Goal: Book appointment/travel/reservation

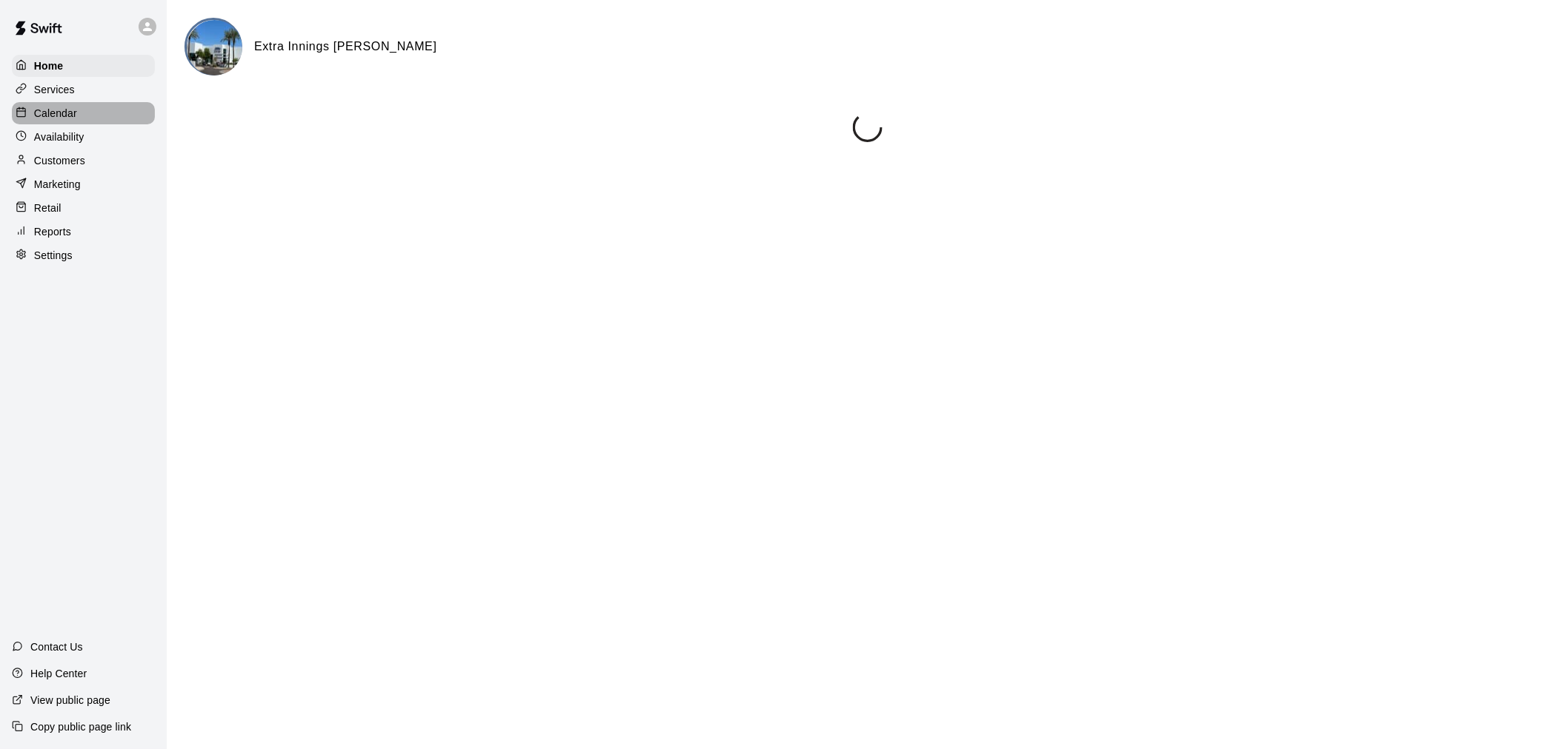
click at [102, 119] on div "Calendar" at bounding box center [83, 113] width 143 height 22
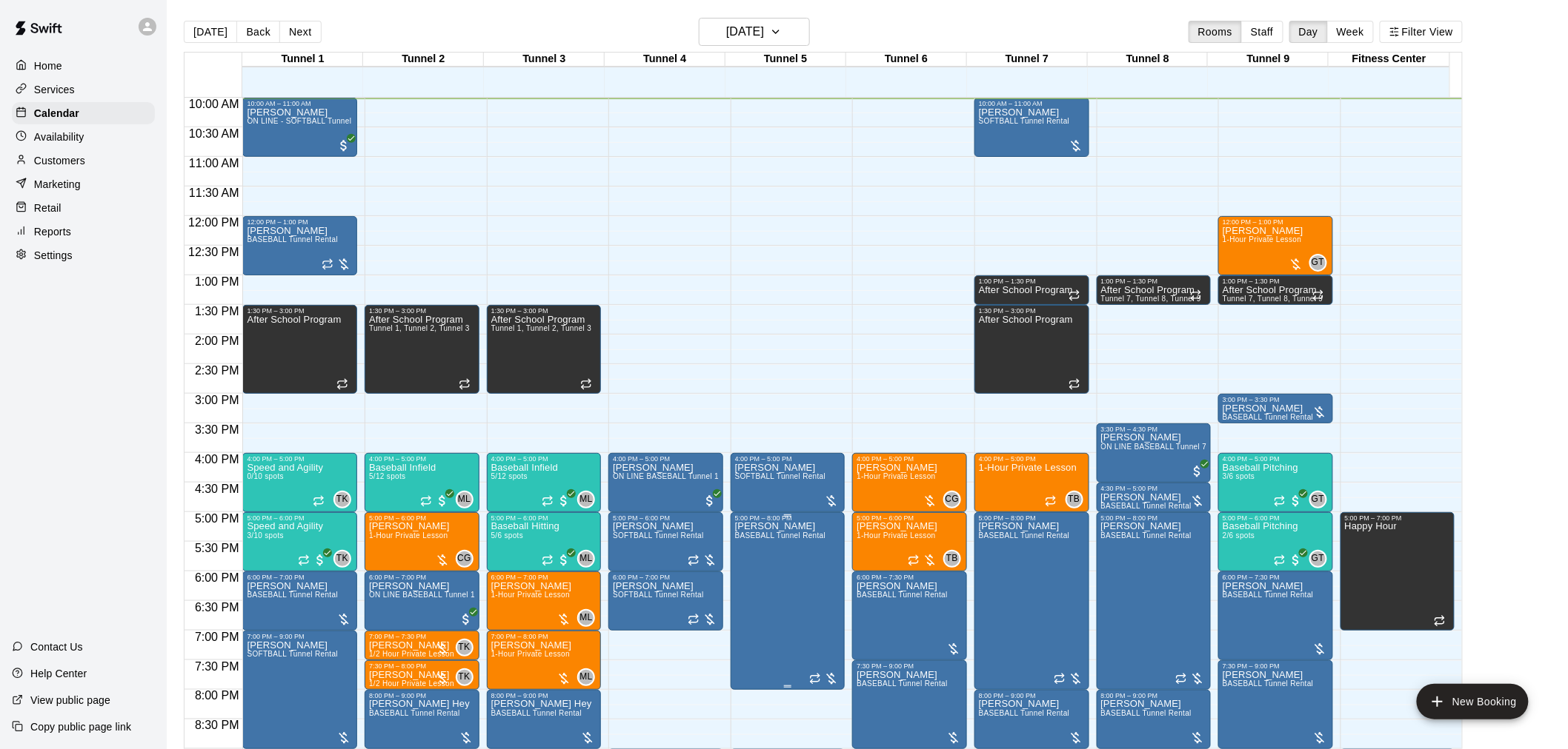
scroll to position [675, 0]
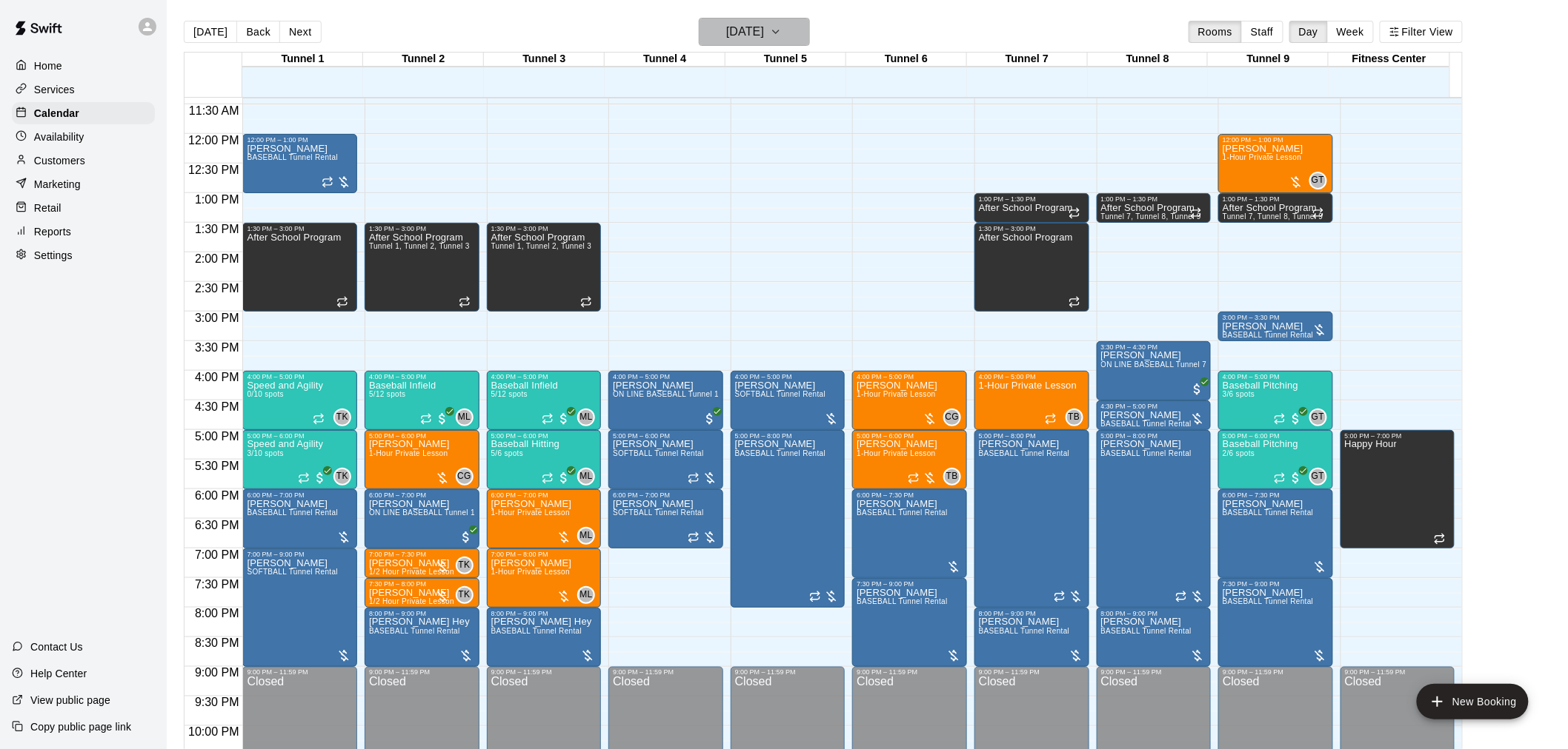
click at [790, 37] on button "[DATE]" at bounding box center [754, 31] width 111 height 28
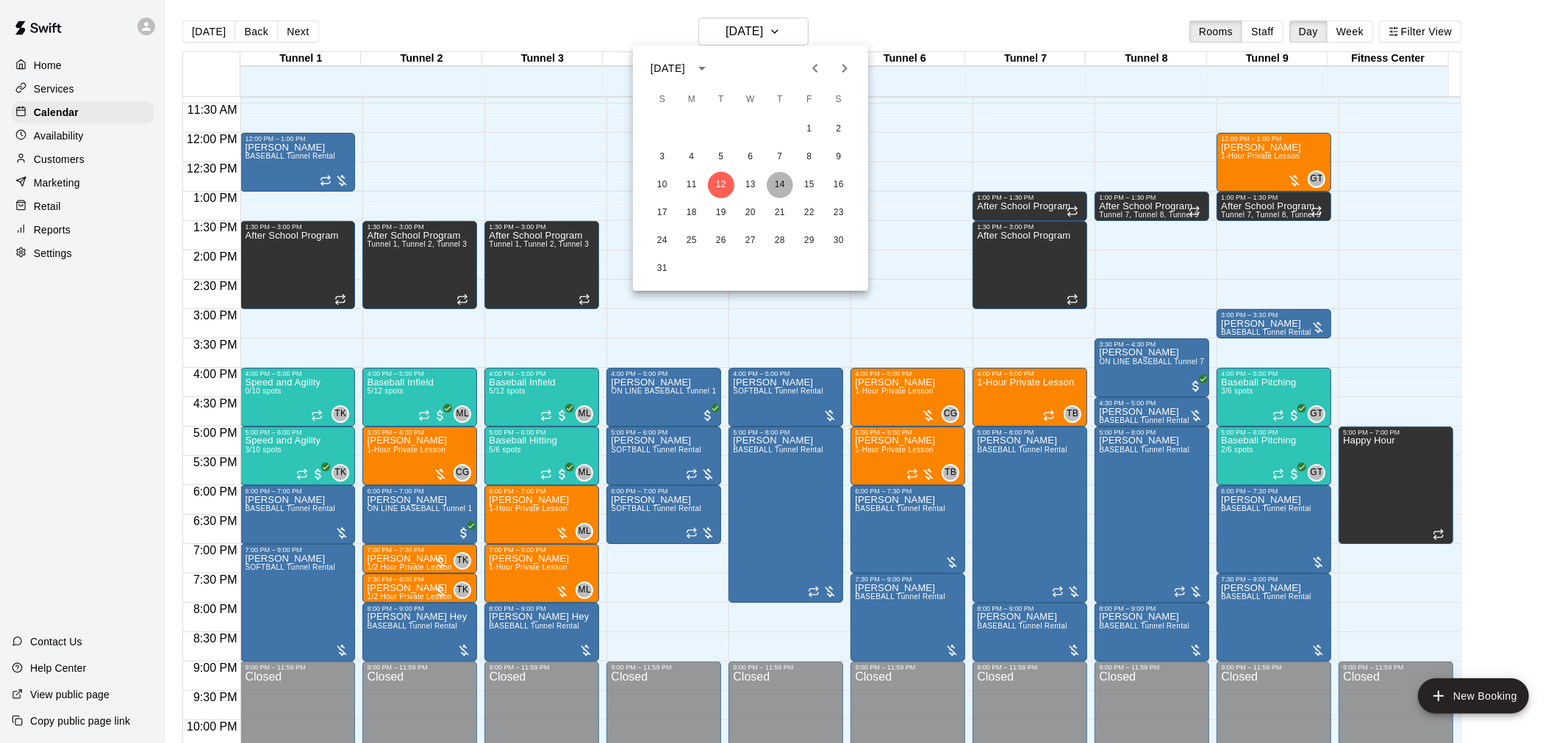
click at [787, 191] on button "14" at bounding box center [779, 185] width 26 height 26
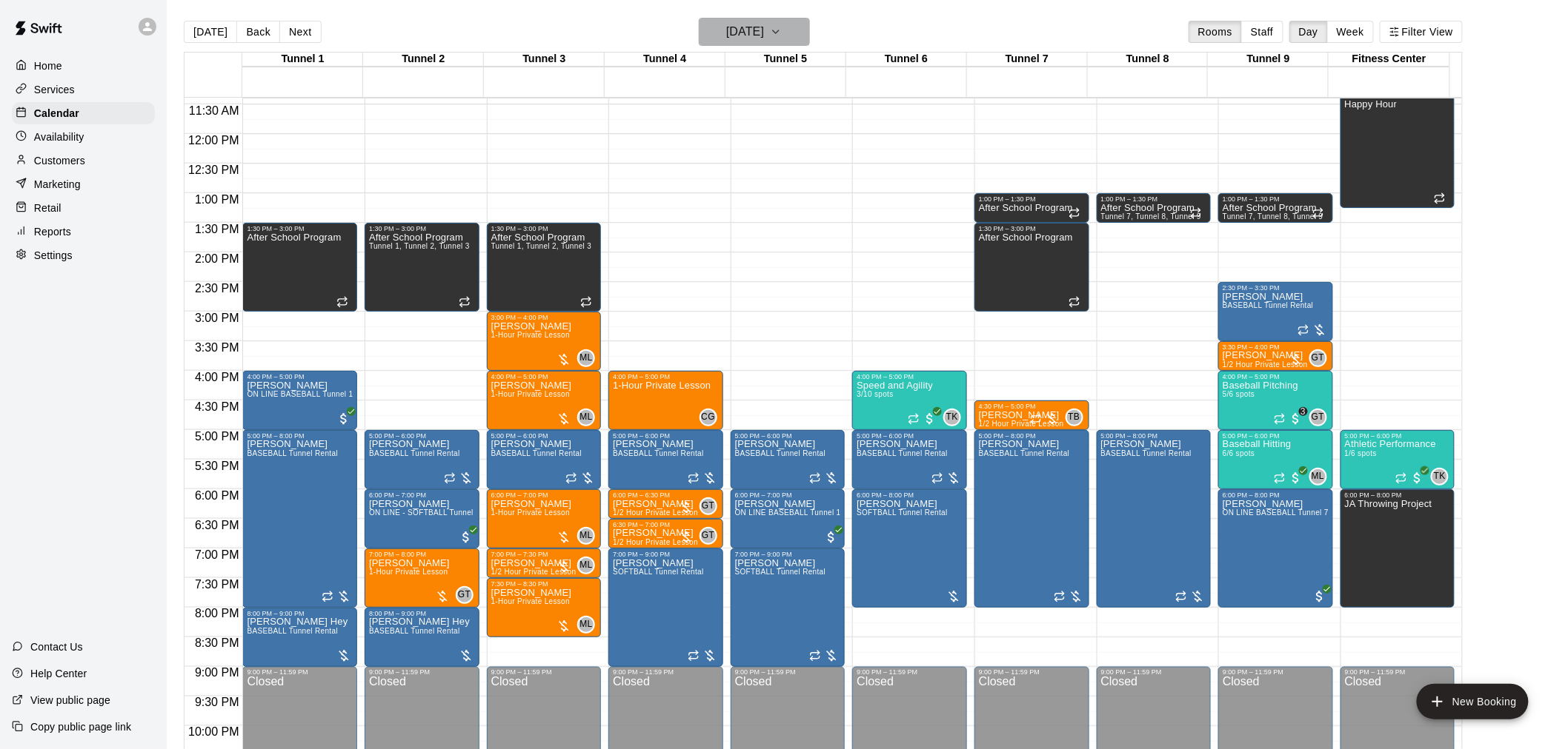
click at [764, 30] on h6 "Thursday Aug 14" at bounding box center [745, 31] width 38 height 20
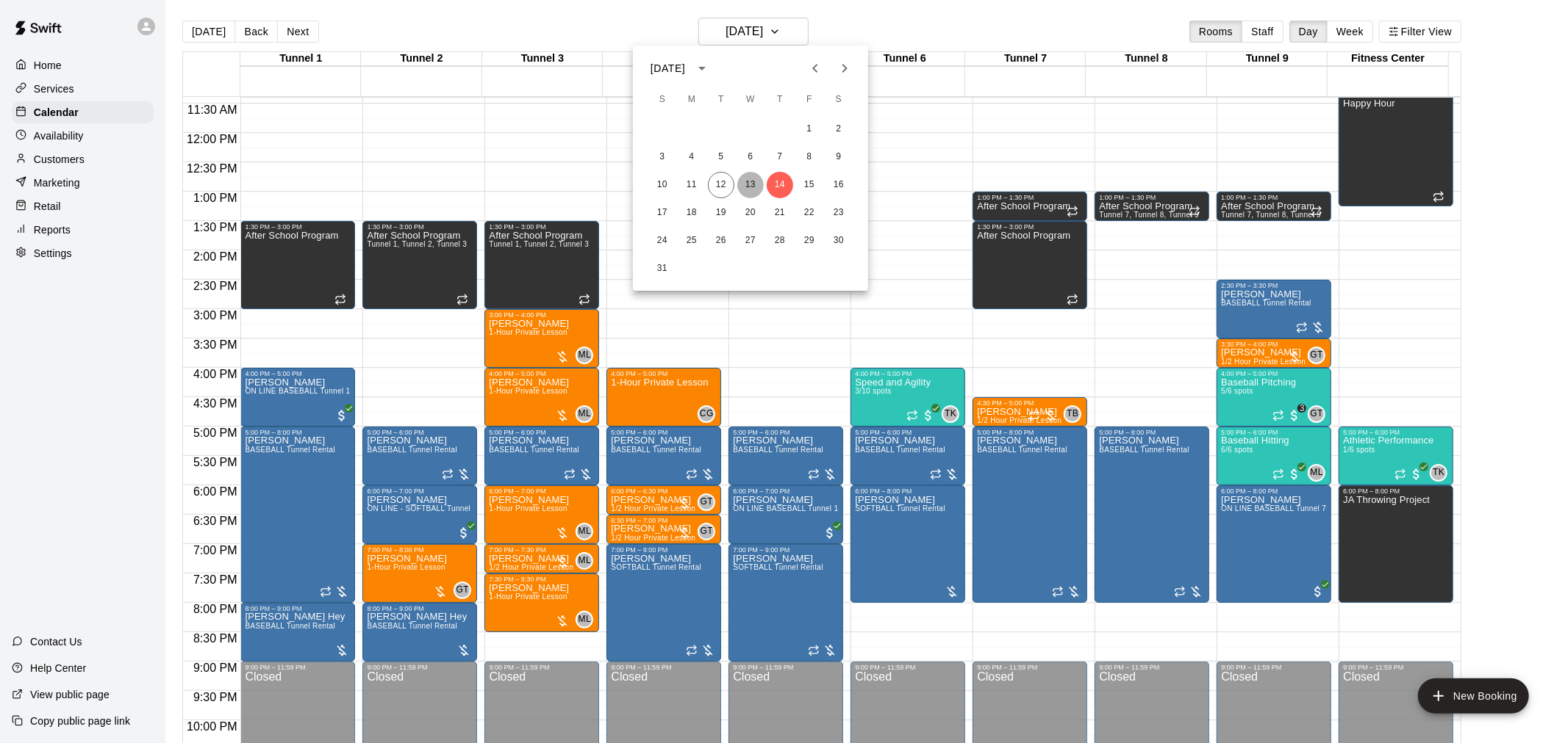
click at [748, 189] on button "13" at bounding box center [750, 185] width 26 height 26
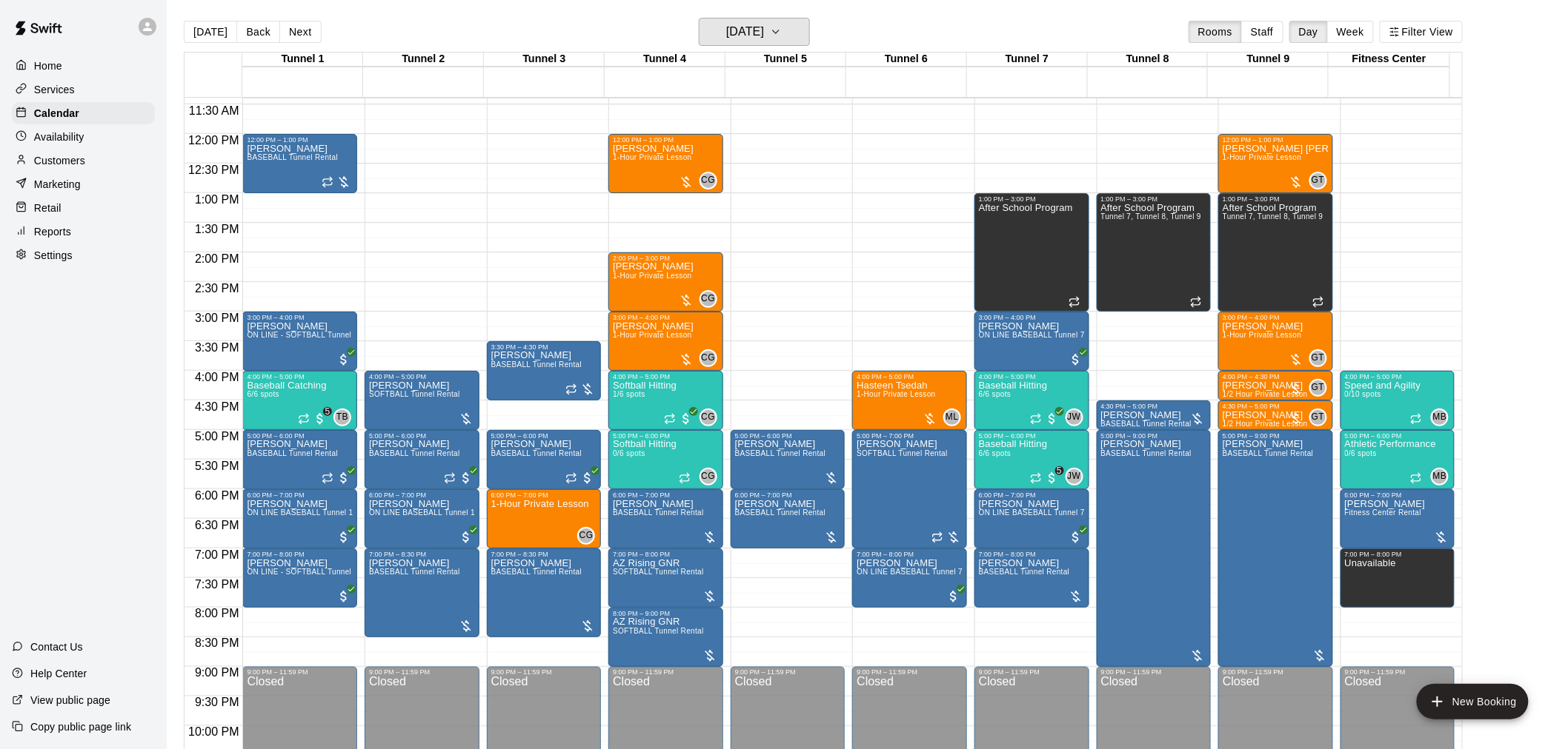
click at [764, 25] on h6 "[DATE]" at bounding box center [745, 31] width 38 height 20
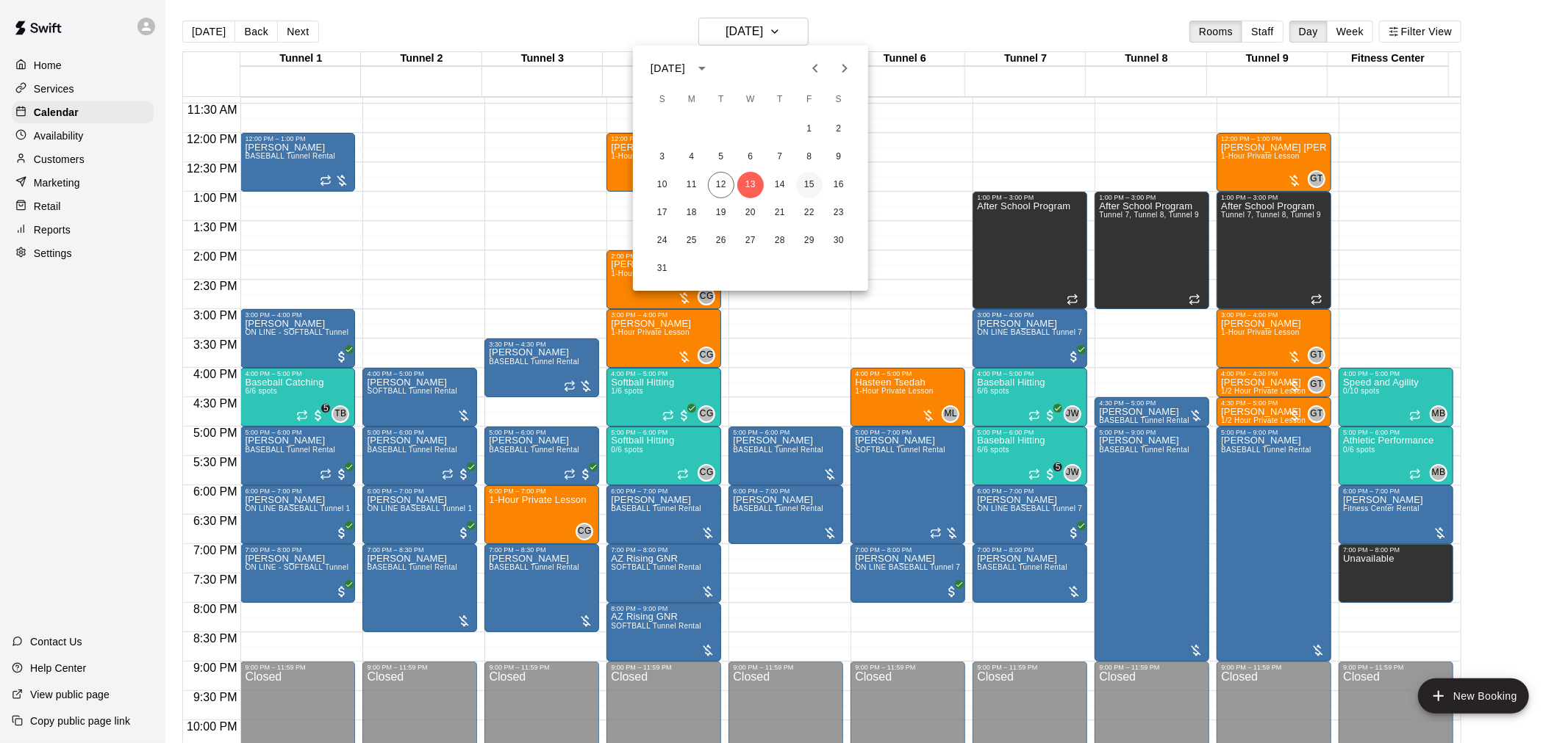
click at [802, 186] on button "15" at bounding box center [808, 185] width 26 height 26
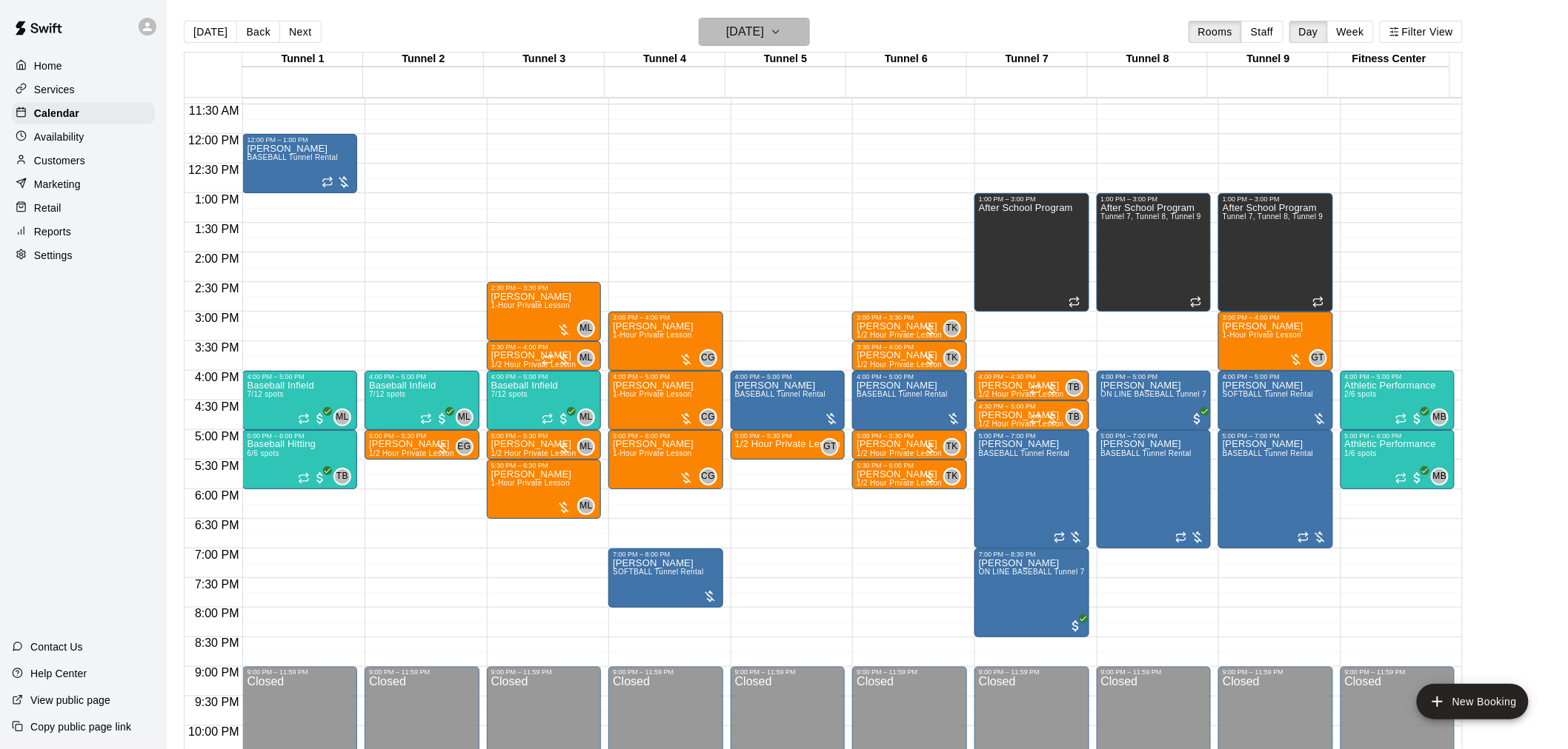
click at [764, 38] on h6 "Friday Aug 15" at bounding box center [745, 31] width 38 height 20
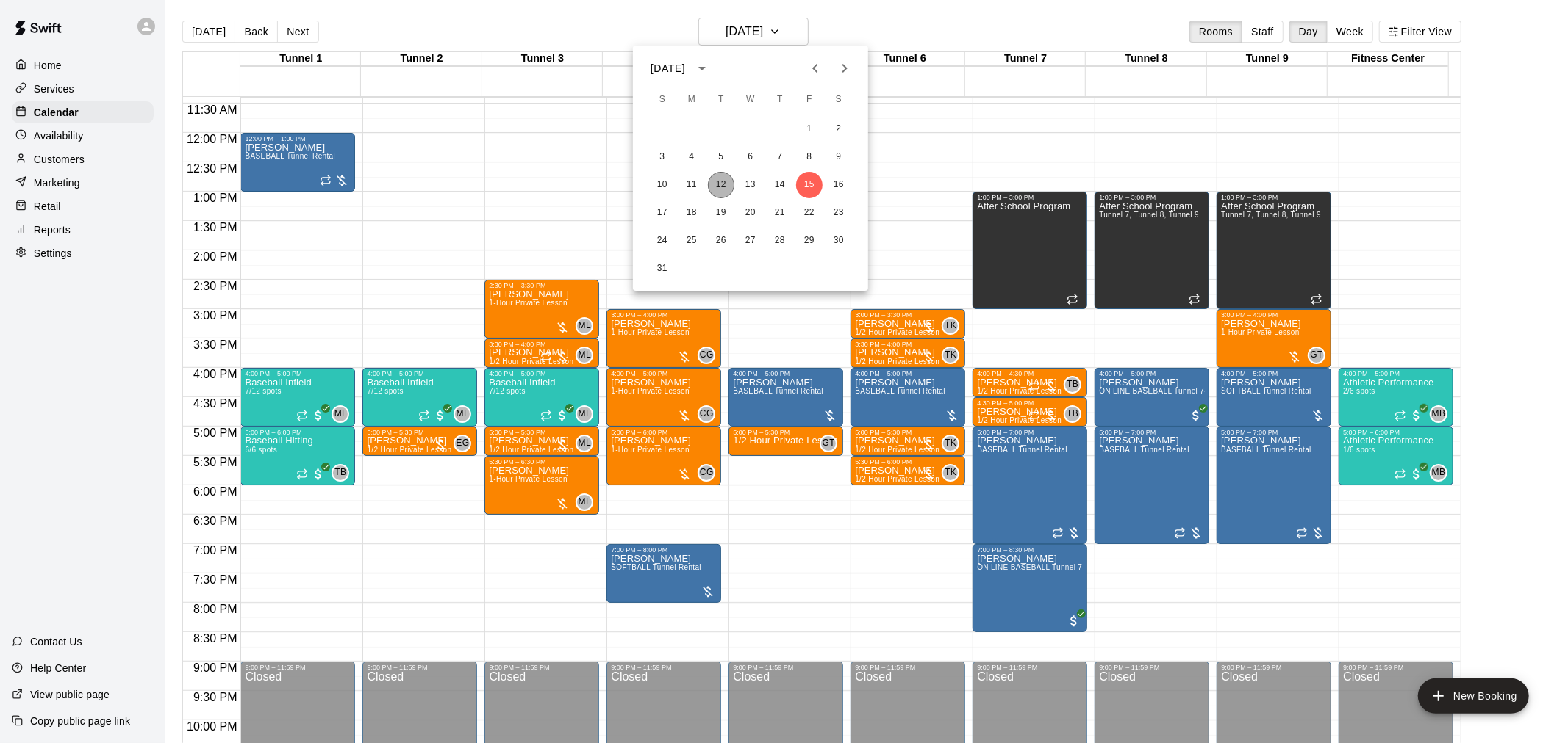
click at [732, 179] on button "12" at bounding box center [720, 185] width 26 height 26
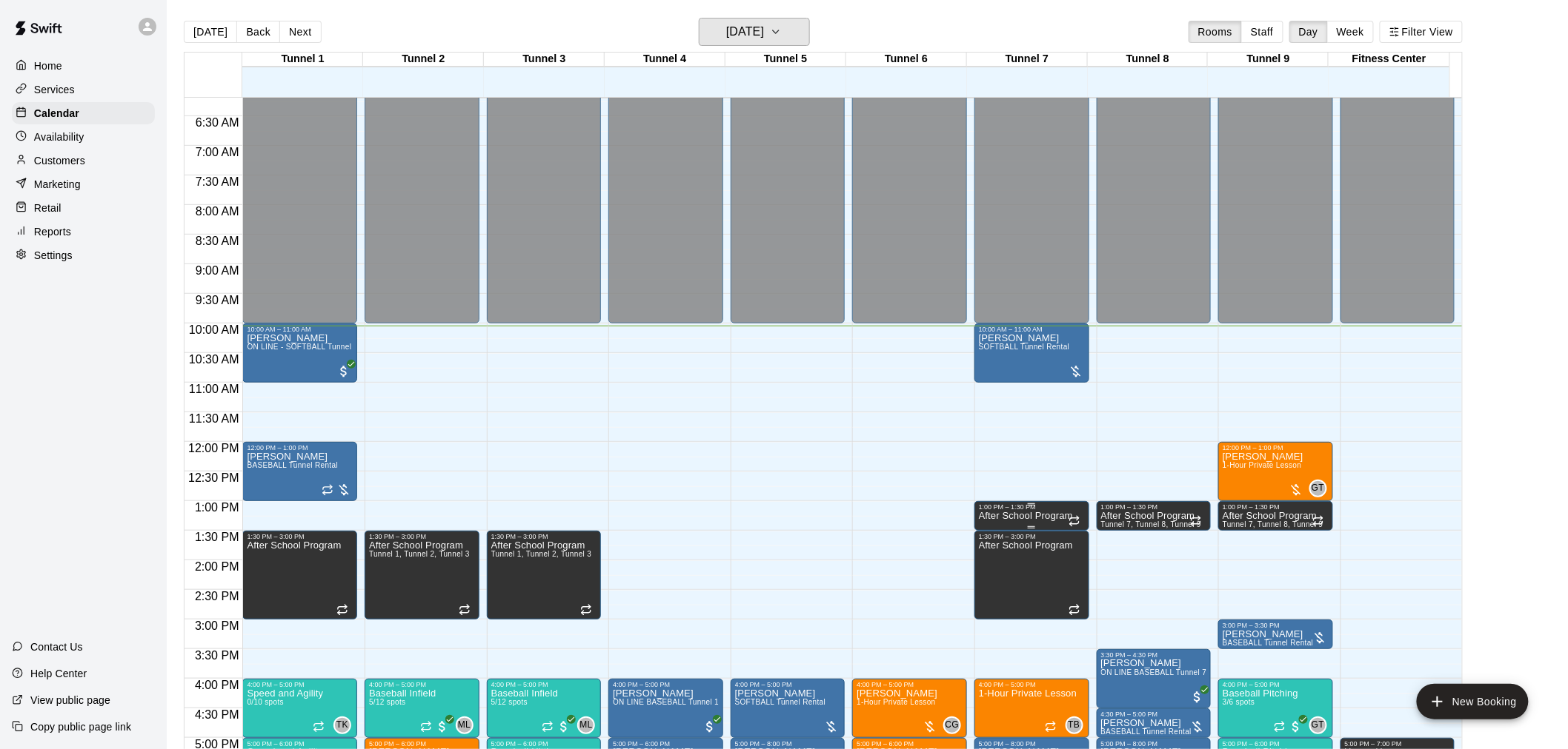
scroll to position [346, 0]
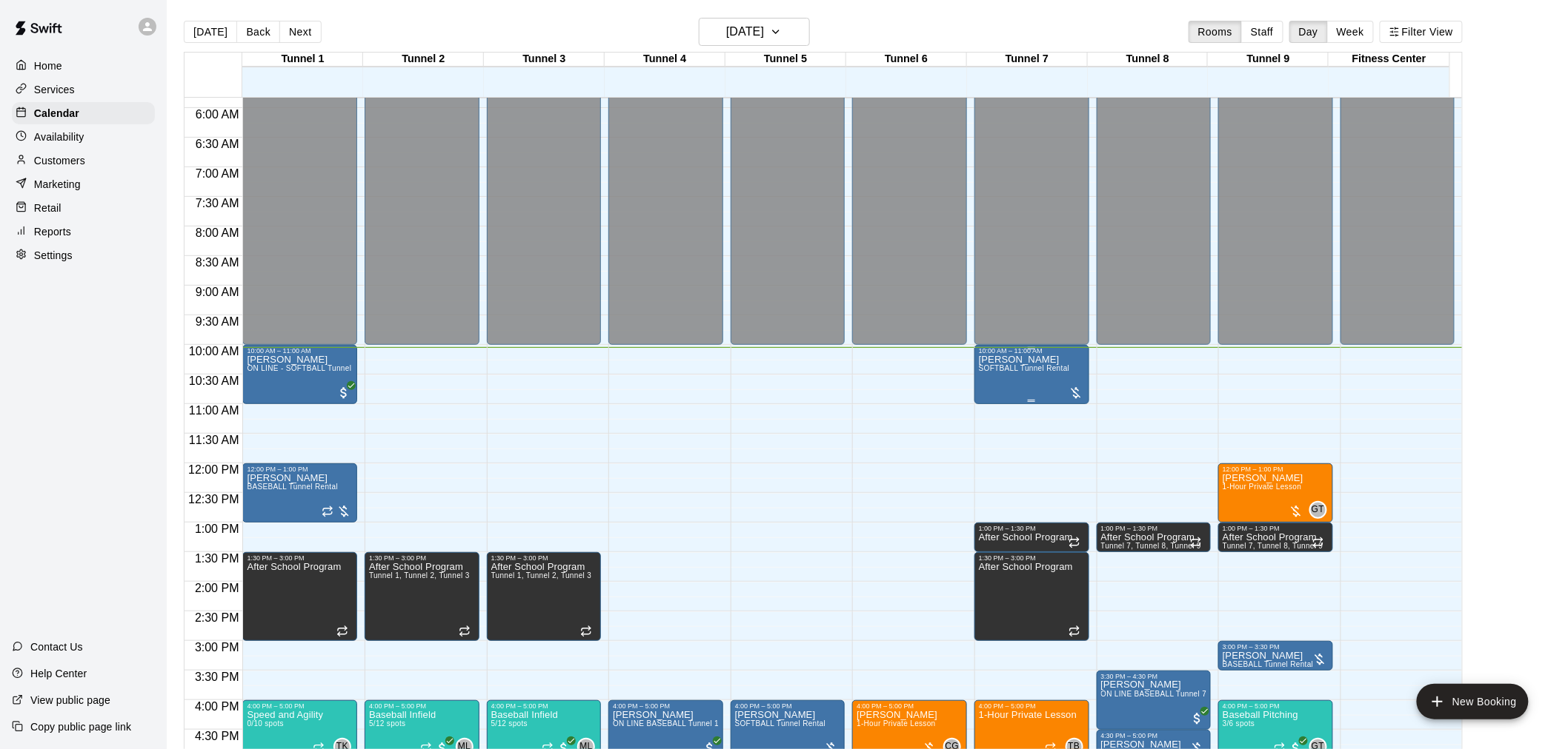
click at [1020, 372] on span "SOFTBALL Tunnel Rental" at bounding box center [1024, 368] width 92 height 8
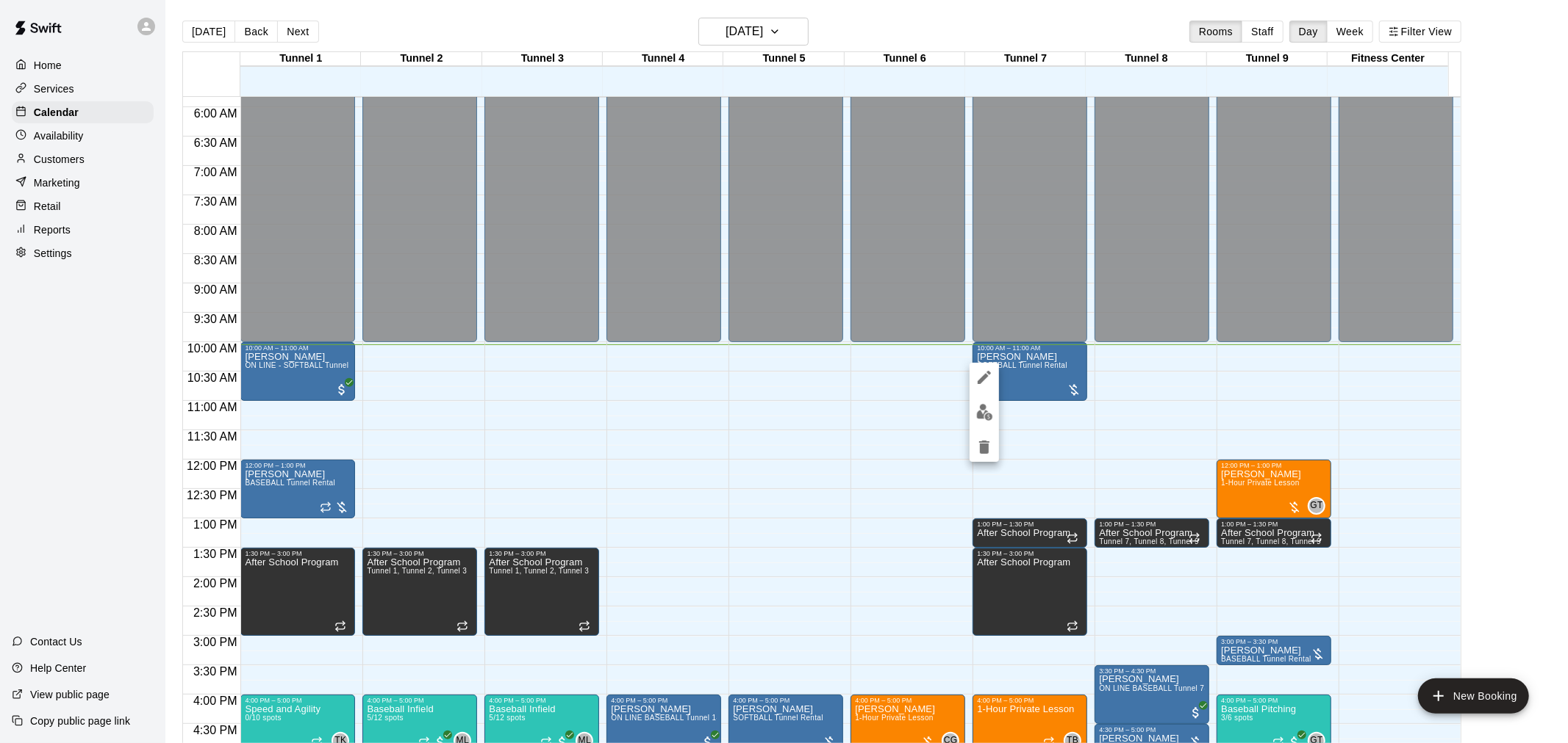
click at [883, 23] on div at bounding box center [784, 371] width 1568 height 743
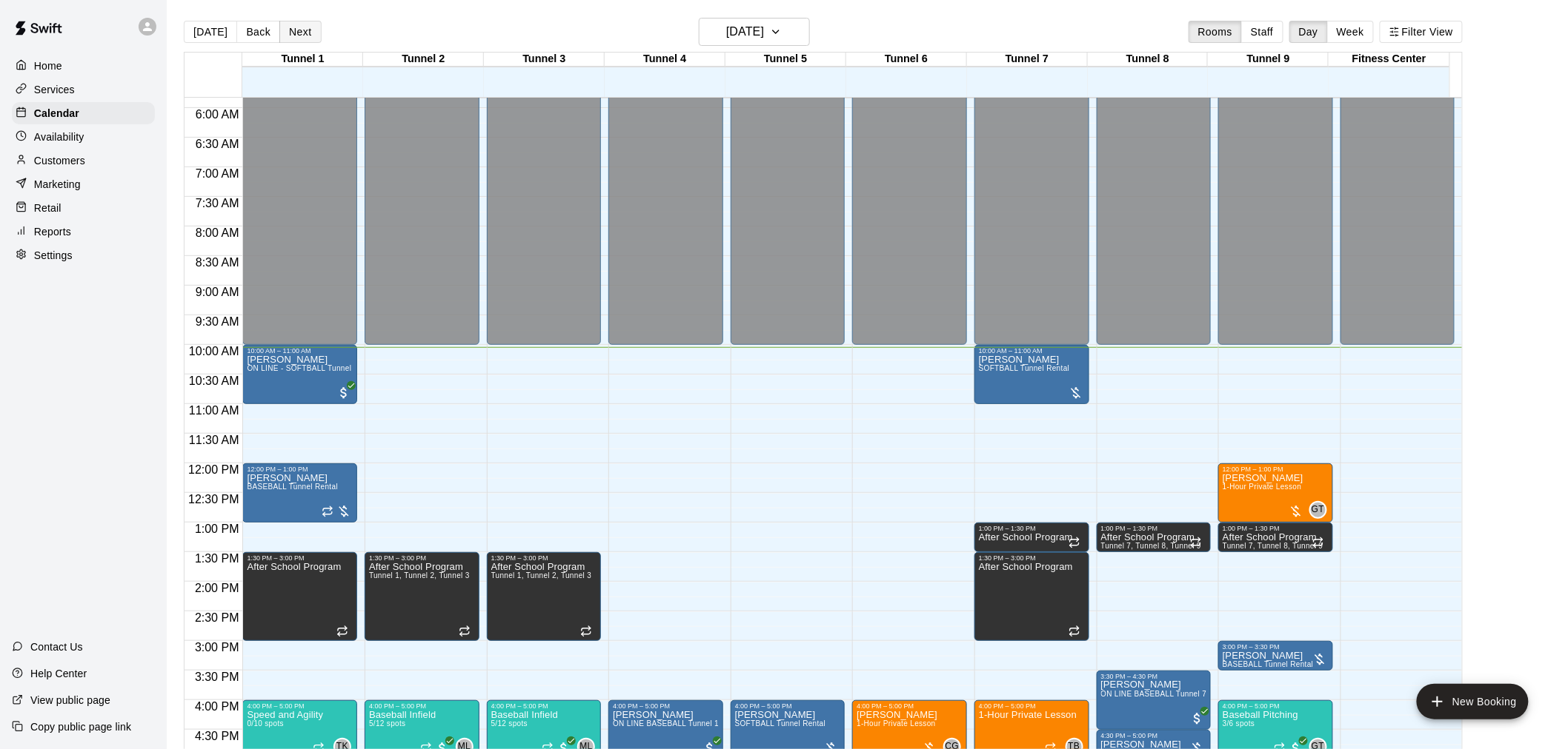
click at [287, 28] on button "Next" at bounding box center [300, 31] width 42 height 22
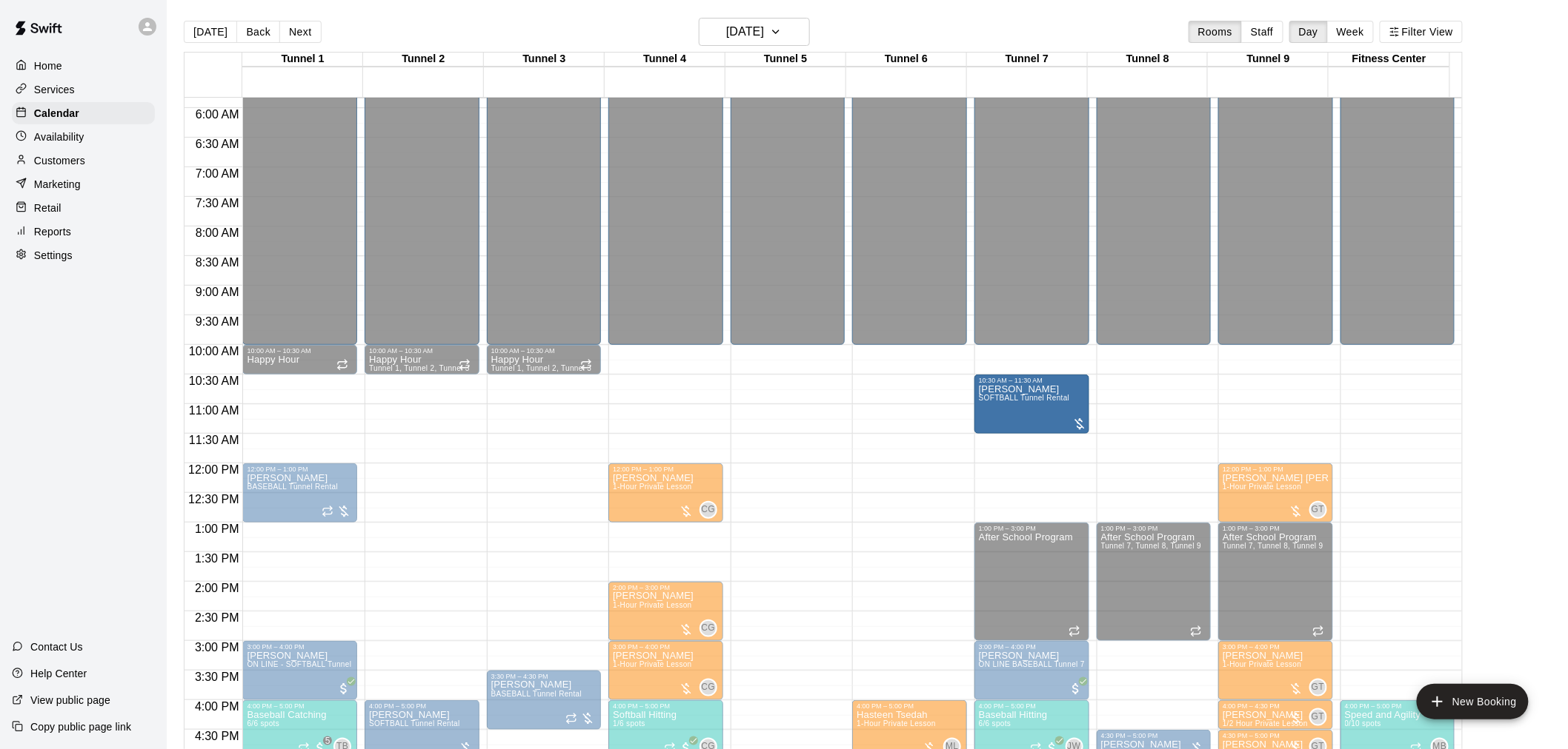
drag, startPoint x: 1023, startPoint y: 371, endPoint x: 1024, endPoint y: 403, distance: 32.0
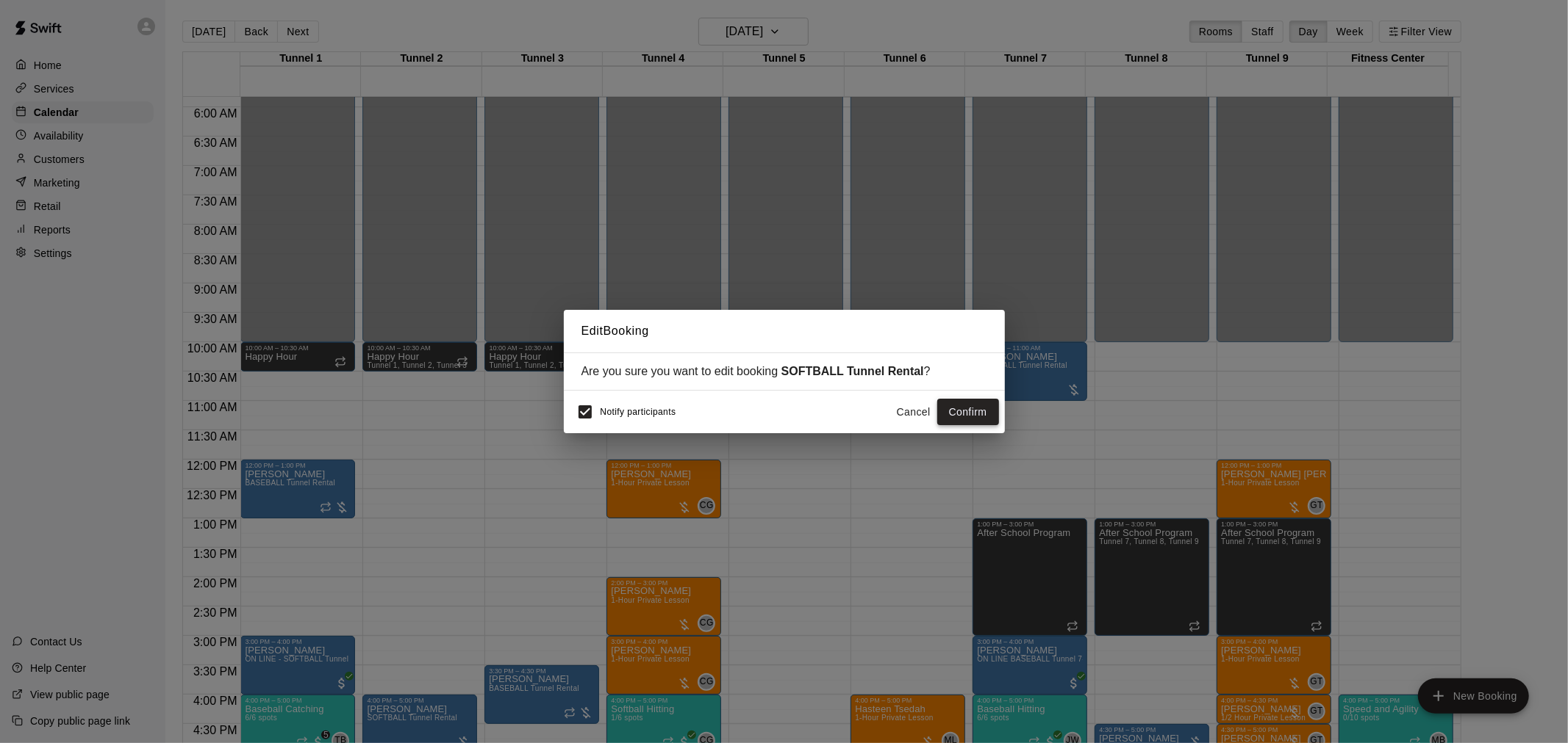
click at [969, 407] on button "Confirm" at bounding box center [968, 413] width 62 height 27
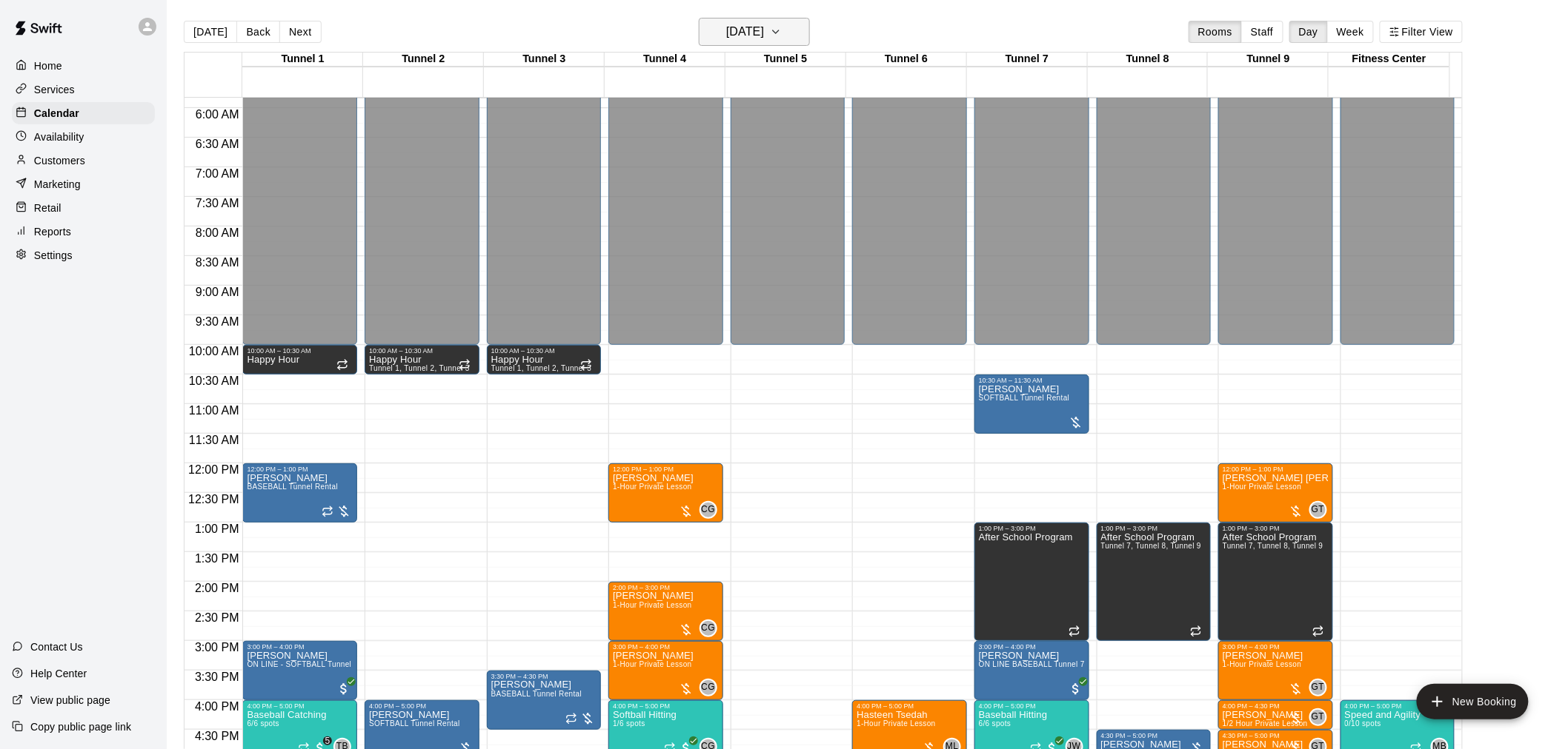
click at [740, 42] on h6 "[DATE]" at bounding box center [745, 31] width 38 height 20
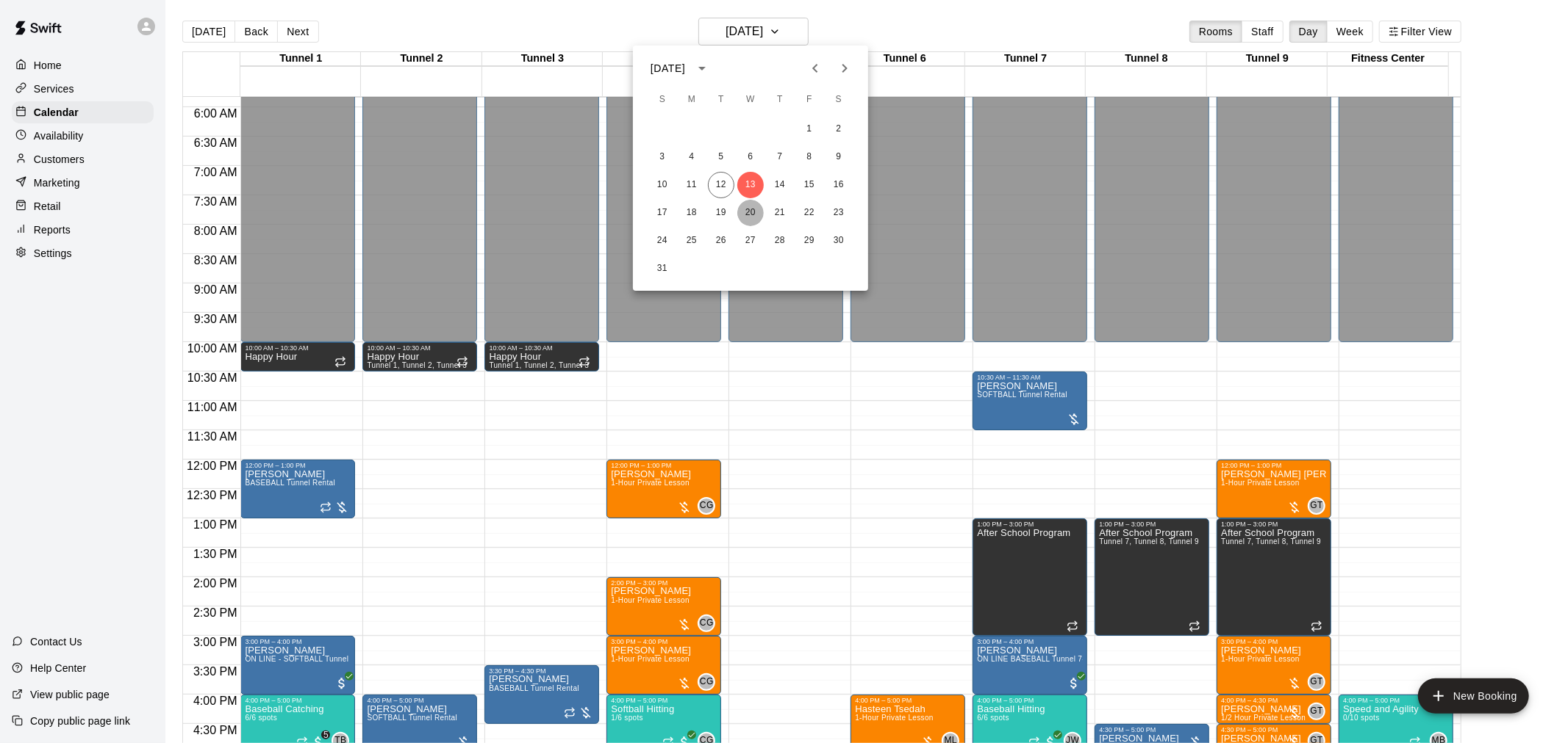
click at [753, 218] on button "20" at bounding box center [750, 213] width 26 height 26
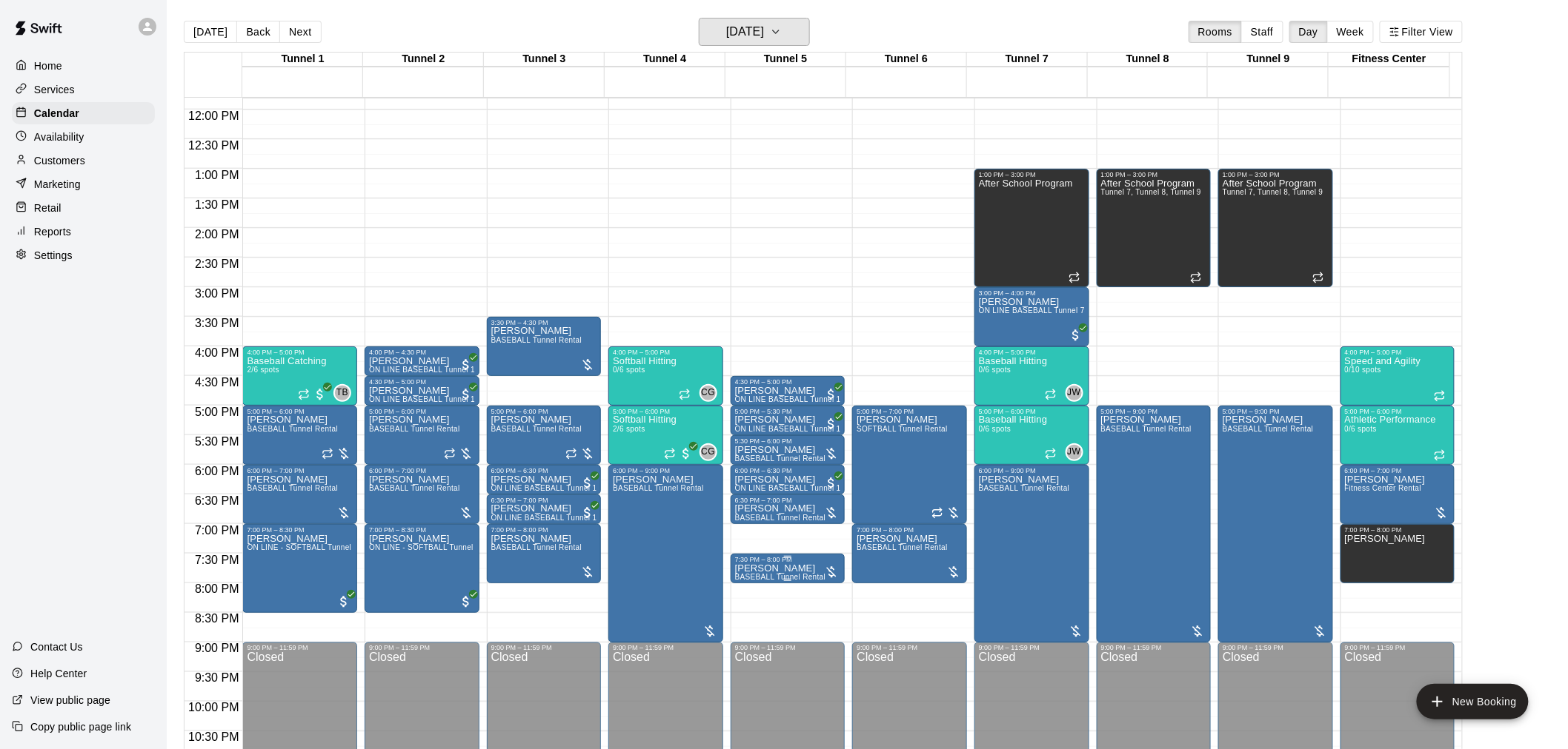
scroll to position [753, 0]
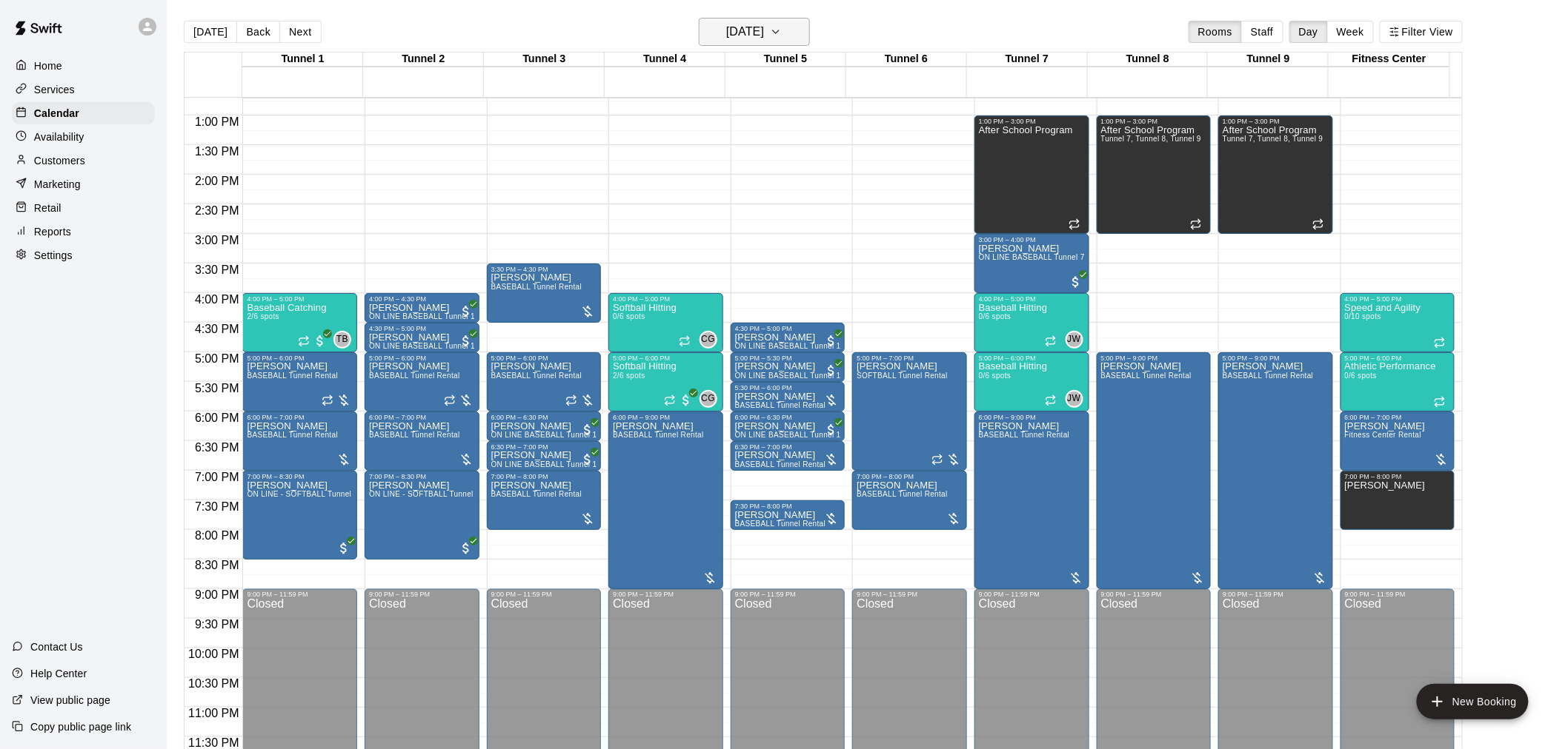
click at [764, 34] on h6 "Wednesday Aug 20" at bounding box center [745, 31] width 38 height 20
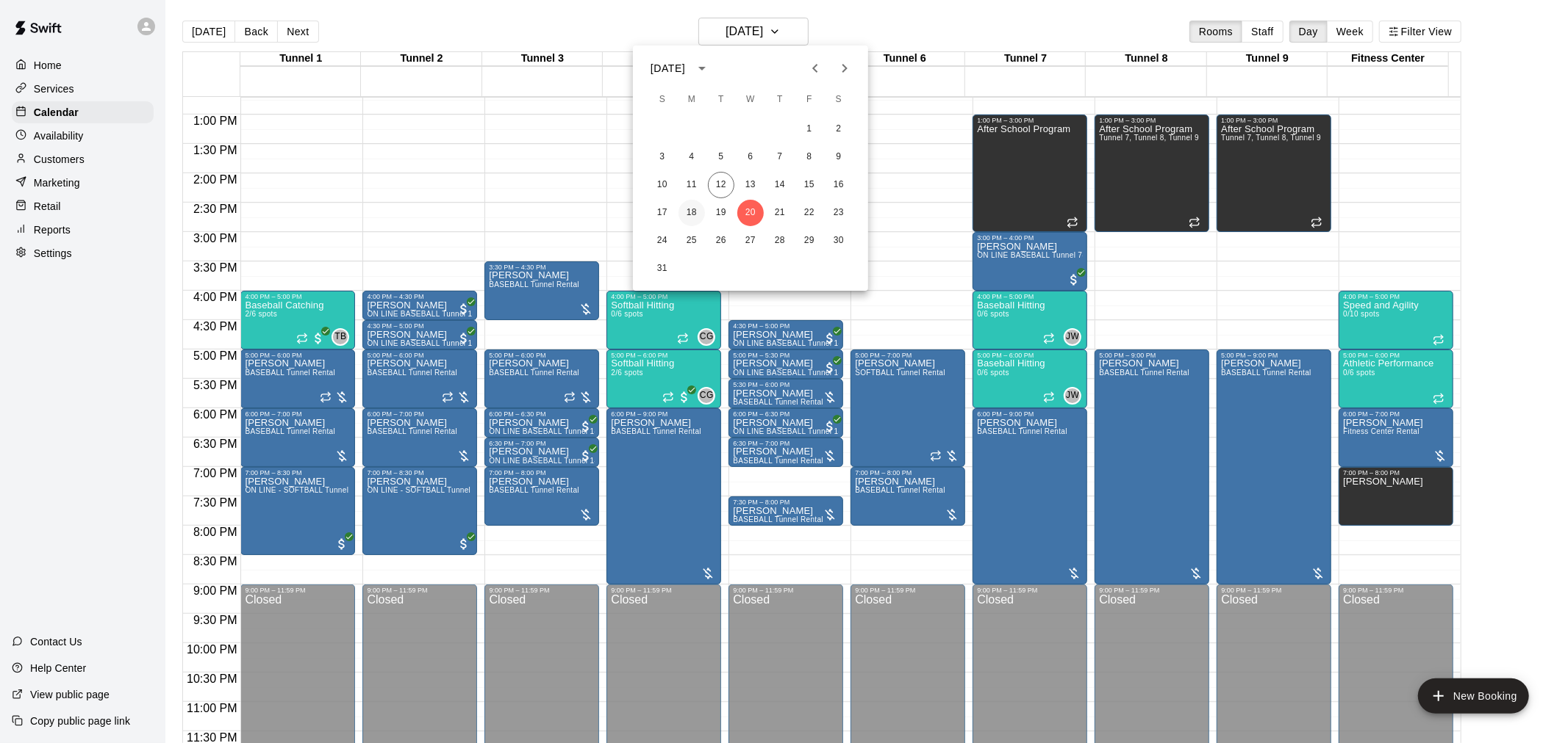
click at [692, 215] on button "18" at bounding box center [691, 213] width 26 height 26
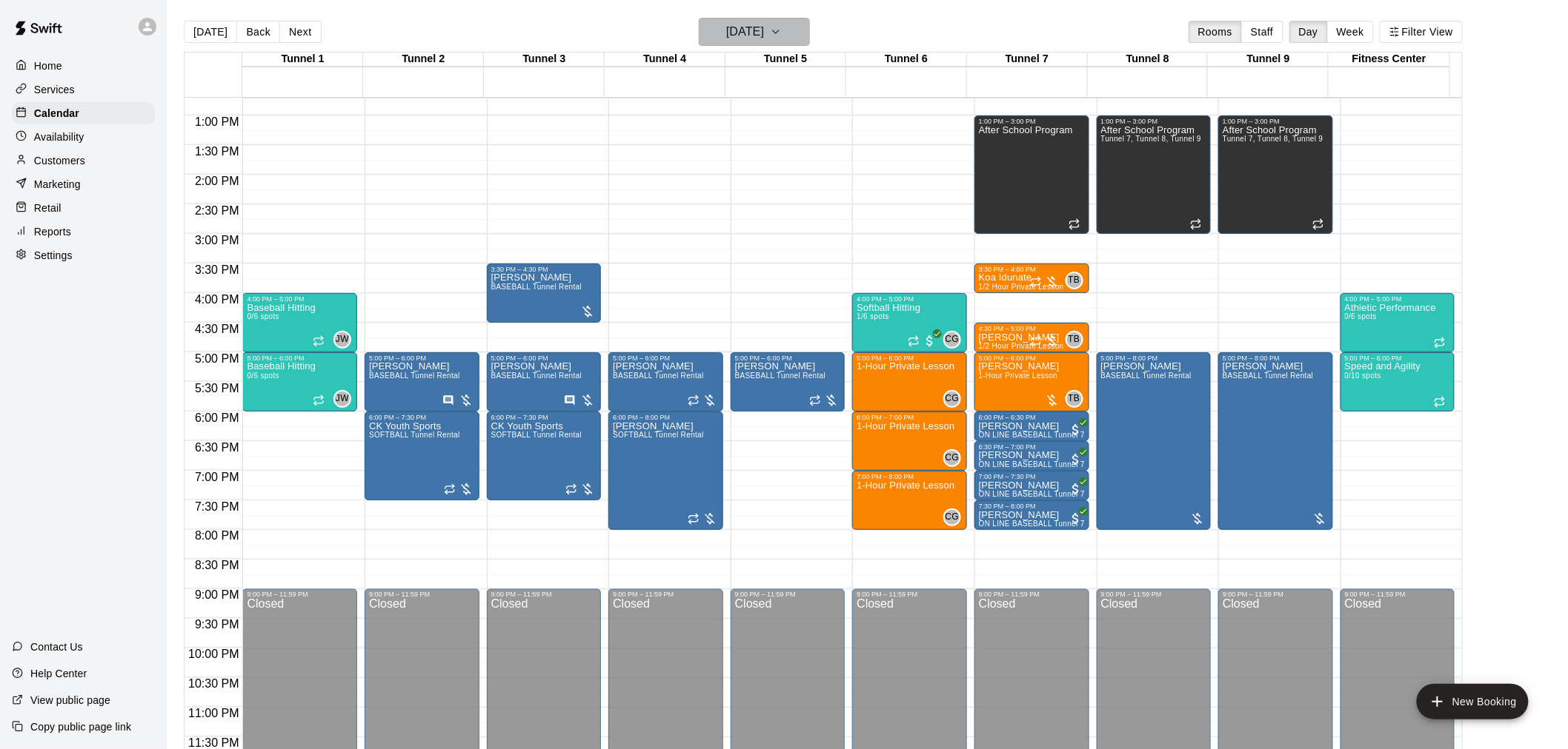
click at [764, 31] on h6 "Monday Aug 18" at bounding box center [745, 31] width 38 height 20
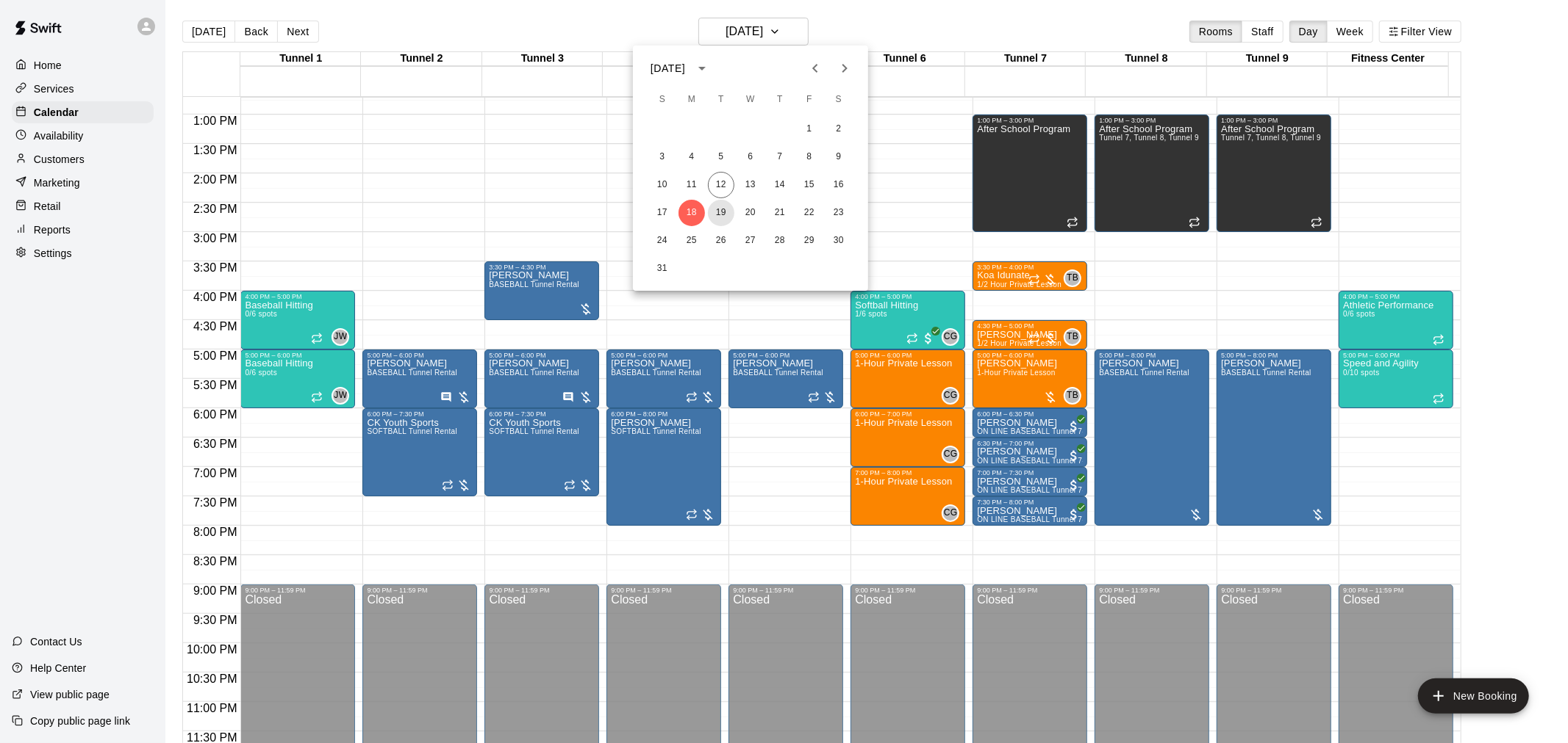
drag, startPoint x: 713, startPoint y: 209, endPoint x: 737, endPoint y: 118, distance: 94.1
click at [713, 209] on button "19" at bounding box center [720, 213] width 26 height 26
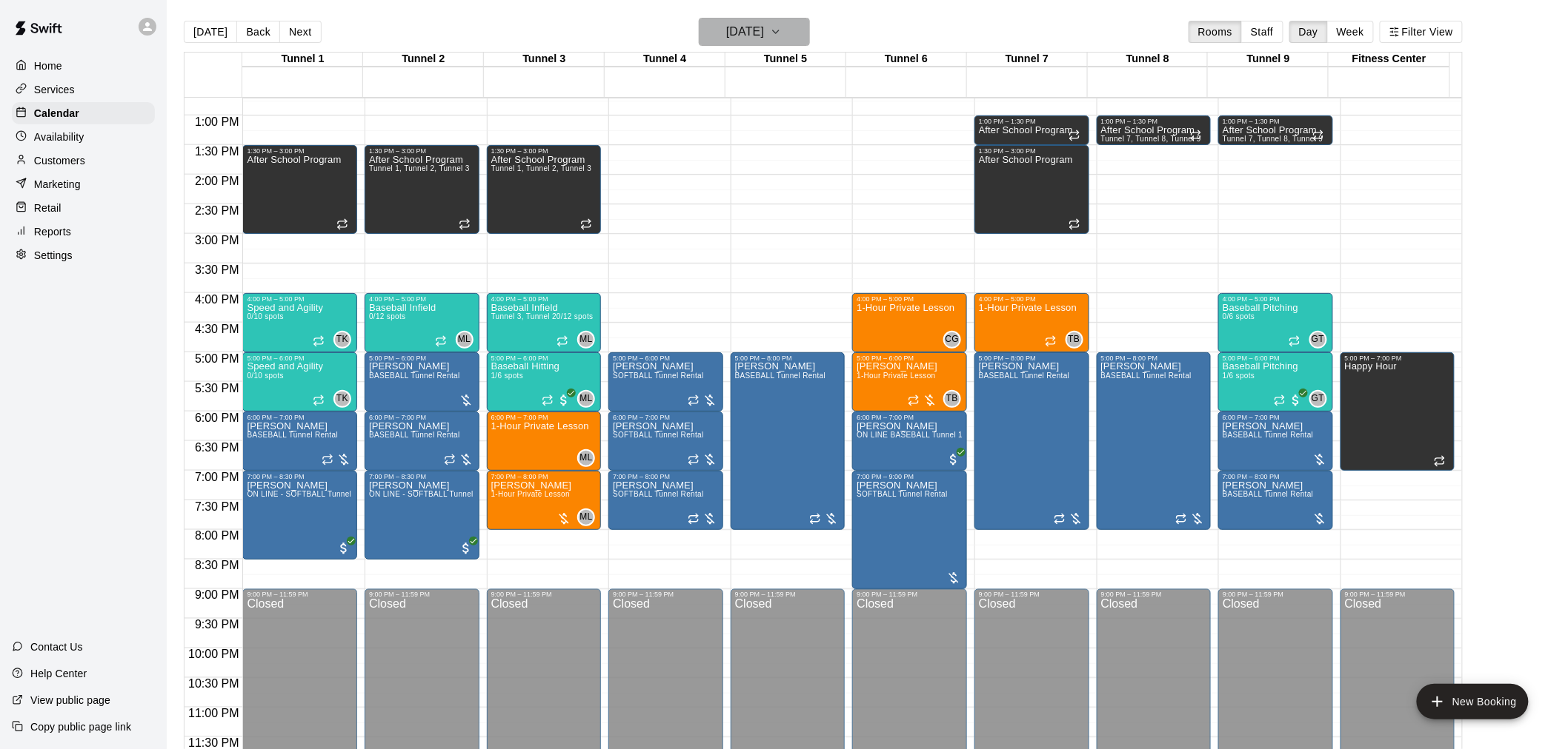
click at [726, 42] on h6 "Tuesday Aug 19" at bounding box center [745, 31] width 38 height 20
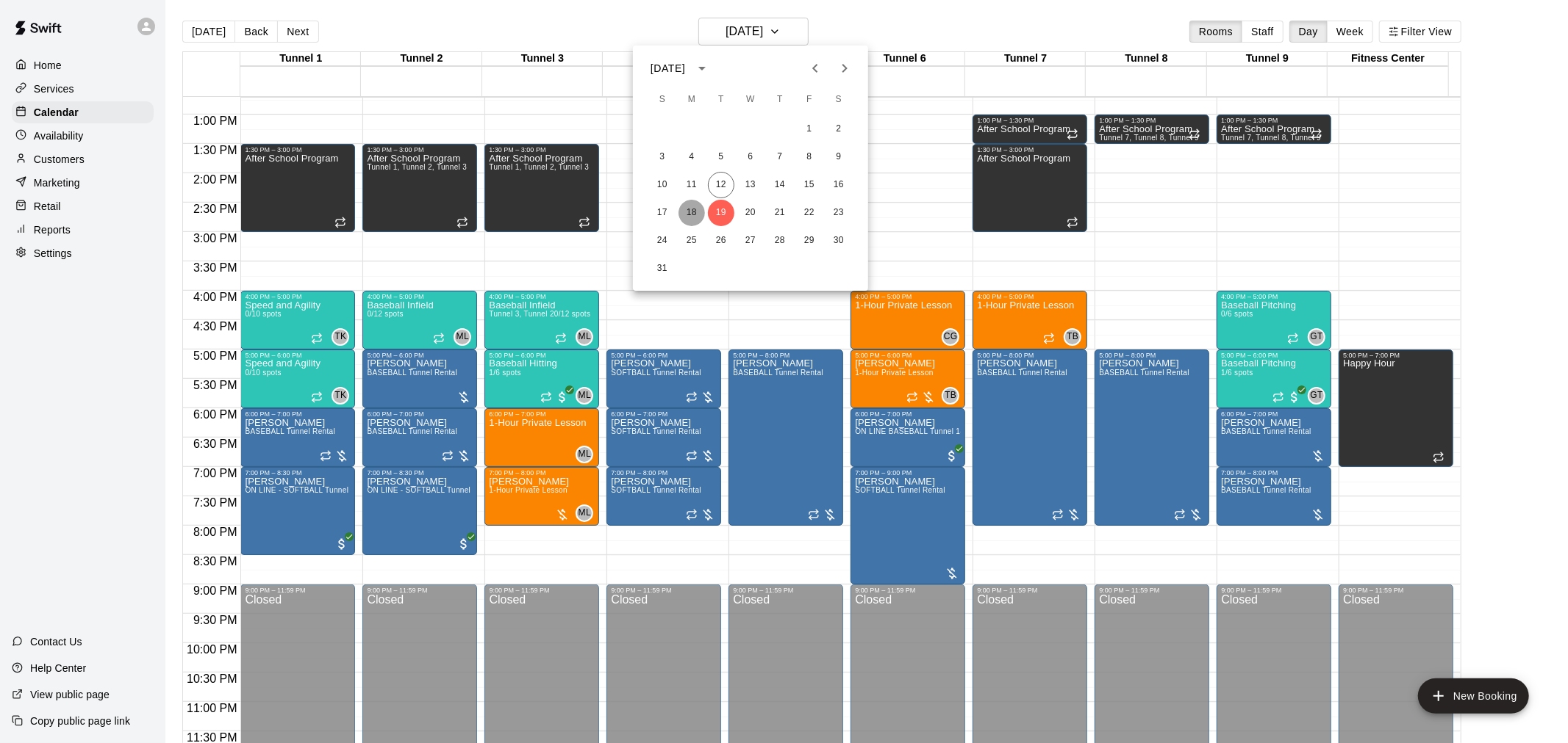
drag, startPoint x: 695, startPoint y: 207, endPoint x: 759, endPoint y: 256, distance: 80.6
click at [693, 207] on button "18" at bounding box center [691, 213] width 26 height 26
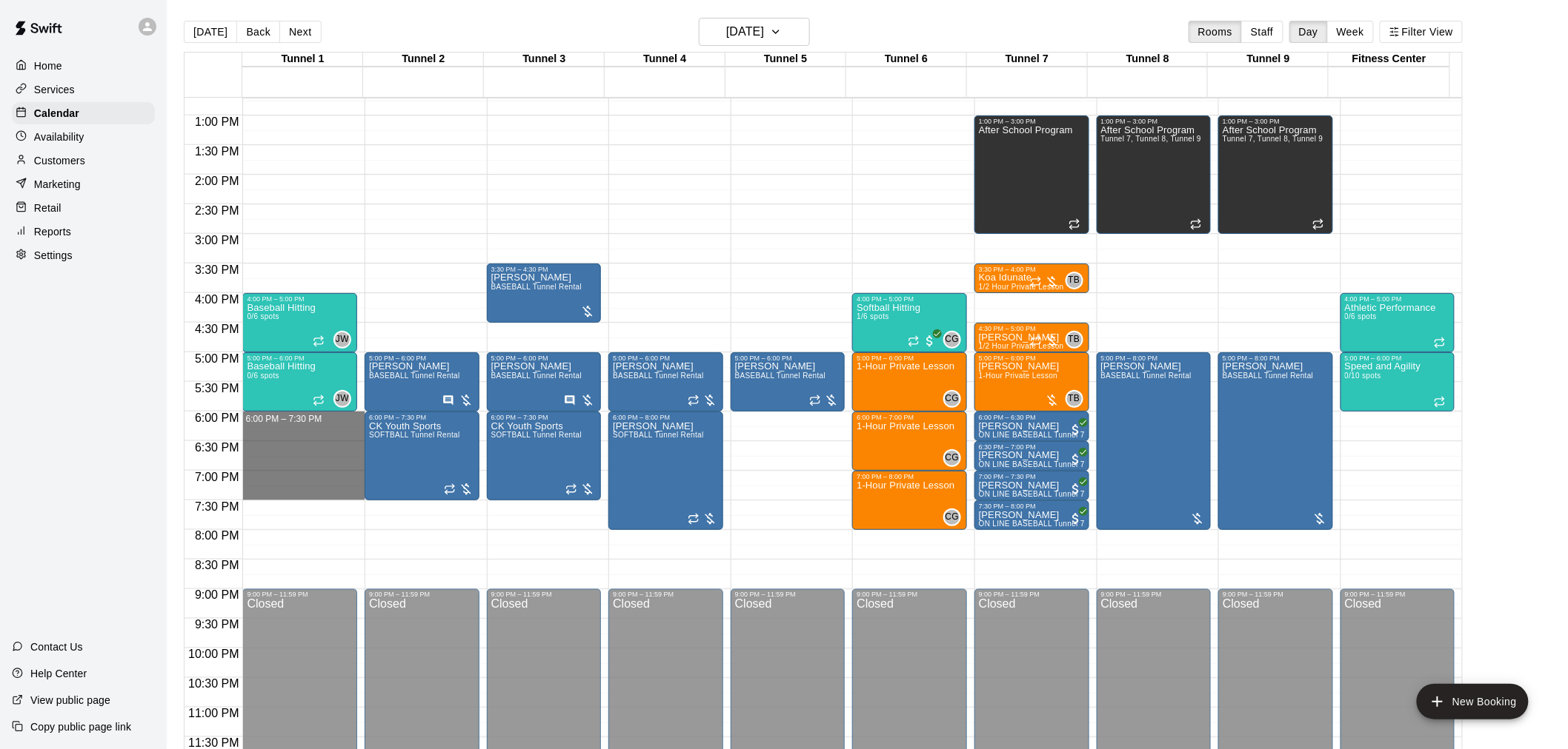
drag, startPoint x: 287, startPoint y: 415, endPoint x: 290, endPoint y: 498, distance: 83.1
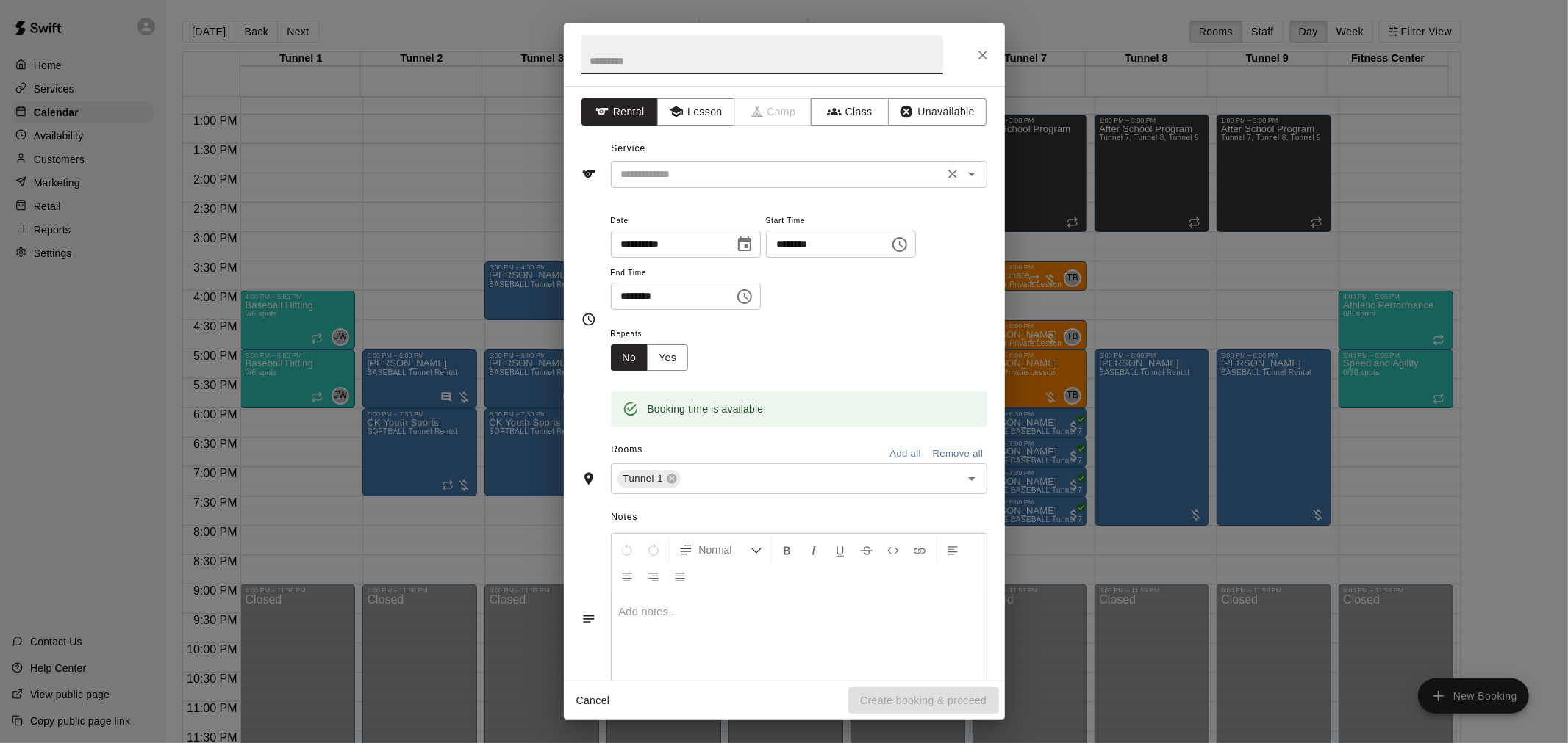
click at [763, 174] on input "text" at bounding box center [776, 174] width 324 height 18
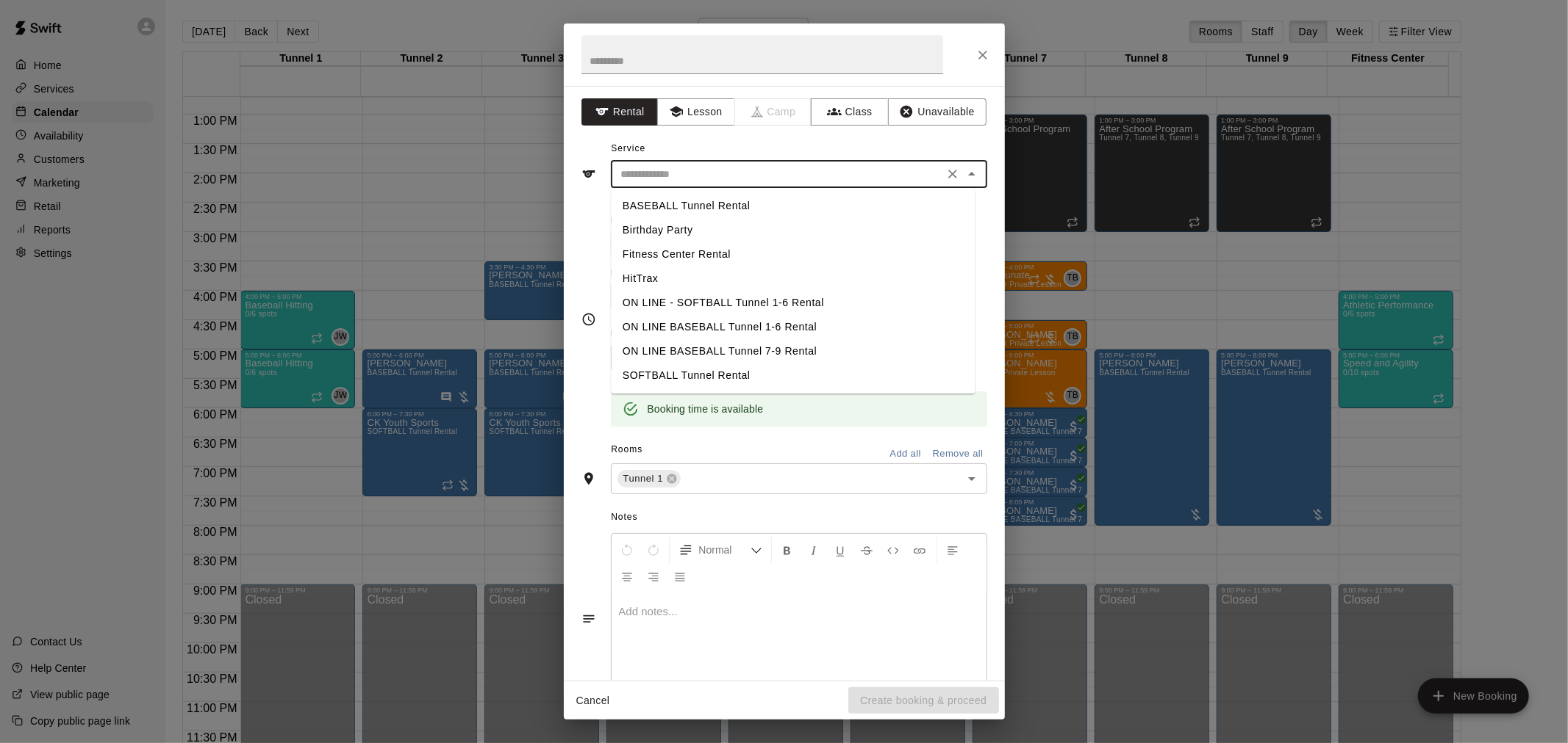
click at [728, 207] on li "BASEBALL Tunnel Rental" at bounding box center [793, 206] width 363 height 24
type input "**********"
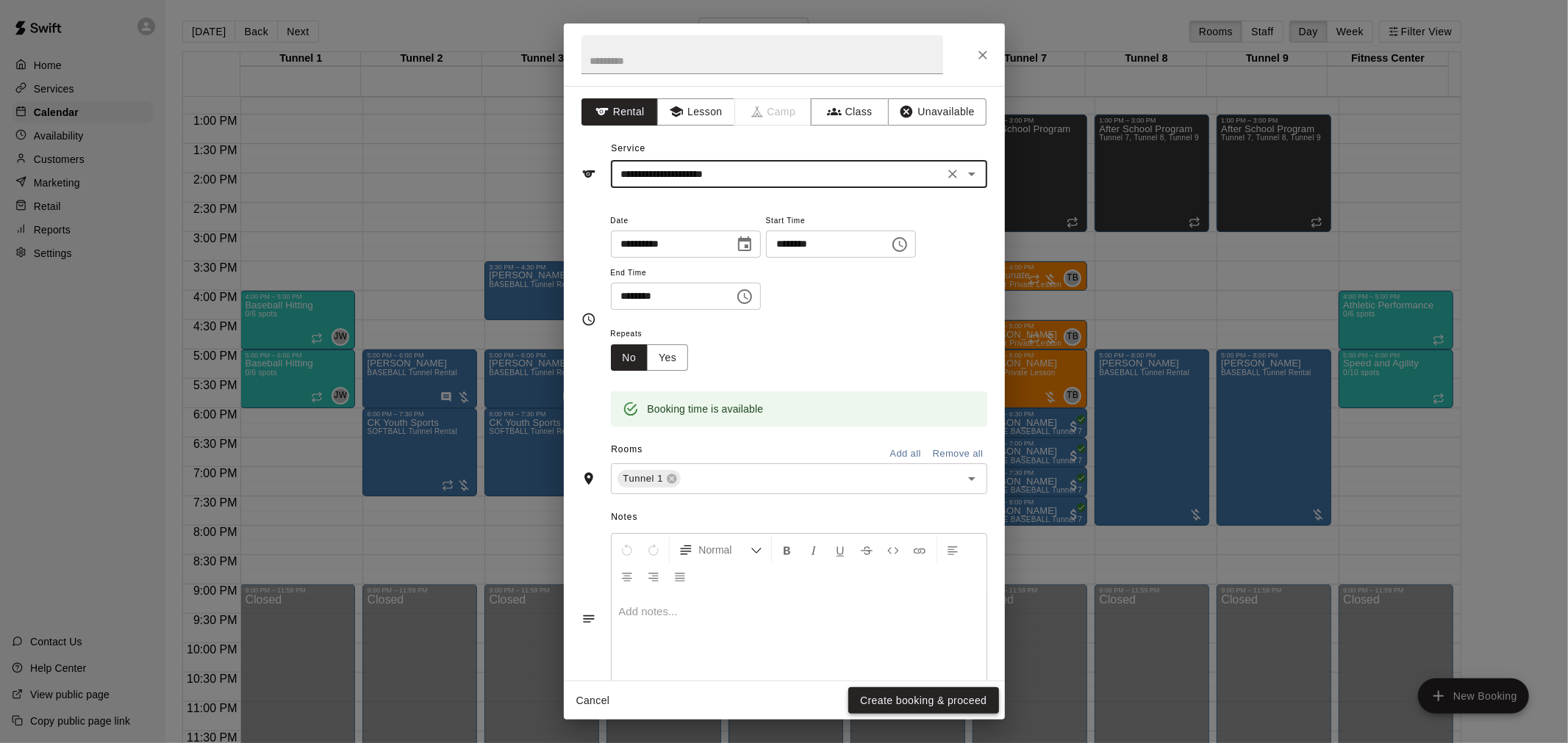
click at [953, 696] on button "Create booking & proceed" at bounding box center [922, 701] width 150 height 27
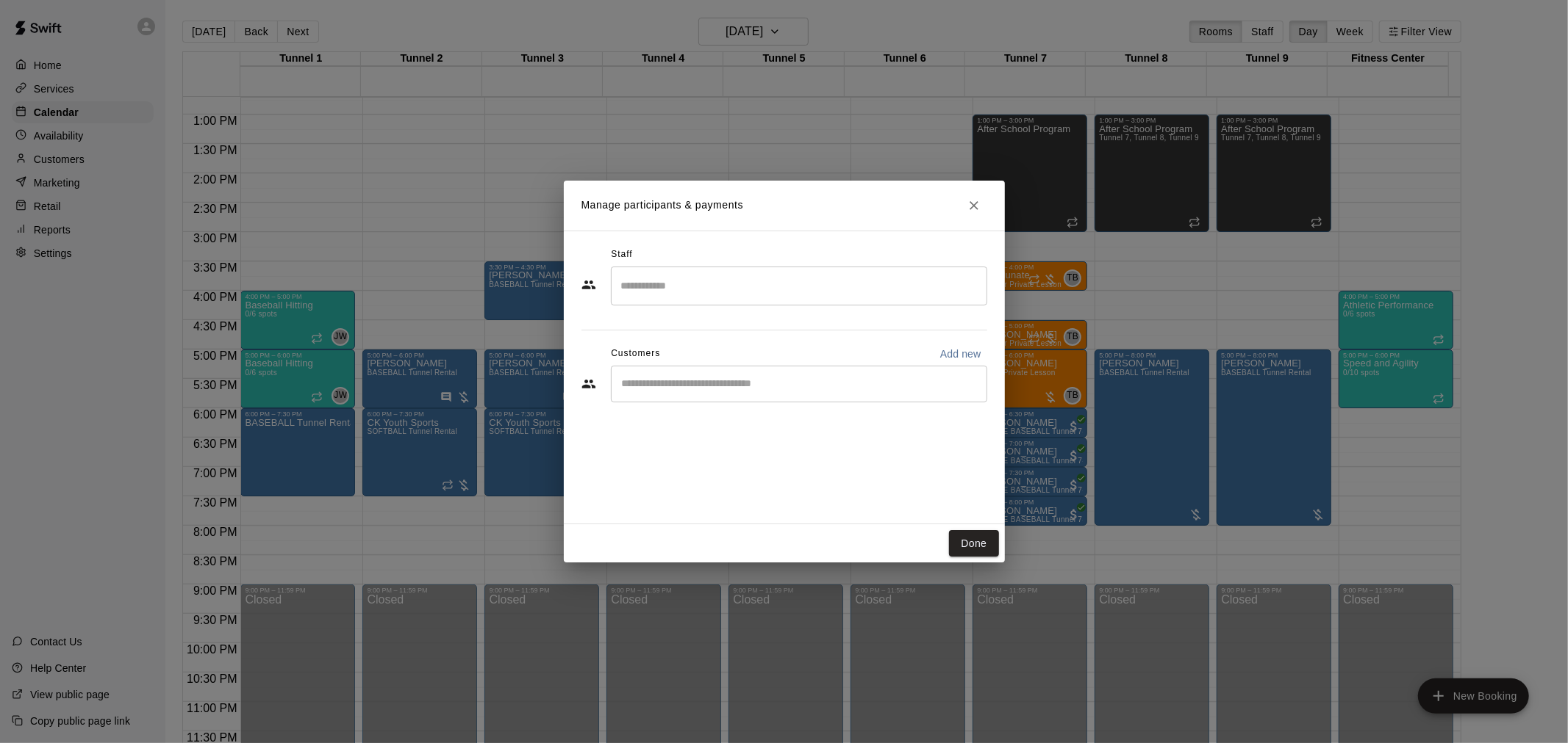
click at [753, 373] on div "​" at bounding box center [799, 385] width 376 height 37
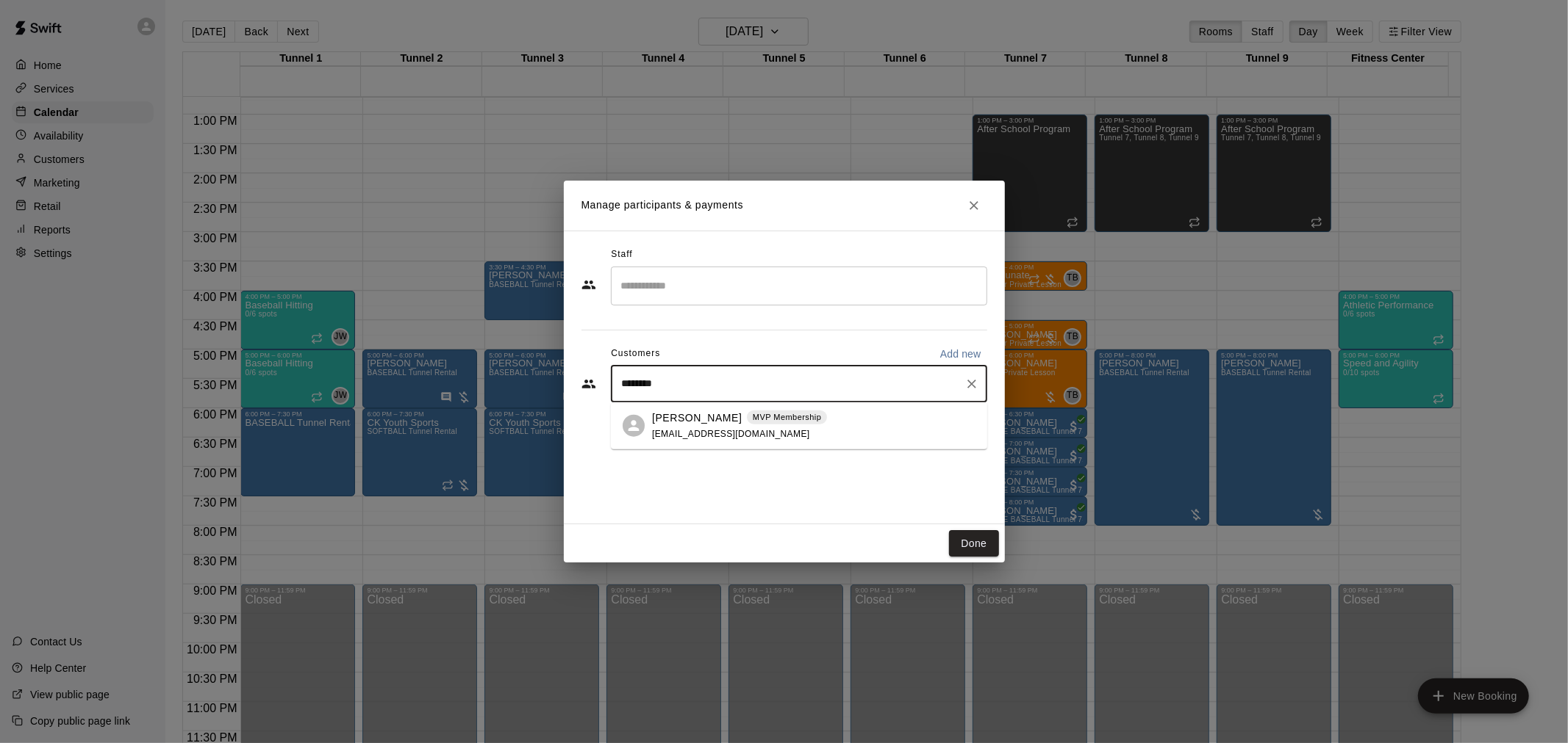
type input "******"
click at [763, 415] on p "MVP Membership" at bounding box center [787, 417] width 69 height 13
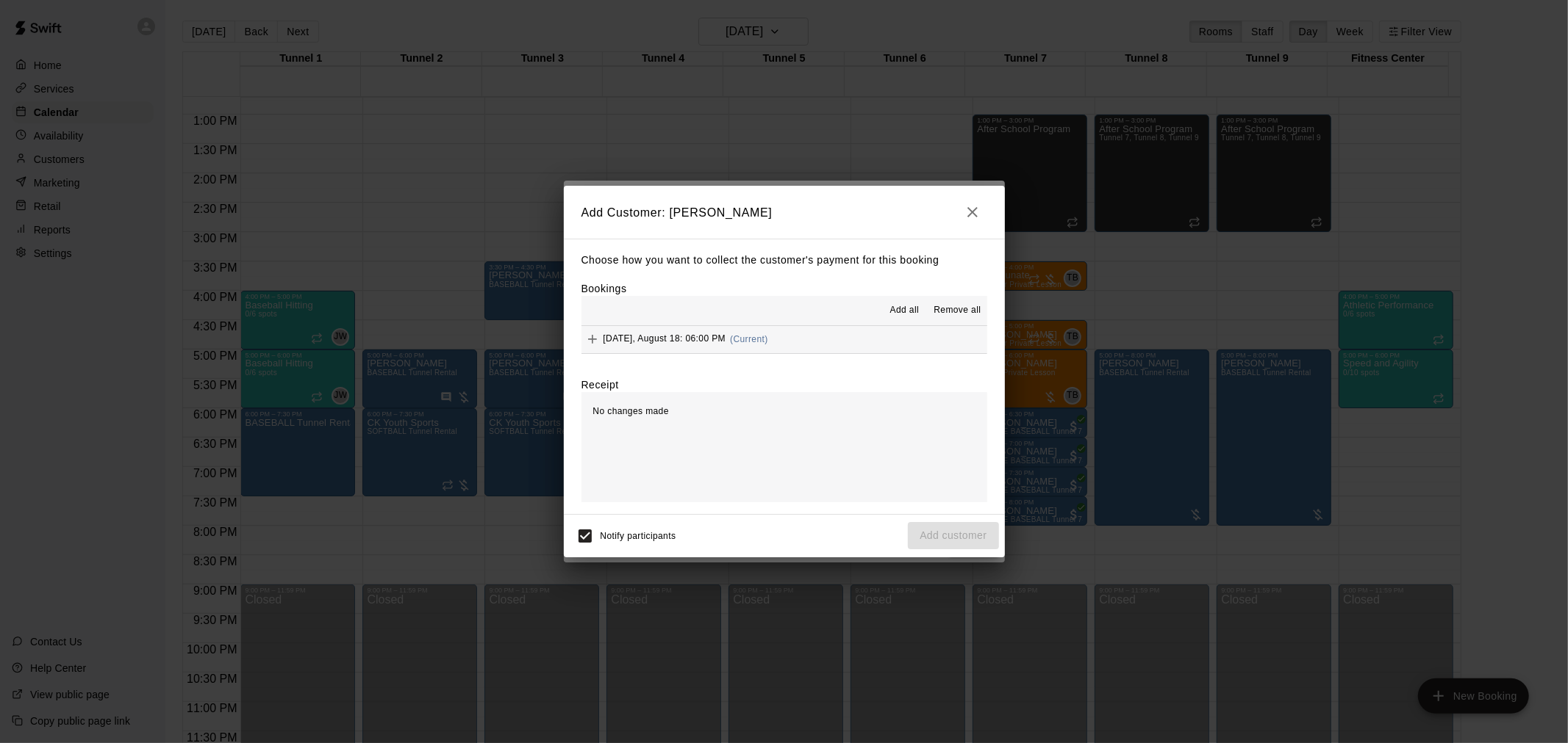
click at [788, 342] on button "Monday, August 18: 06:00 PM (Current)" at bounding box center [784, 340] width 406 height 27
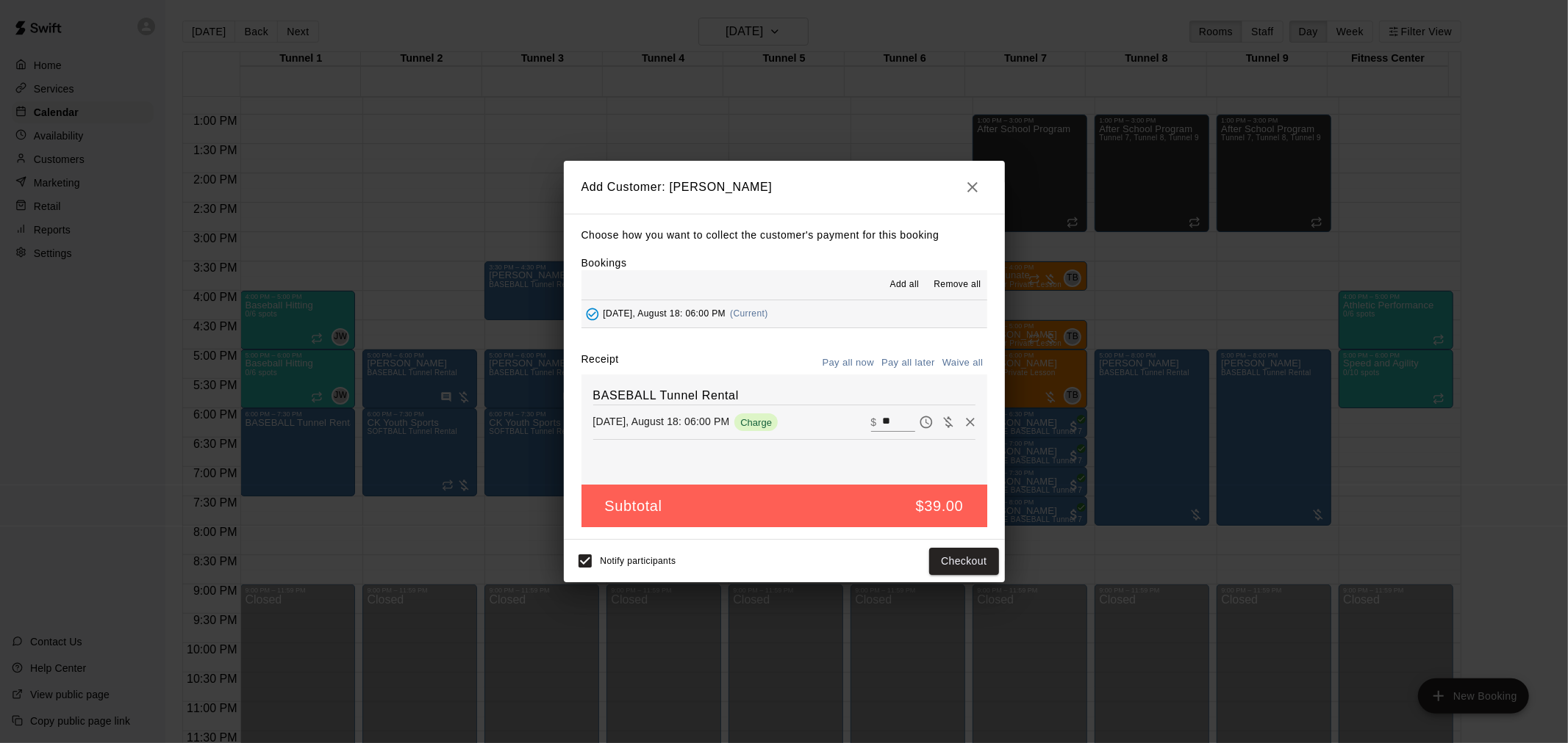
drag, startPoint x: 906, startPoint y: 363, endPoint x: 908, endPoint y: 371, distance: 8.2
click at [906, 363] on button "Pay all later" at bounding box center [908, 363] width 61 height 23
click at [937, 554] on button "Add customer" at bounding box center [953, 561] width 91 height 27
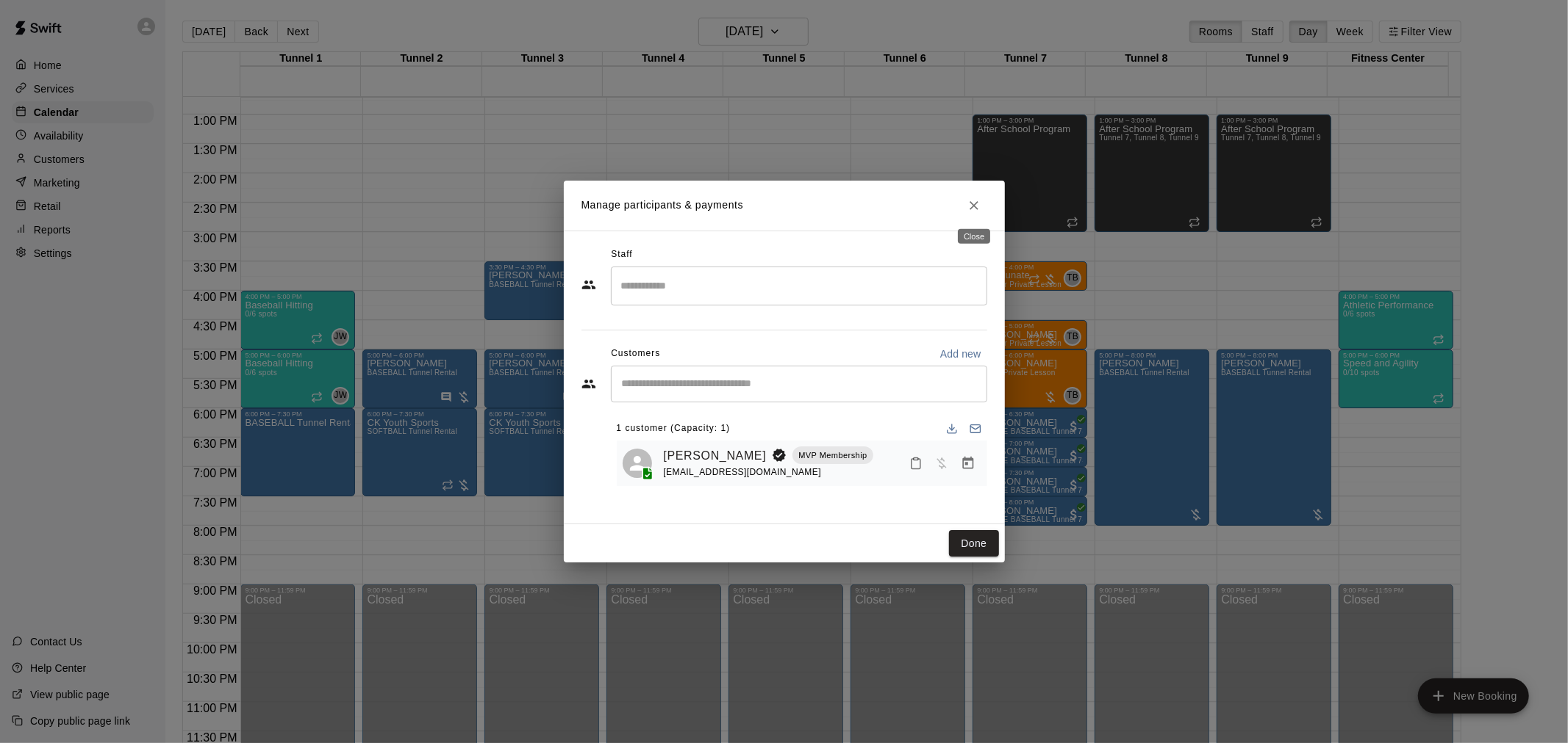
click at [962, 207] on button "Close" at bounding box center [973, 205] width 26 height 26
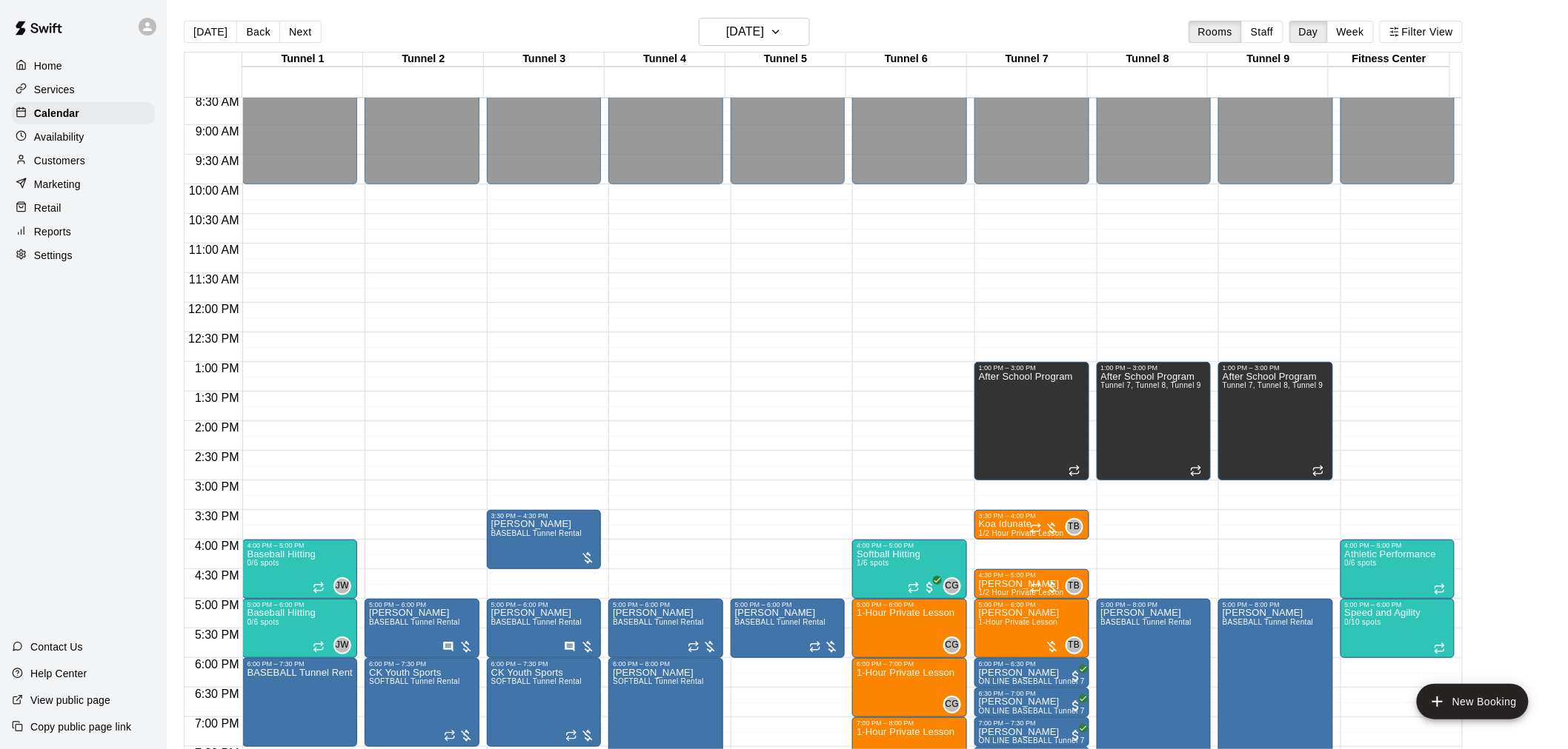
scroll to position [342, 0]
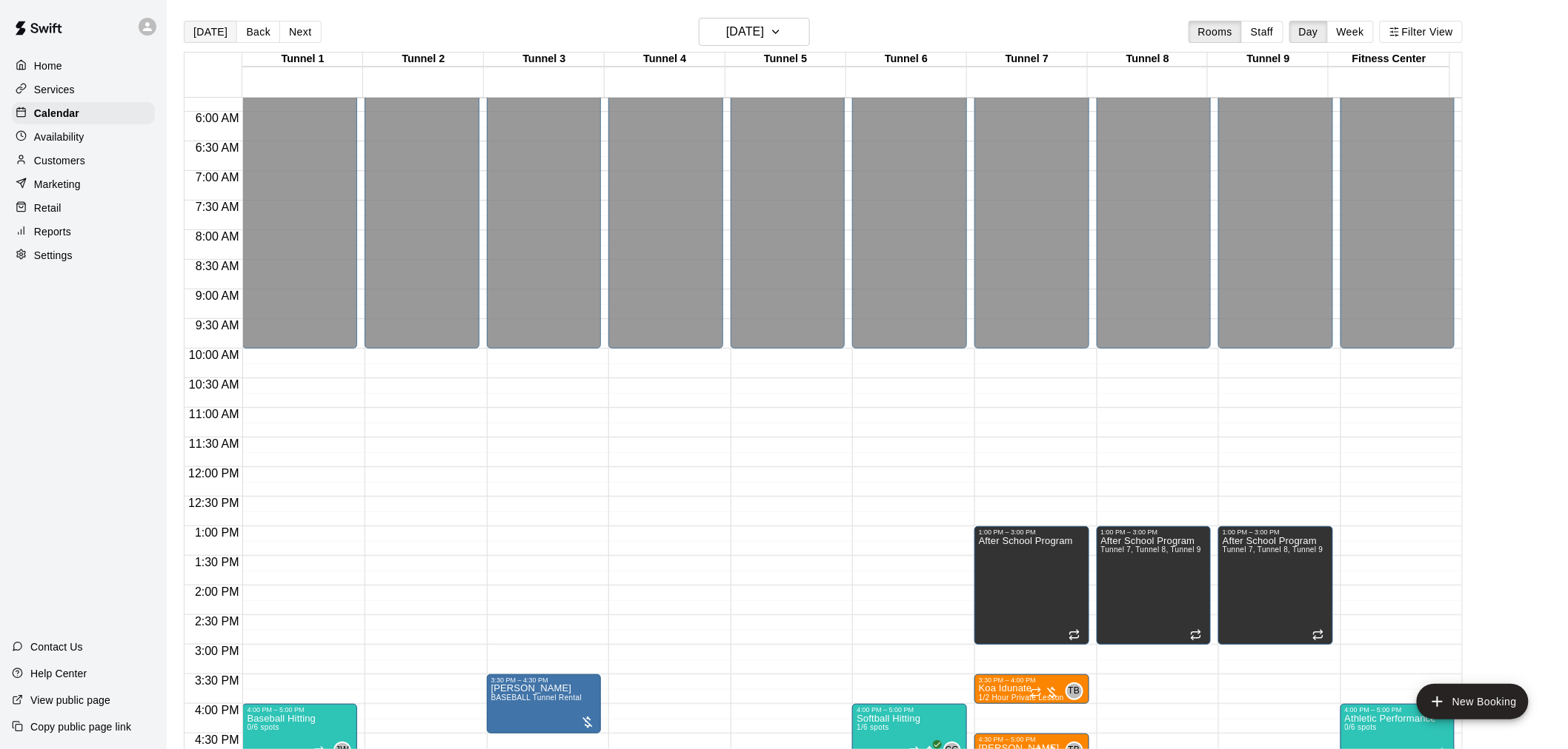
click at [195, 32] on button "[DATE]" at bounding box center [210, 31] width 54 height 22
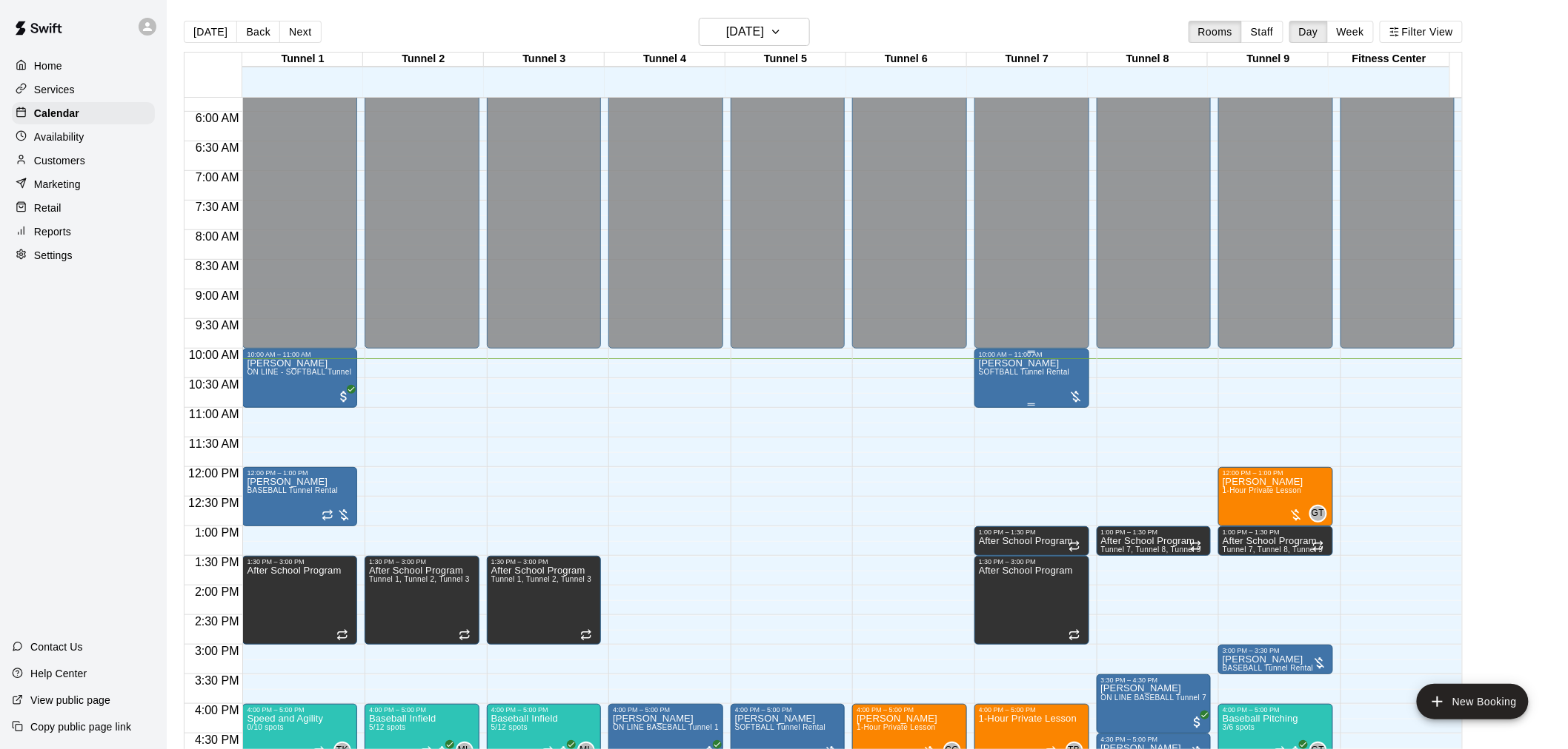
click at [1046, 360] on div "[PERSON_NAME] SOFTBALL Tunnel Rental" at bounding box center [1024, 732] width 92 height 749
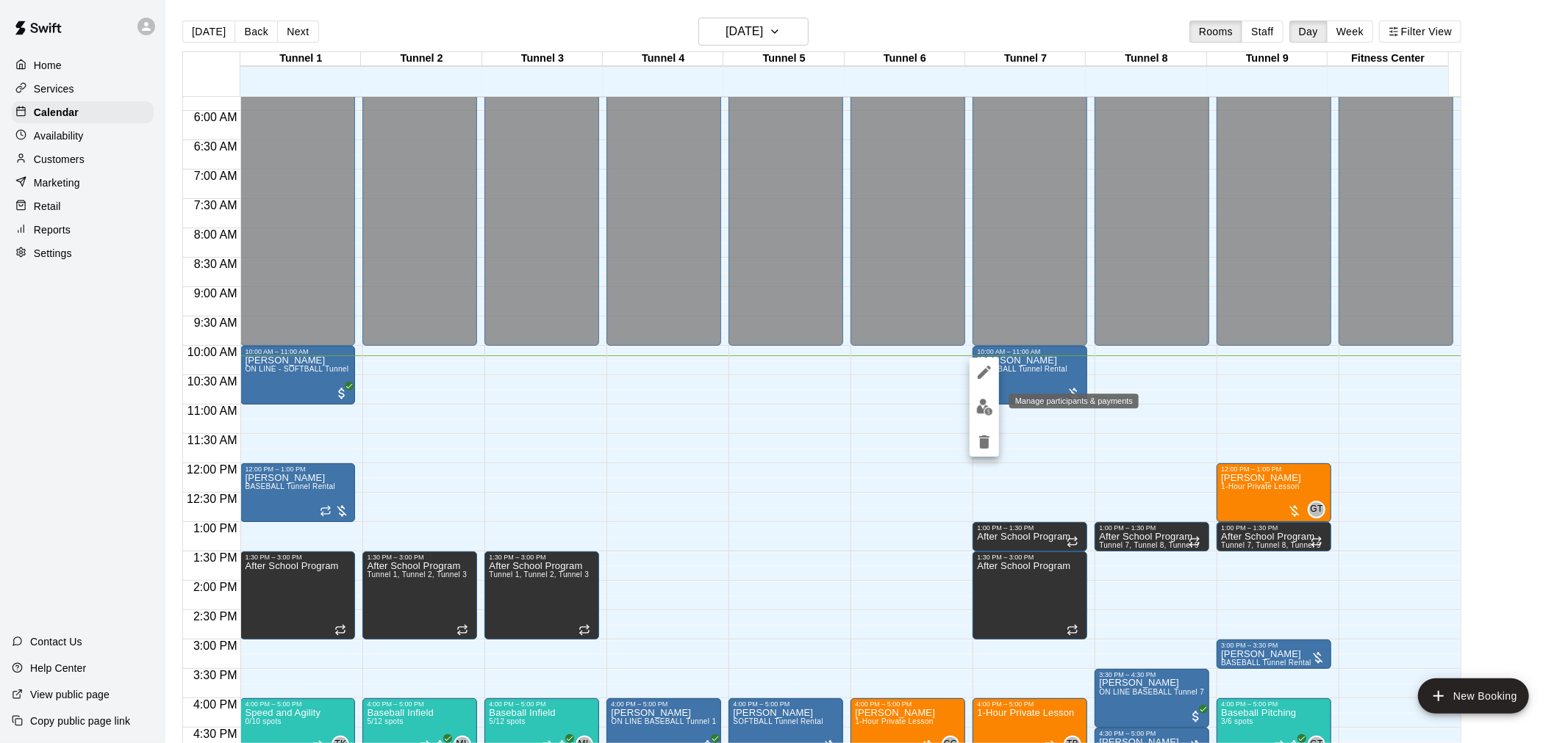
click at [981, 408] on img "edit" at bounding box center [984, 407] width 16 height 16
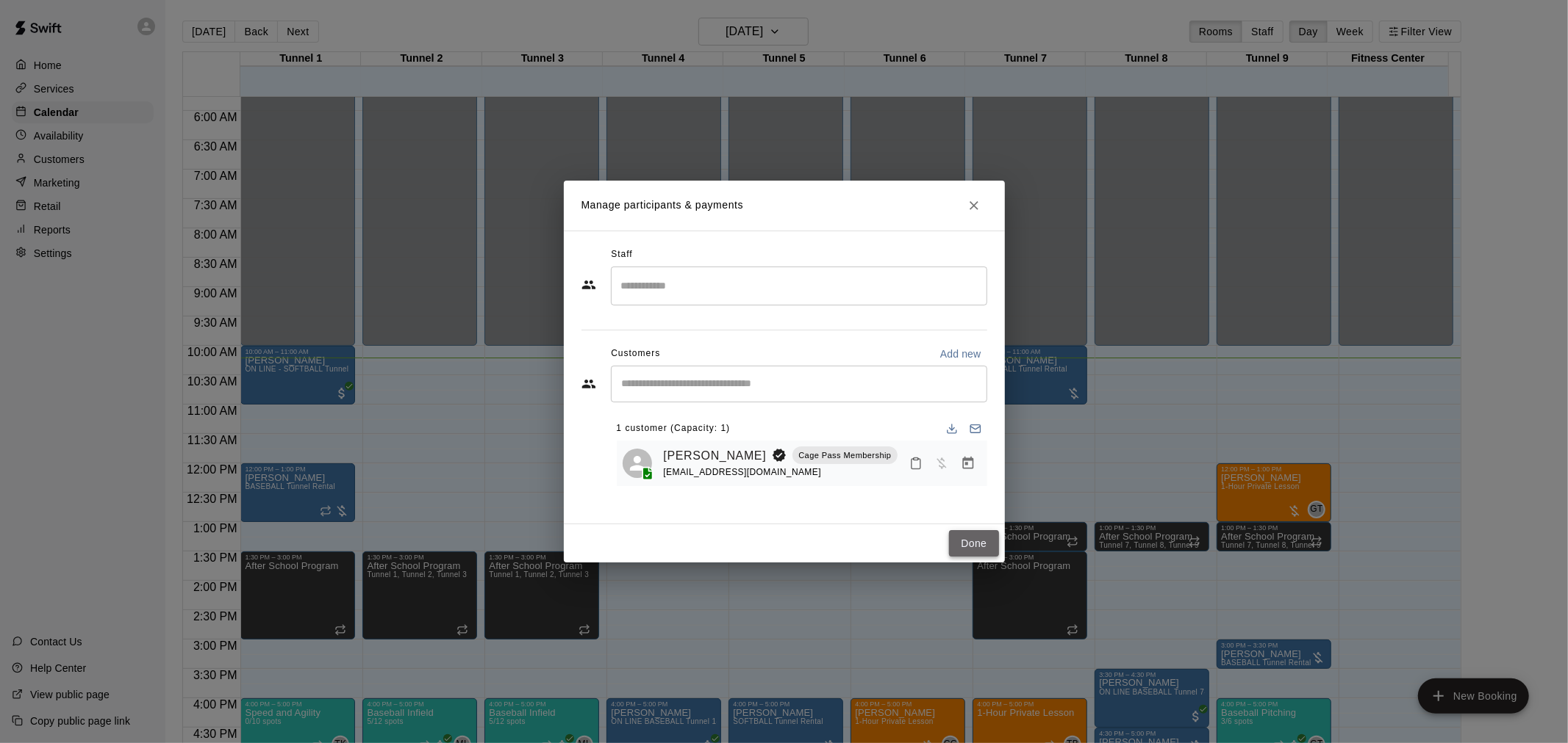
click at [974, 547] on button "Done" at bounding box center [973, 544] width 49 height 27
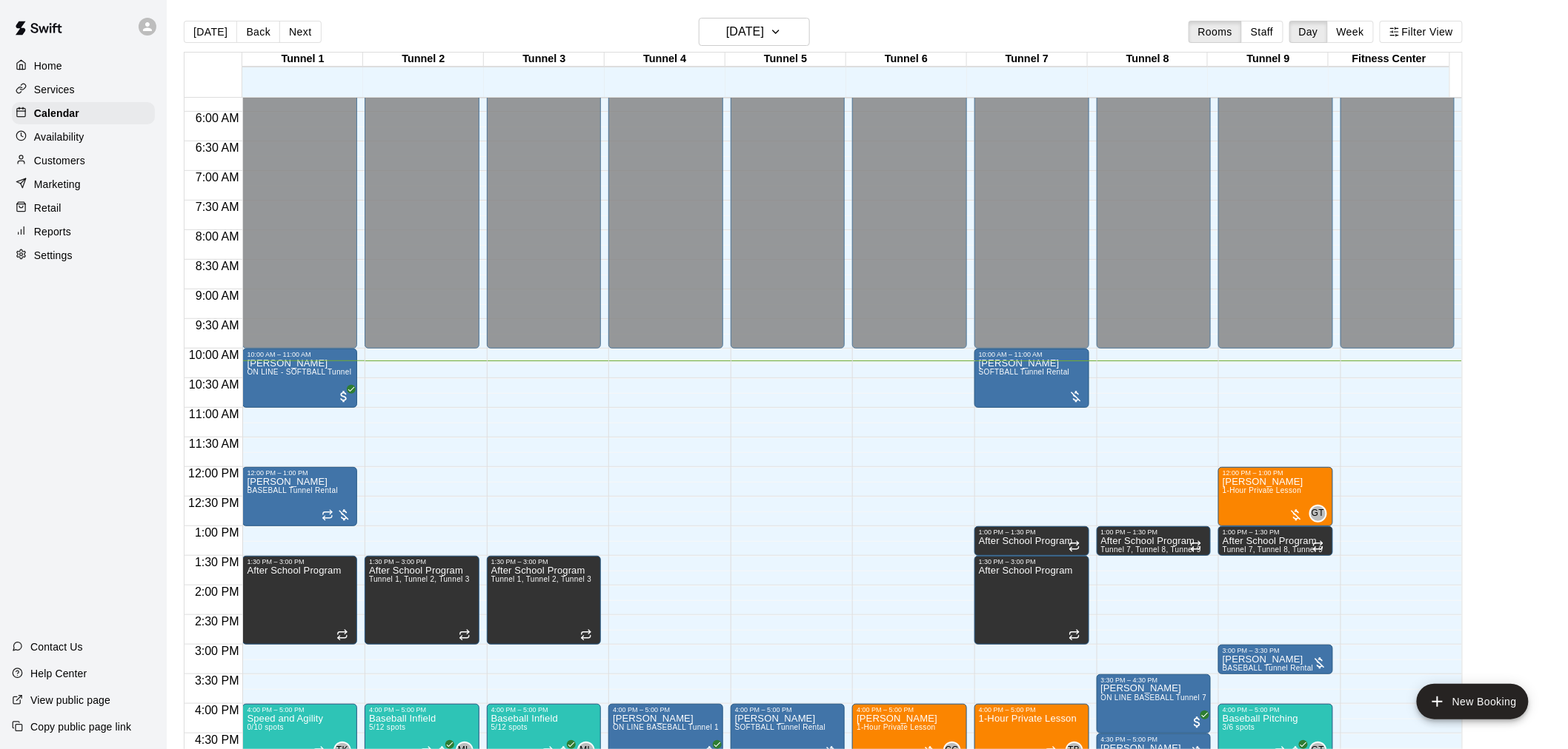
click at [123, 166] on div "Customers" at bounding box center [83, 161] width 143 height 22
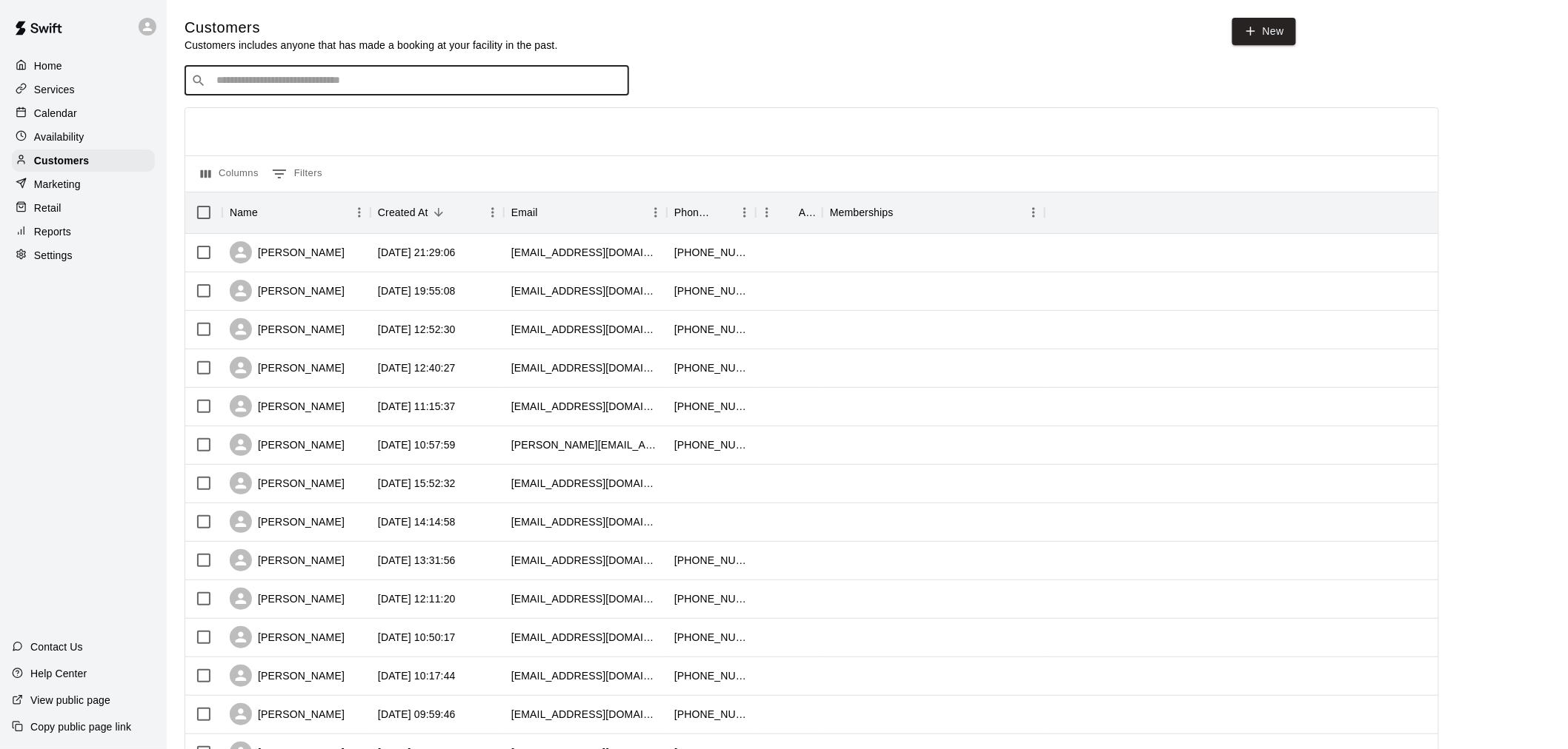
click at [306, 76] on input "Search customers by name or email" at bounding box center [416, 80] width 410 height 15
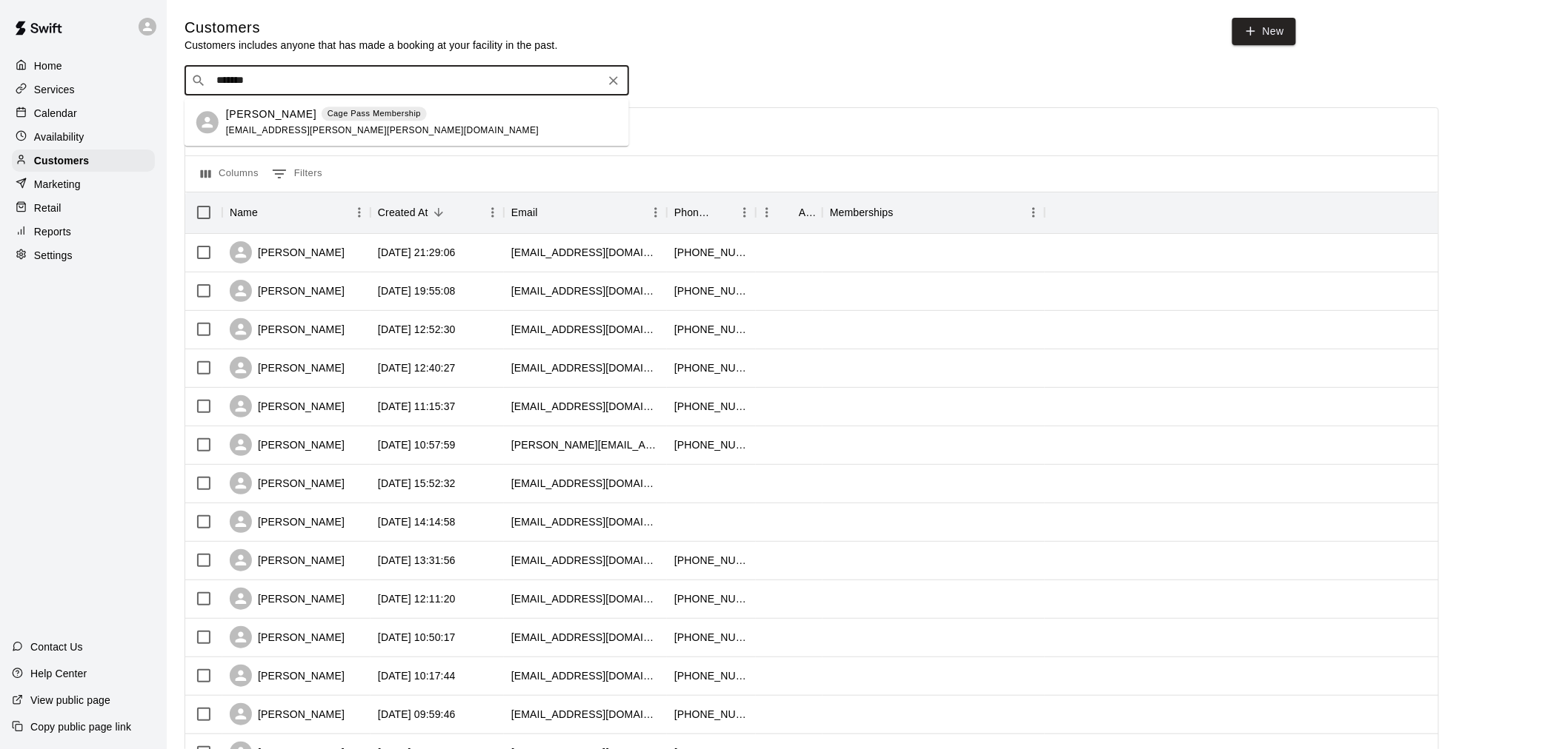
type input "********"
click at [342, 134] on span "evan.thomas.anderson@gmail.com" at bounding box center [382, 130] width 313 height 11
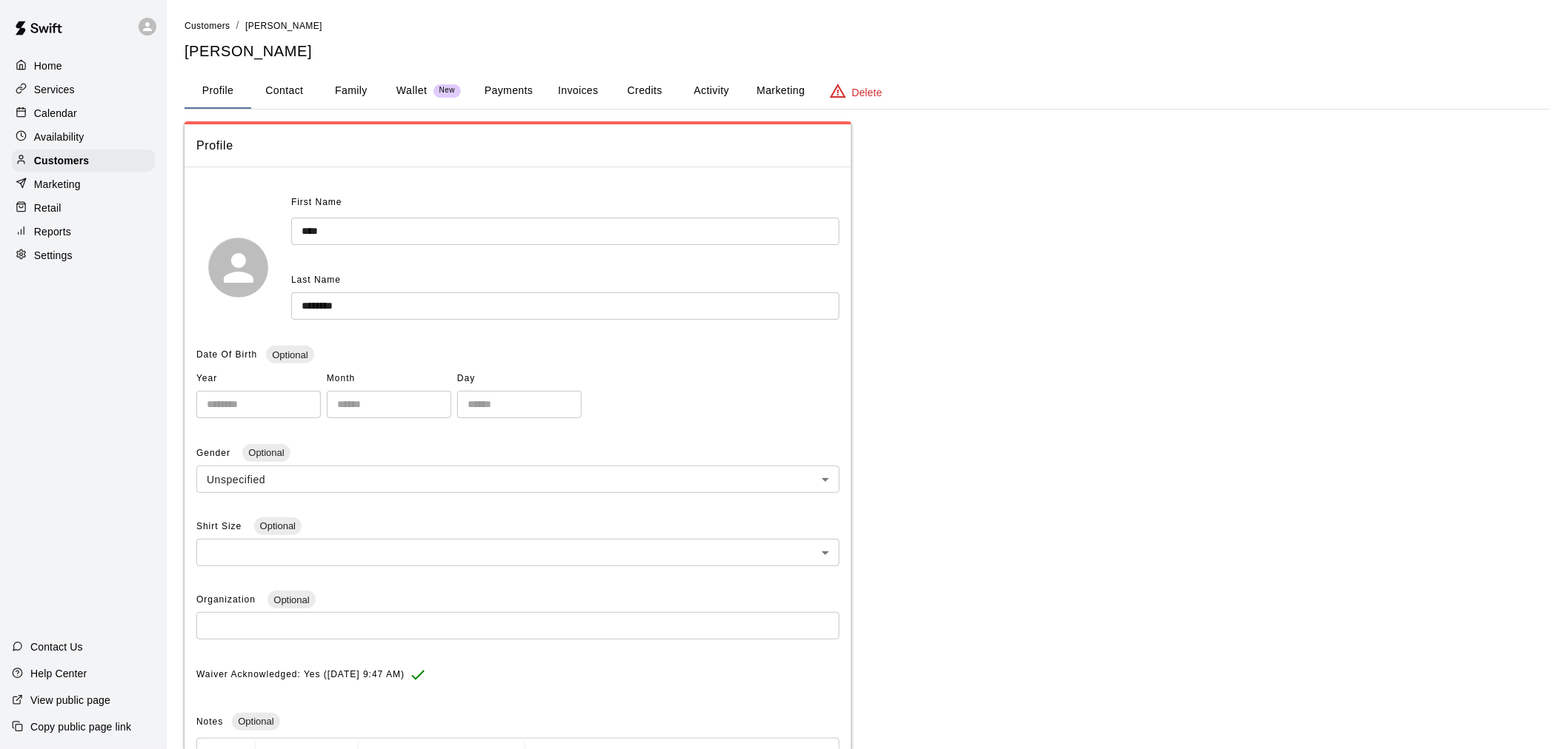
click at [669, 84] on button "Credits" at bounding box center [644, 91] width 66 height 35
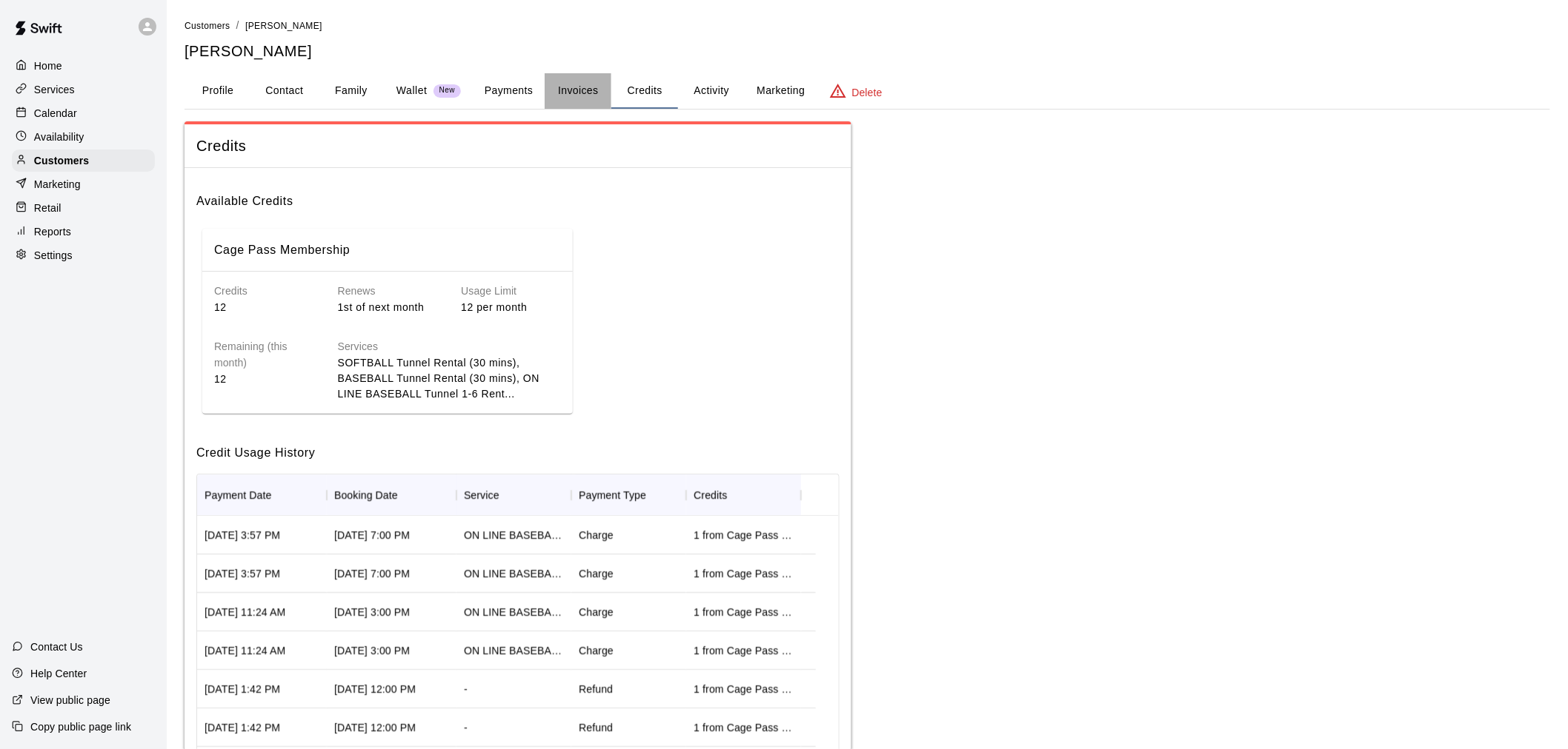
click at [582, 85] on button "Invoices" at bounding box center [578, 91] width 66 height 35
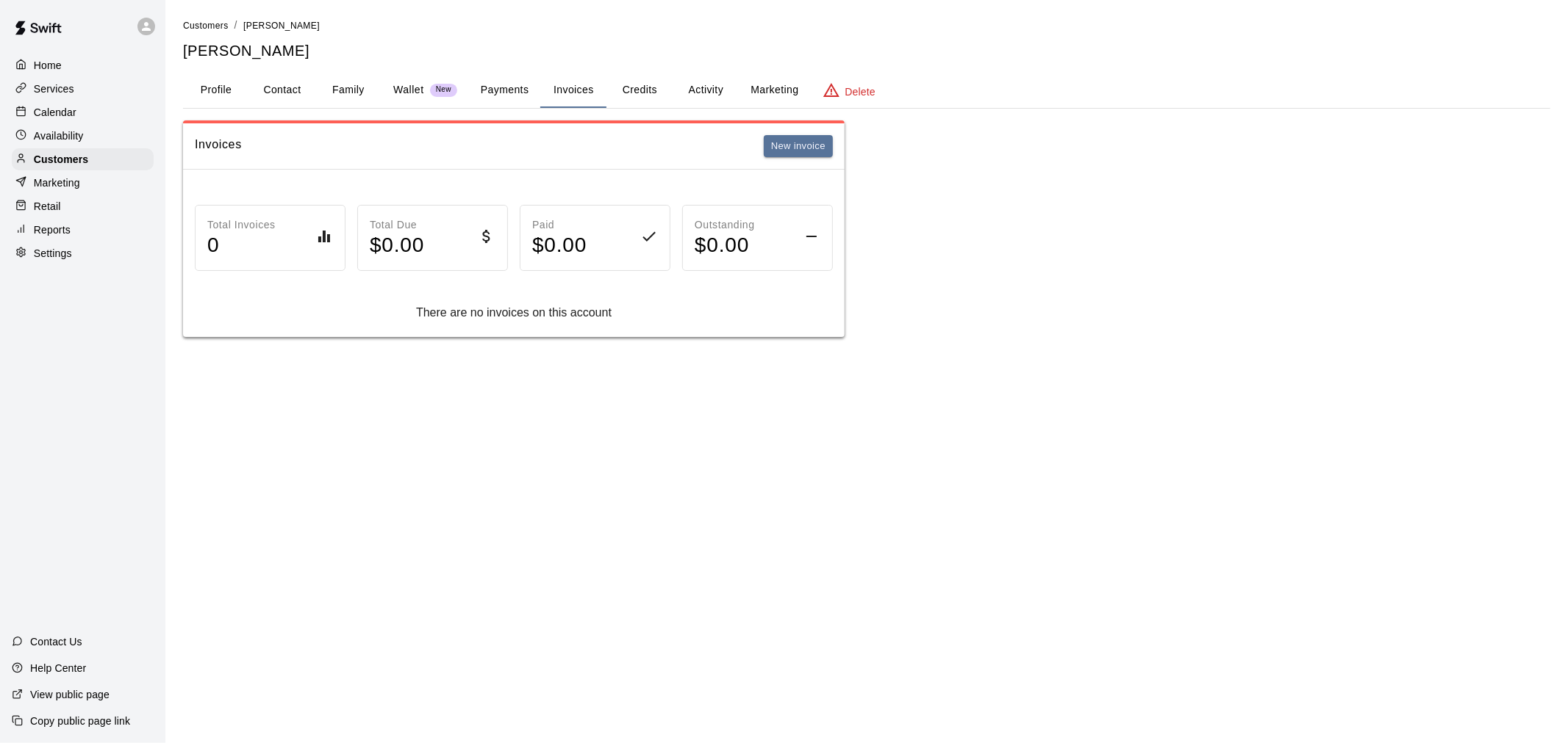
click at [508, 84] on button "Payments" at bounding box center [505, 90] width 72 height 35
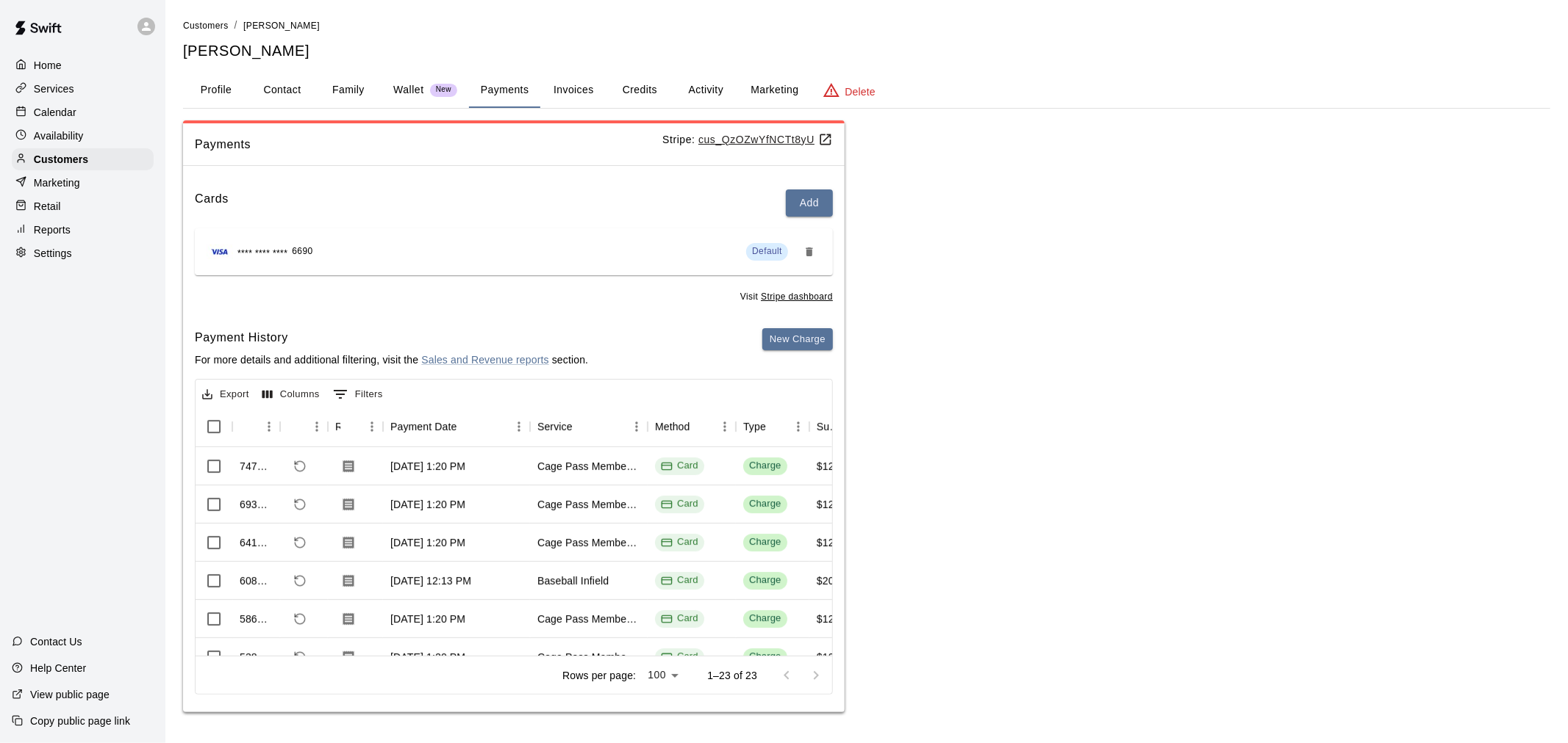
click at [640, 93] on button "Credits" at bounding box center [639, 90] width 66 height 35
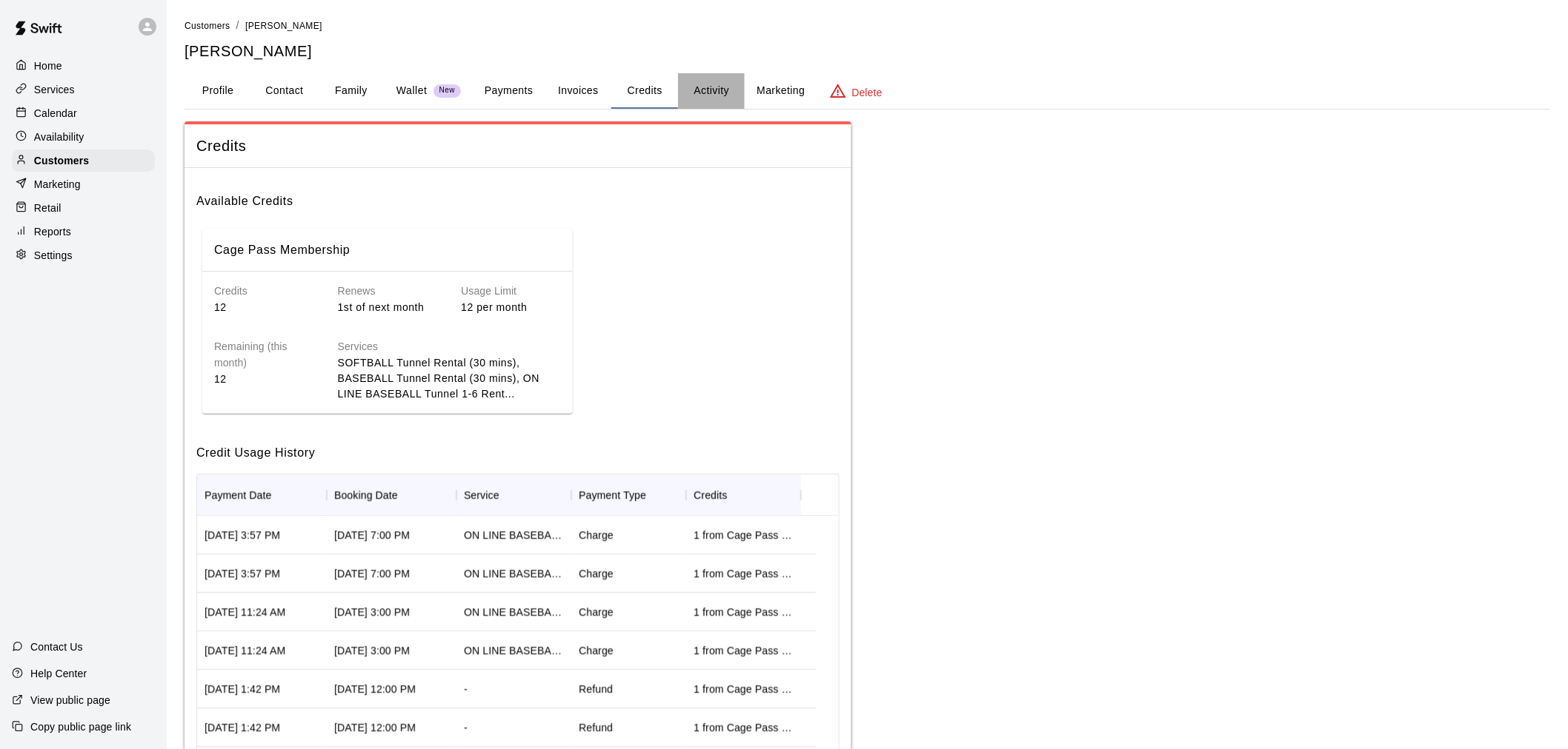
click at [702, 87] on button "Activity" at bounding box center [711, 91] width 66 height 35
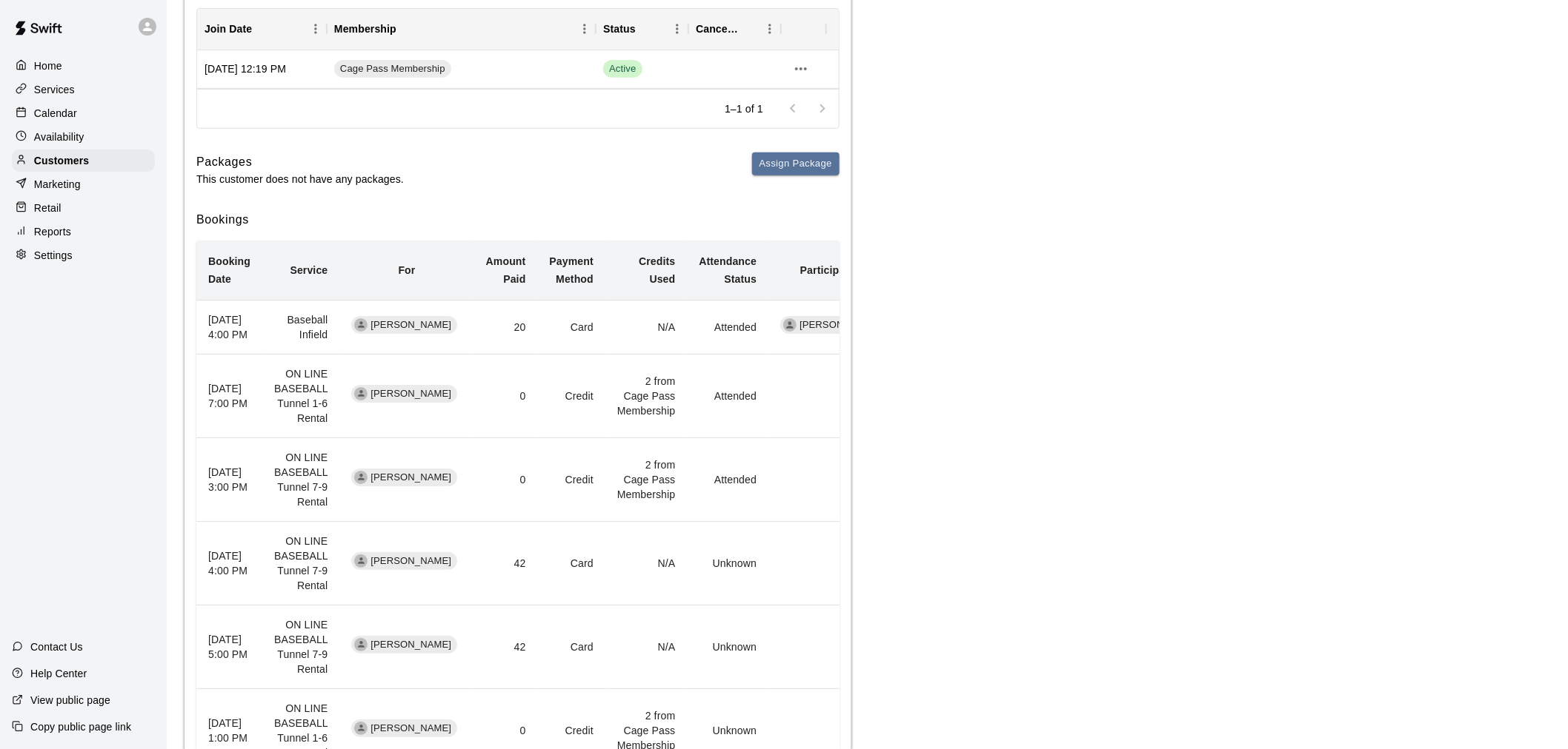
scroll to position [246, 0]
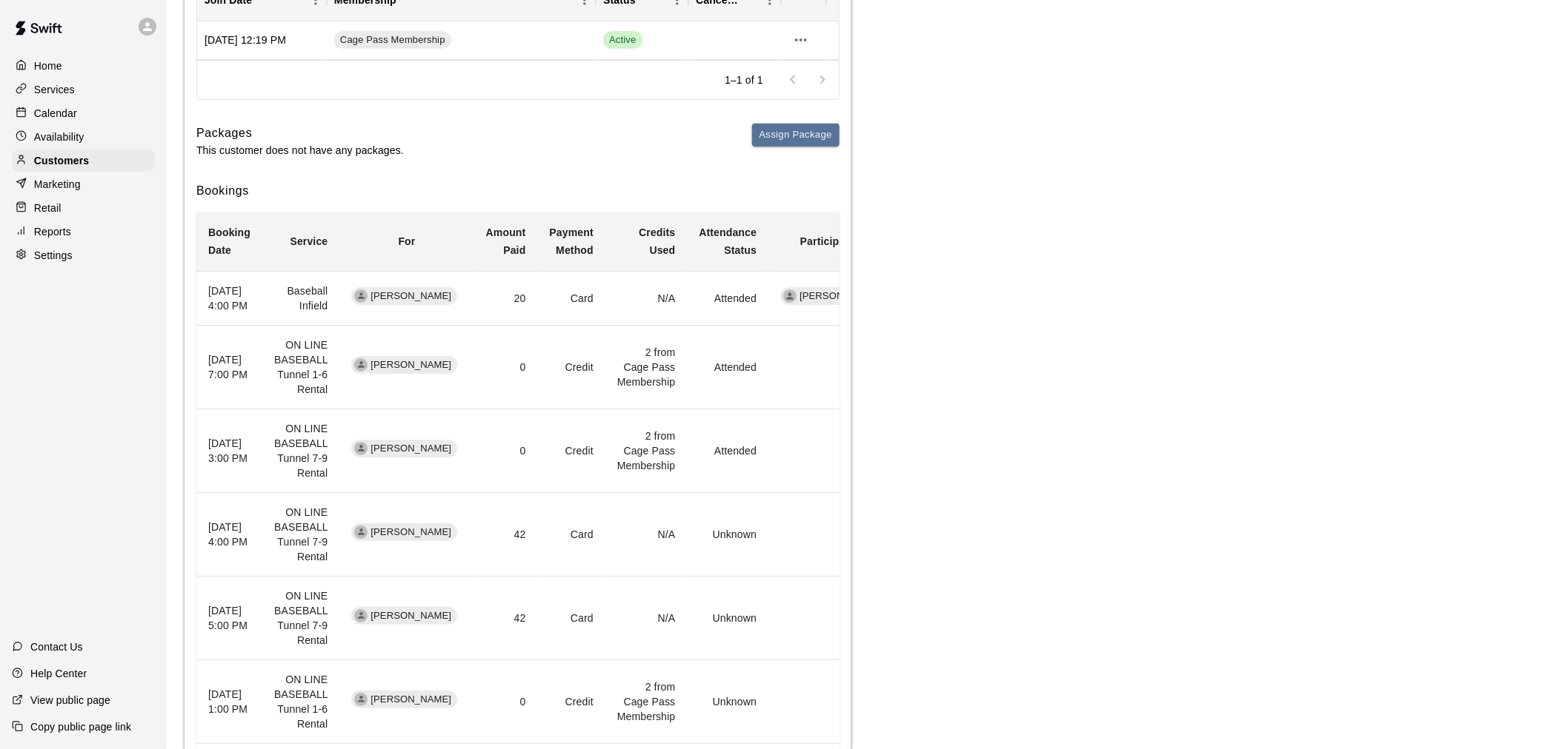
click at [80, 108] on div "Calendar" at bounding box center [83, 113] width 143 height 22
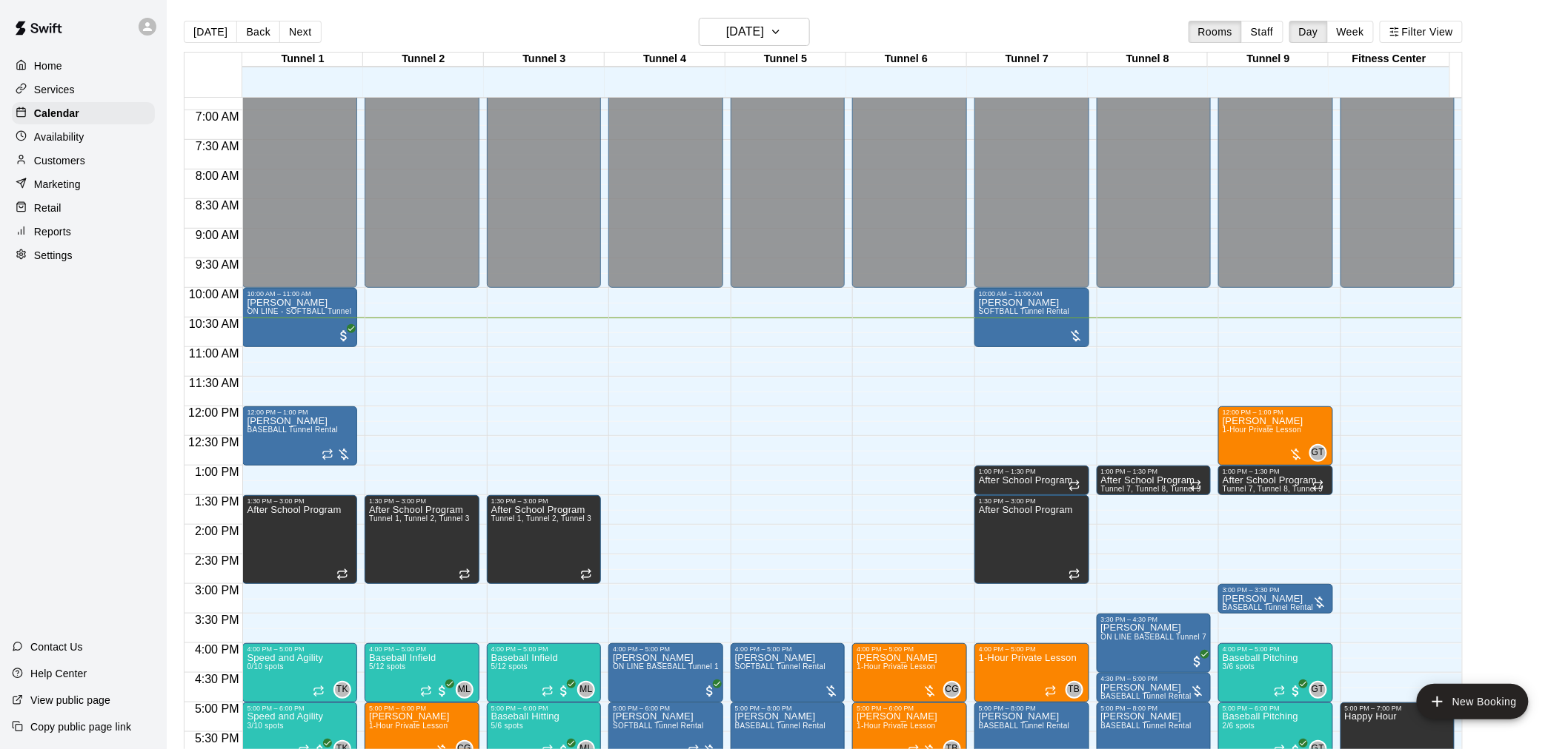
scroll to position [375, 0]
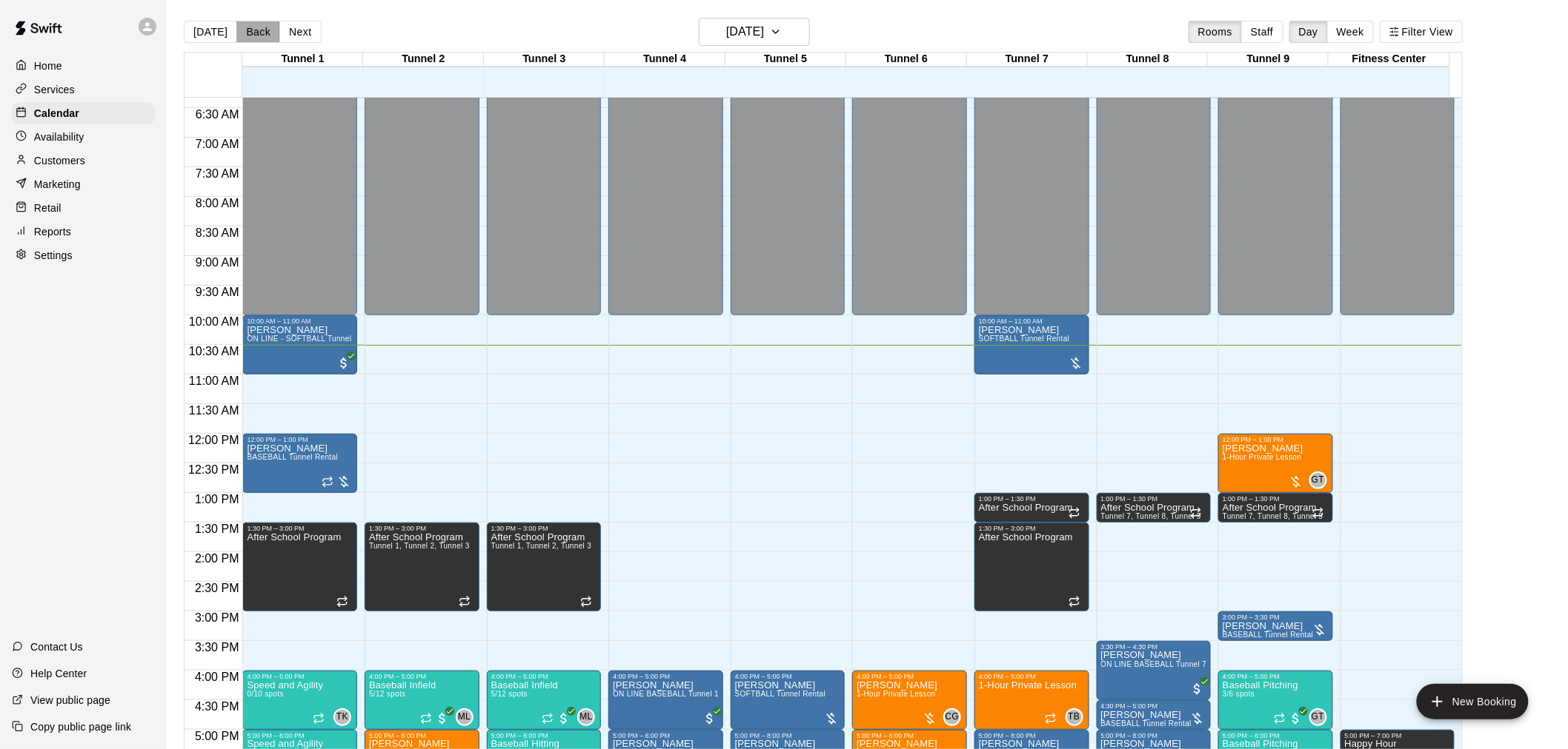
click at [250, 35] on button "Back" at bounding box center [258, 31] width 44 height 22
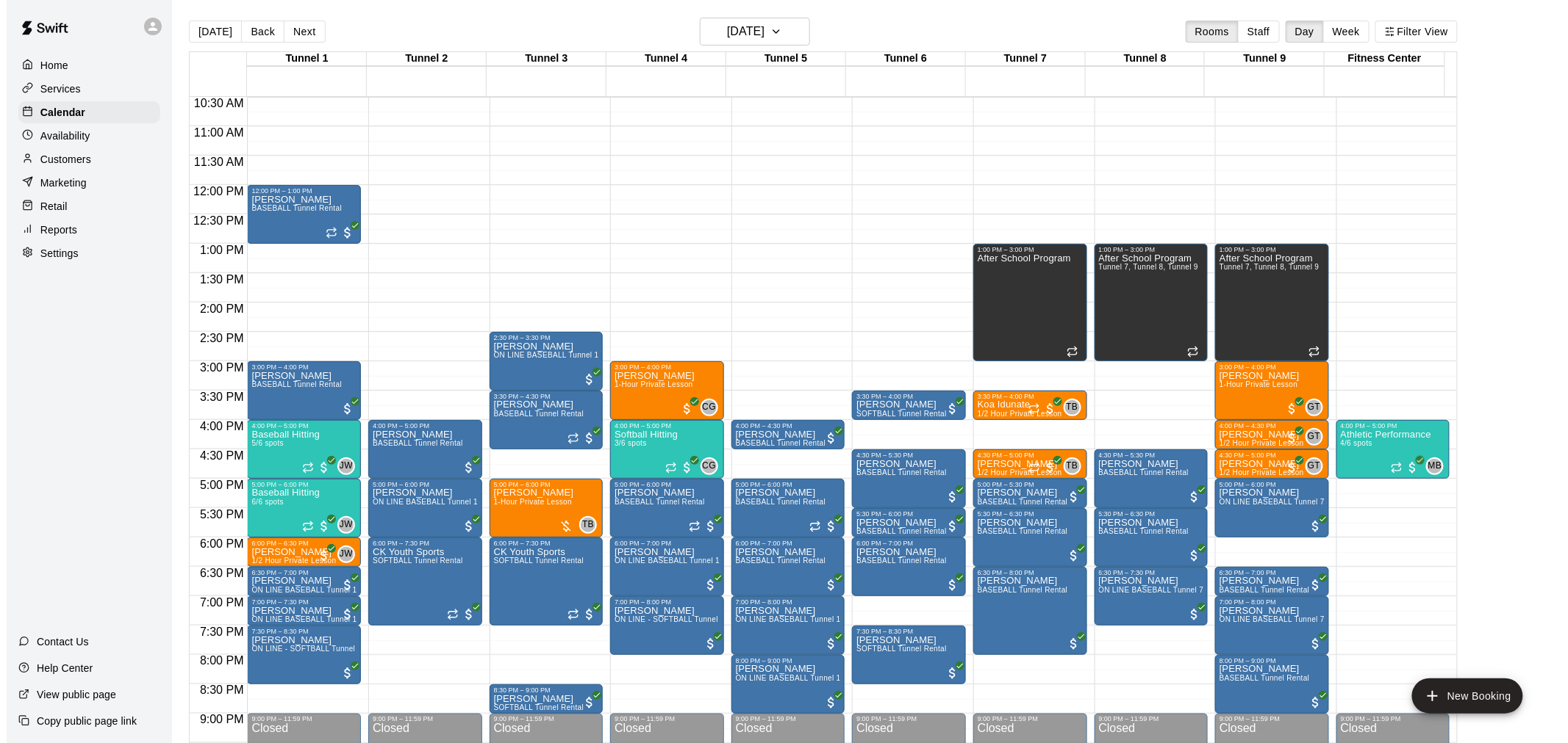
scroll to position [700, 0]
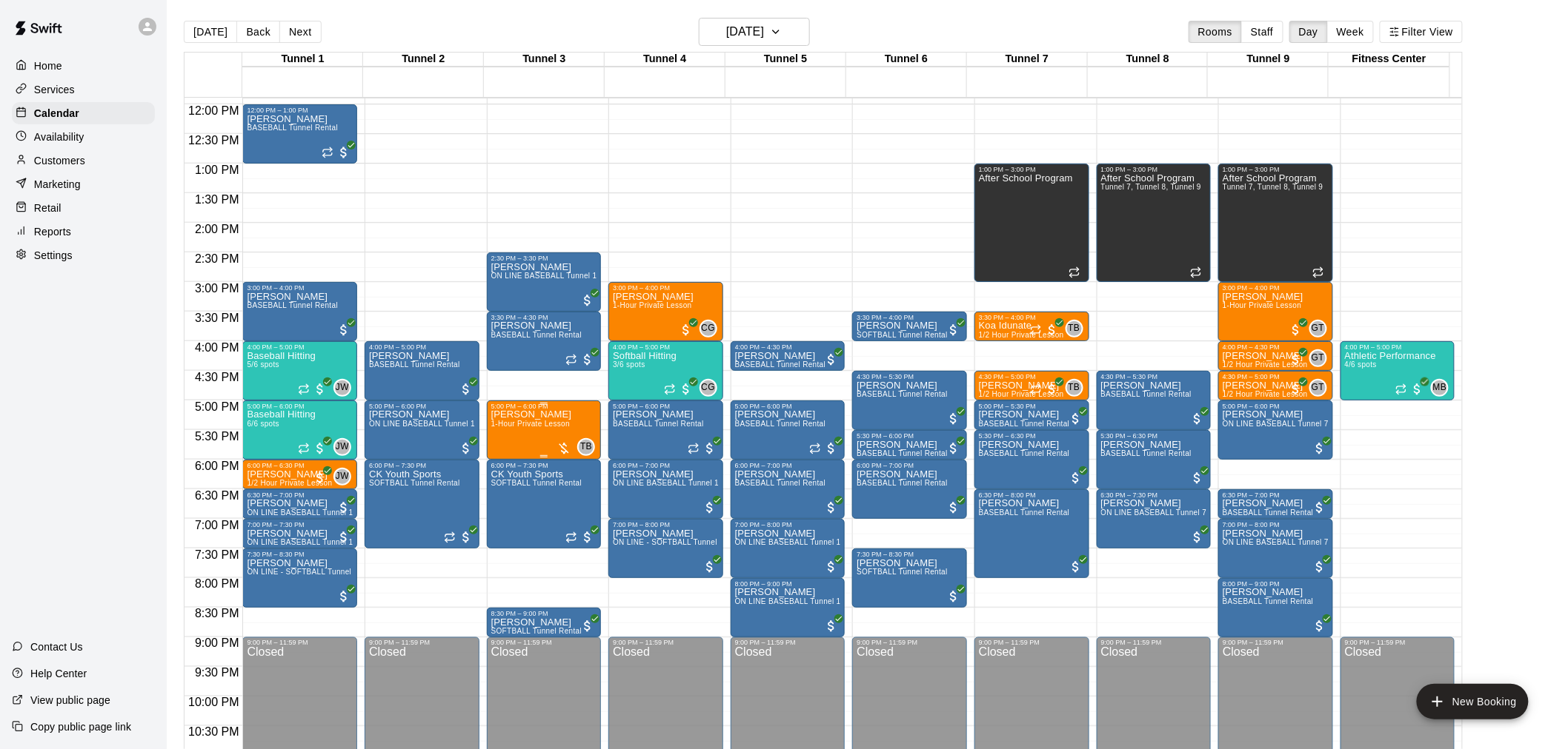
click at [508, 415] on p "[PERSON_NAME]" at bounding box center [531, 415] width 81 height 0
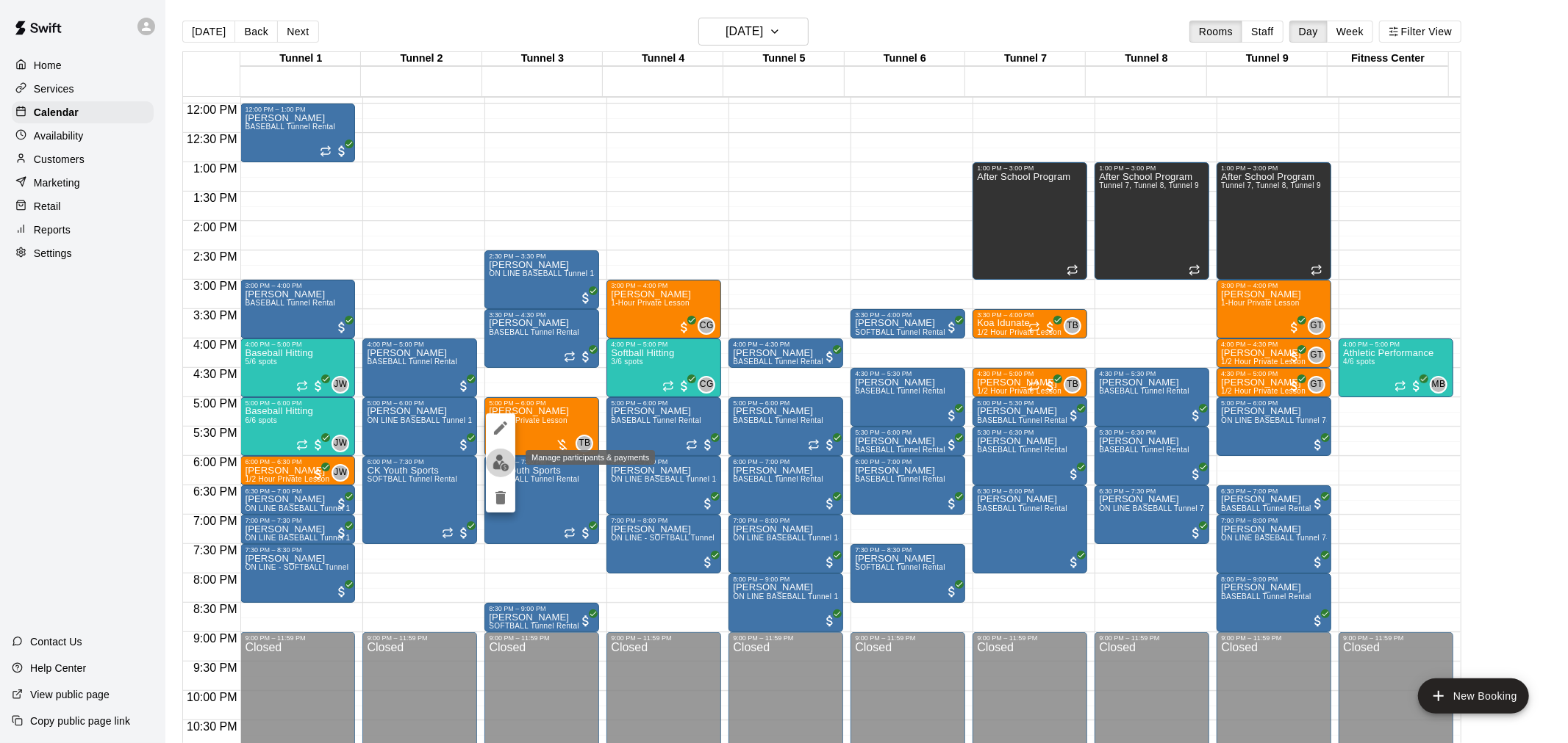
click at [496, 459] on img "edit" at bounding box center [500, 463] width 16 height 16
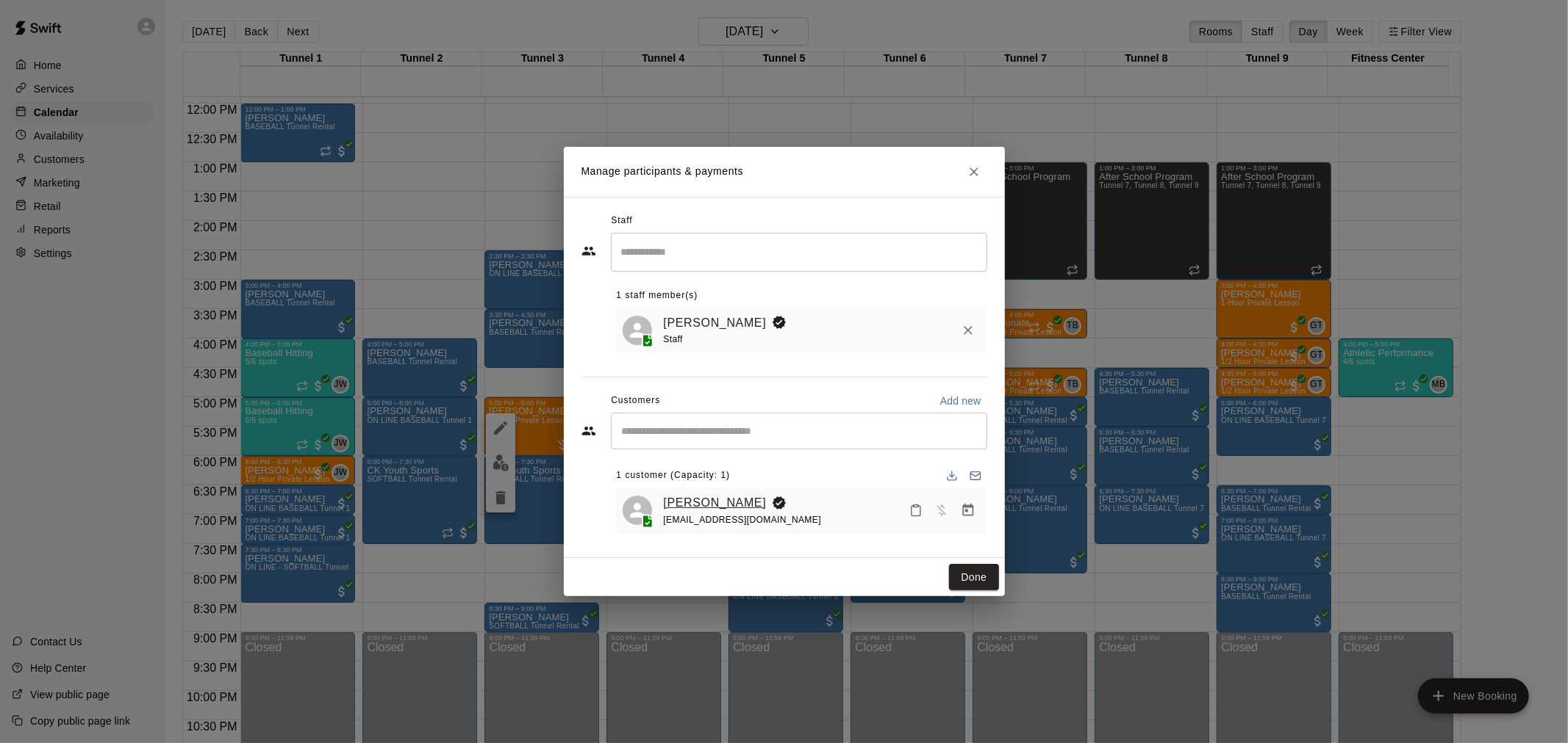
click at [683, 498] on link "[PERSON_NAME]" at bounding box center [715, 503] width 102 height 19
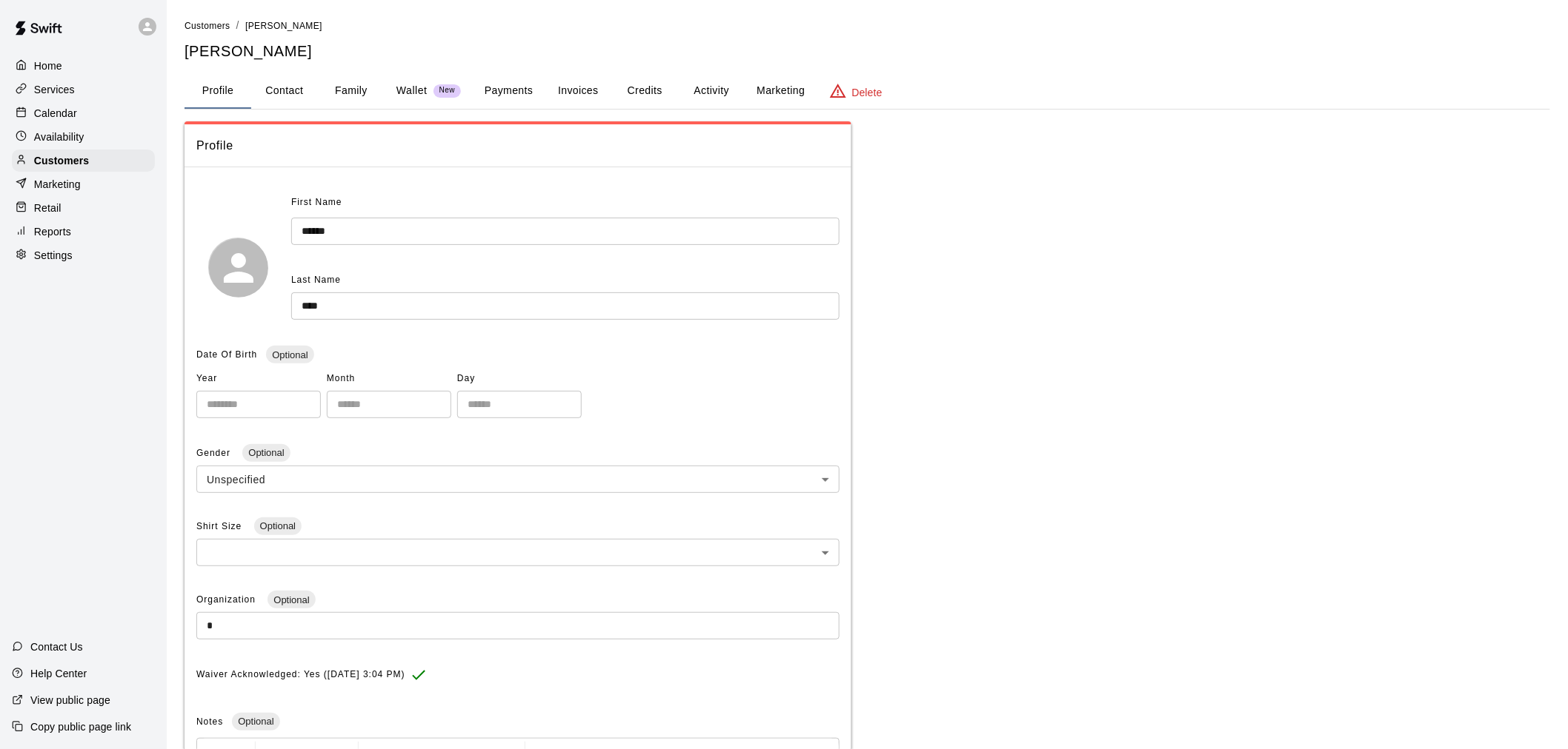
click at [482, 99] on button "Payments" at bounding box center [509, 91] width 72 height 35
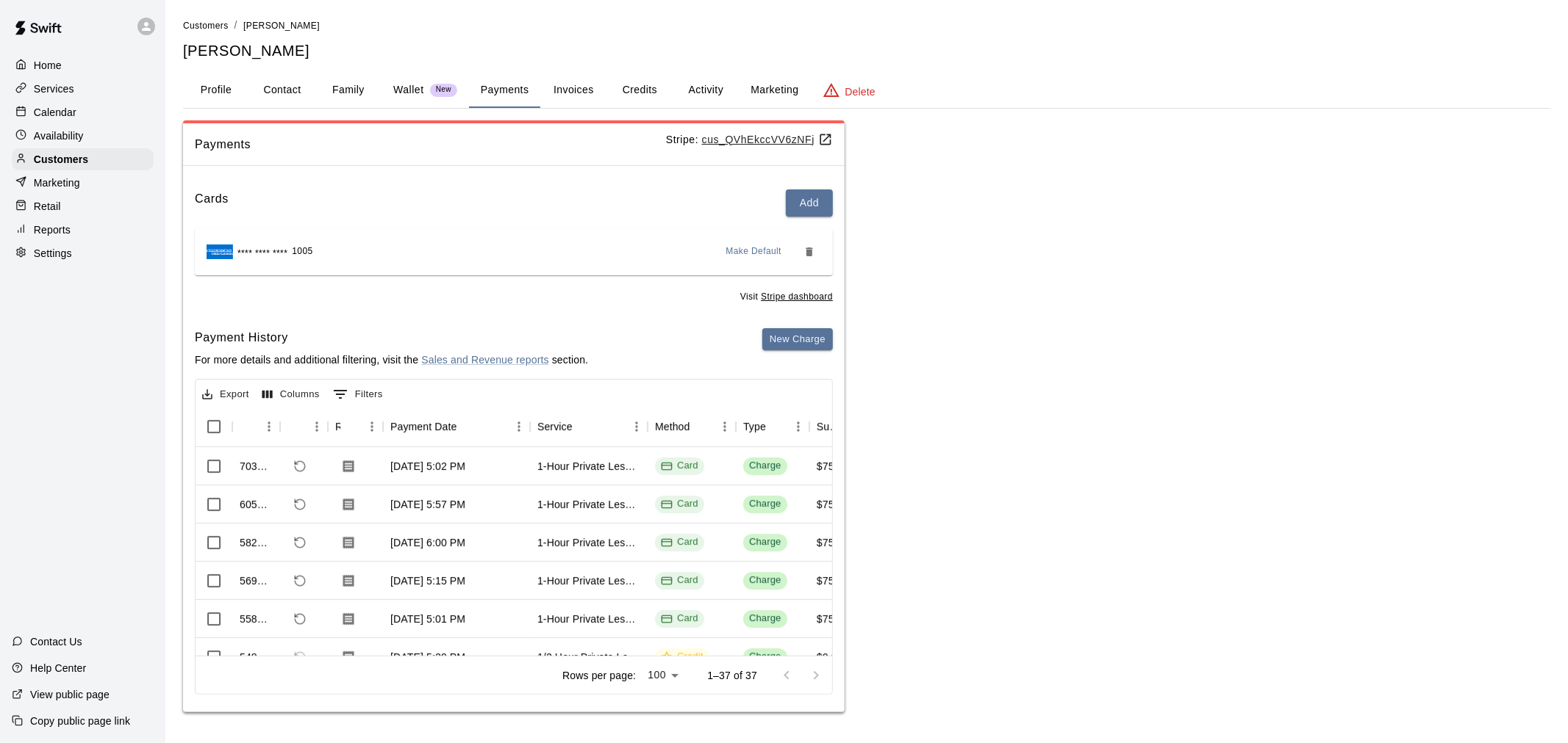
drag, startPoint x: 258, startPoint y: 60, endPoint x: 1093, endPoint y: 272, distance: 861.5
click at [1084, 259] on div "Payments Stripe: cus_QVhEkccVV6zNFj Cards Add **** **** **** 1005 Make Default …" at bounding box center [866, 417] width 1367 height 593
click at [806, 251] on icon "Remove" at bounding box center [808, 251] width 7 height 9
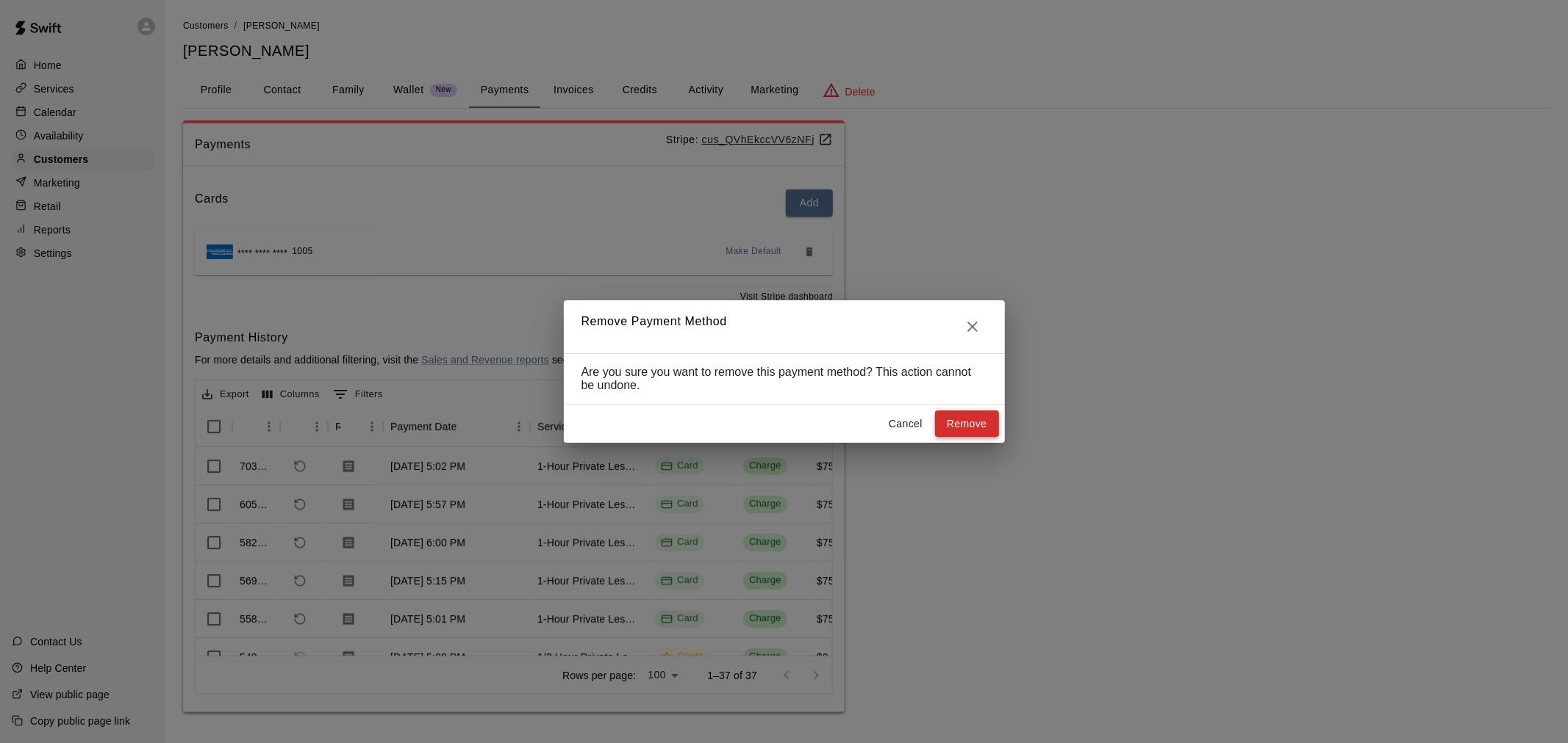
click at [955, 424] on button "Remove" at bounding box center [967, 424] width 64 height 27
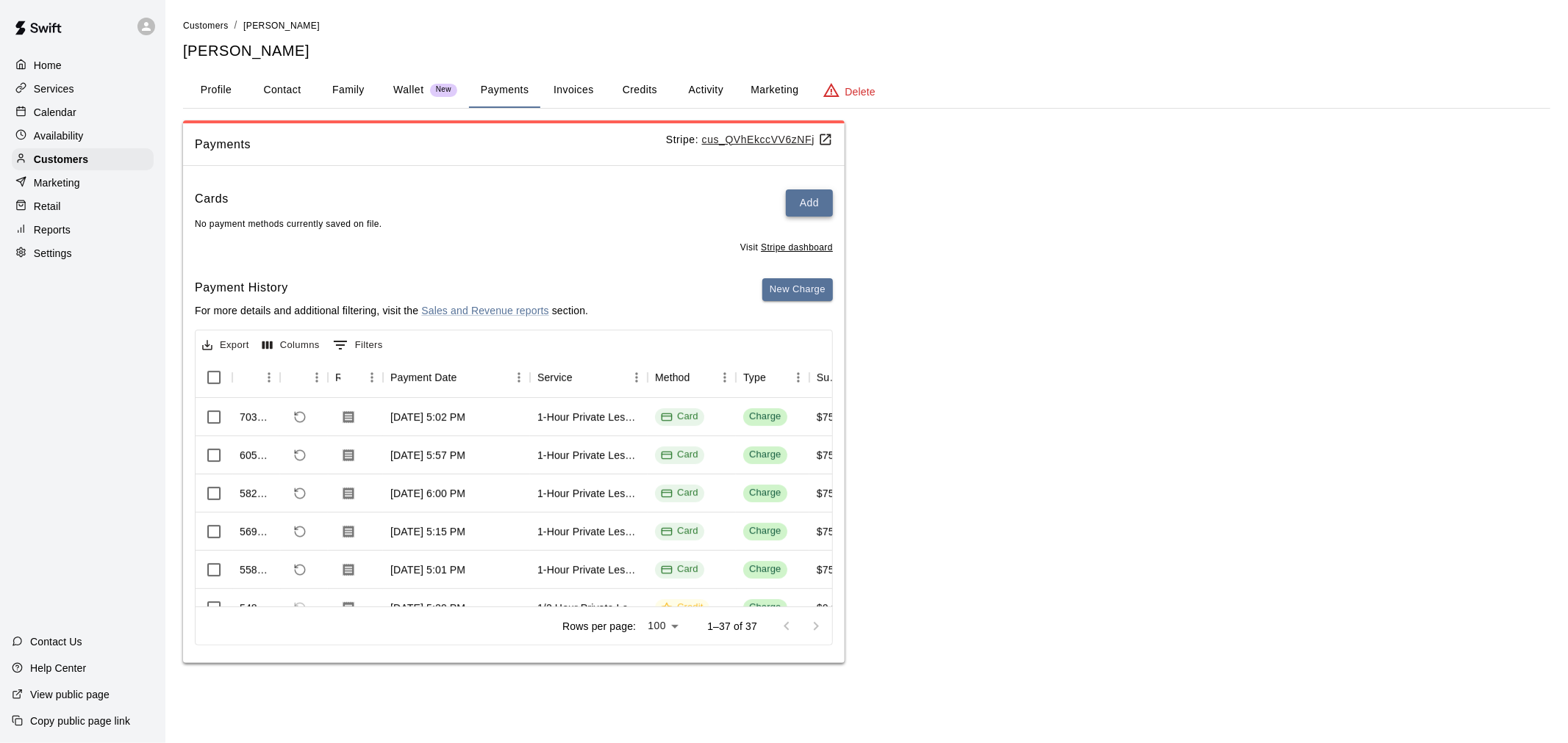
click at [811, 210] on button "Add" at bounding box center [809, 203] width 47 height 27
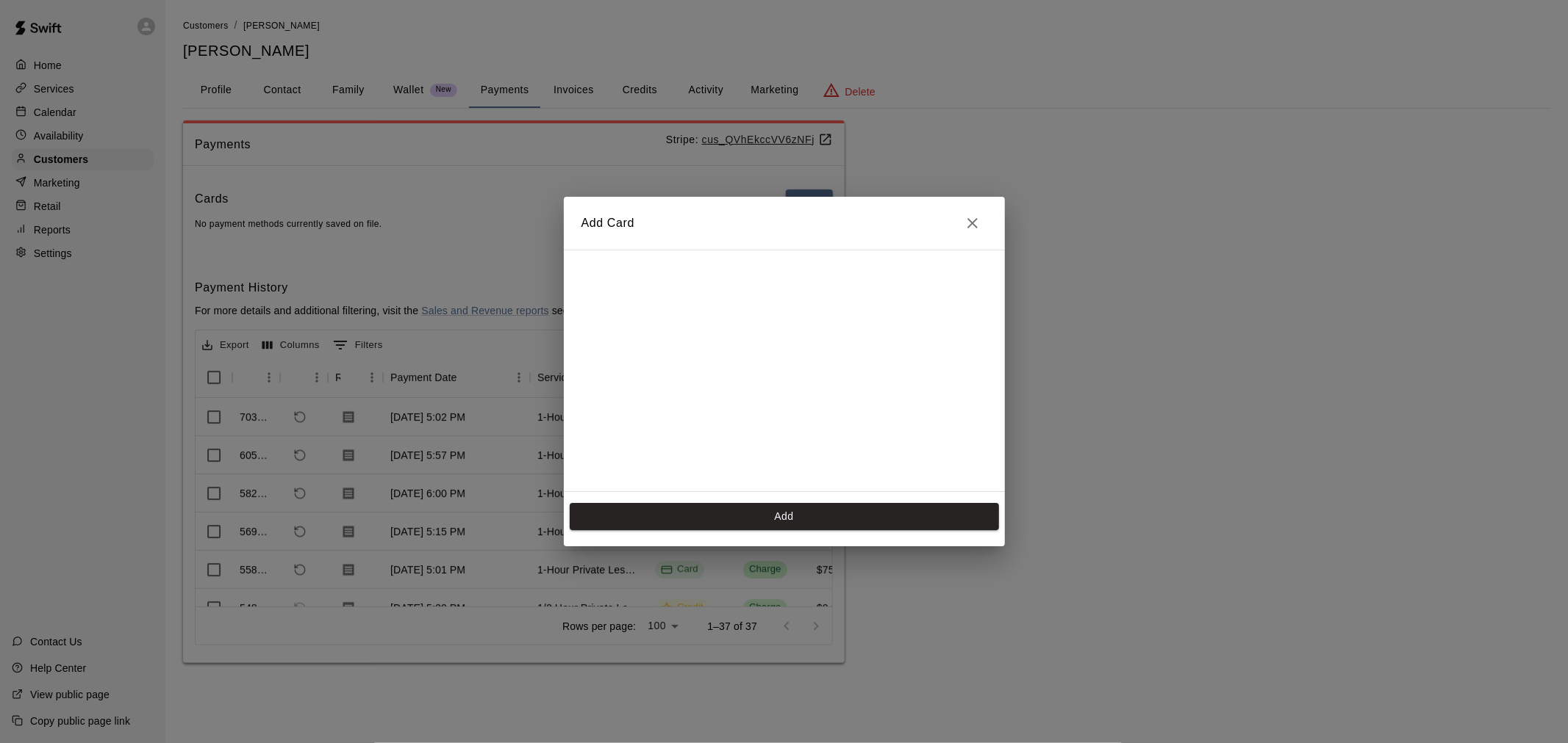
scroll to position [261, 0]
click at [863, 518] on button "Add" at bounding box center [784, 517] width 429 height 27
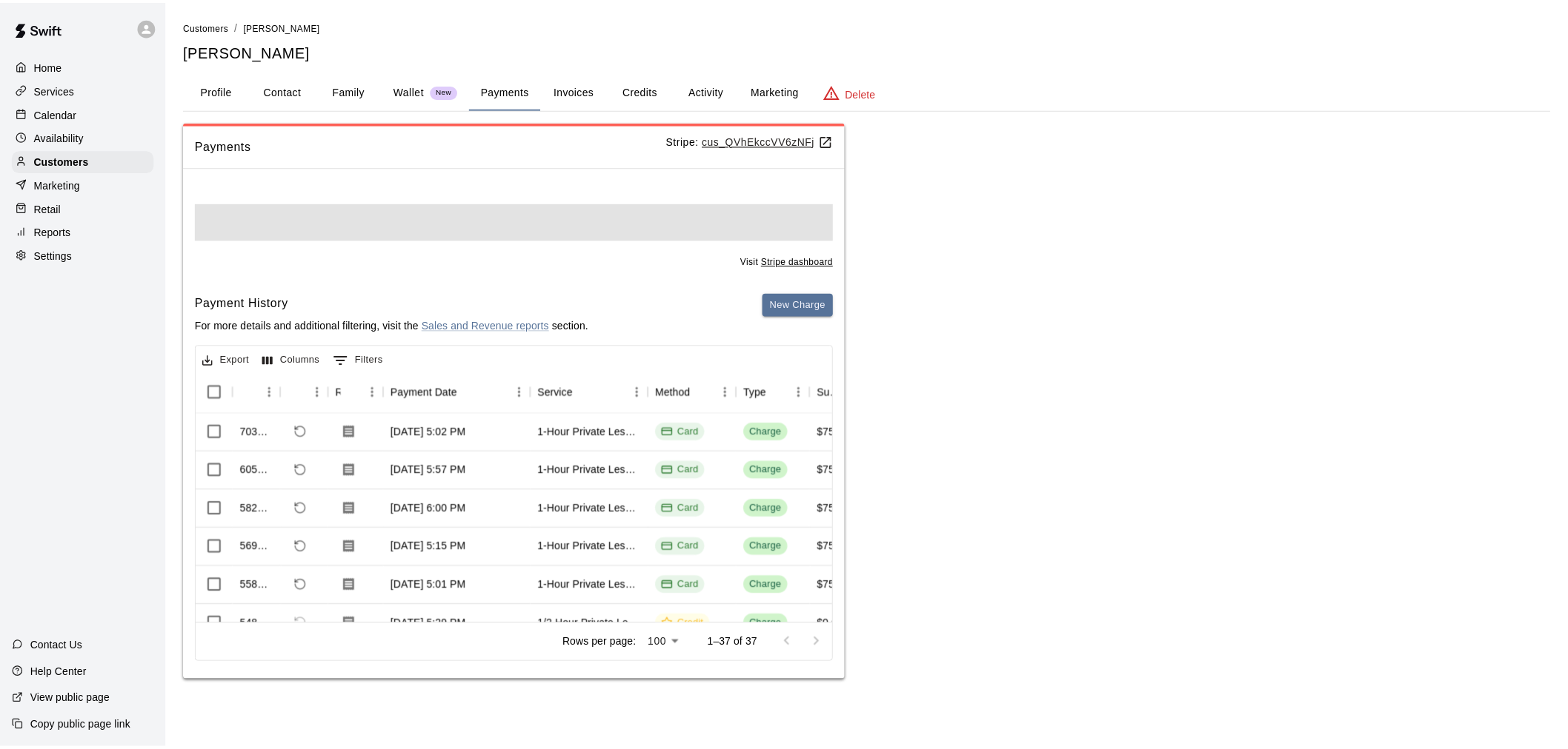
scroll to position [0, 0]
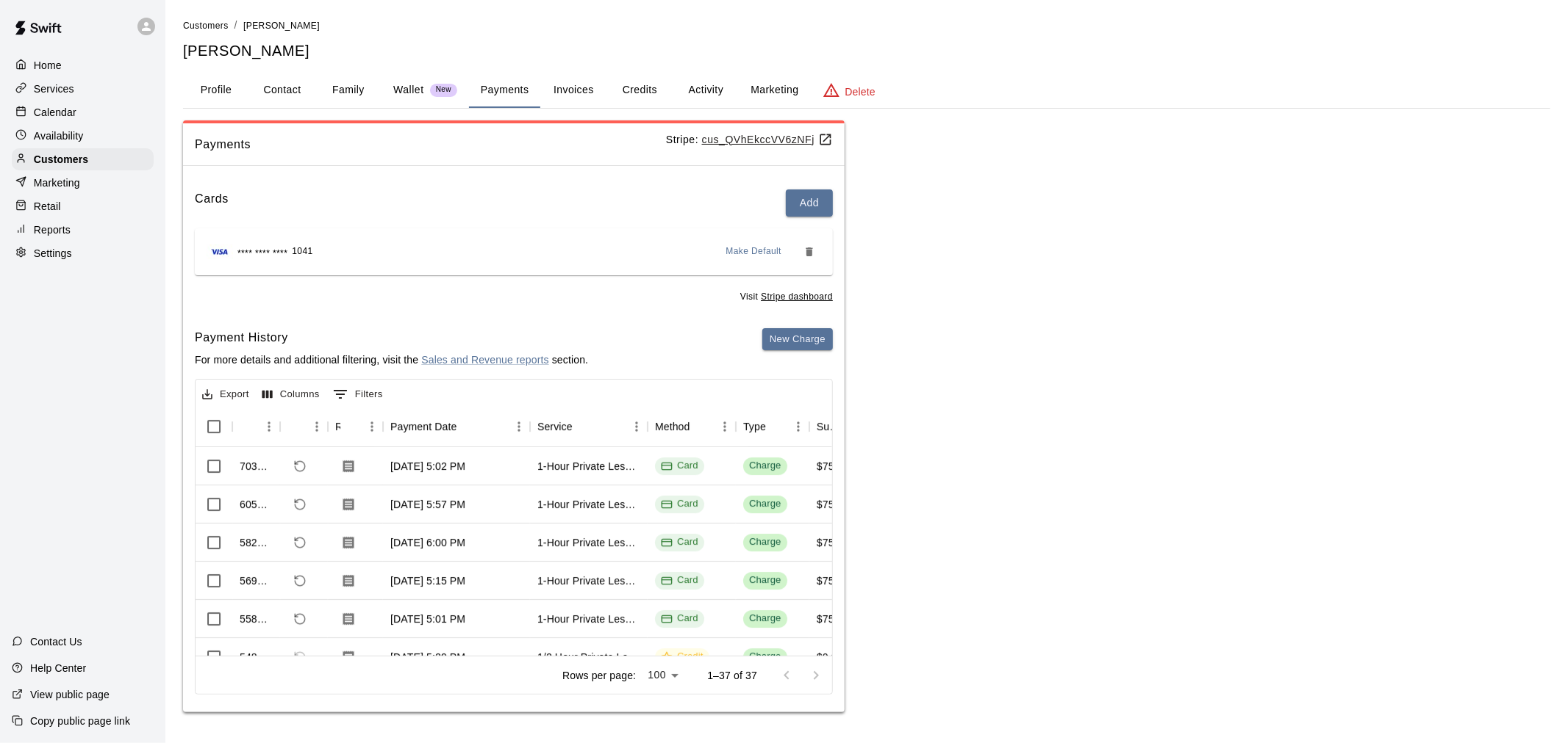
click at [354, 89] on button "Family" at bounding box center [348, 90] width 66 height 35
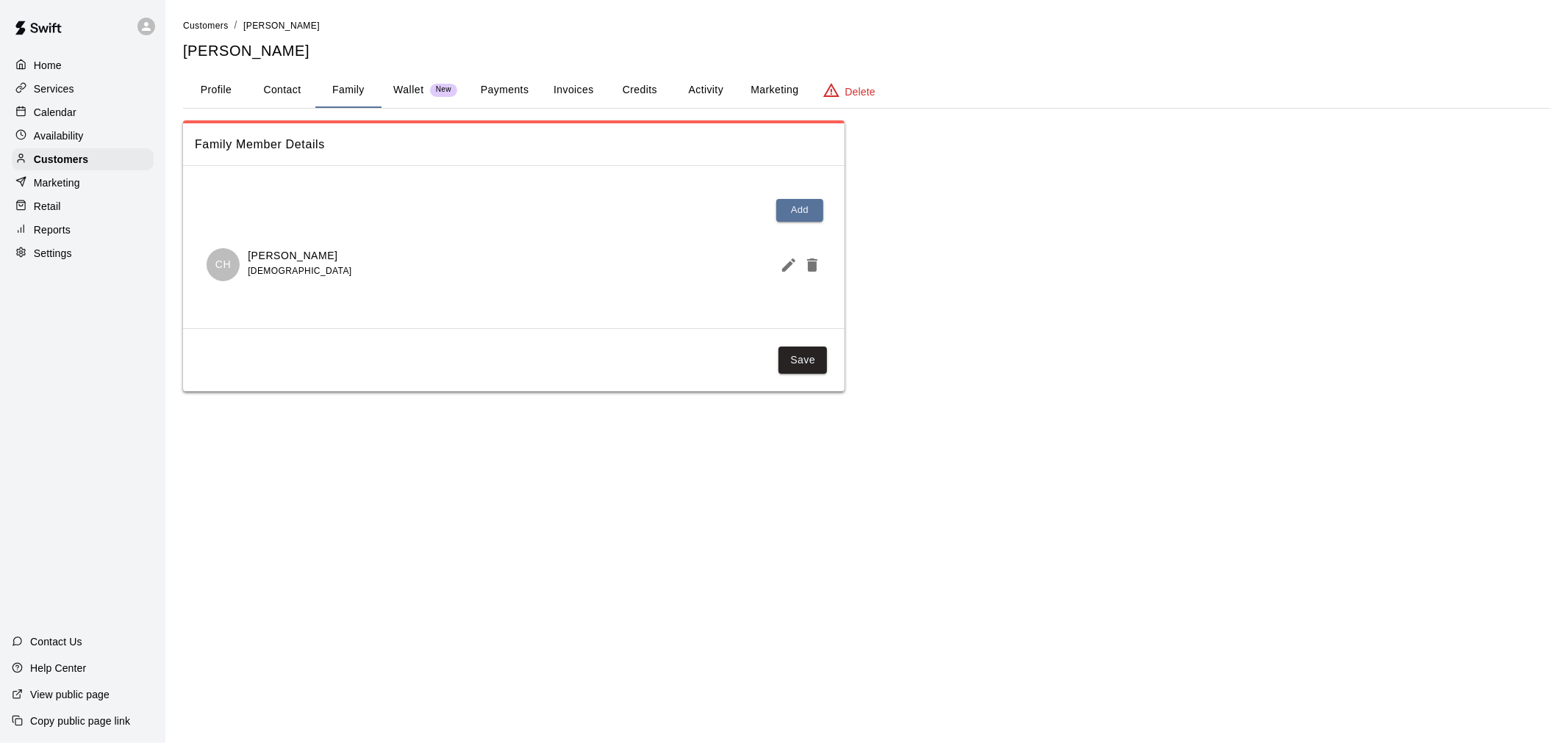
click at [282, 84] on button "Contact" at bounding box center [282, 90] width 66 height 35
select select "**"
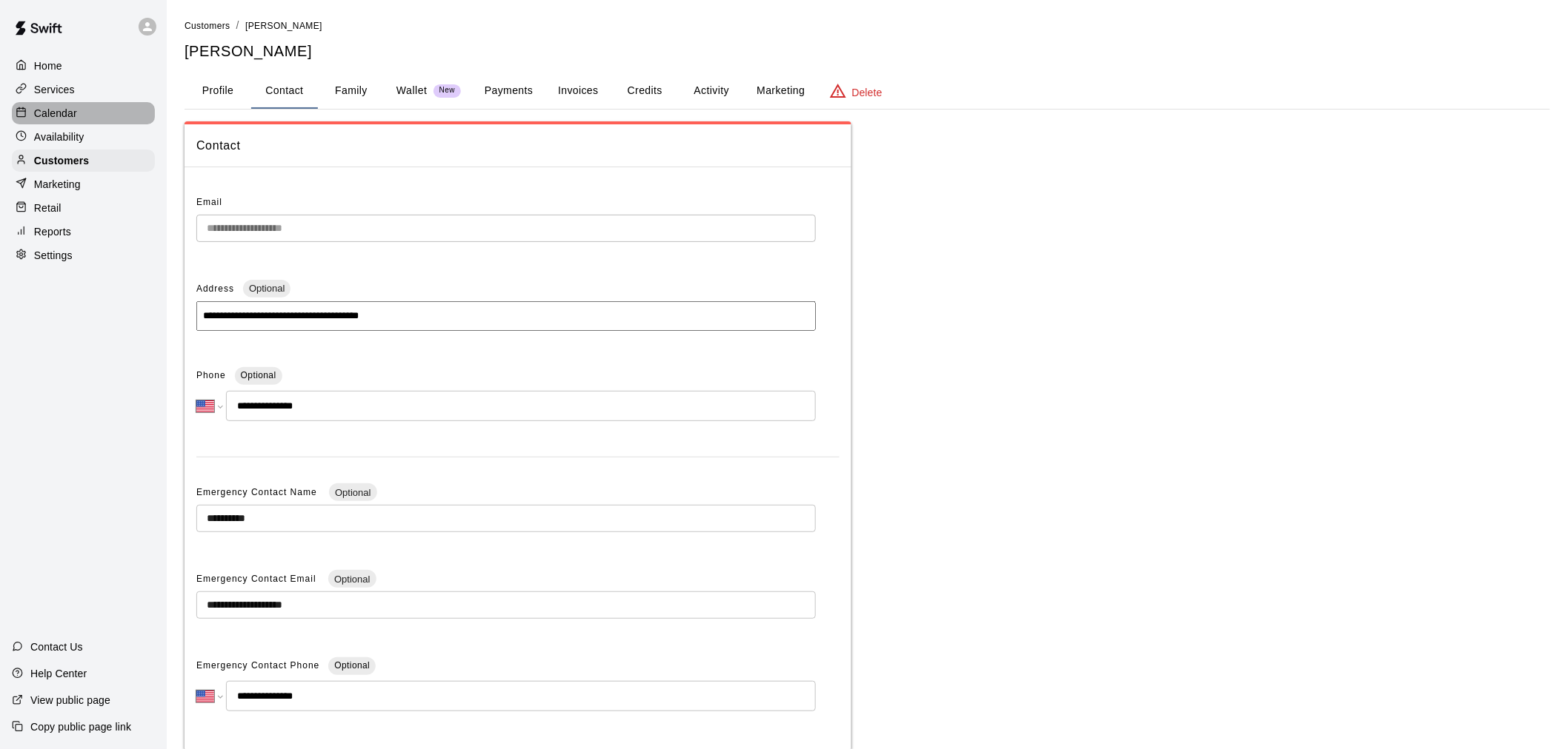
click at [86, 108] on div "Calendar" at bounding box center [83, 113] width 143 height 22
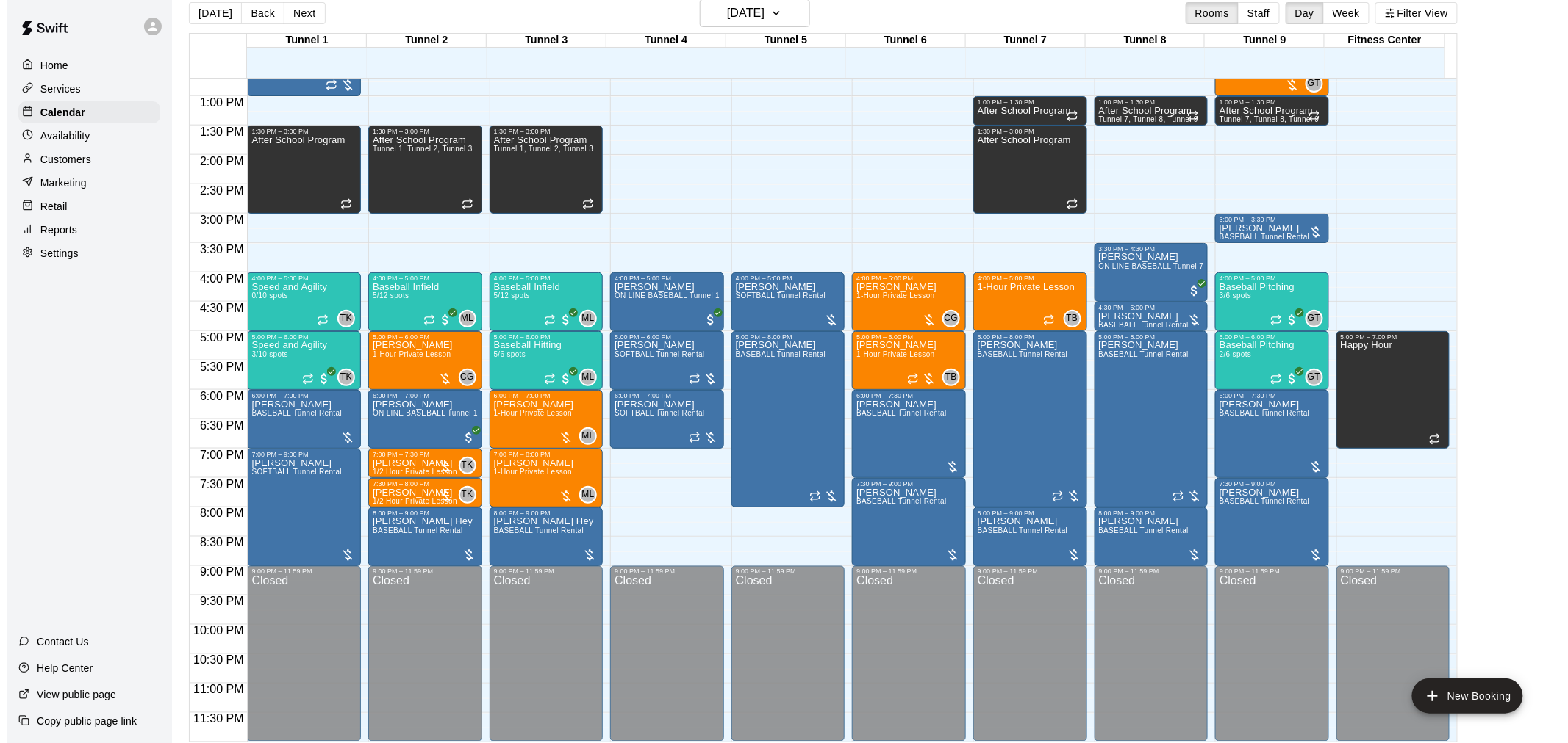
scroll to position [23, 0]
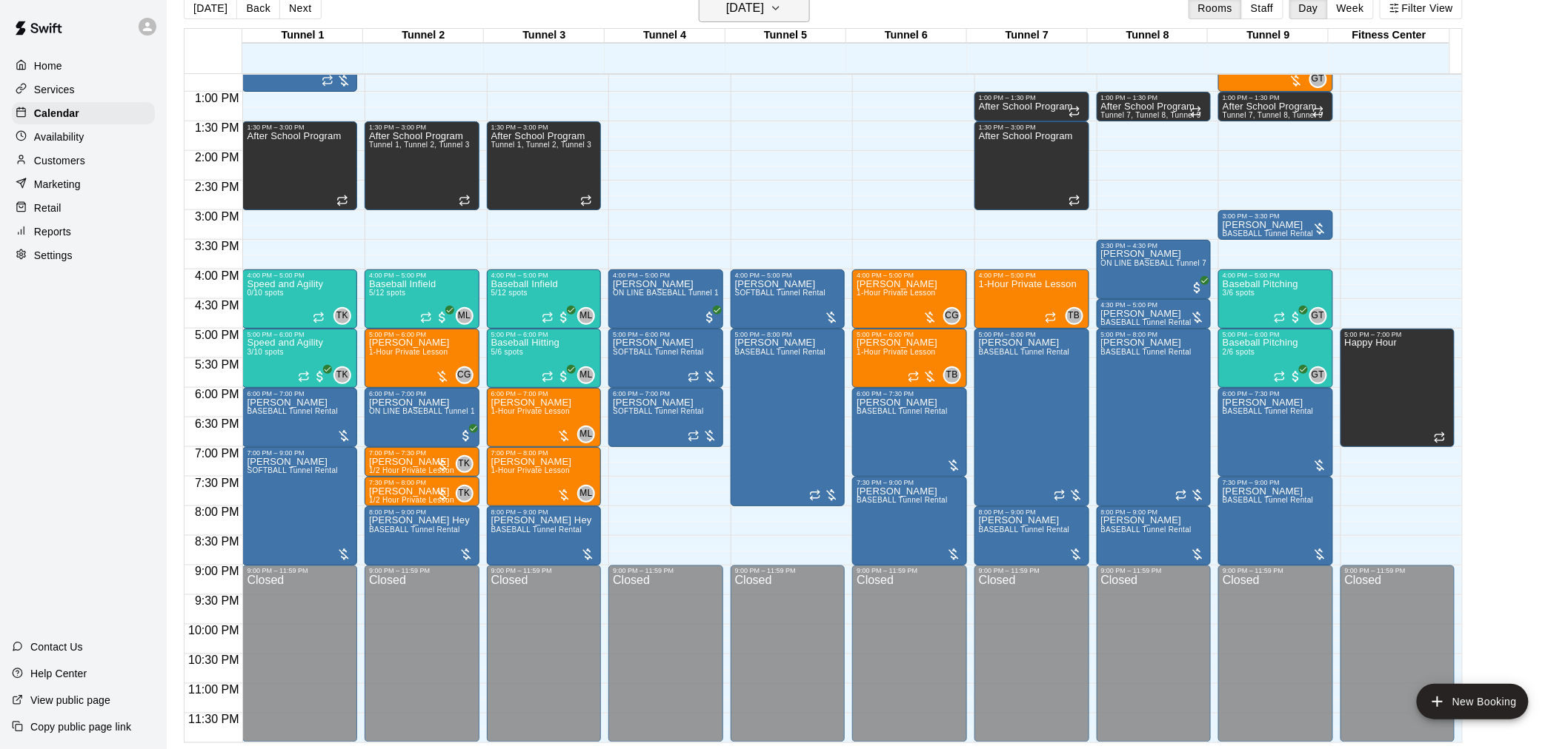
click at [782, 16] on icon "button" at bounding box center [776, 8] width 12 height 18
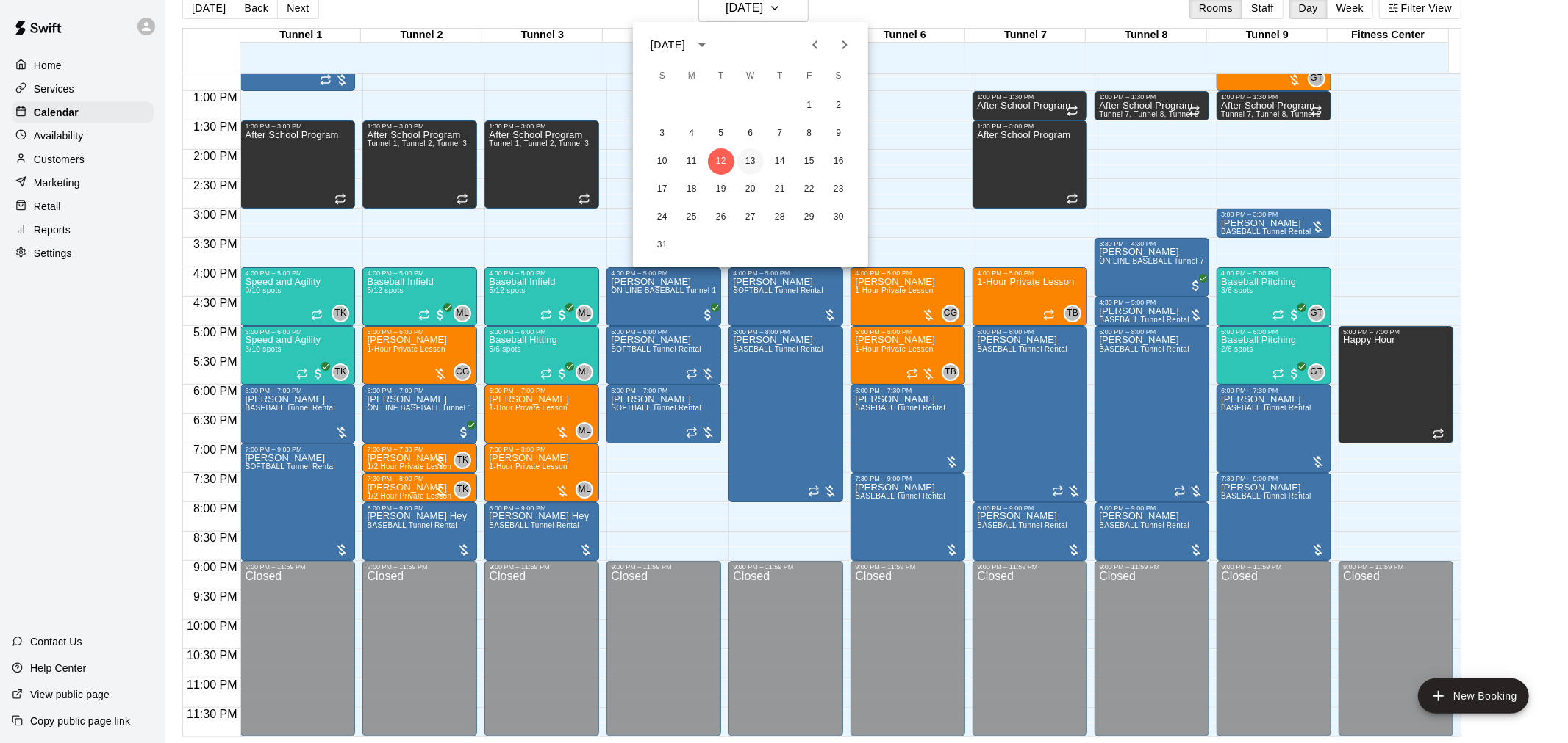
click at [752, 162] on button "13" at bounding box center [750, 161] width 26 height 26
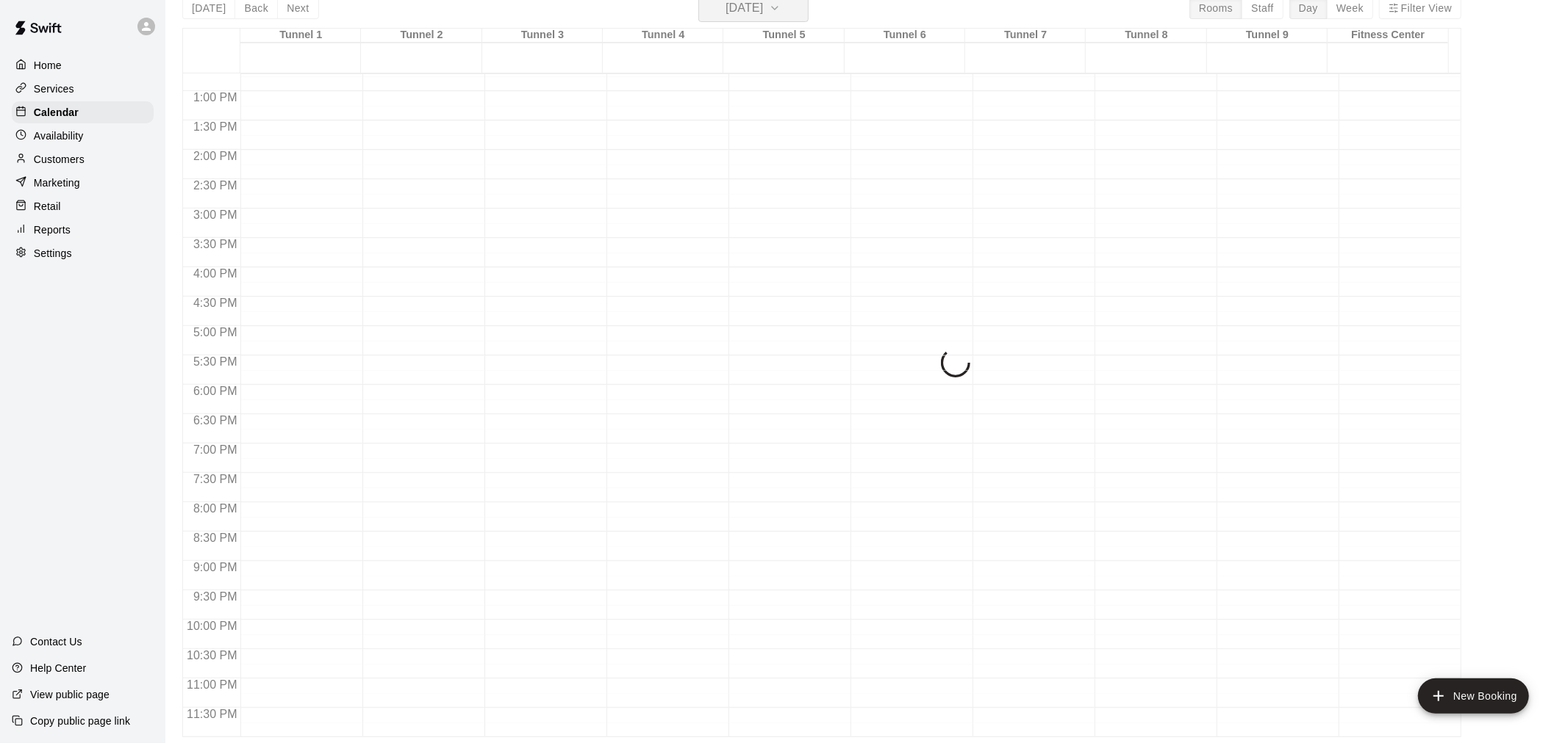
scroll to position [17, 0]
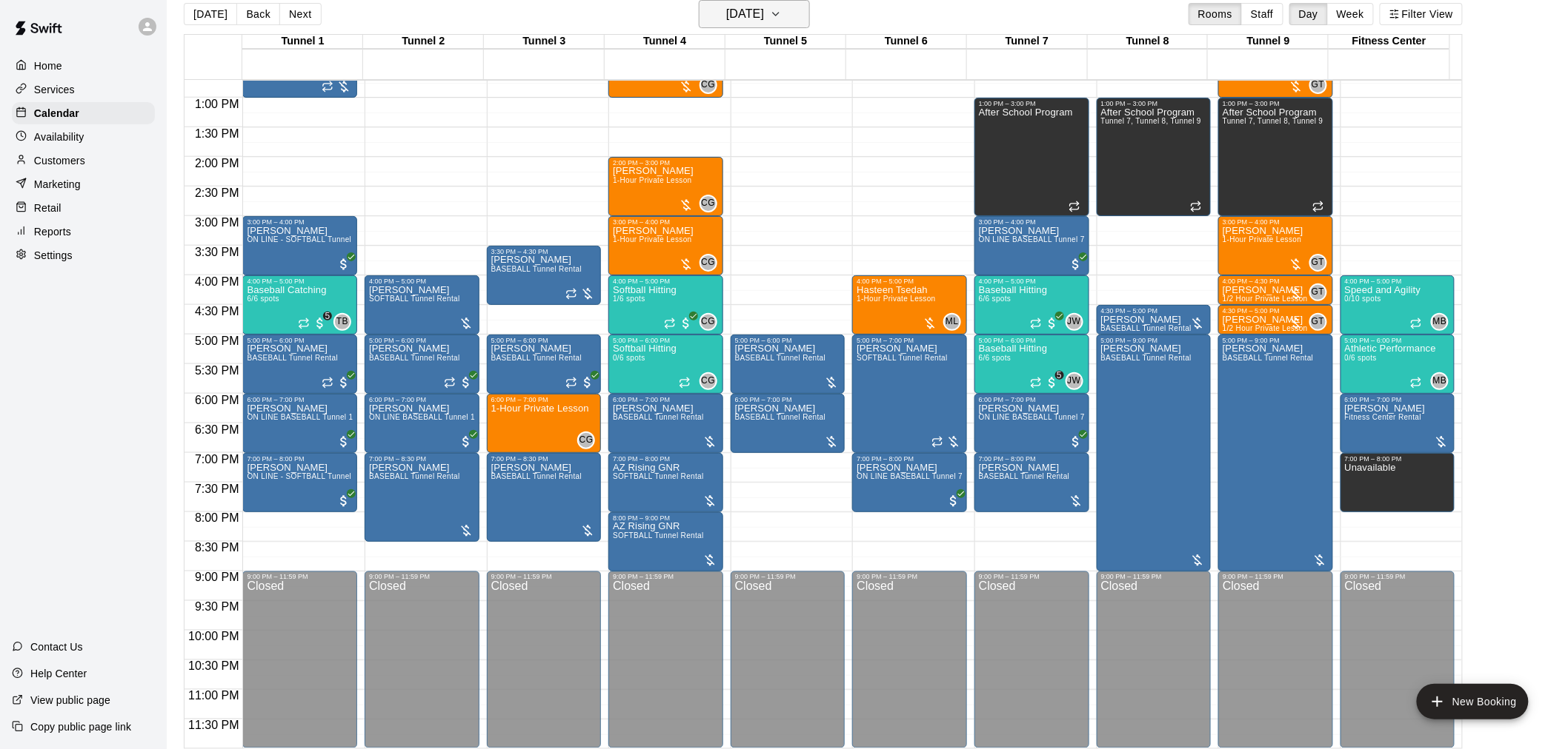
click at [746, 13] on h6 "[DATE]" at bounding box center [745, 14] width 38 height 20
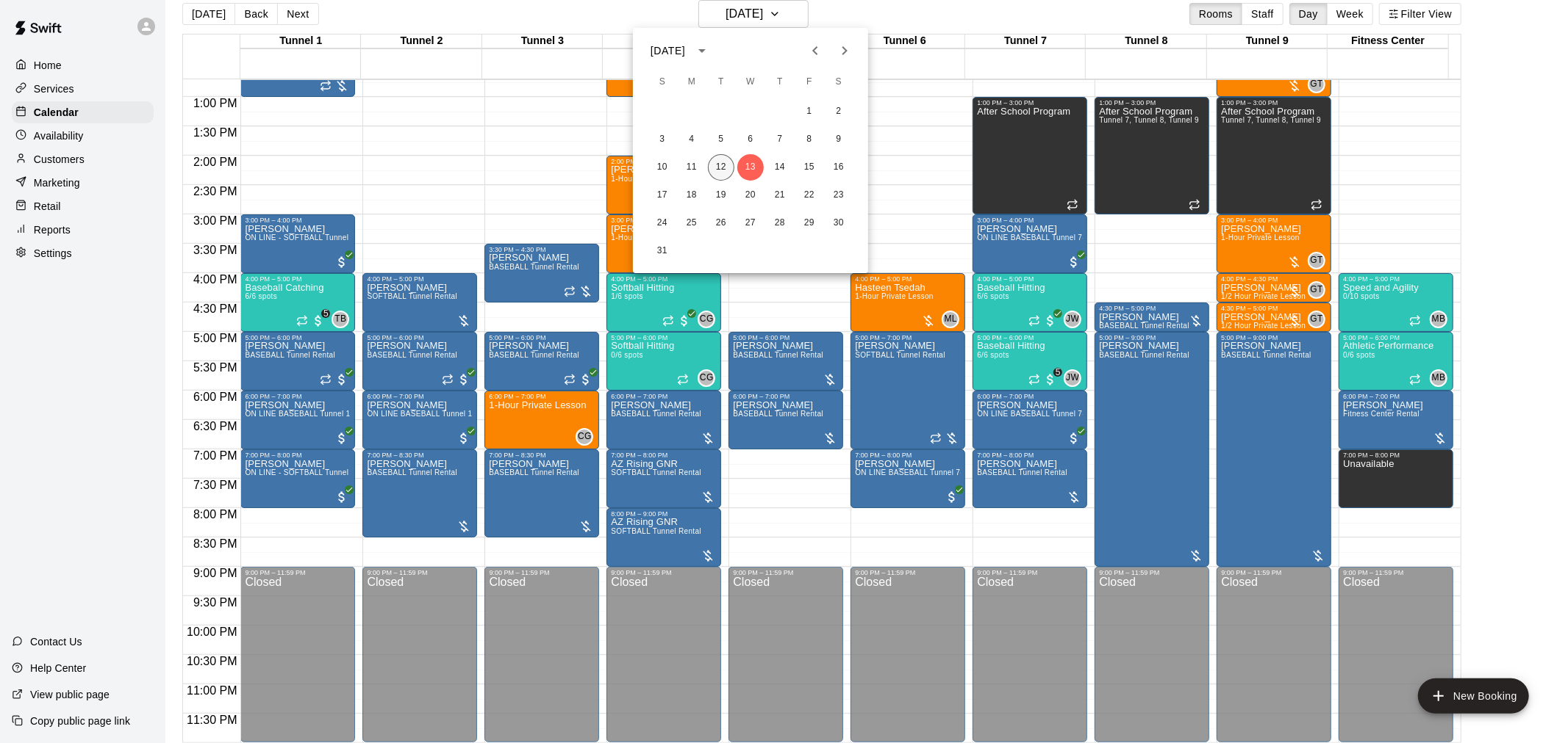
click at [730, 172] on button "12" at bounding box center [720, 167] width 26 height 26
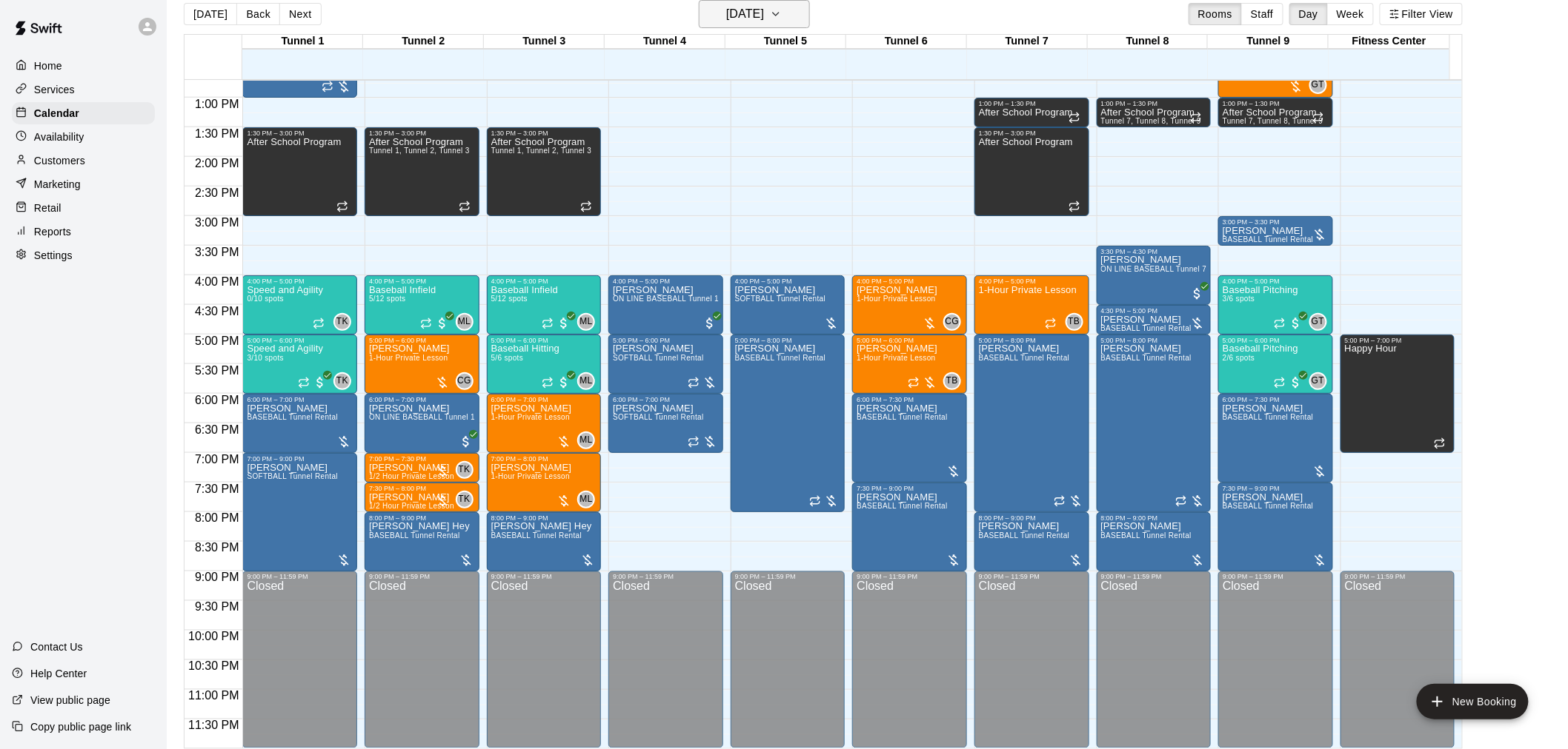
click at [764, 13] on h6 "[DATE]" at bounding box center [745, 14] width 38 height 20
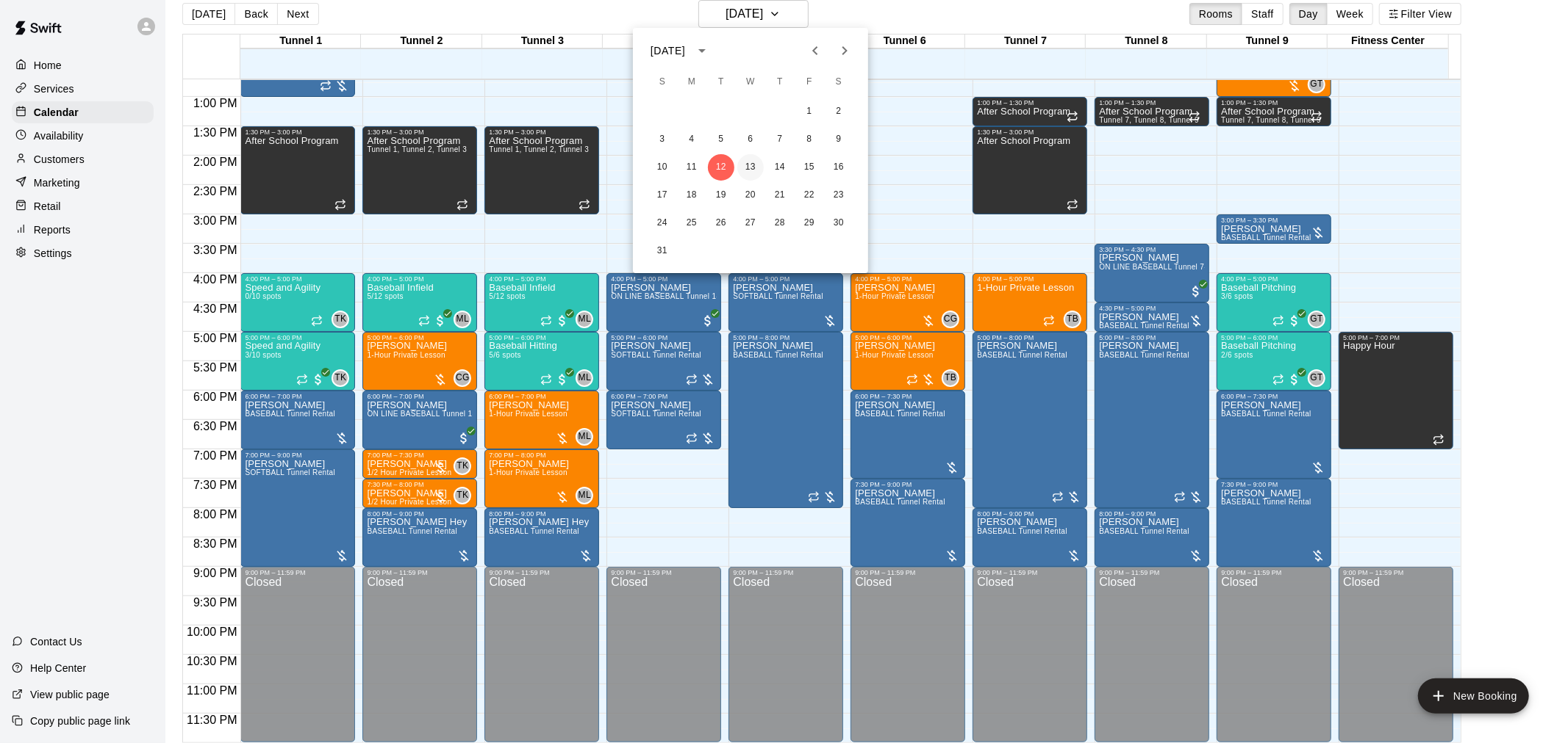
click at [759, 166] on button "13" at bounding box center [750, 167] width 26 height 26
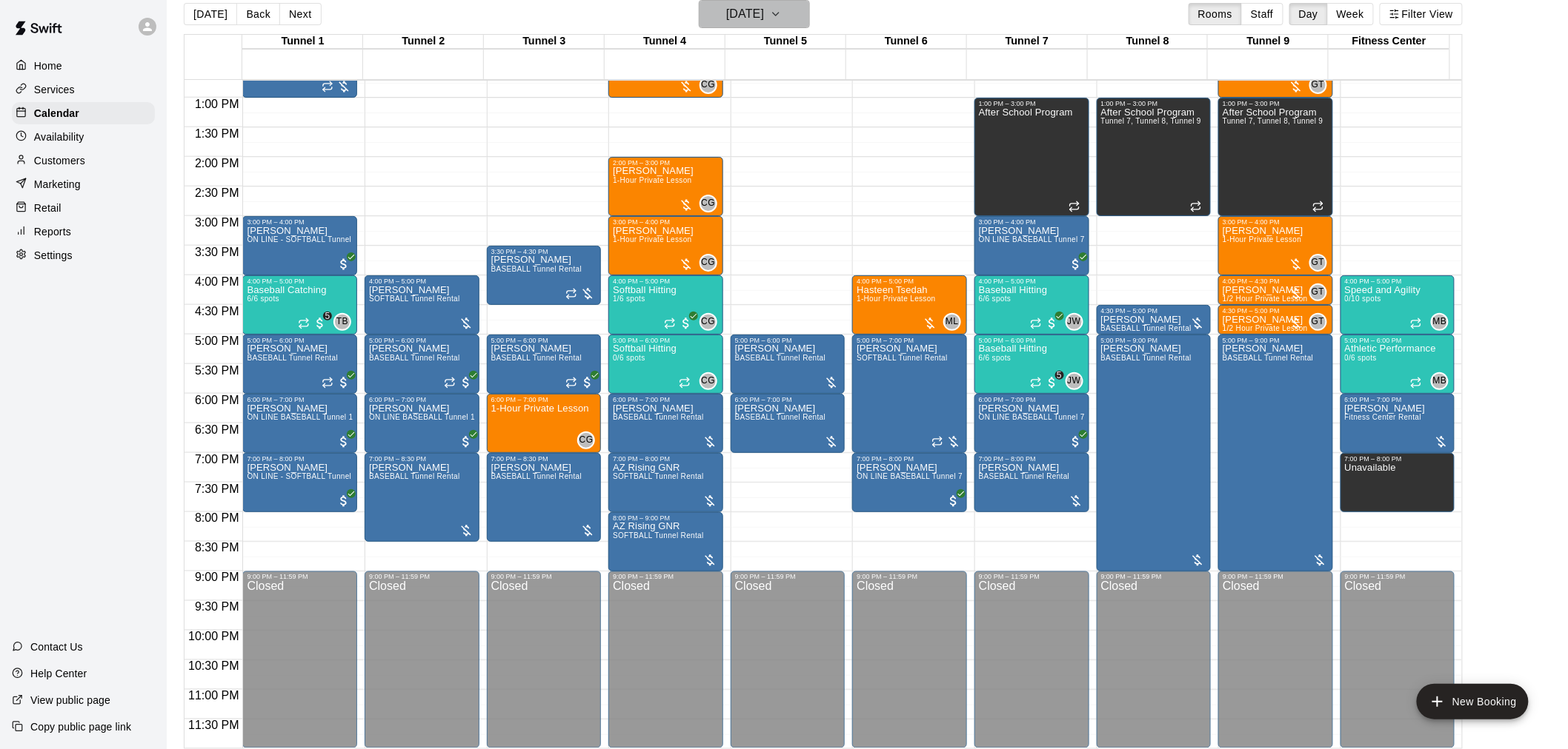
click at [764, 15] on h6 "[DATE]" at bounding box center [745, 14] width 38 height 20
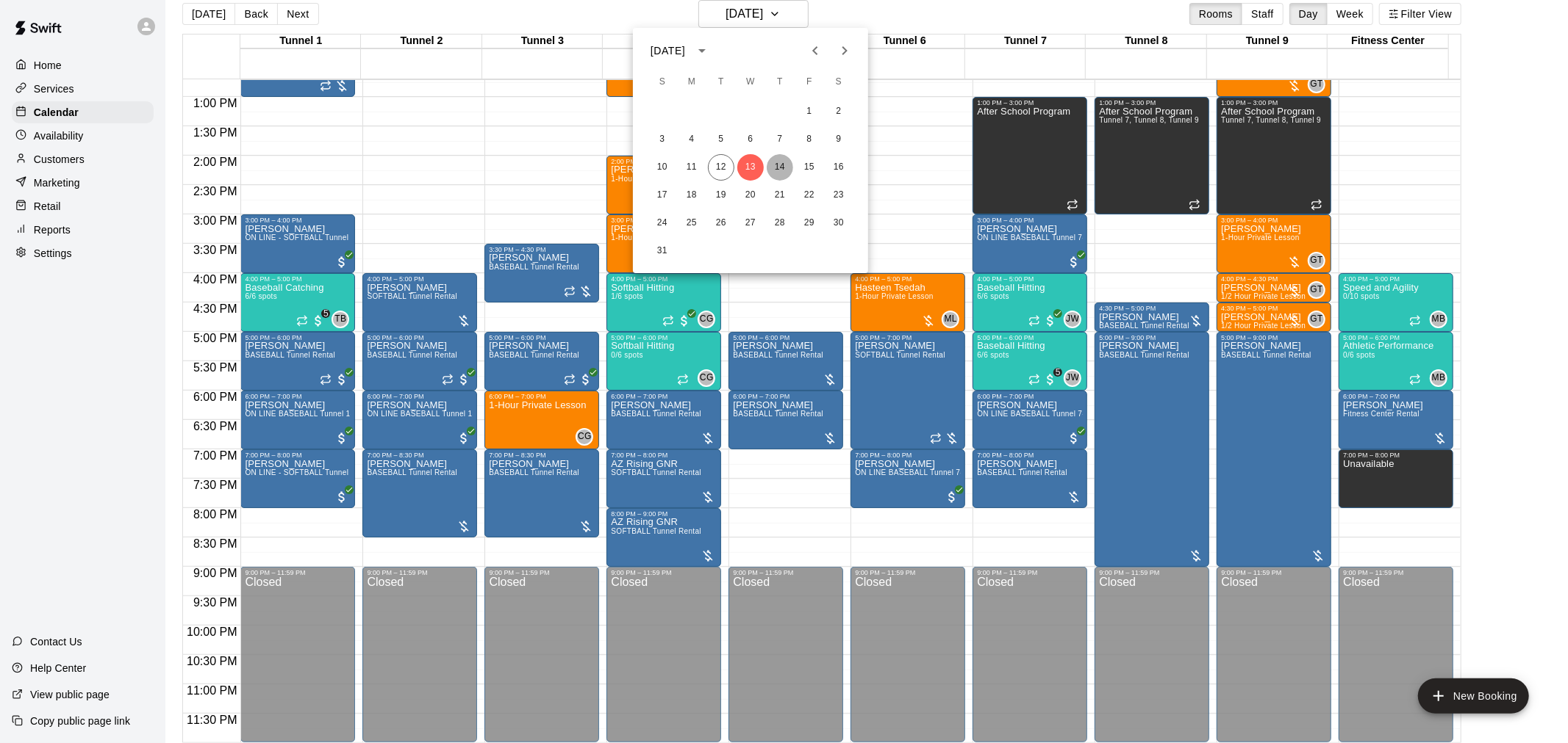
click at [790, 172] on button "14" at bounding box center [779, 167] width 26 height 26
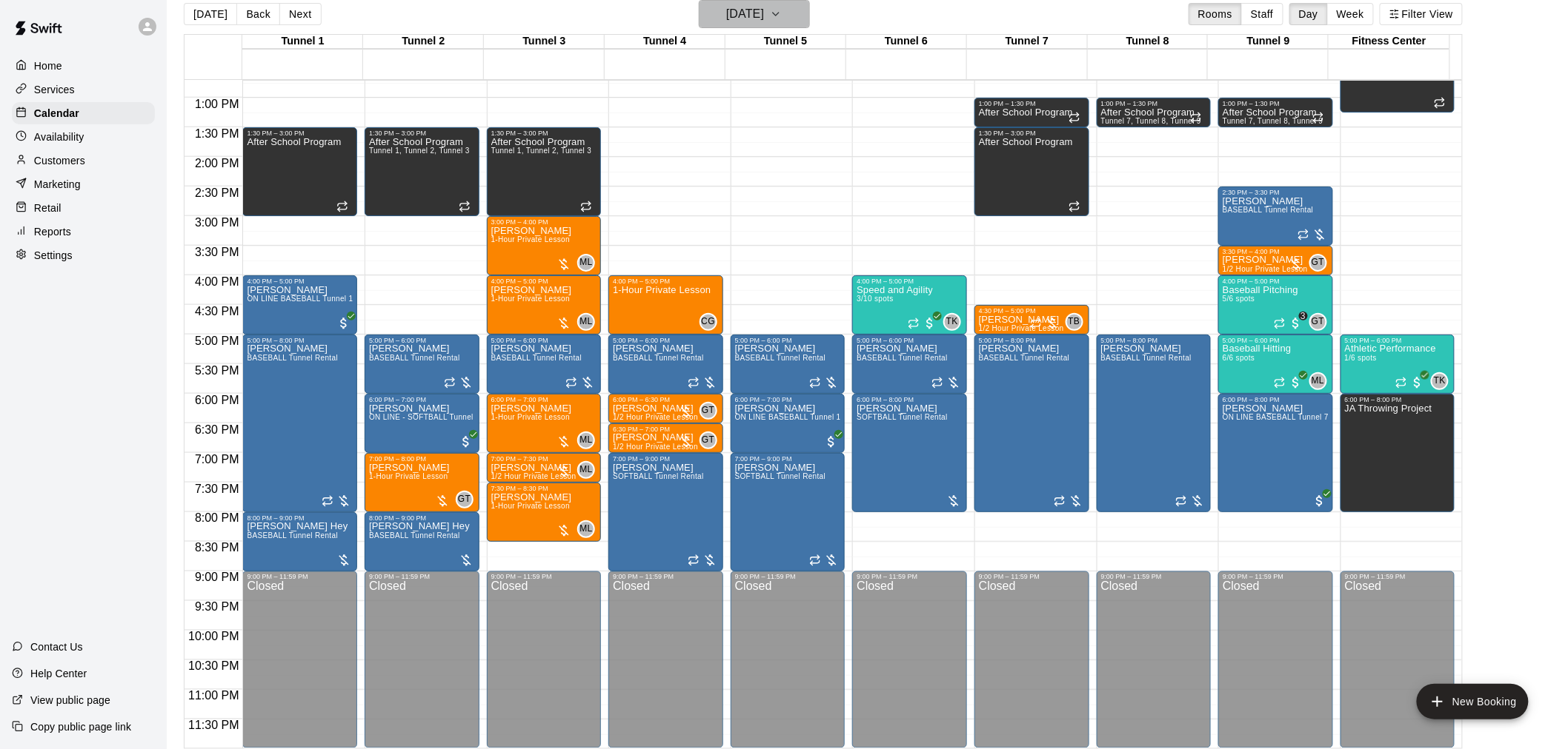
click at [764, 14] on h6 "Thursday Aug 14" at bounding box center [745, 14] width 38 height 20
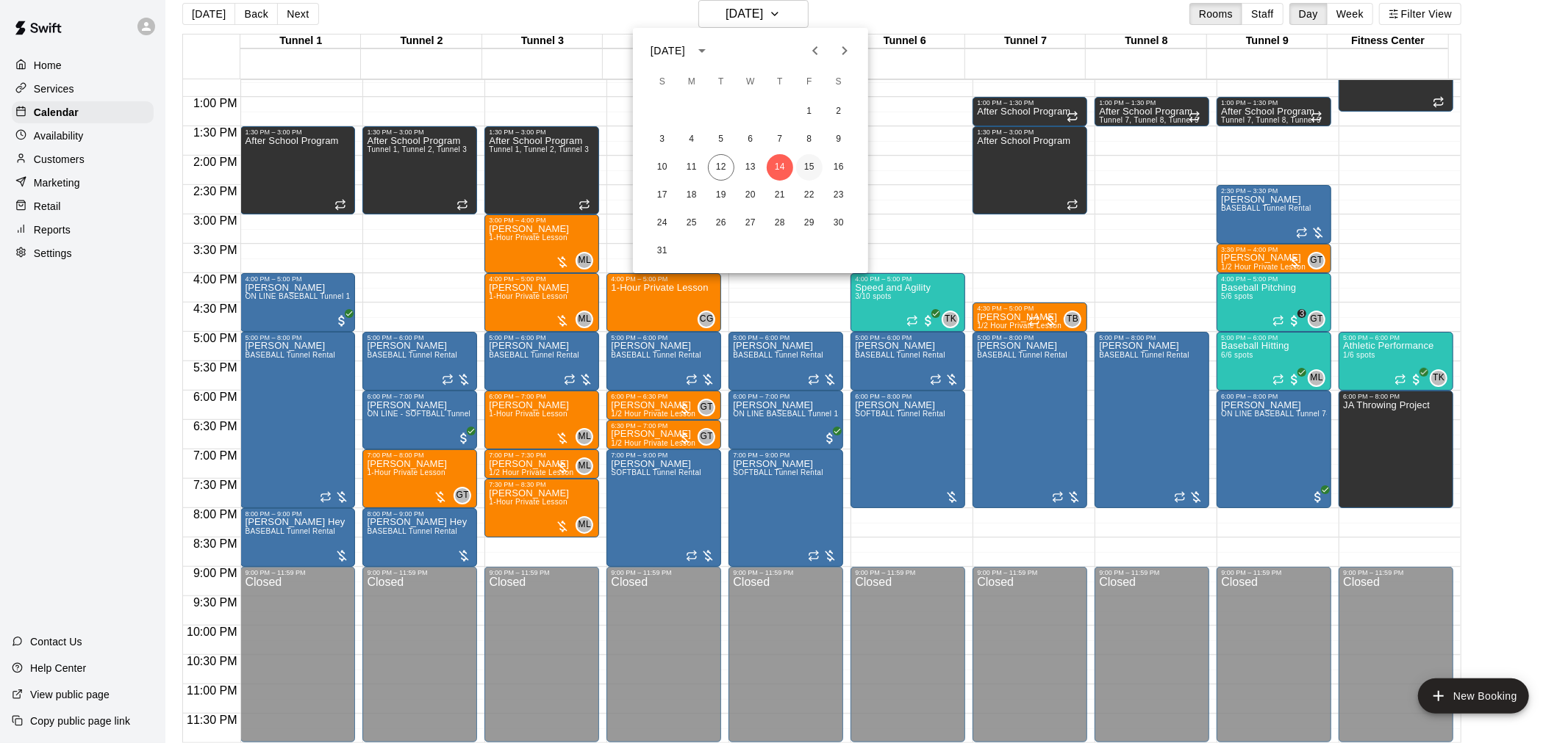
click at [807, 167] on button "15" at bounding box center [808, 167] width 26 height 26
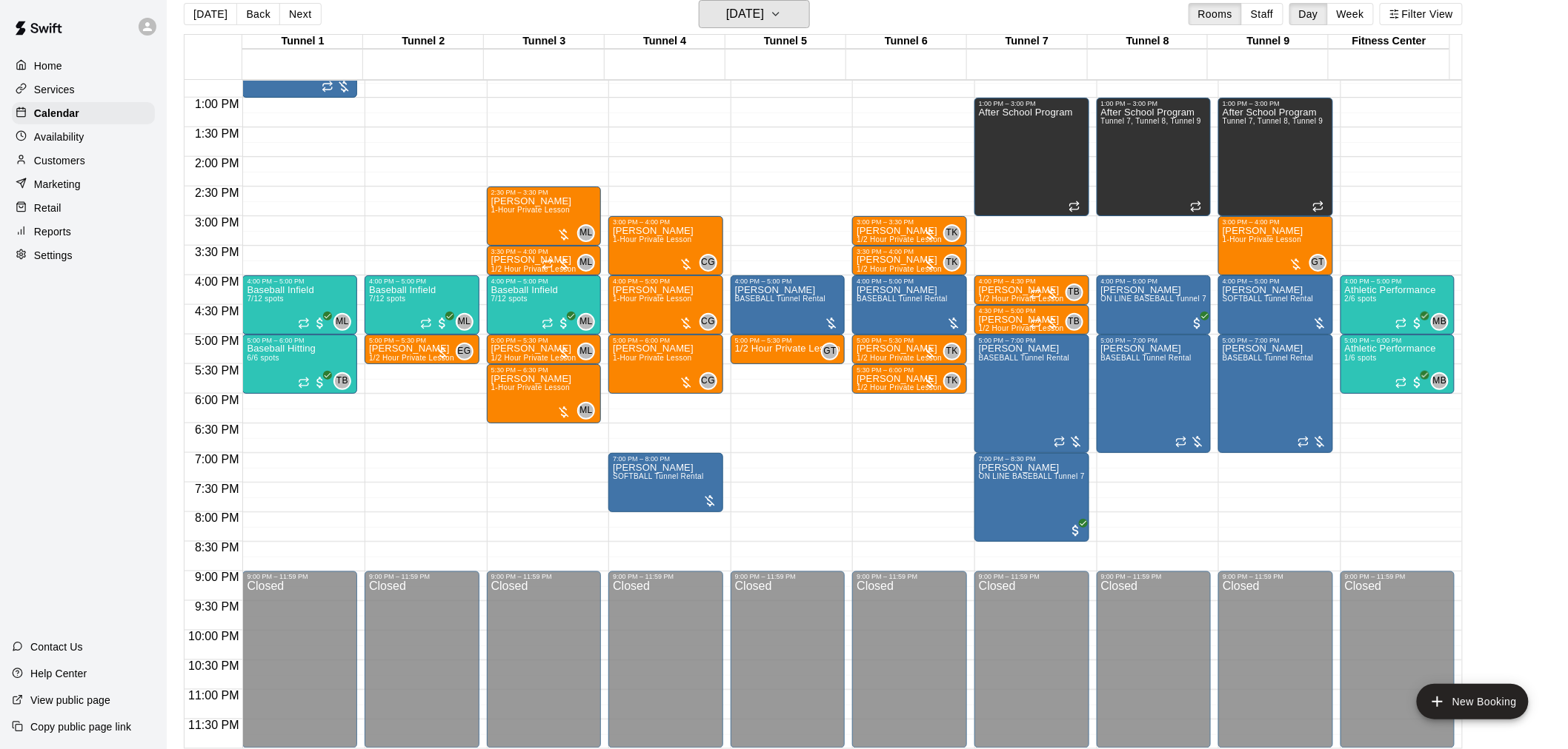
click at [749, 14] on h6 "Friday Aug 15" at bounding box center [745, 14] width 38 height 20
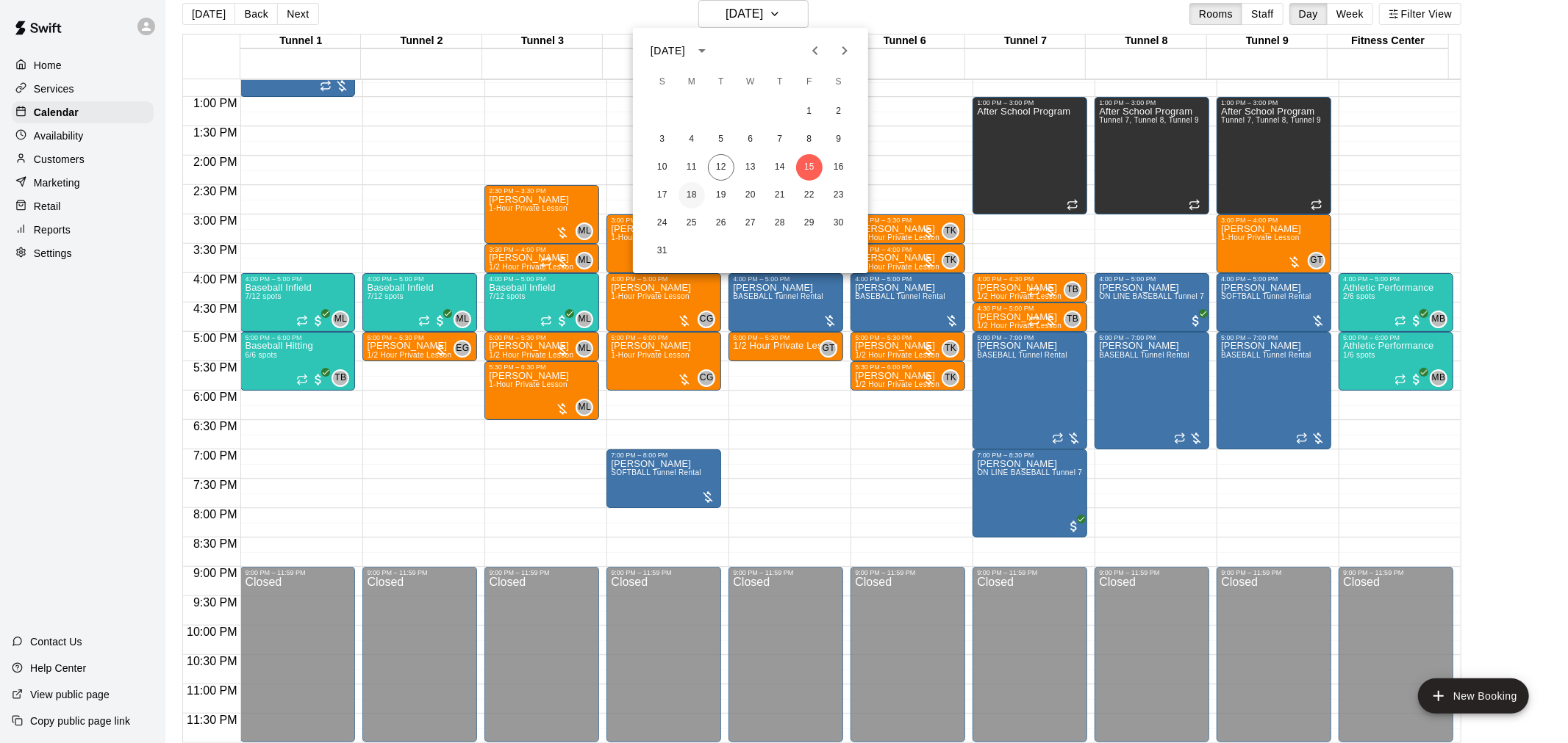
click at [691, 188] on button "18" at bounding box center [691, 195] width 26 height 26
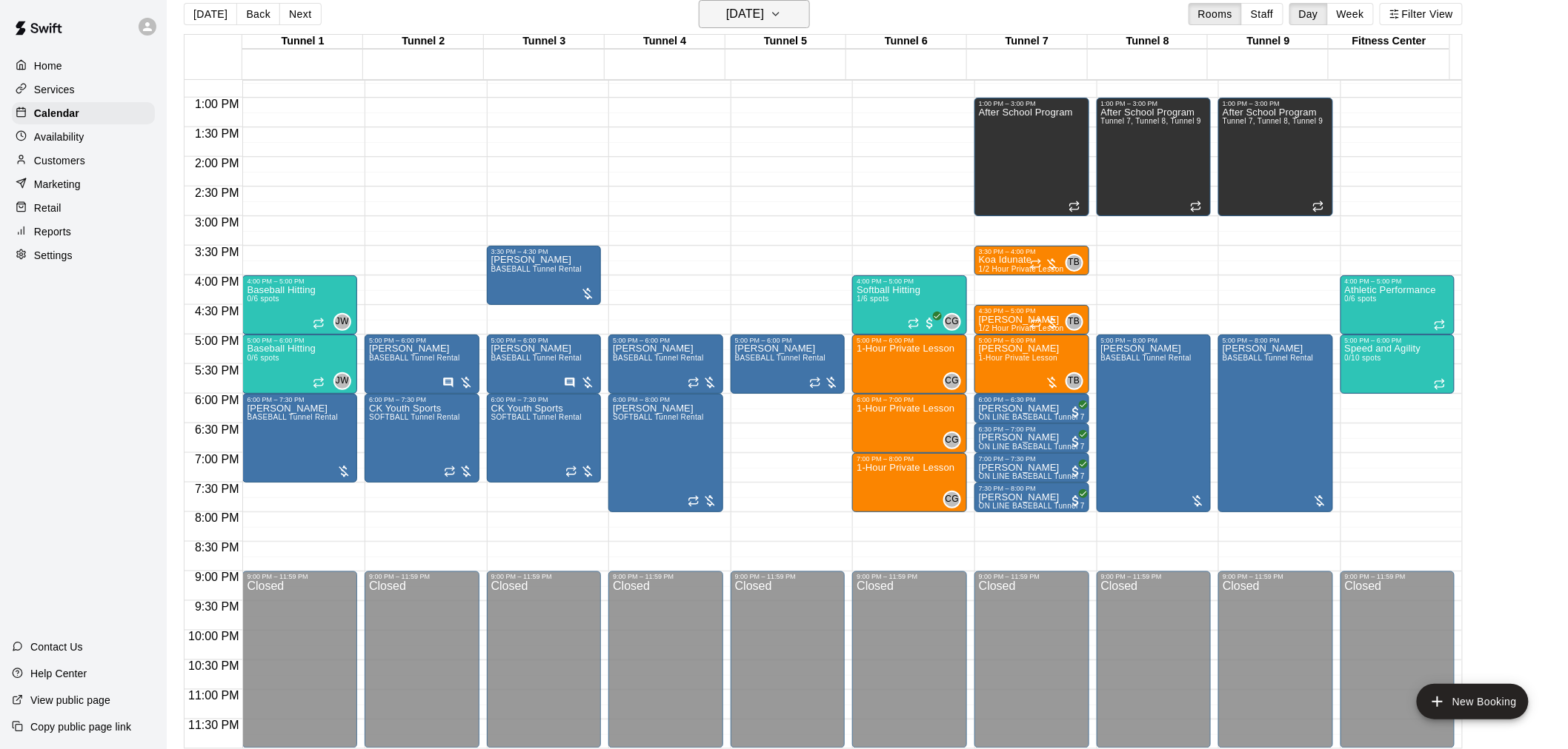
click at [764, 17] on h6 "Monday Aug 18" at bounding box center [745, 14] width 38 height 20
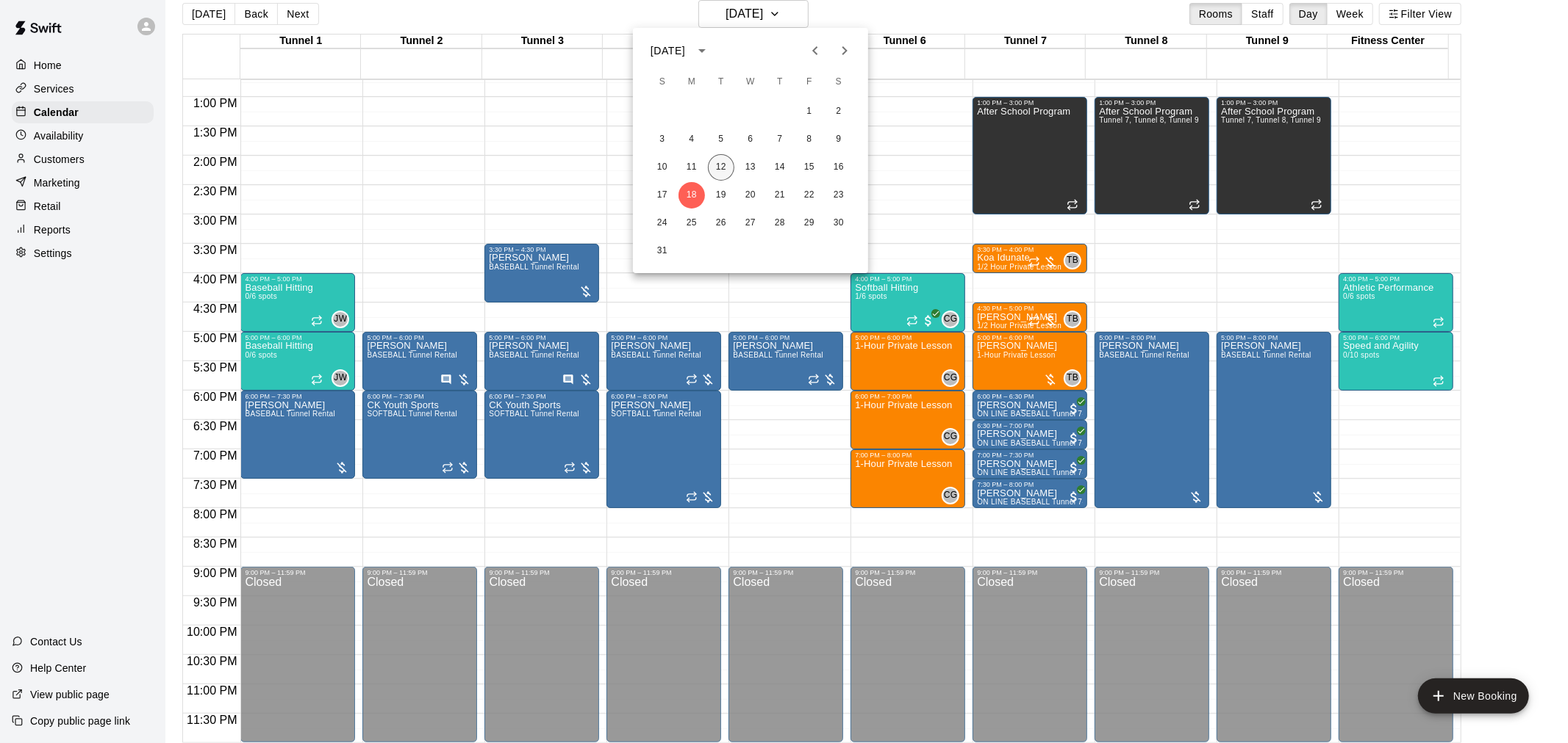
click at [728, 170] on button "12" at bounding box center [720, 167] width 26 height 26
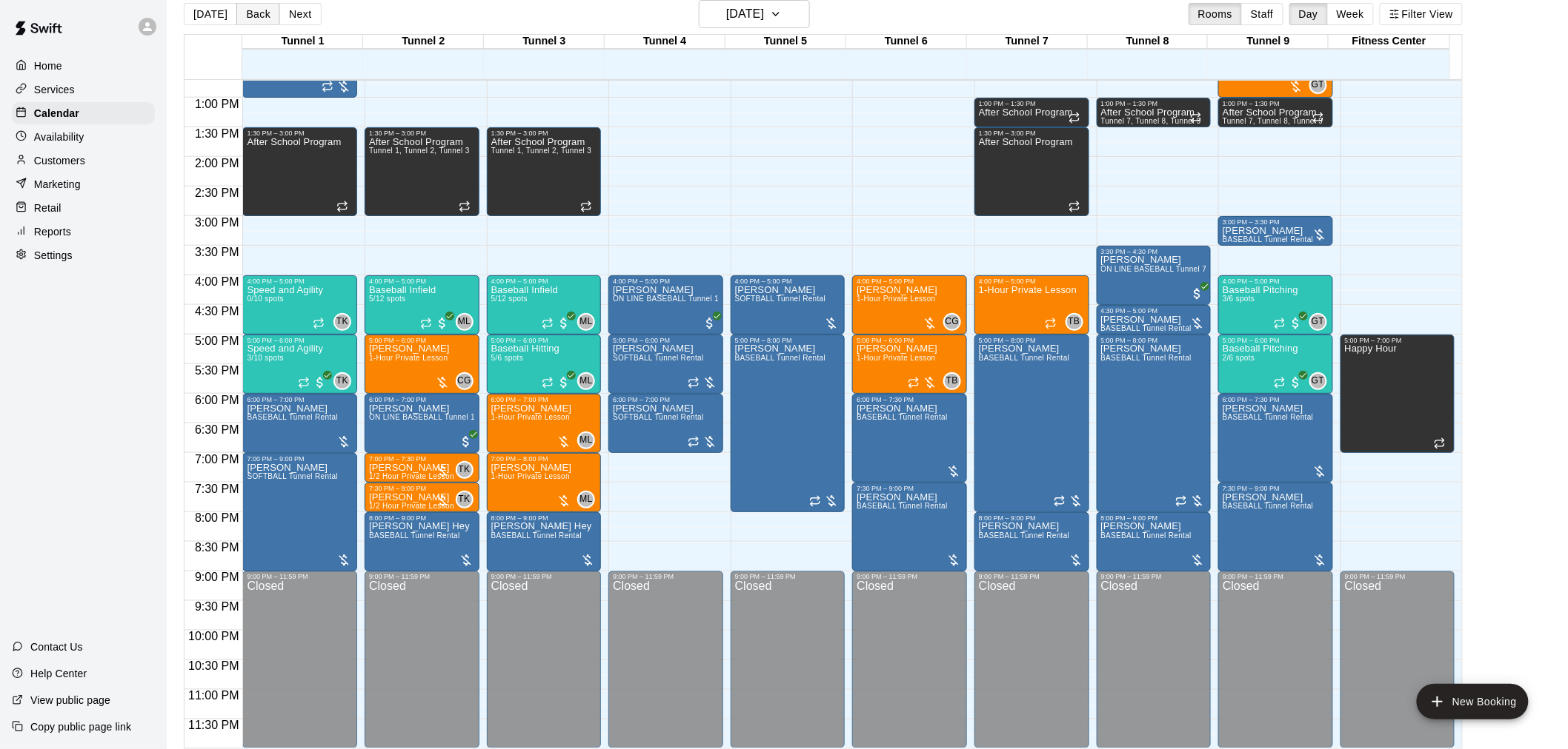
click at [264, 19] on button "Back" at bounding box center [258, 14] width 44 height 22
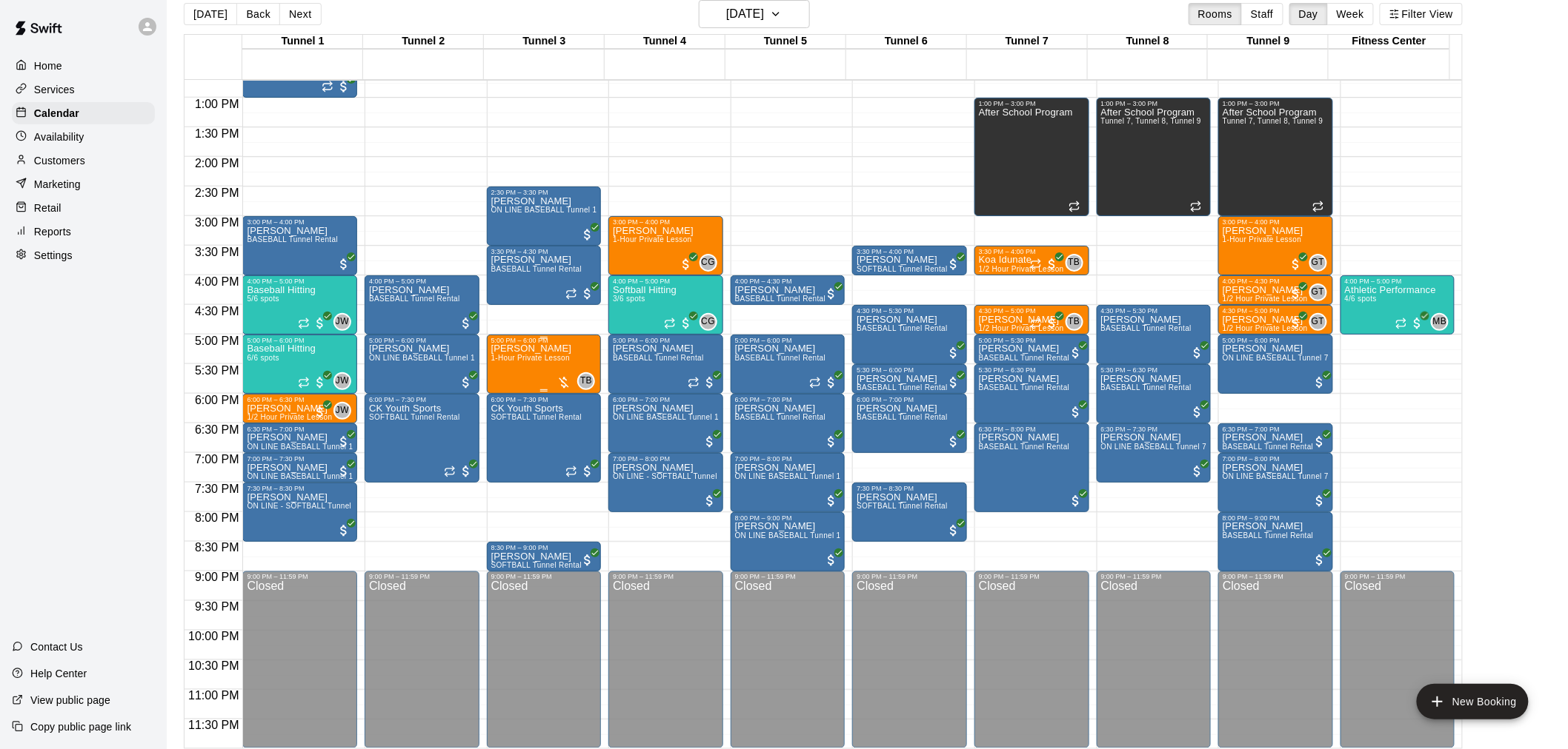
click at [546, 350] on div "Angie Hahn 1-Hour Private Lesson" at bounding box center [531, 719] width 81 height 749
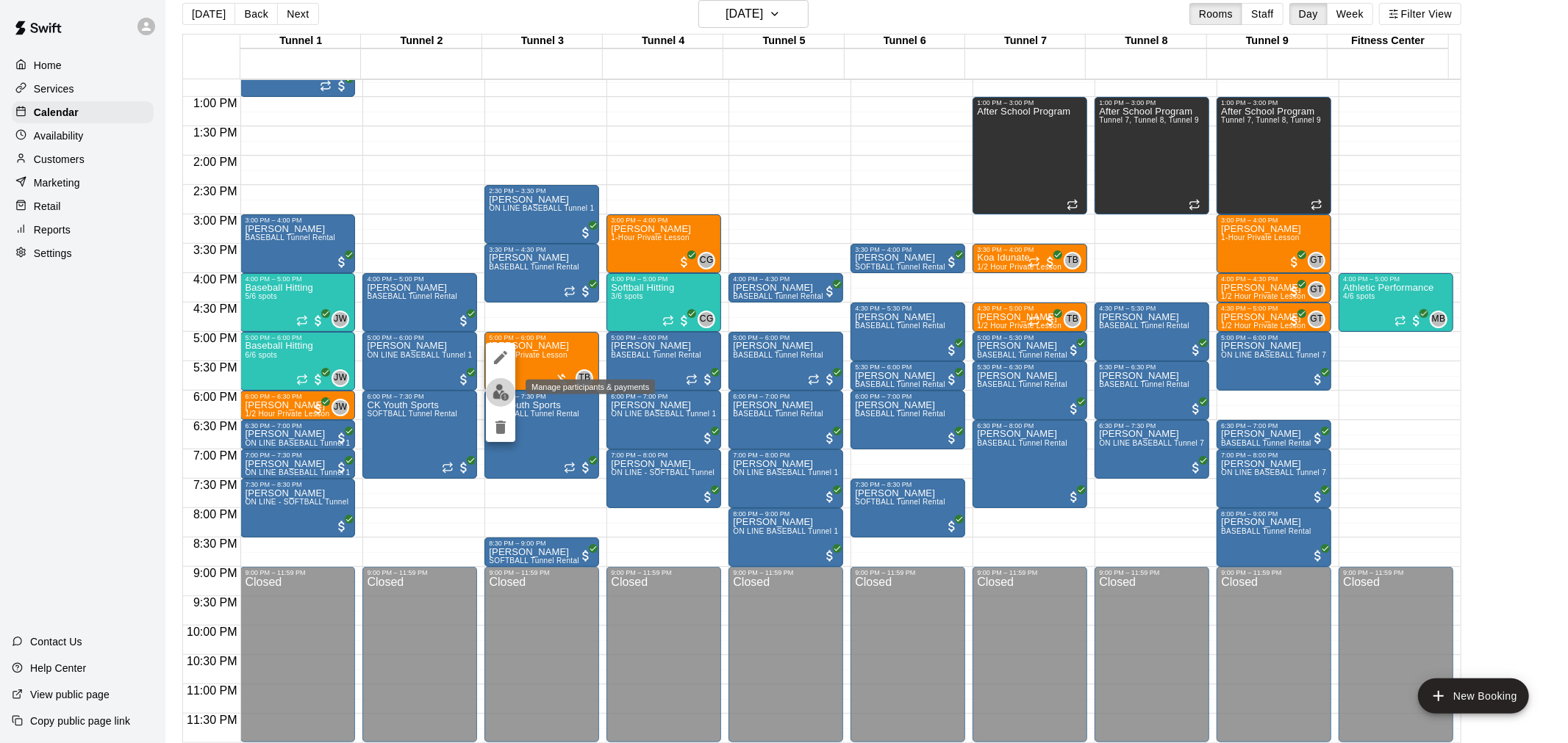
click at [502, 390] on img "edit" at bounding box center [500, 392] width 16 height 16
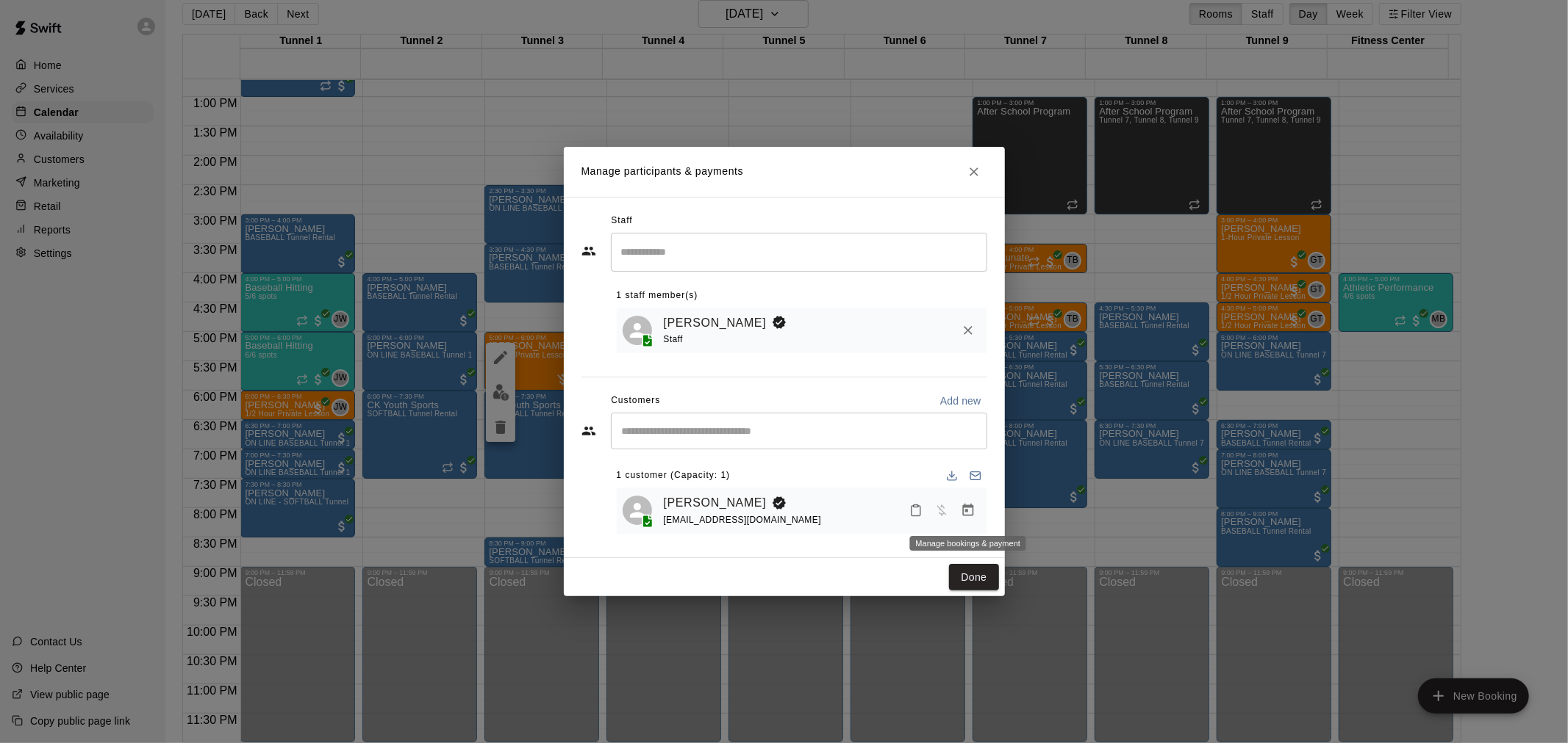
click at [968, 512] on icon "Manage bookings & payment" at bounding box center [968, 510] width 15 height 14
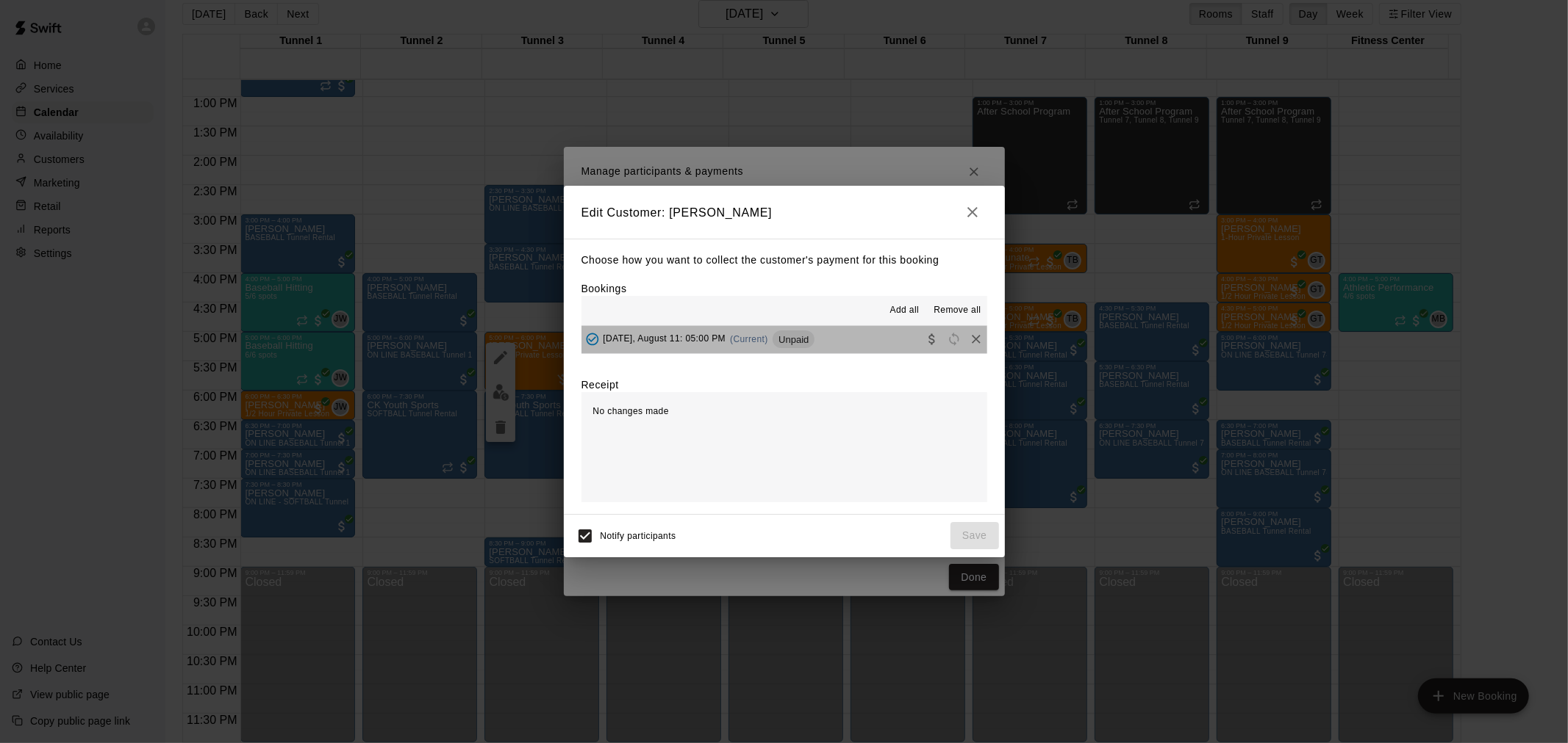
click at [806, 344] on span "Unpaid" at bounding box center [793, 339] width 42 height 11
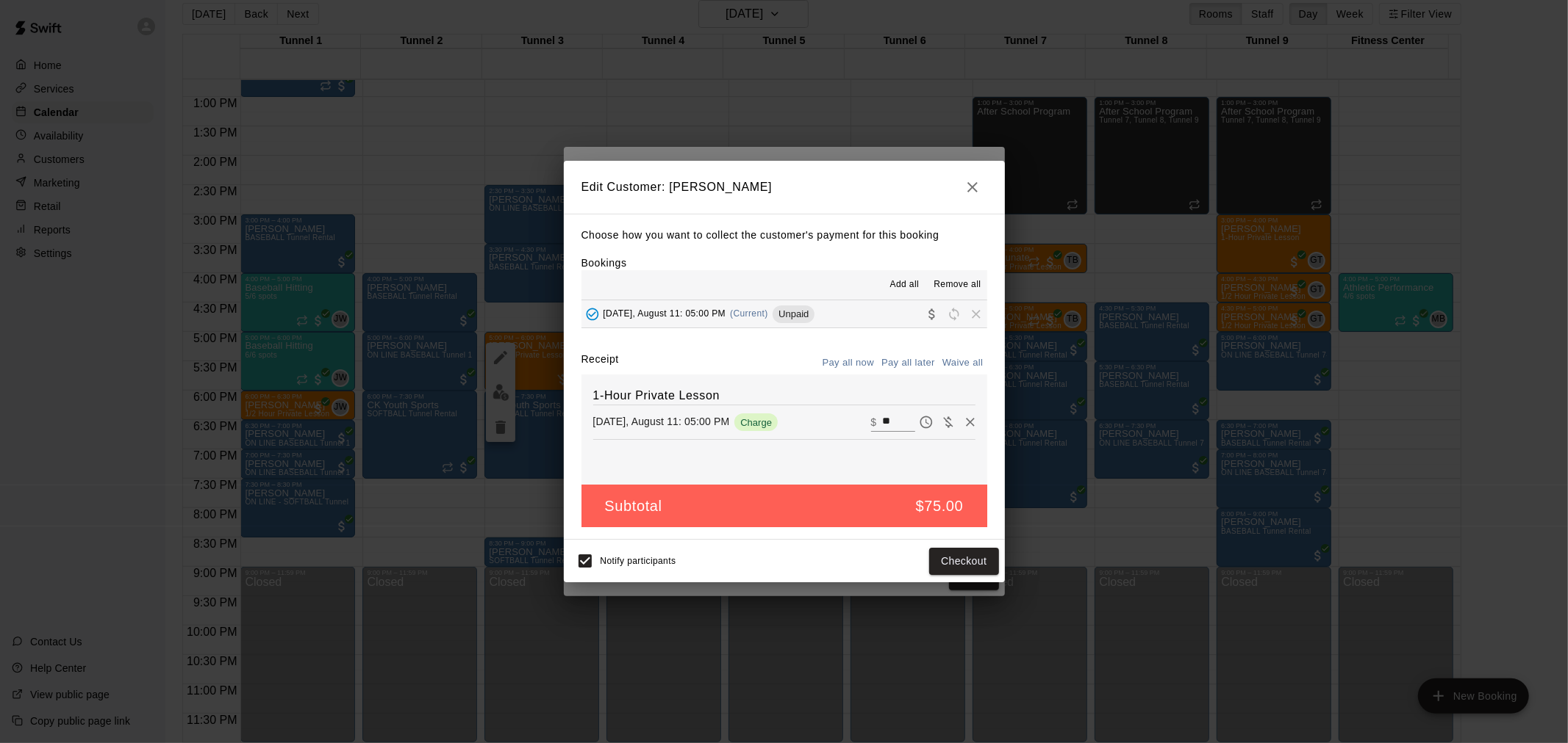
click at [971, 189] on icon "button" at bounding box center [973, 187] width 17 height 17
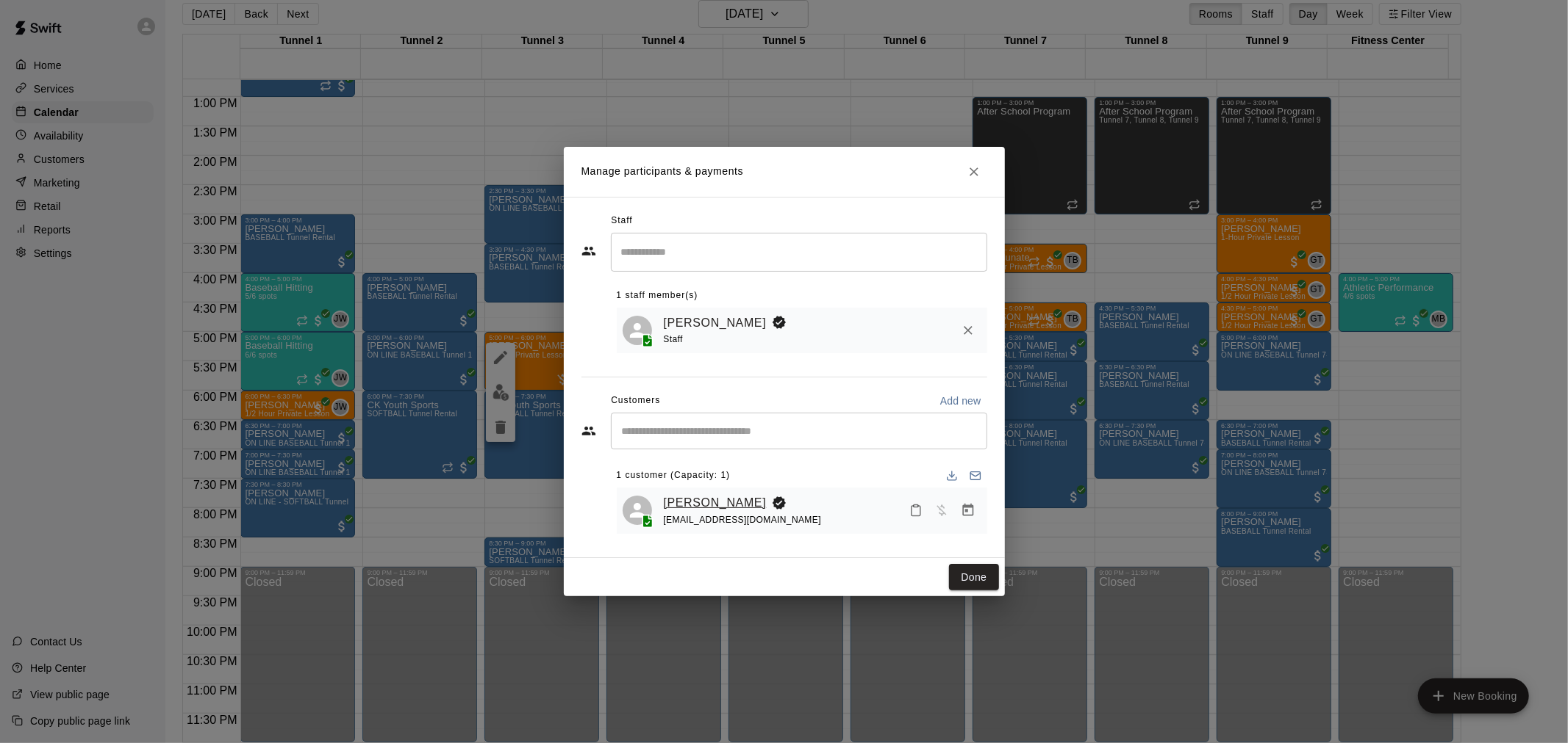
click at [691, 507] on link "[PERSON_NAME]" at bounding box center [715, 503] width 102 height 19
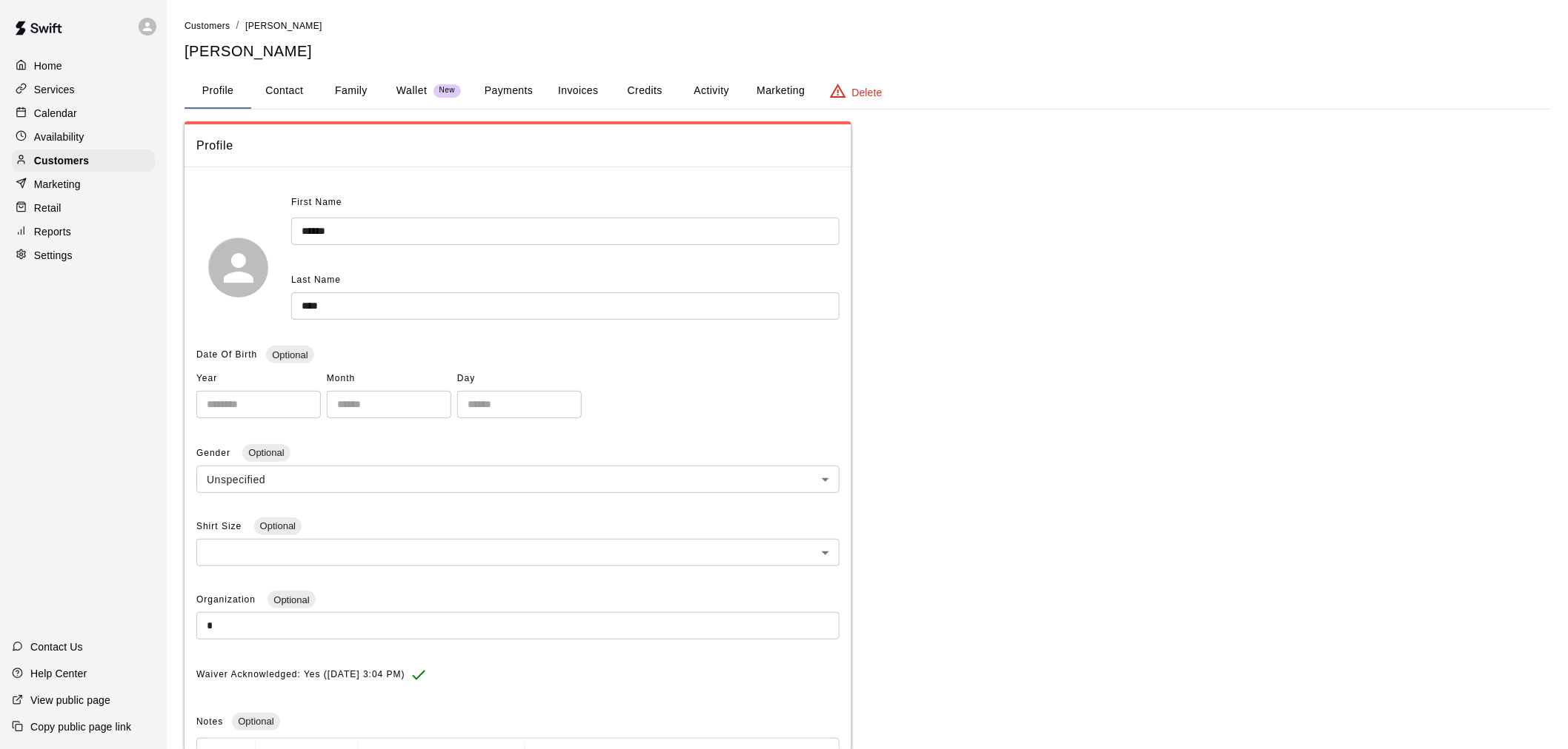
click at [513, 92] on button "Payments" at bounding box center [509, 91] width 72 height 35
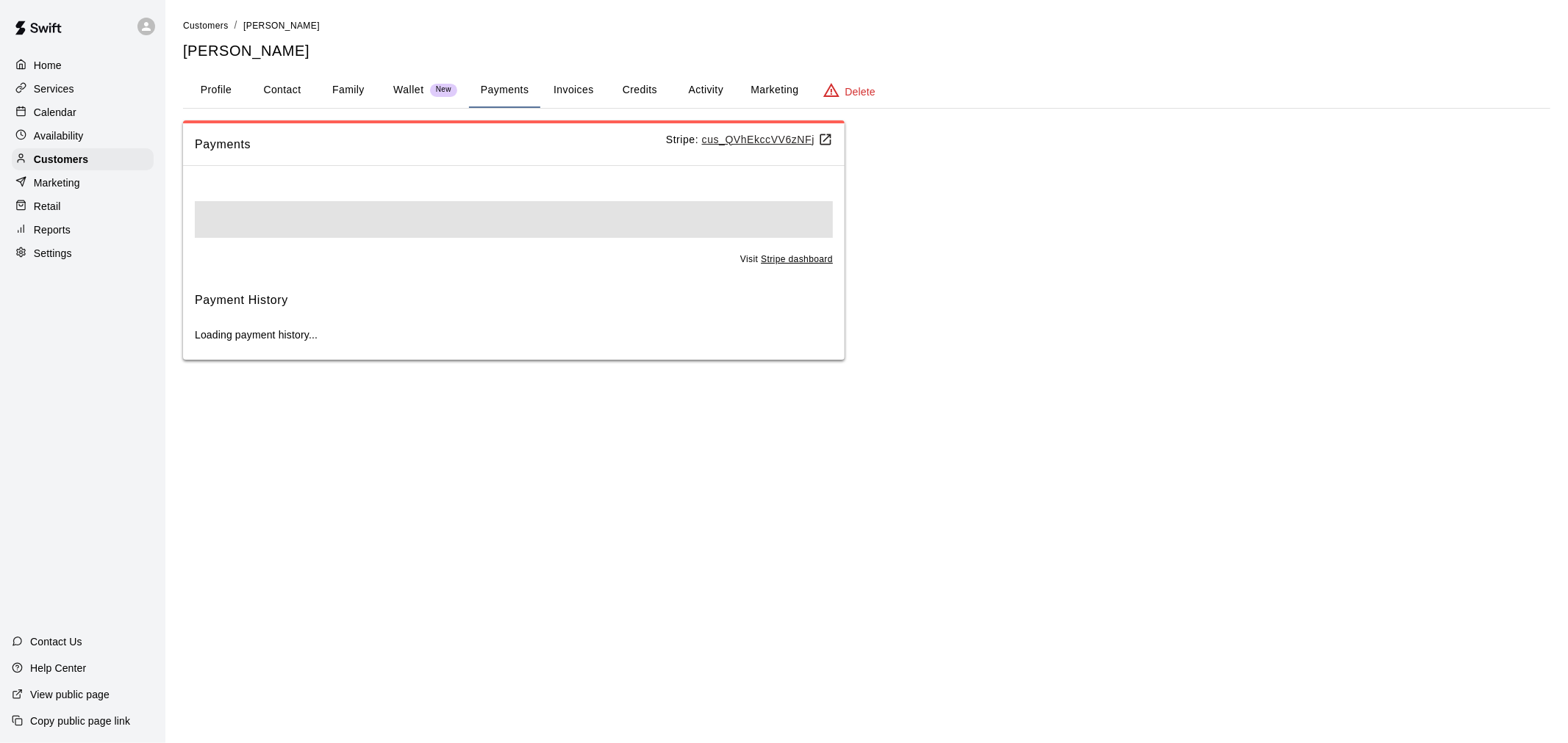
click at [714, 87] on button "Activity" at bounding box center [706, 90] width 66 height 35
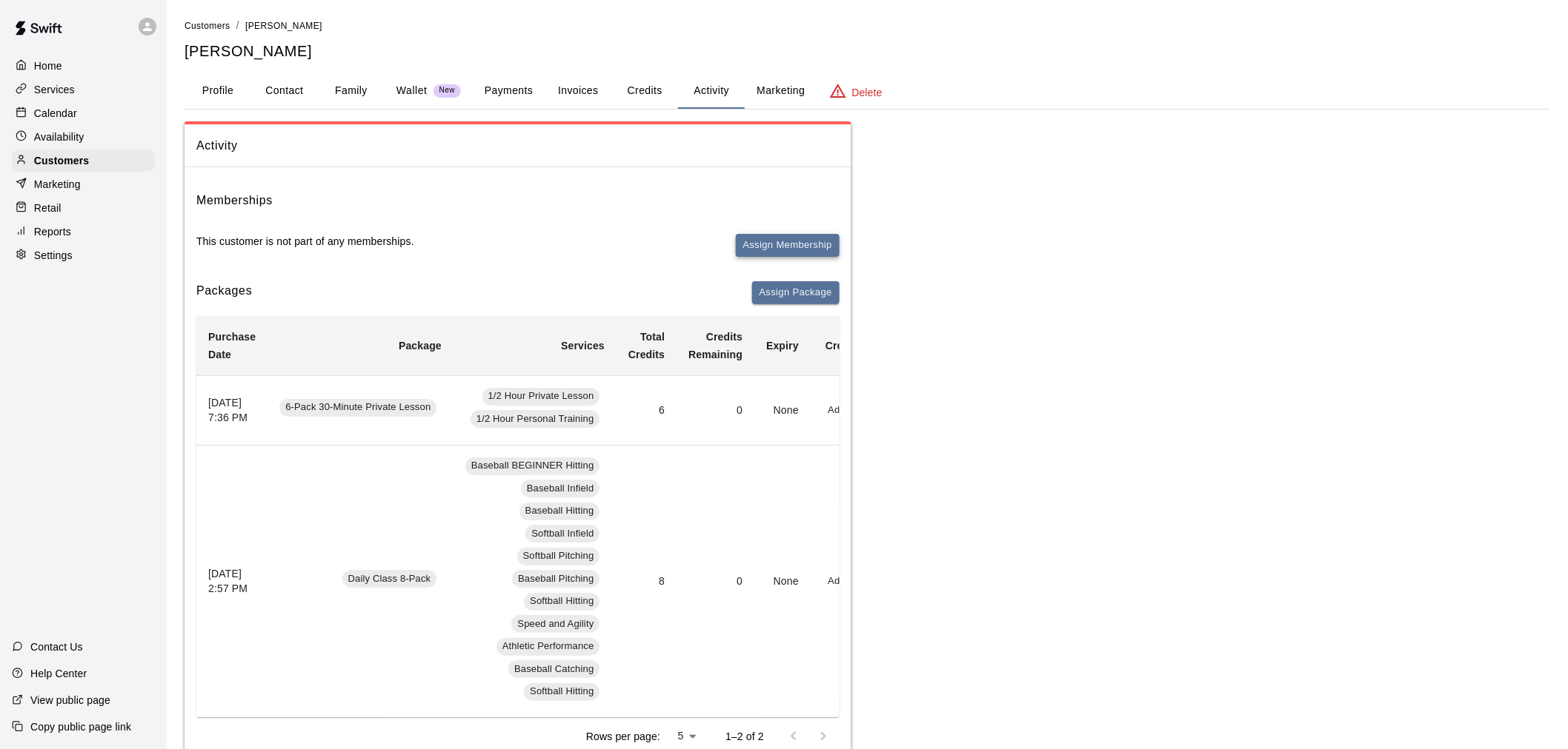
click at [781, 245] on button "Assign Membership" at bounding box center [787, 245] width 103 height 23
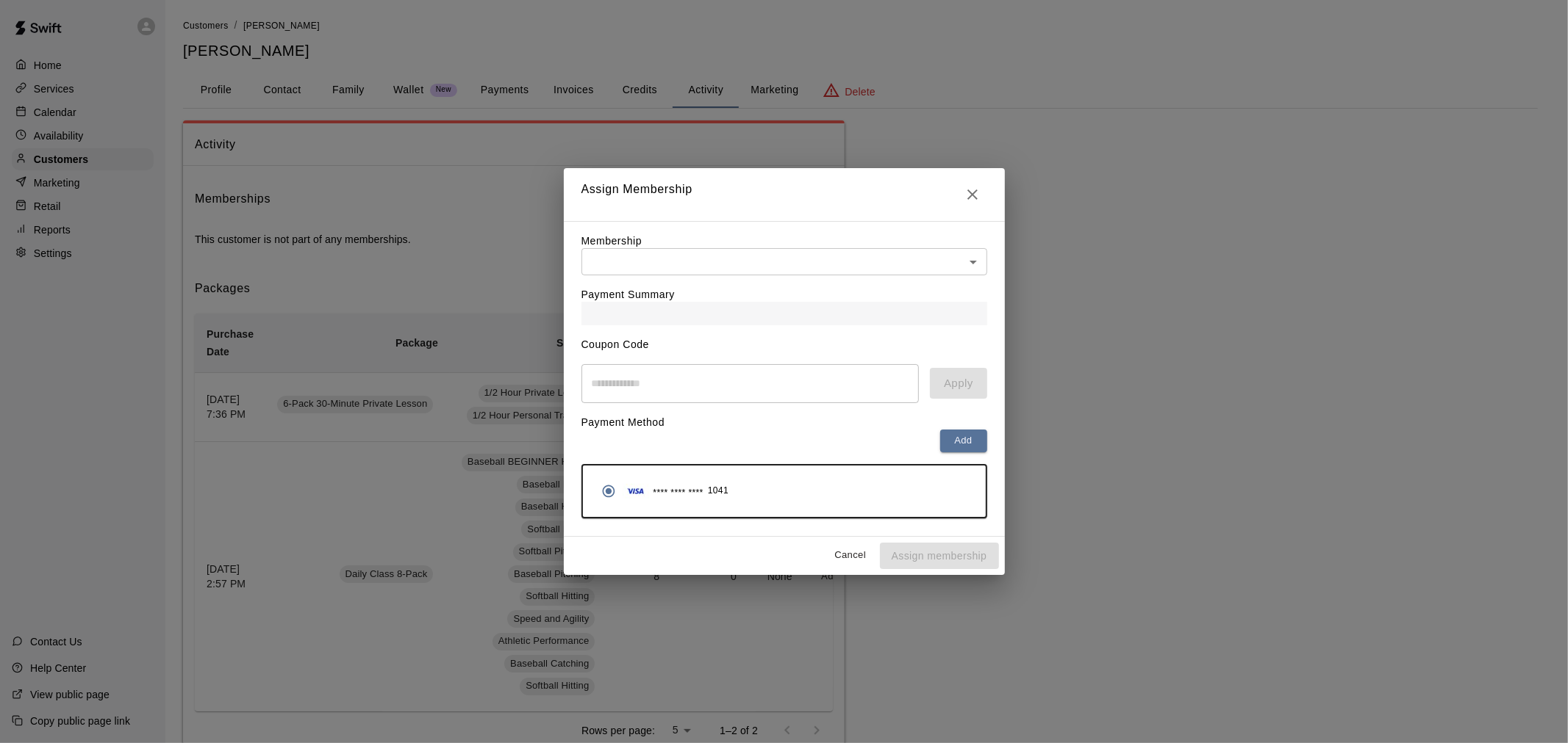
click at [662, 282] on div "Payment Summary" at bounding box center [784, 300] width 406 height 50
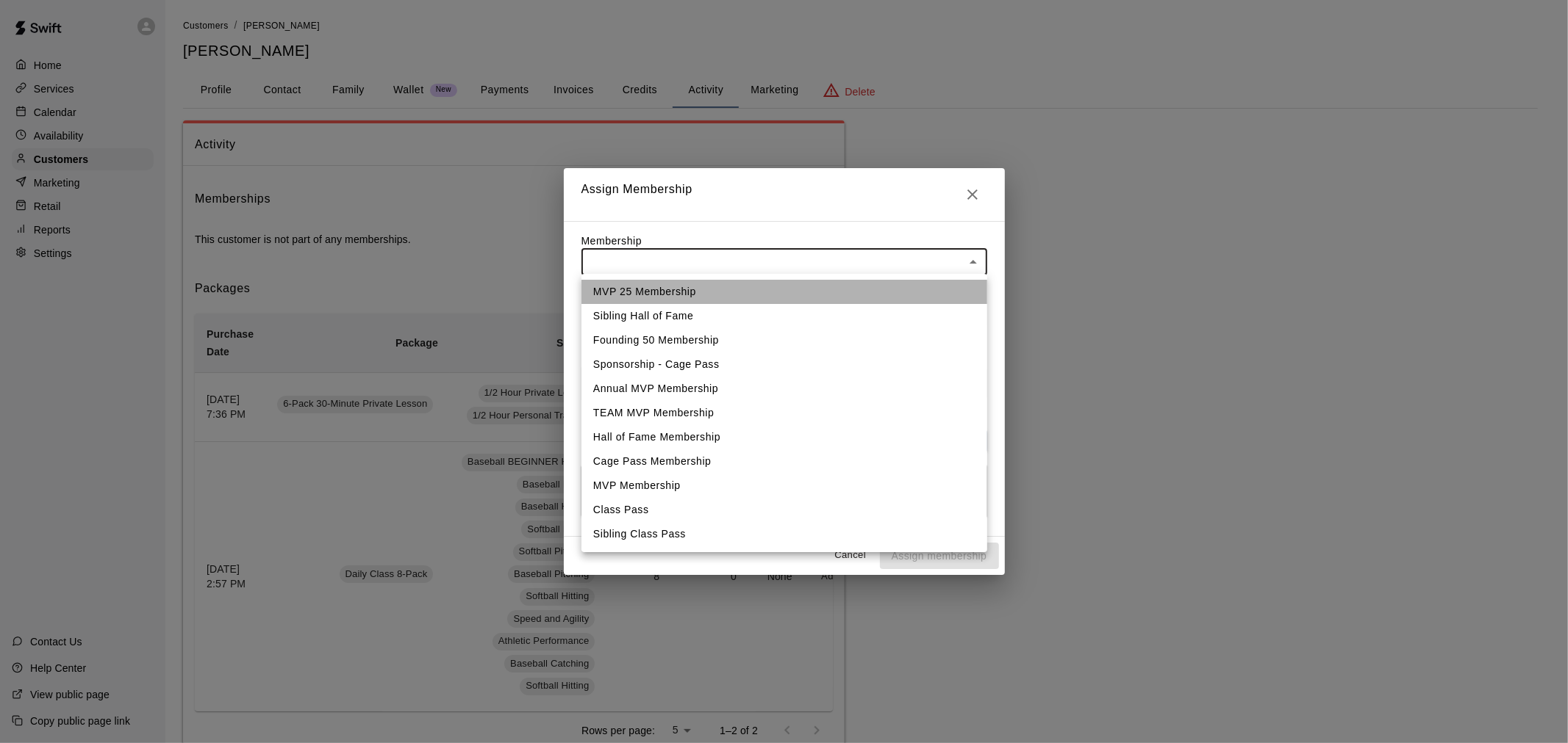
click at [677, 290] on li "MVP 25 Membership" at bounding box center [784, 292] width 406 height 24
type input "**********"
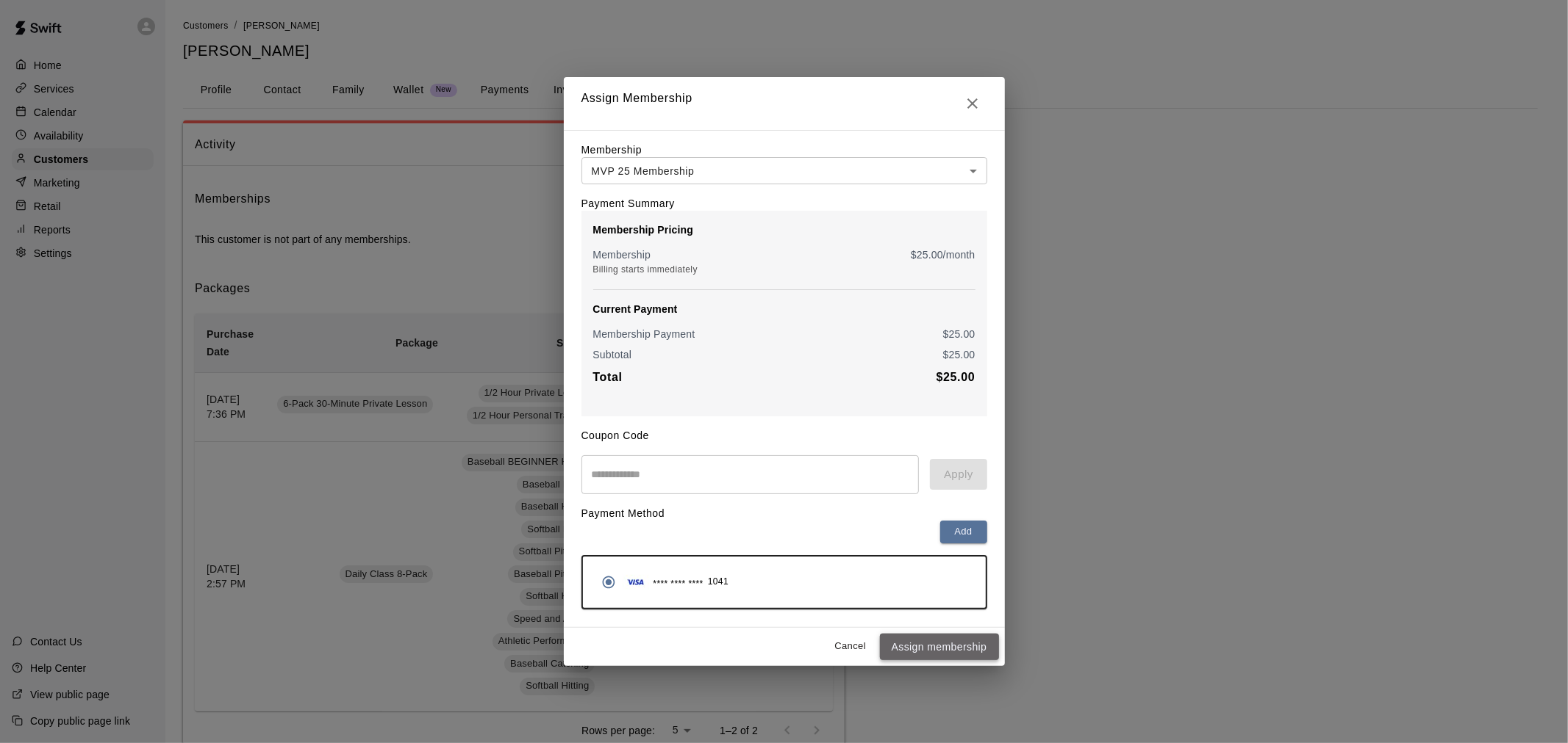
click at [915, 647] on button "Assign membership" at bounding box center [939, 647] width 119 height 27
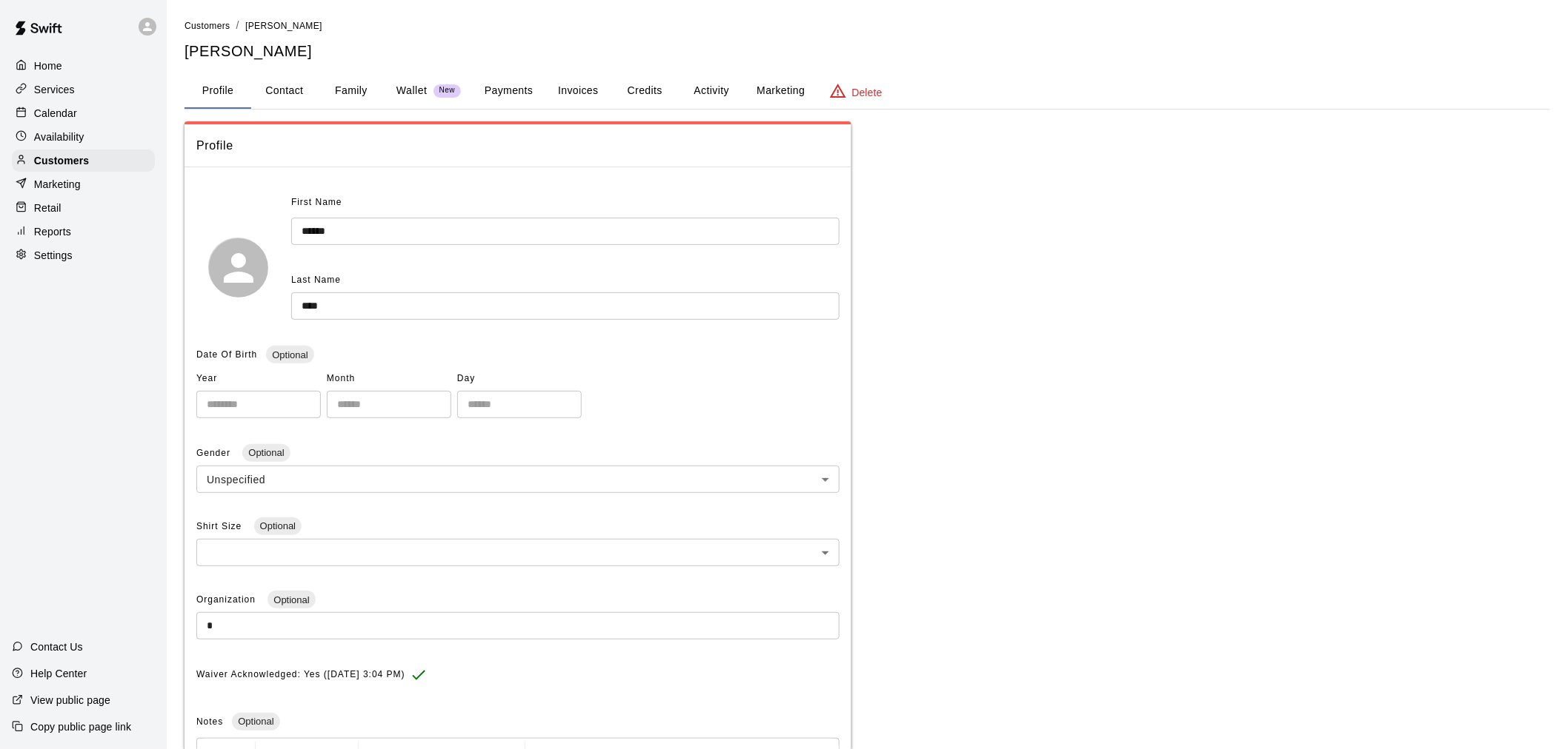
click at [69, 121] on p "Calendar" at bounding box center [56, 113] width 43 height 15
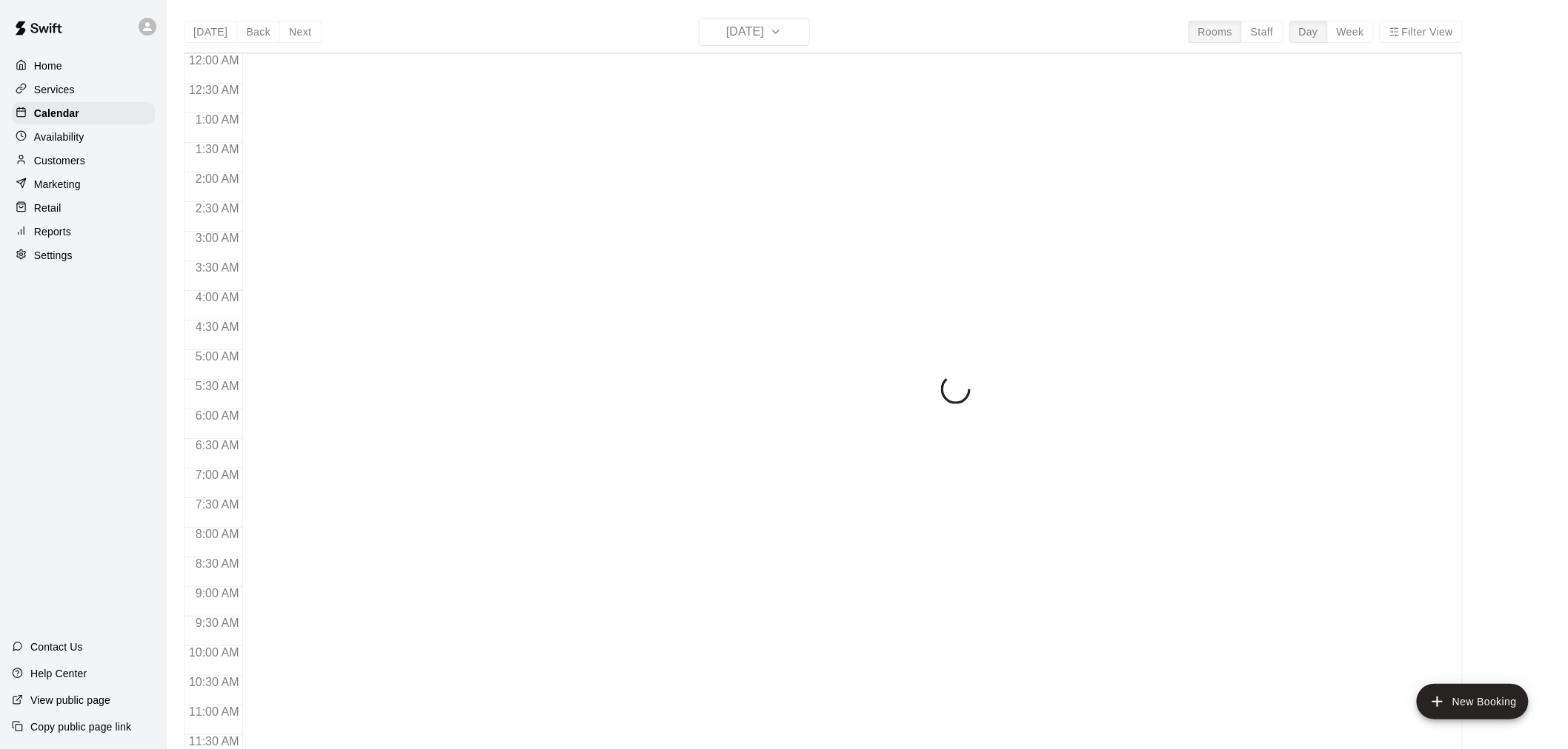
scroll to position [632, 0]
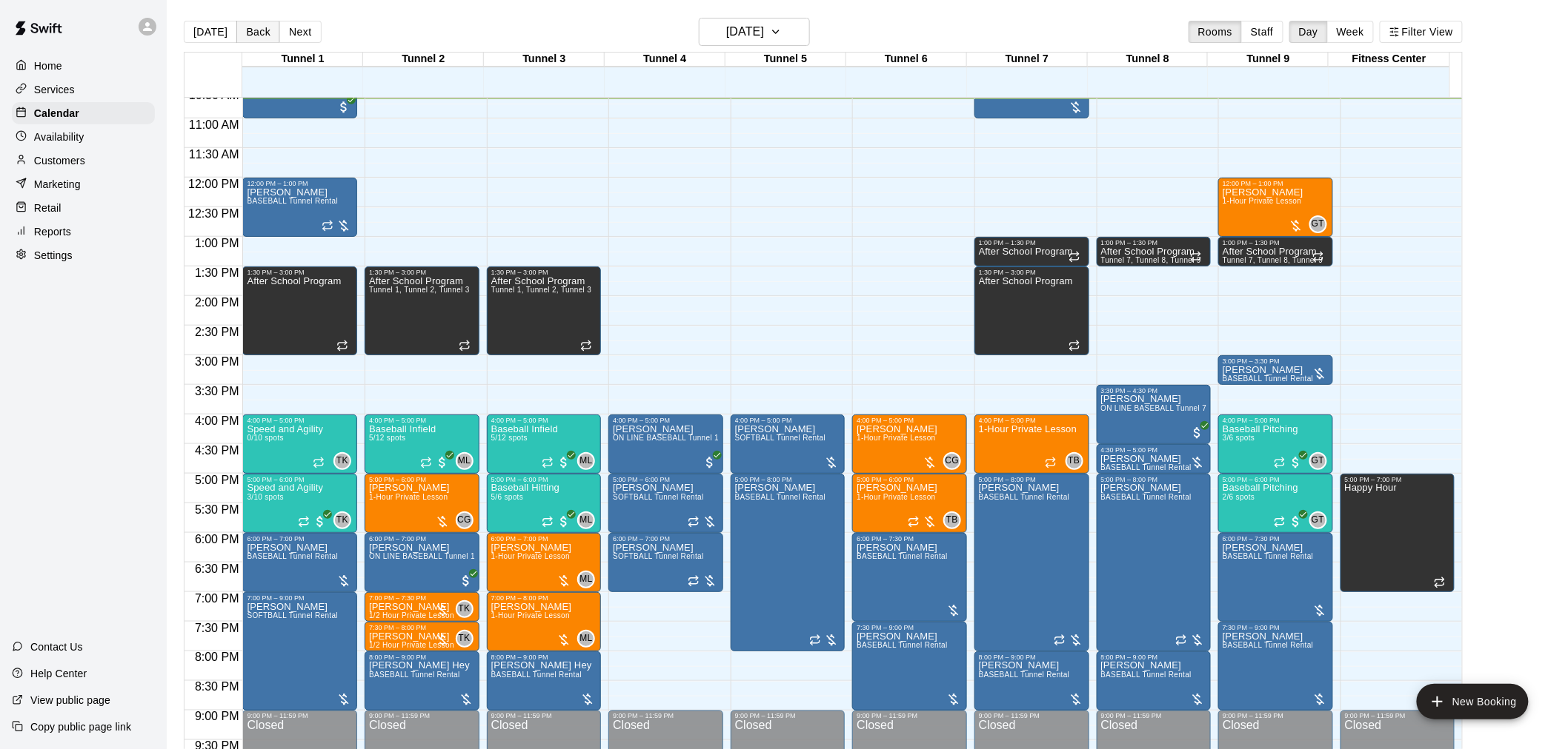
click at [261, 26] on button "Back" at bounding box center [258, 31] width 44 height 22
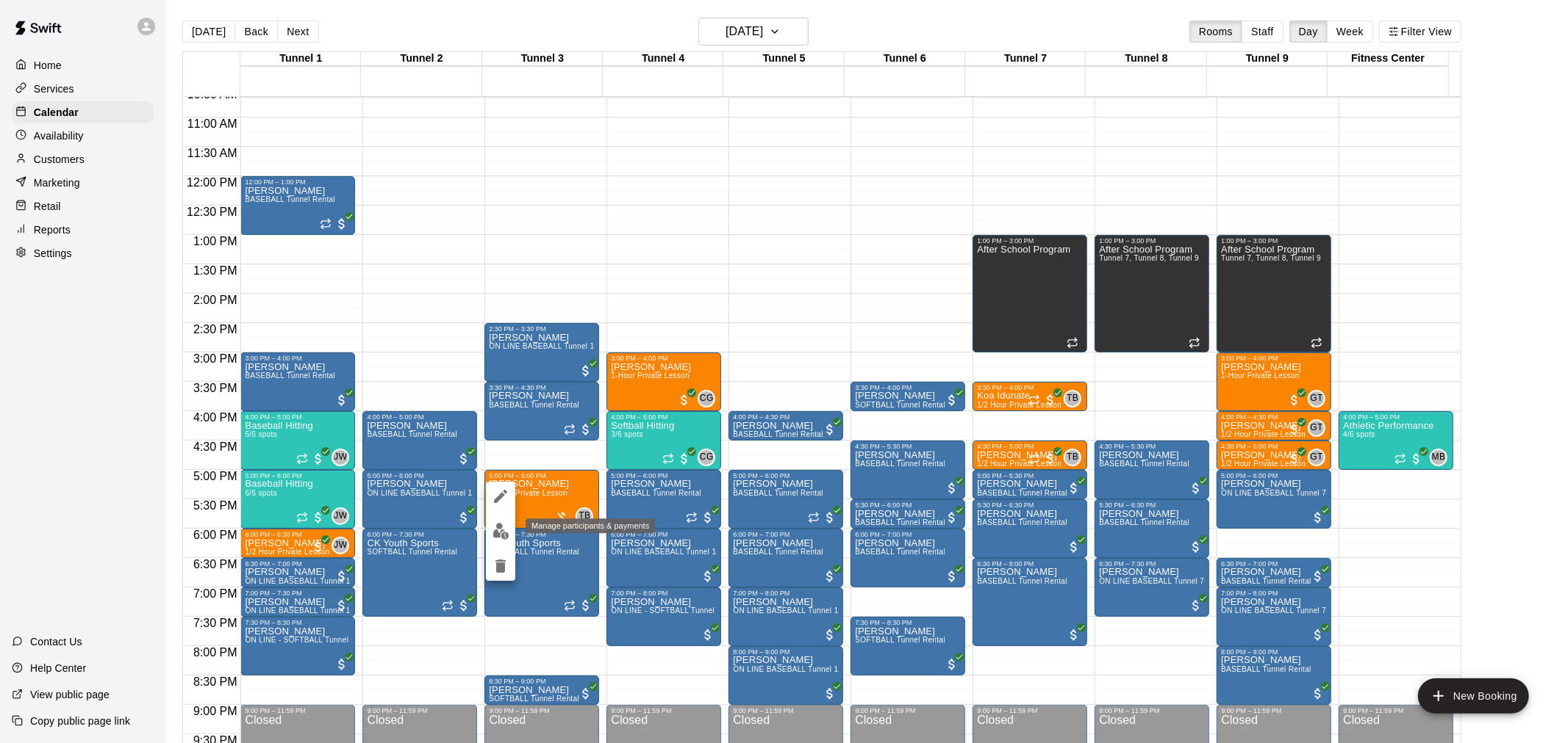
click at [508, 535] on img "edit" at bounding box center [500, 530] width 16 height 16
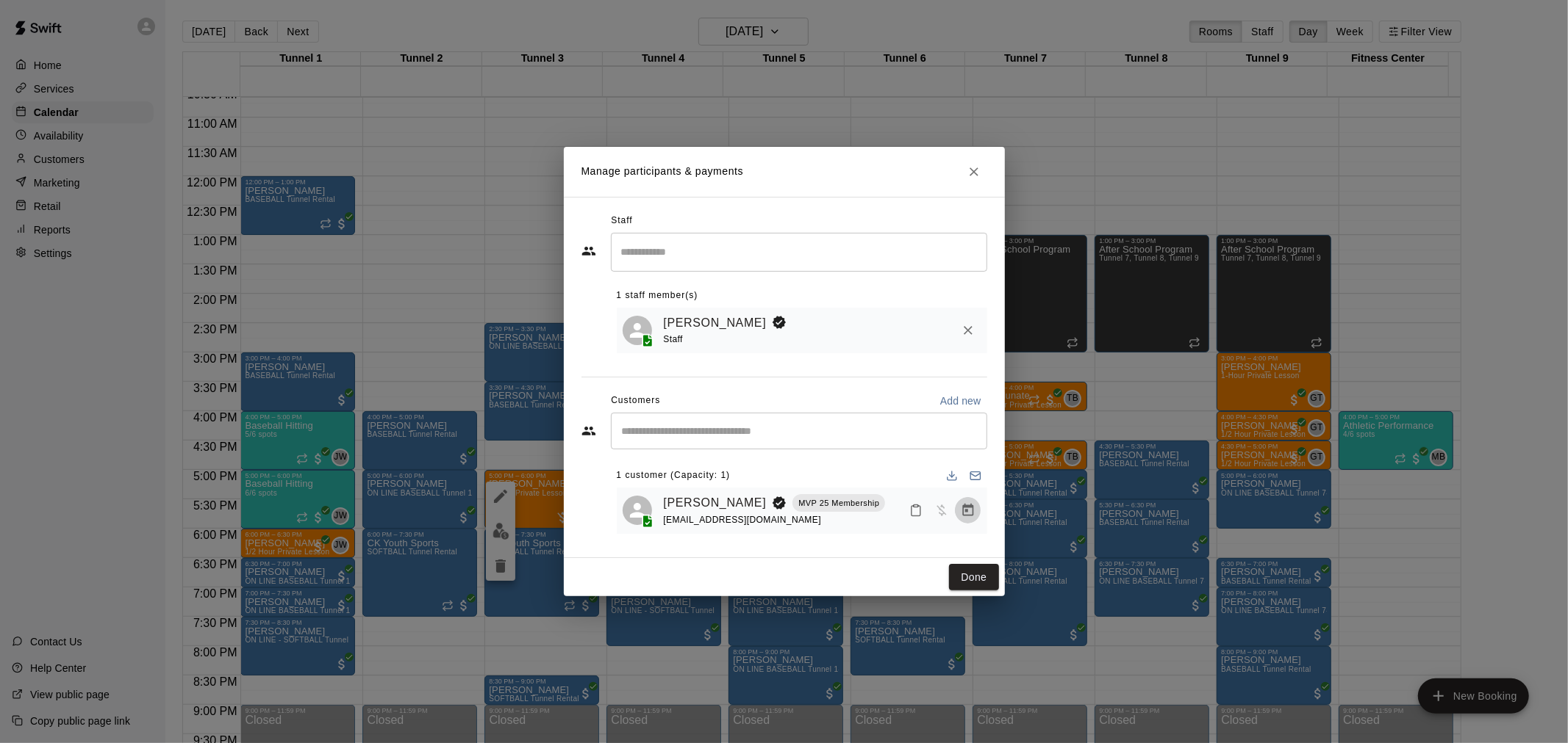
click at [973, 516] on icon "Manage bookings & payment" at bounding box center [968, 510] width 15 height 14
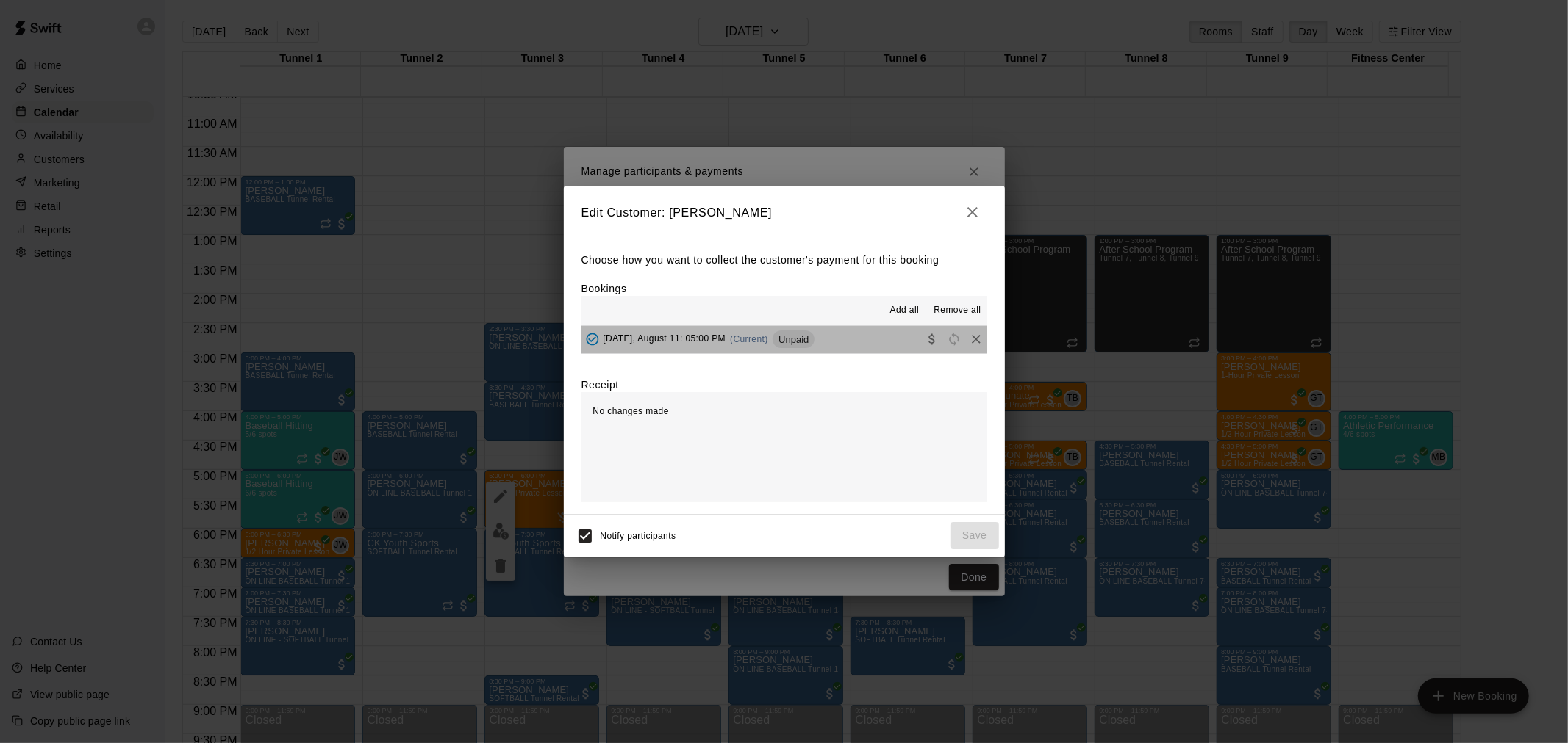
click at [794, 348] on div "Unpaid" at bounding box center [793, 339] width 42 height 17
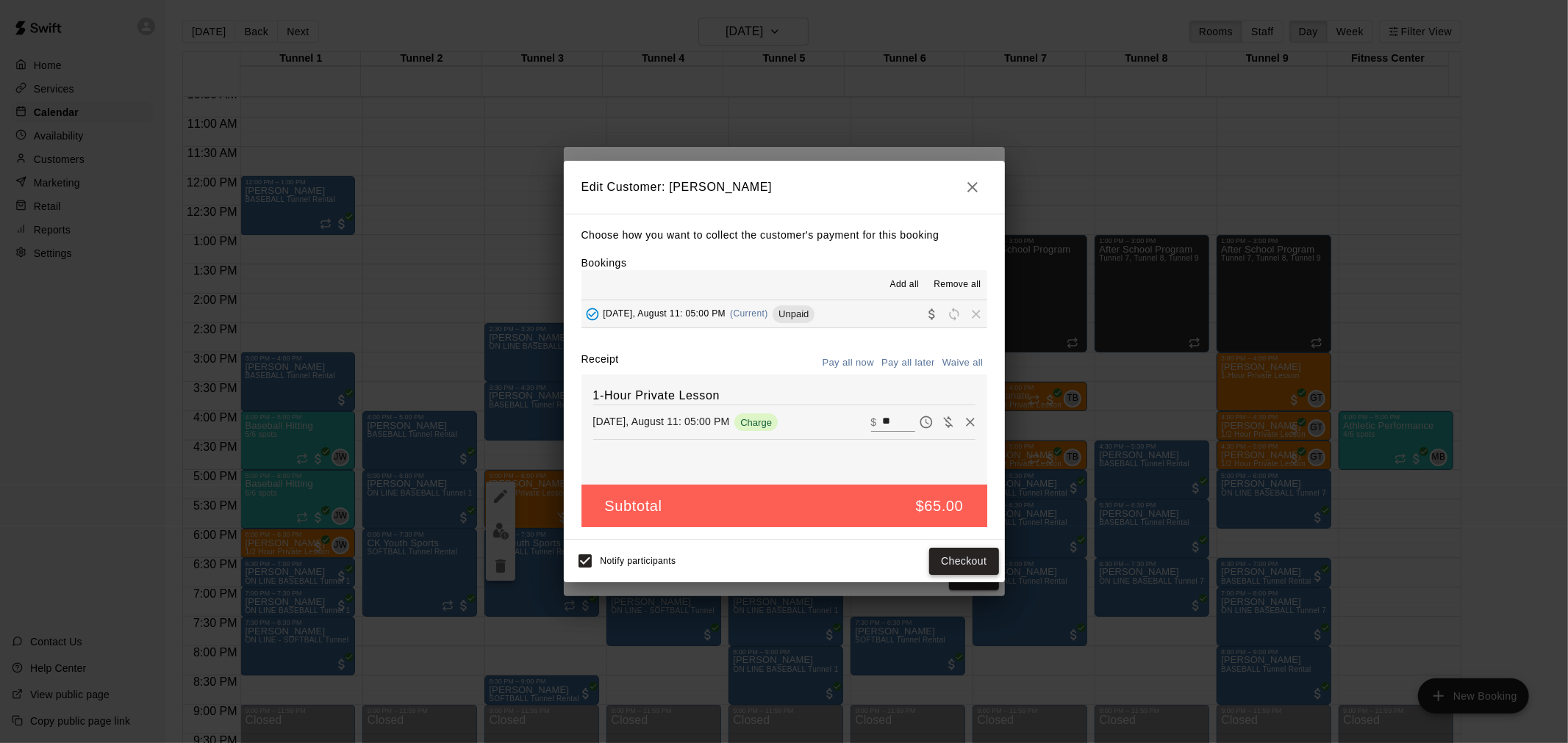
click at [979, 563] on button "Checkout" at bounding box center [963, 561] width 69 height 27
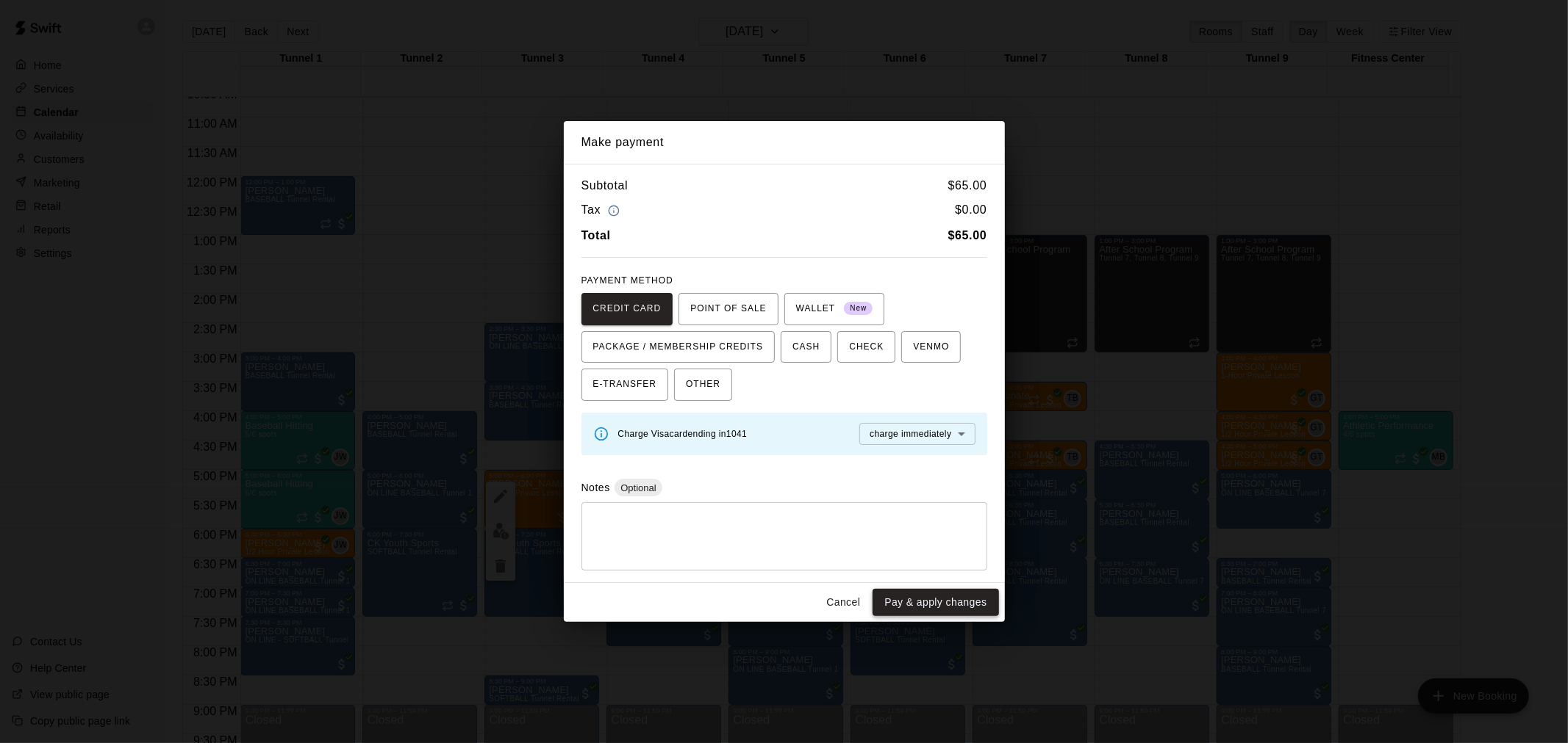
click at [937, 606] on button "Pay & apply changes" at bounding box center [936, 603] width 126 height 27
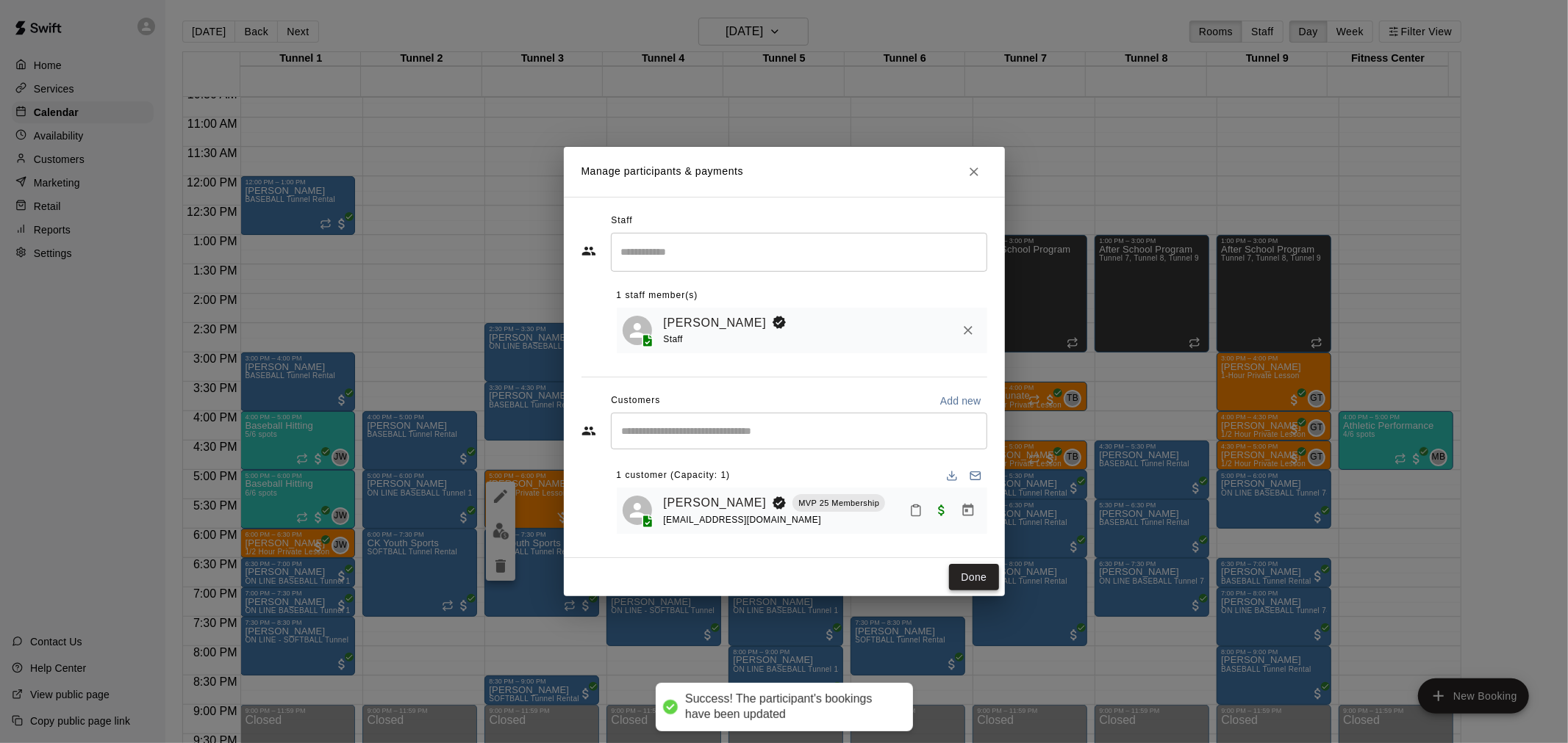
click at [968, 581] on button "Done" at bounding box center [973, 578] width 49 height 27
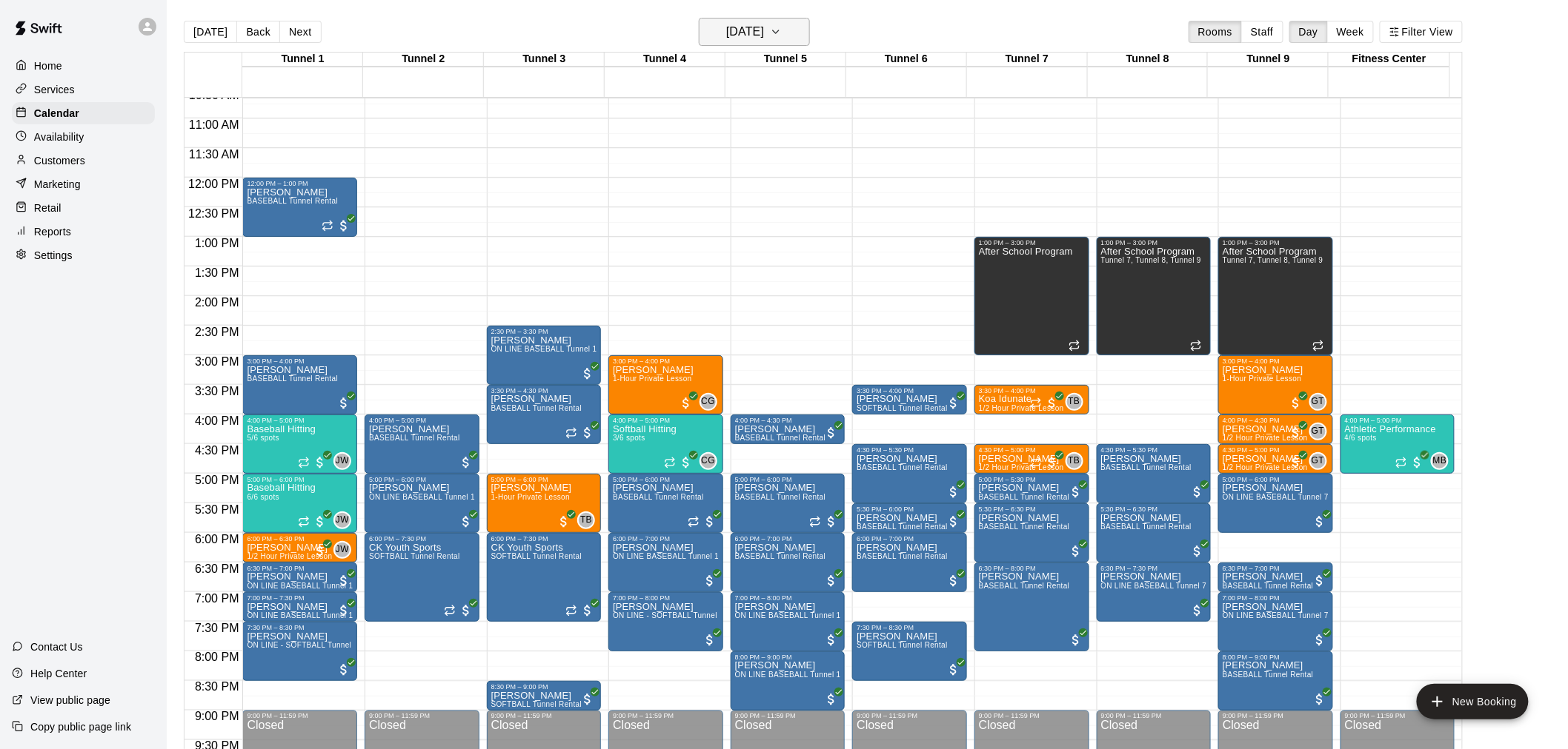
click at [759, 31] on h6 "[DATE]" at bounding box center [745, 31] width 38 height 20
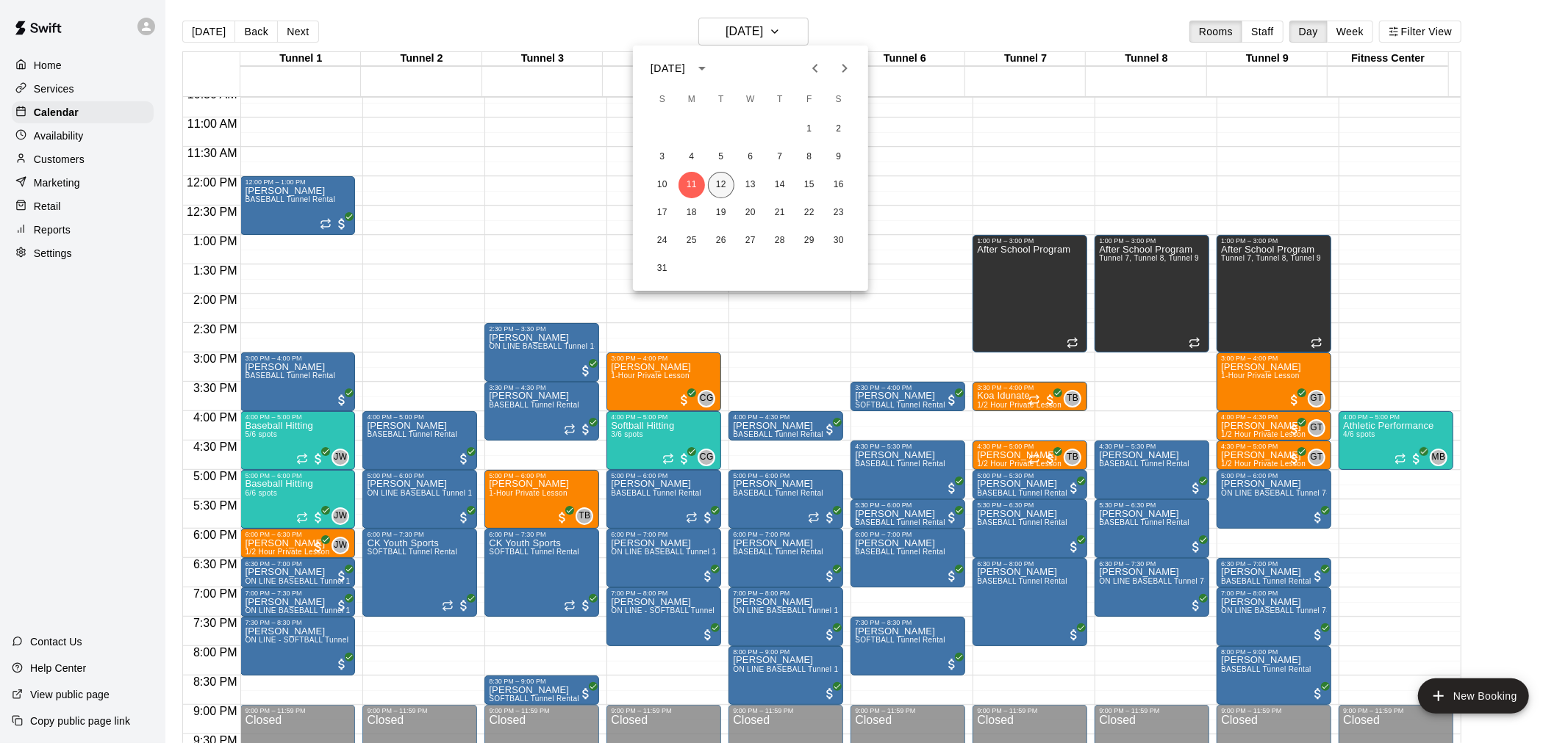
click at [731, 180] on button "12" at bounding box center [720, 185] width 26 height 26
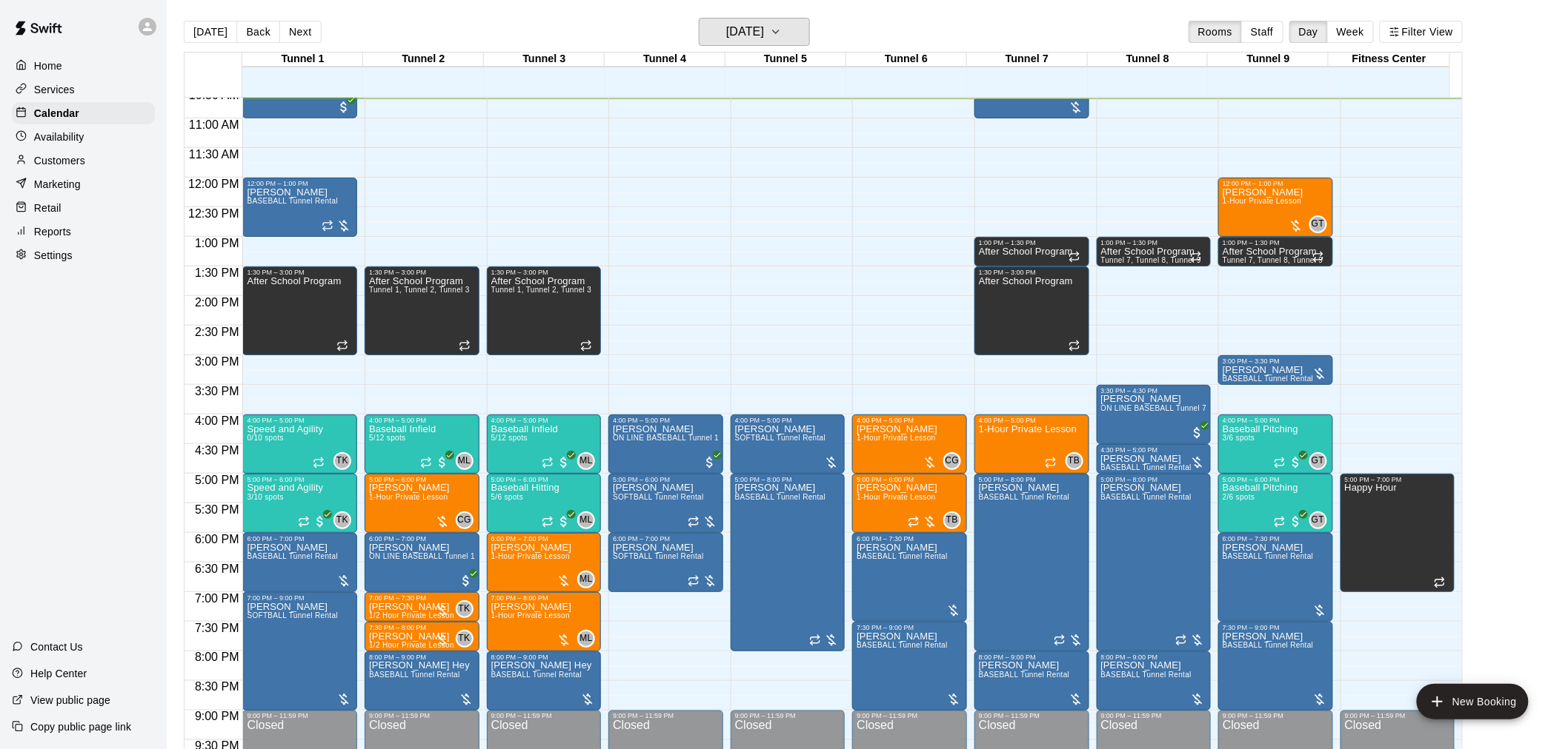
scroll to position [714, 0]
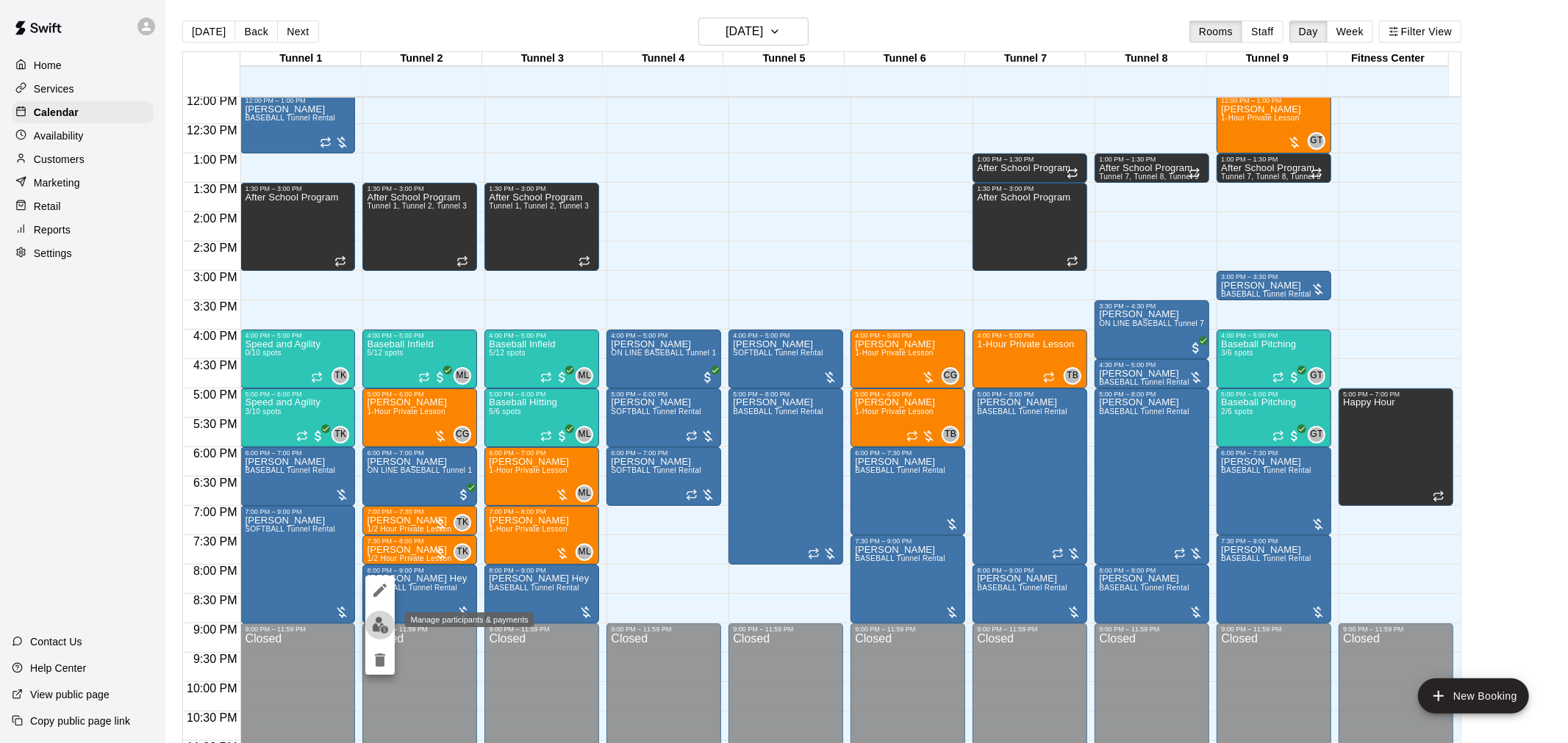
click at [385, 627] on img "edit" at bounding box center [380, 625] width 16 height 16
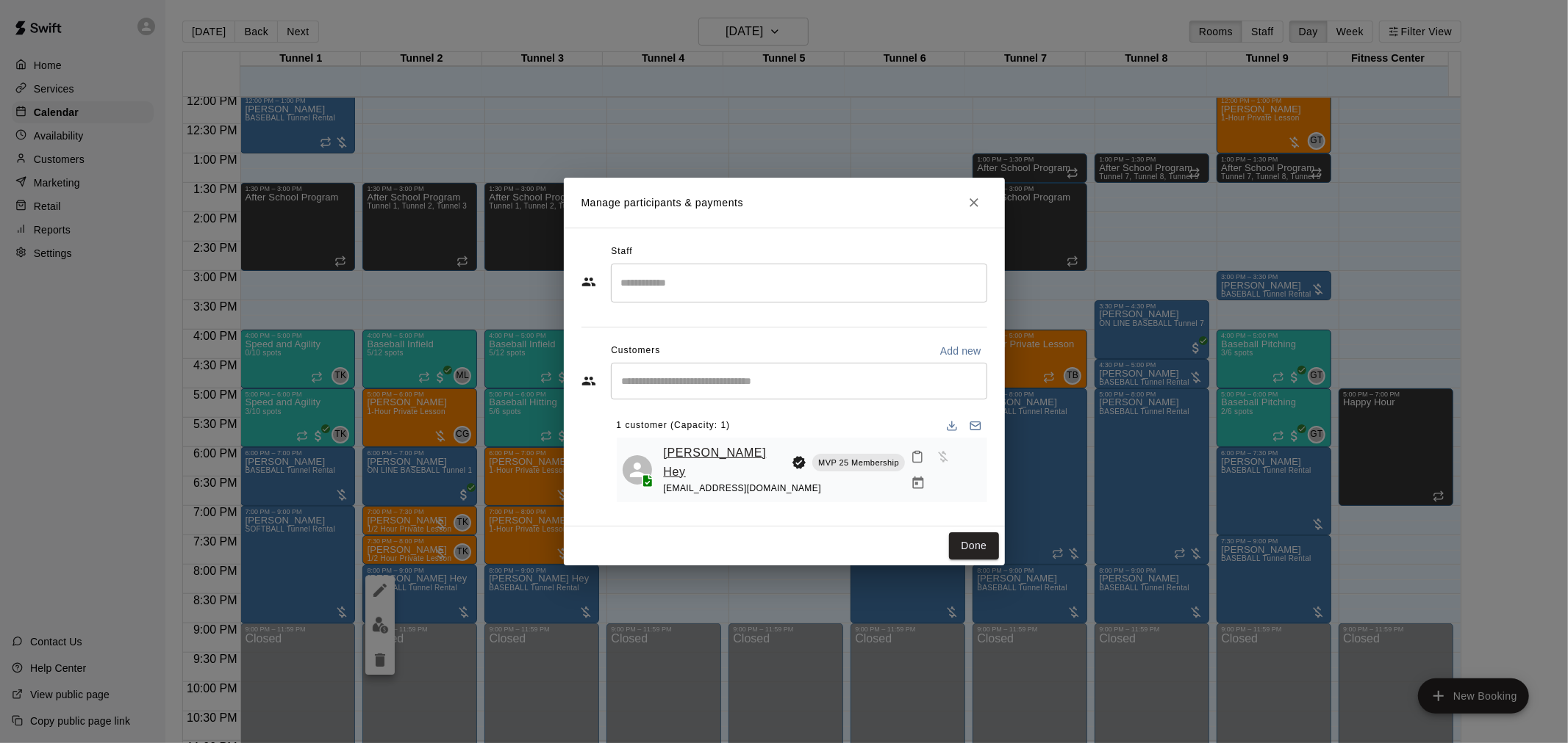
click at [688, 460] on link "[PERSON_NAME] Hey" at bounding box center [725, 462] width 123 height 38
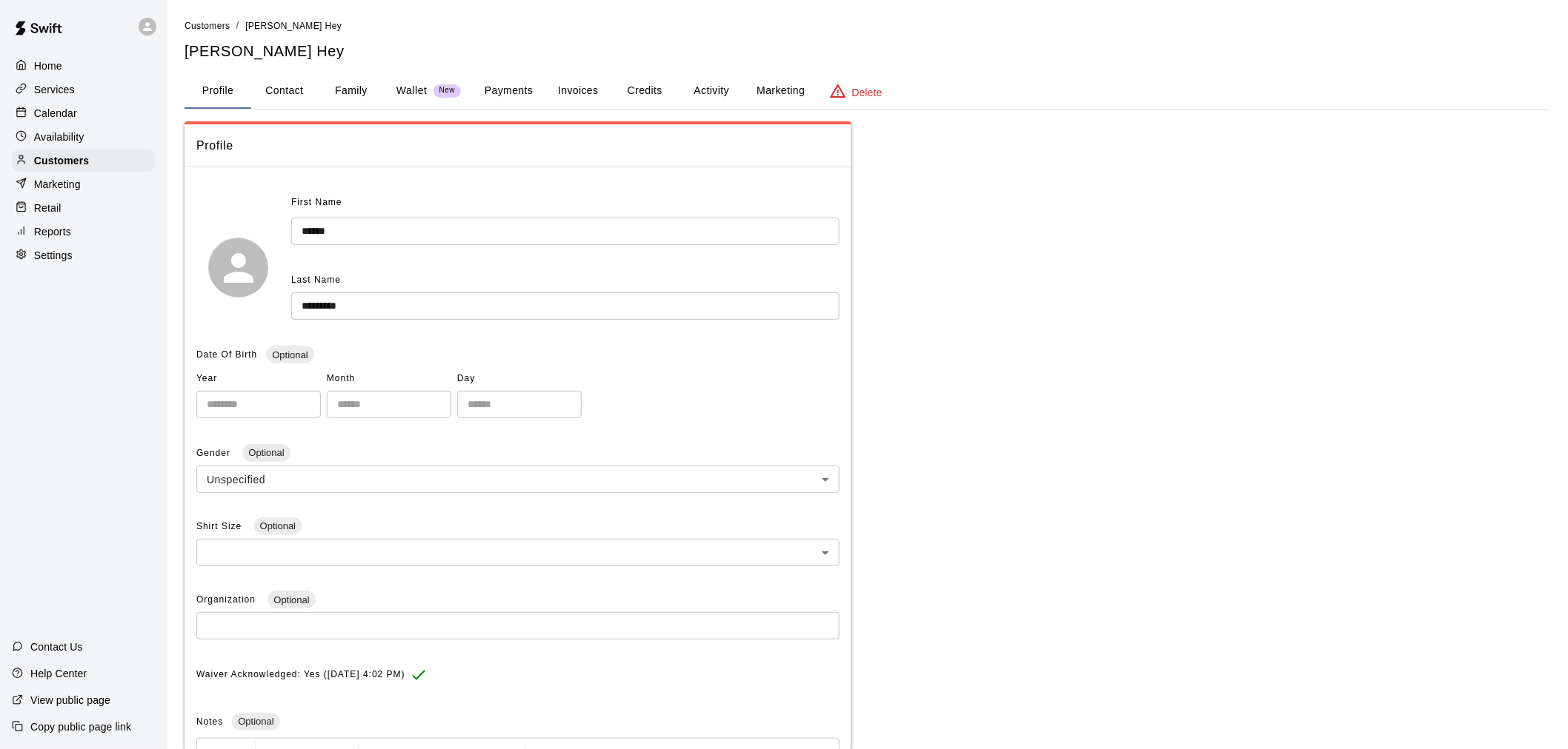
click at [271, 82] on button "Contact" at bounding box center [285, 91] width 66 height 35
select select "**"
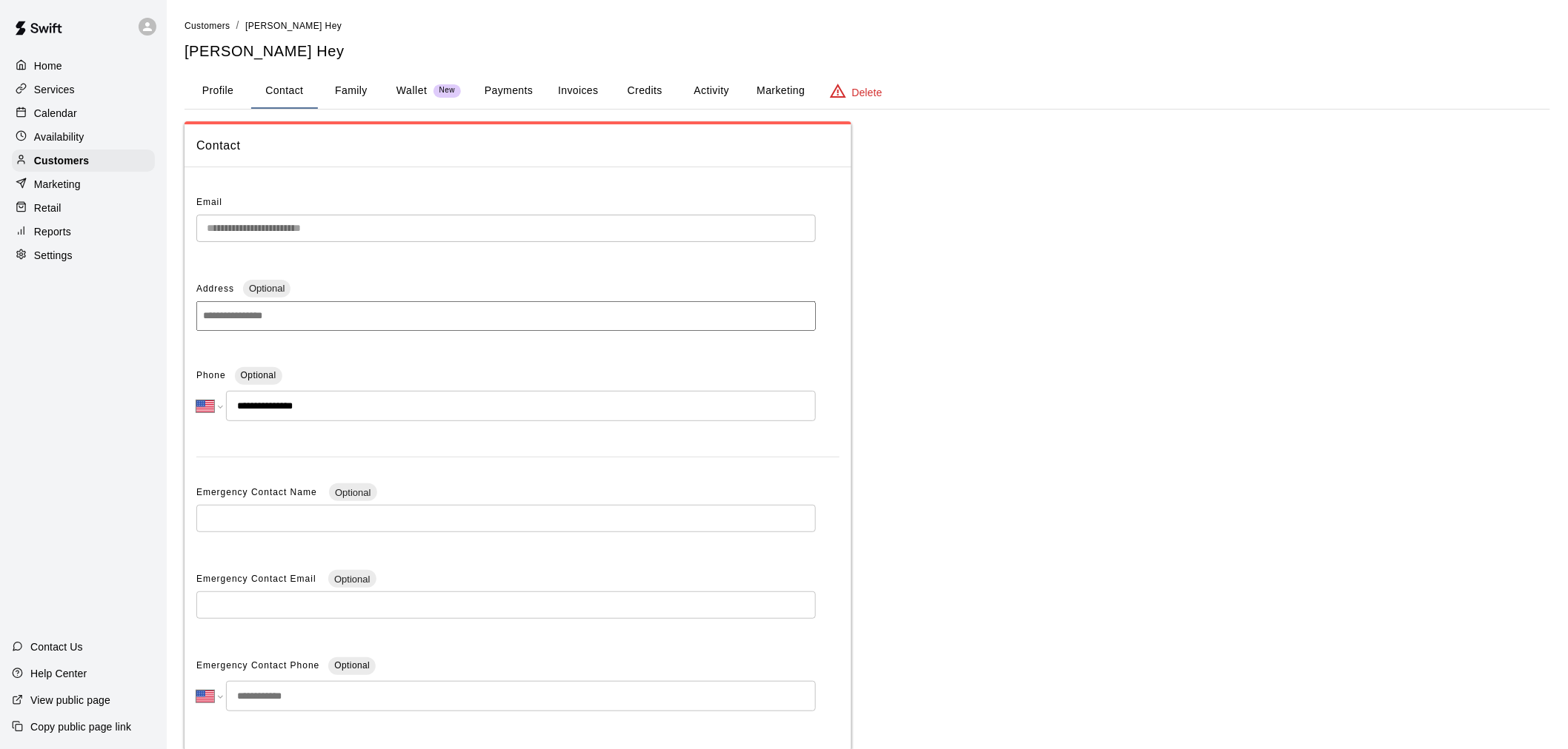
click at [349, 94] on button "Family" at bounding box center [351, 91] width 66 height 35
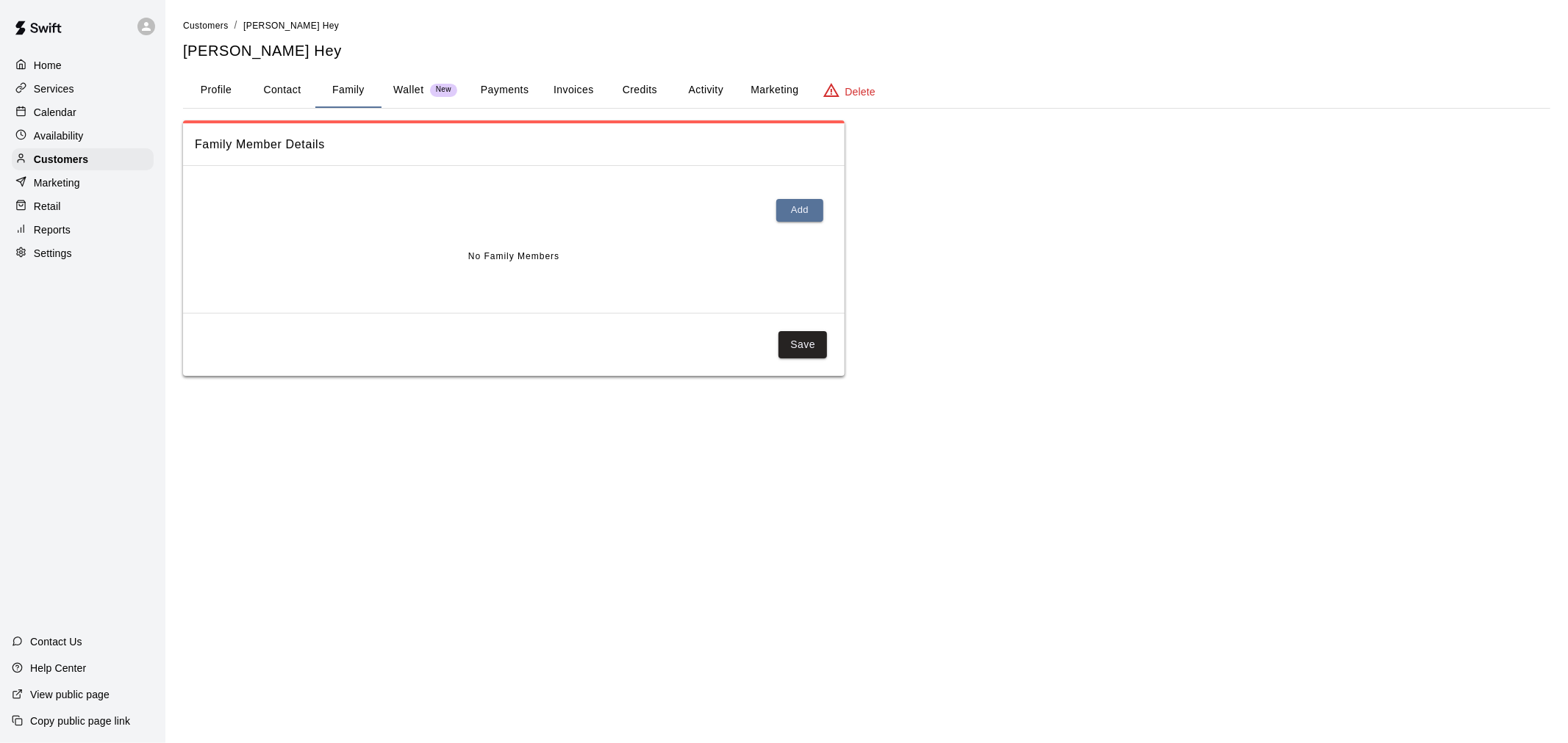
click at [212, 87] on button "Profile" at bounding box center [216, 90] width 66 height 35
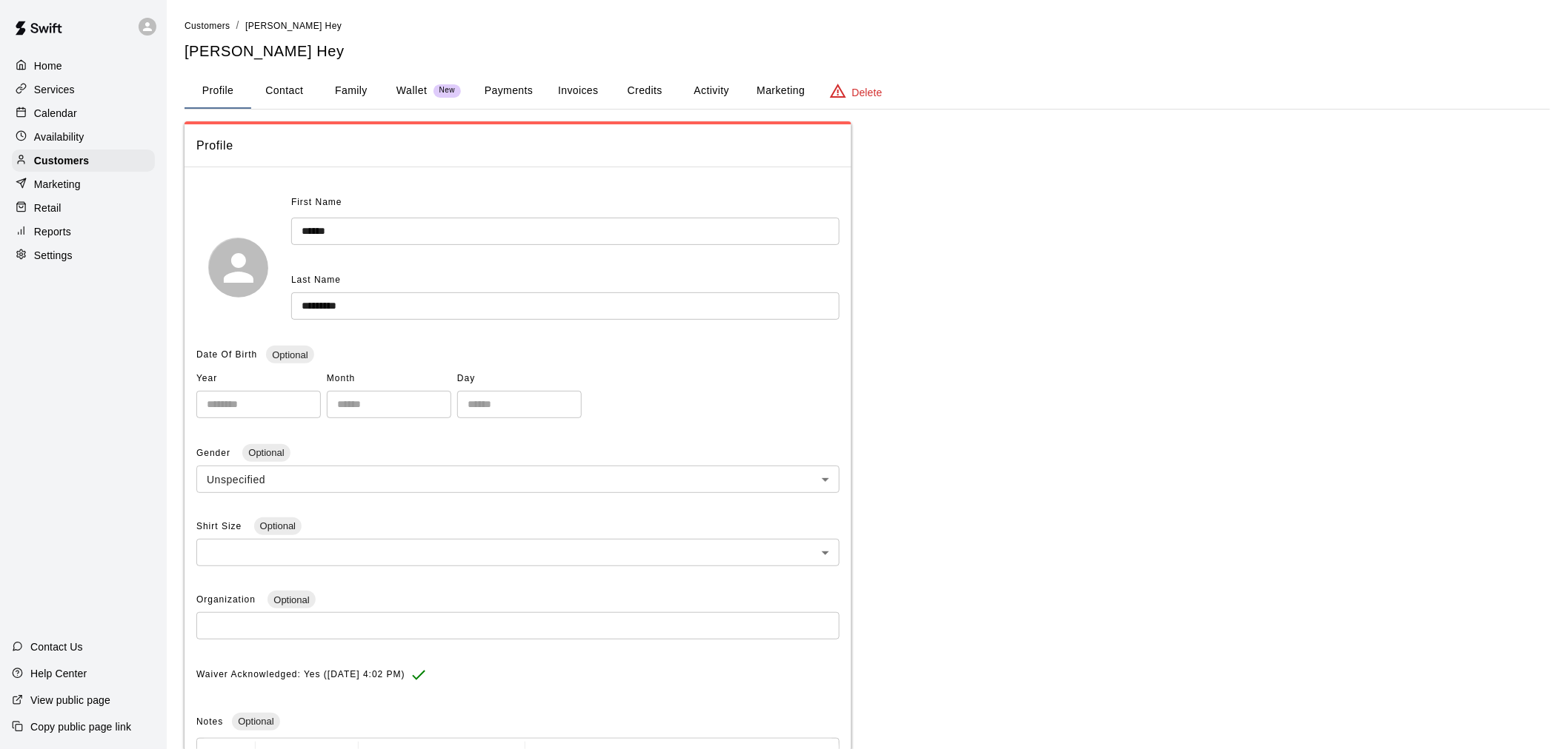
click at [274, 93] on button "Contact" at bounding box center [285, 91] width 66 height 35
select select "**"
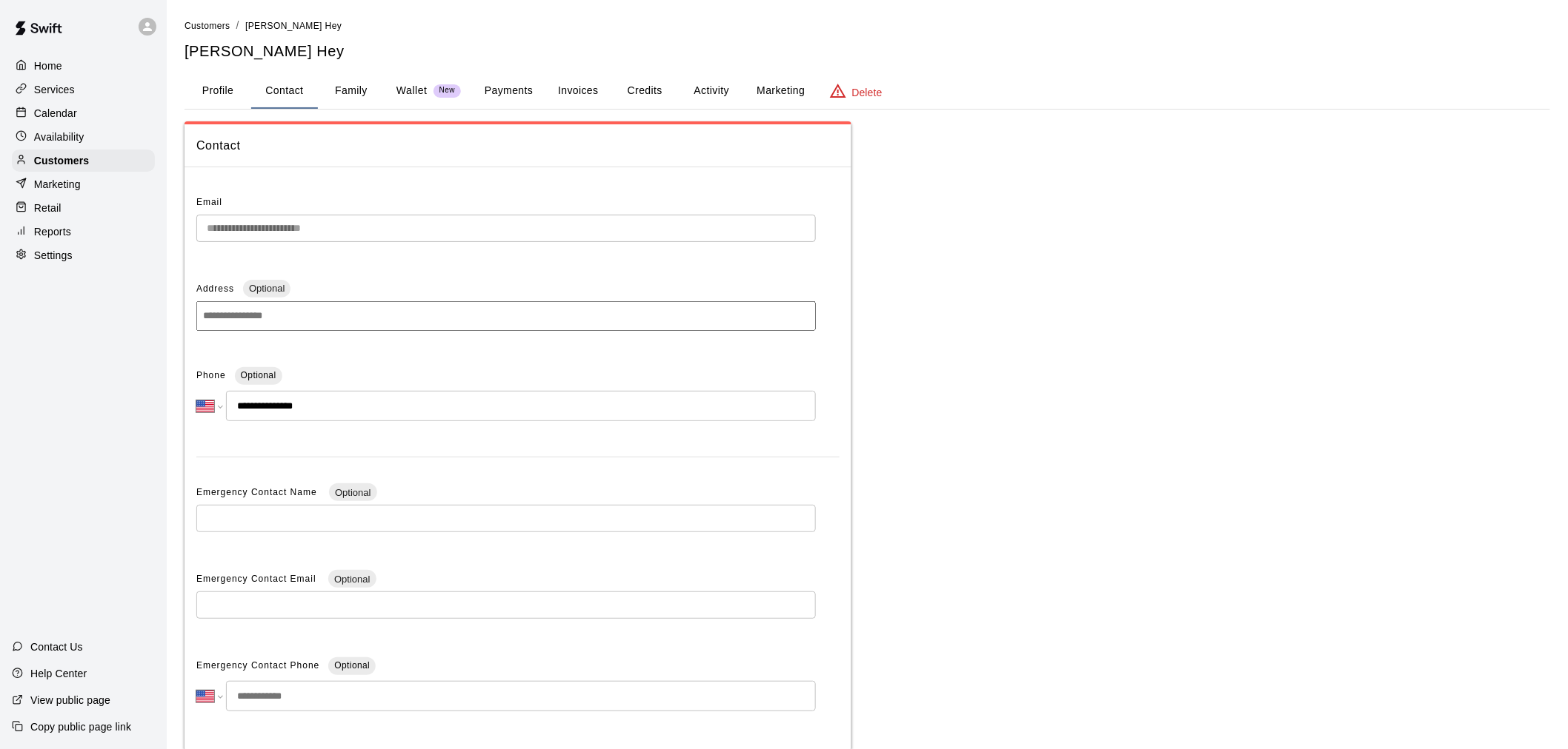
click at [911, 164] on div "**********" at bounding box center [866, 468] width 1365 height 694
click at [105, 119] on div "Calendar" at bounding box center [83, 113] width 143 height 22
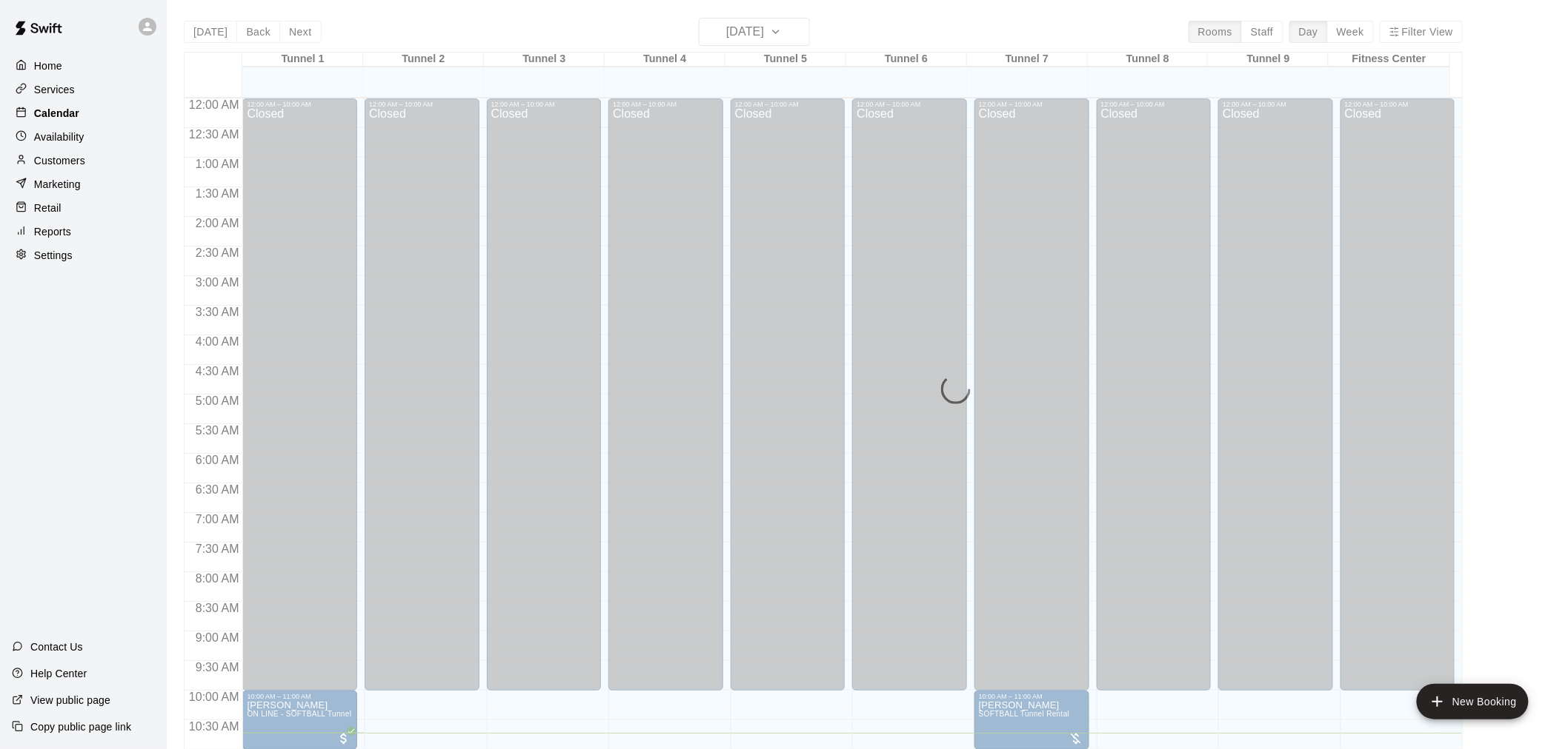
scroll to position [635, 0]
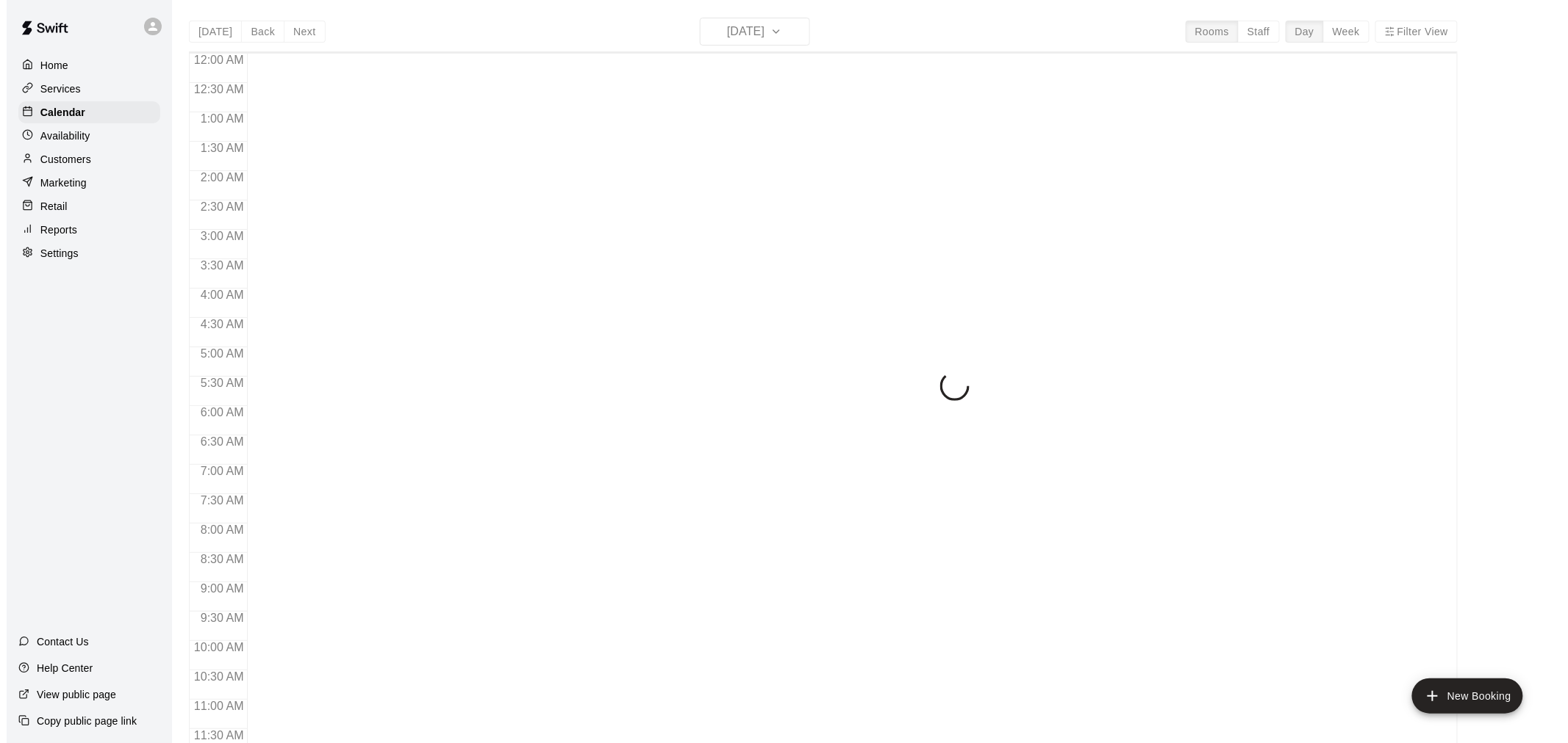
scroll to position [641, 0]
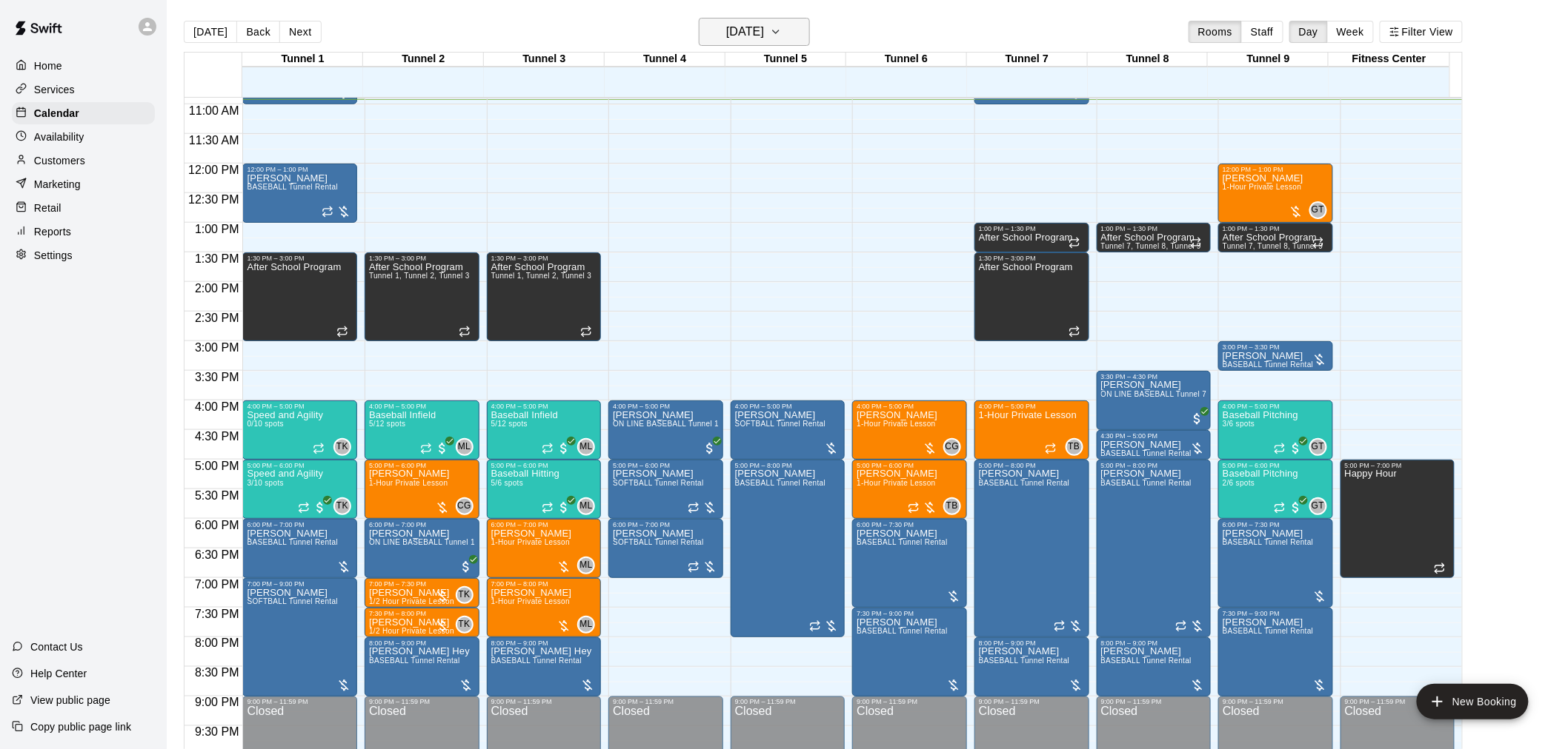
click at [764, 32] on h6 "[DATE]" at bounding box center [745, 31] width 38 height 20
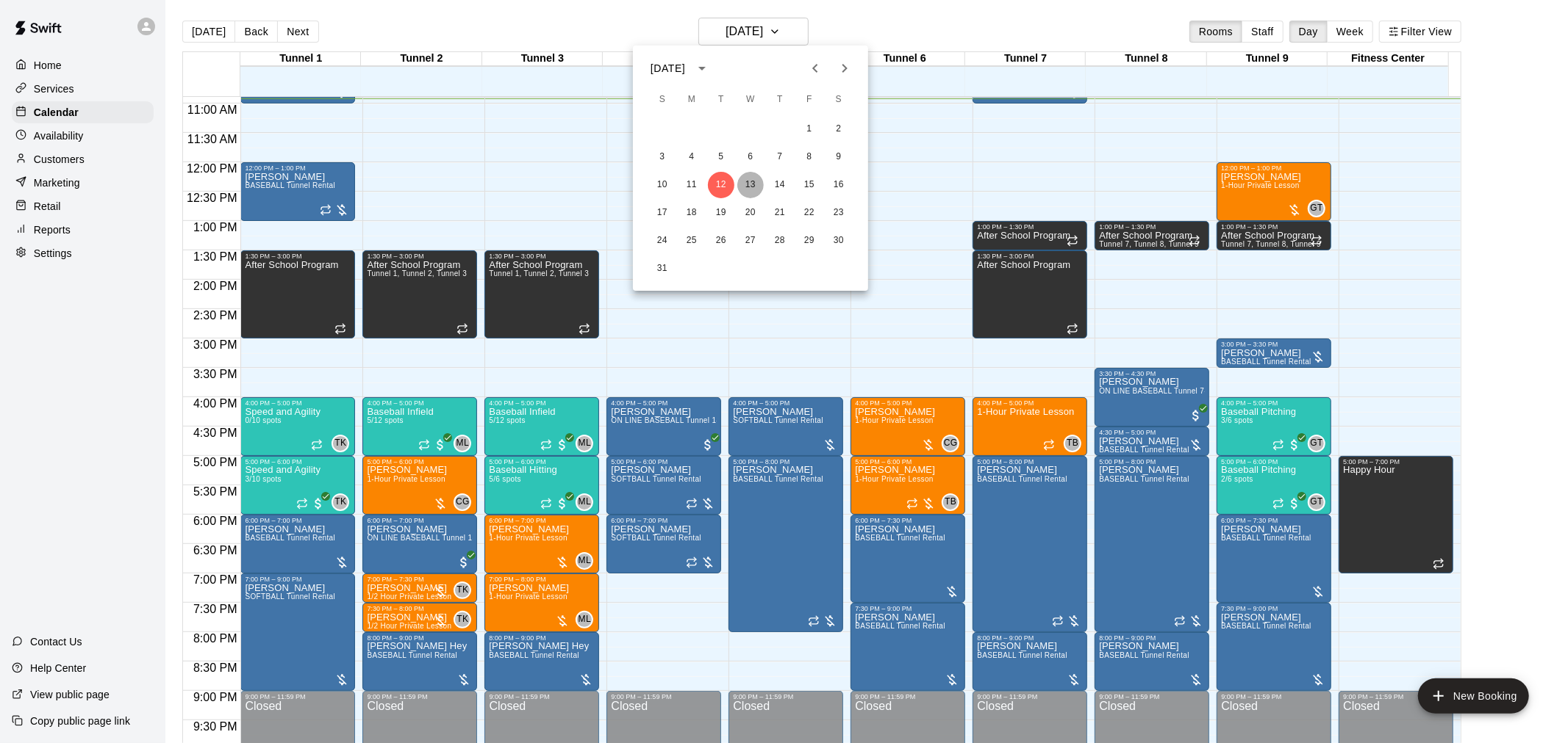
click at [751, 179] on button "13" at bounding box center [750, 185] width 26 height 26
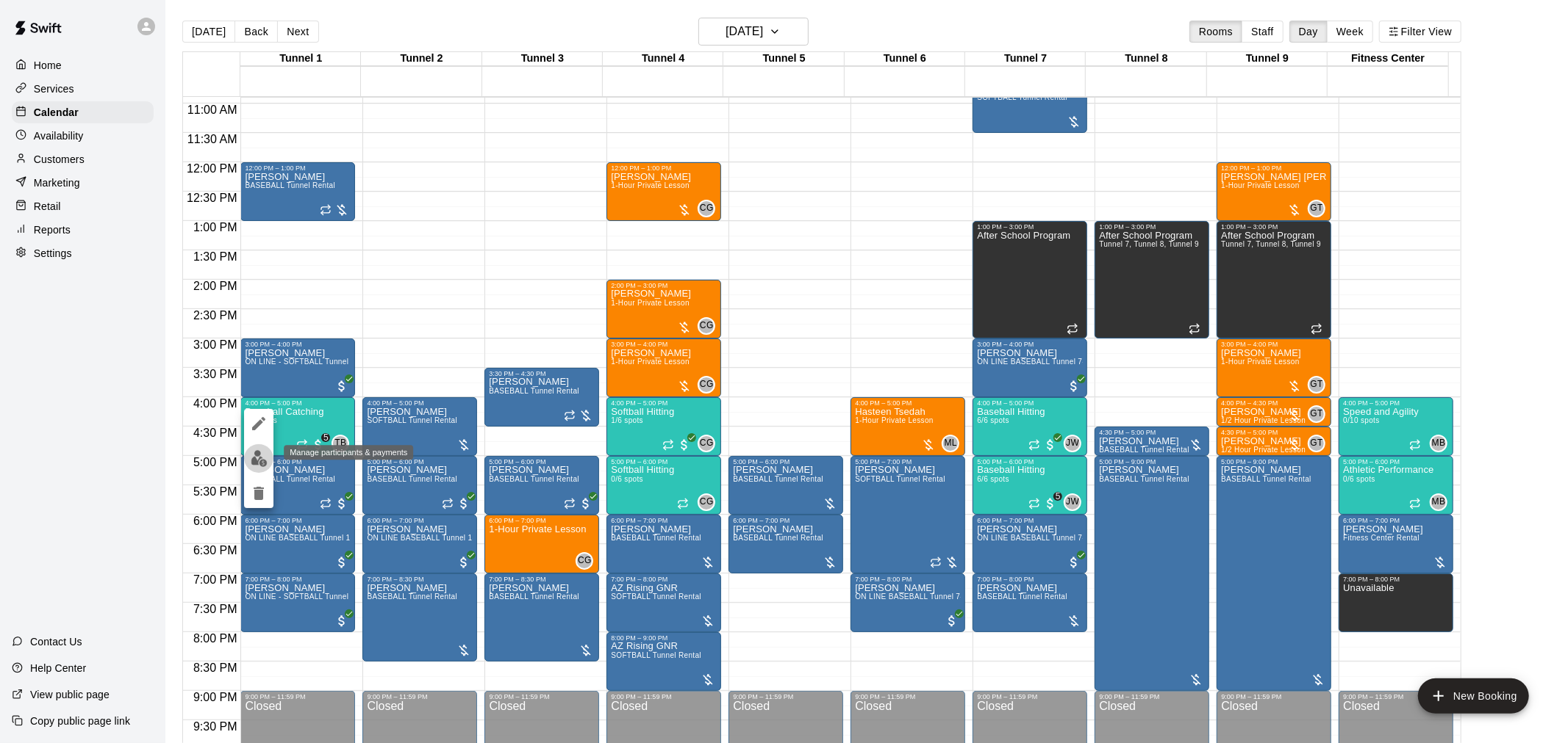
click at [251, 458] on img "edit" at bounding box center [258, 458] width 16 height 16
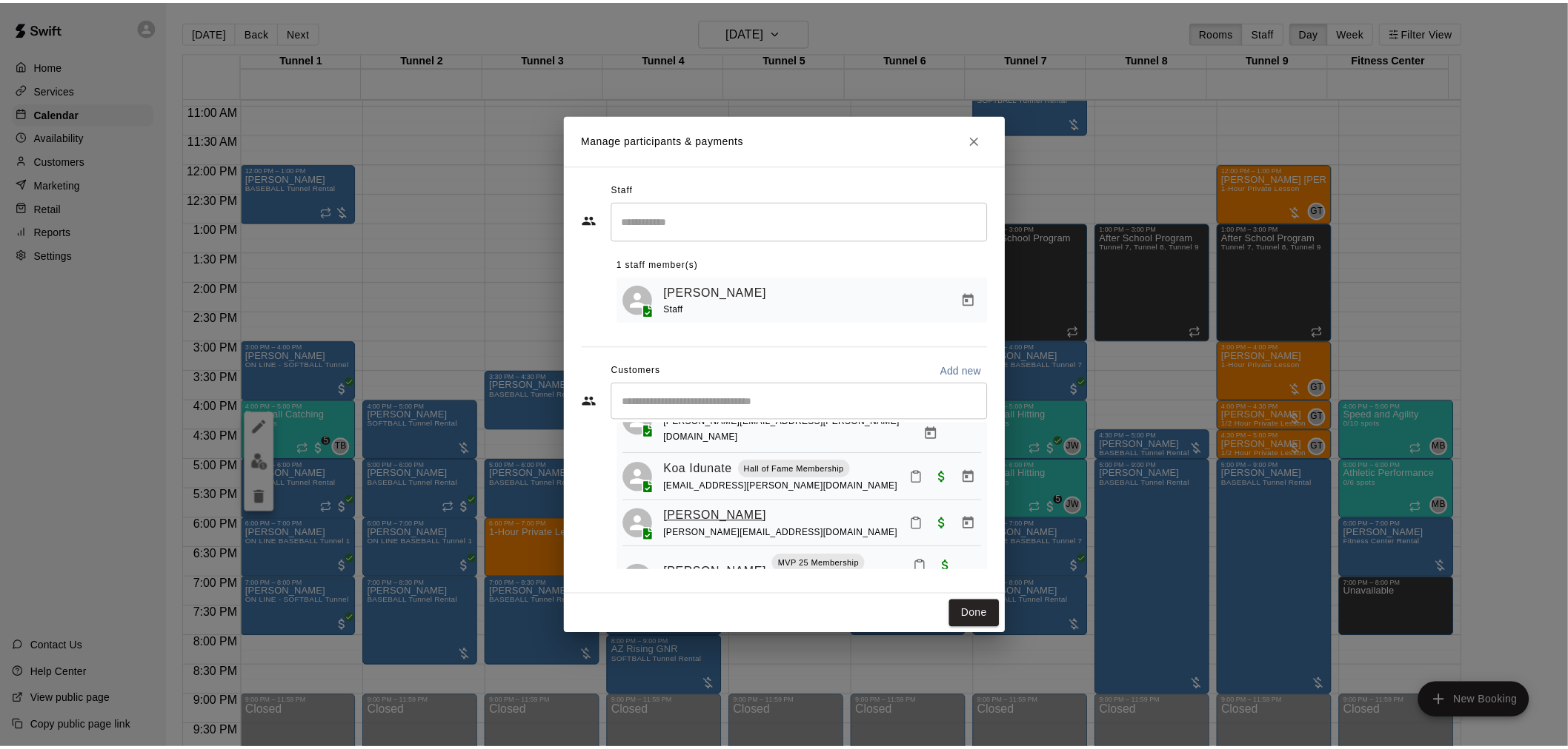
scroll to position [210, 0]
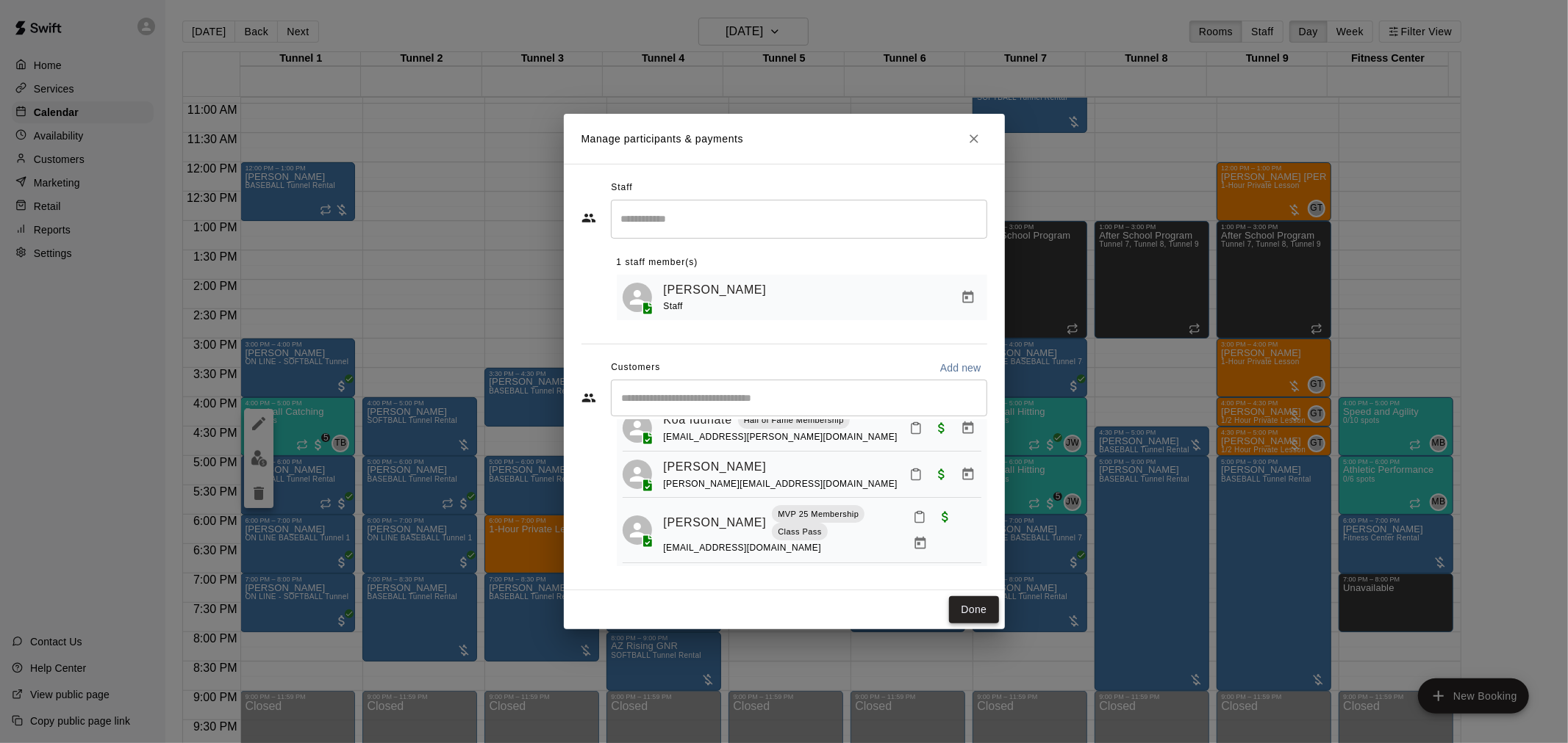
click at [969, 607] on button "Done" at bounding box center [973, 610] width 49 height 27
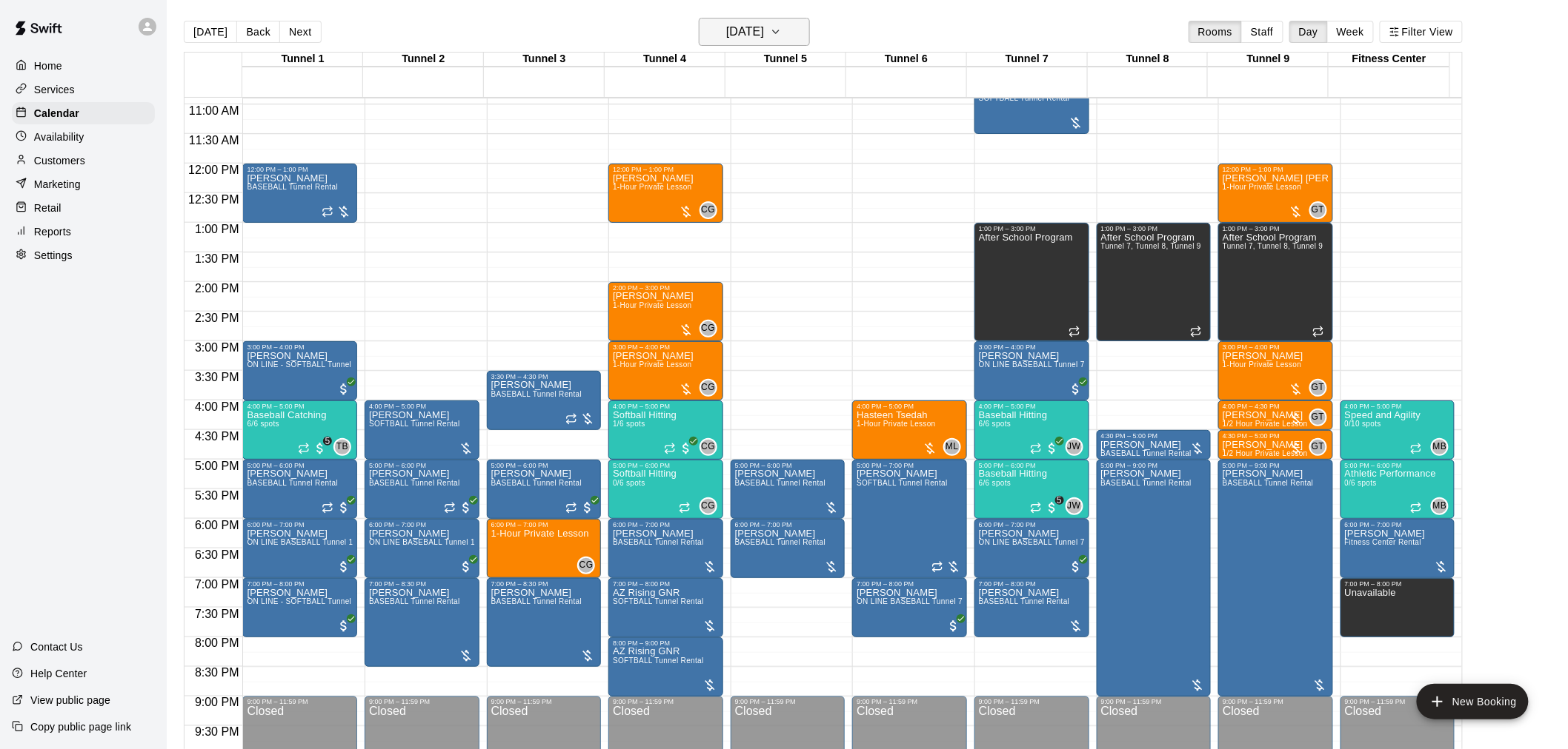
click at [753, 31] on h6 "[DATE]" at bounding box center [745, 31] width 38 height 20
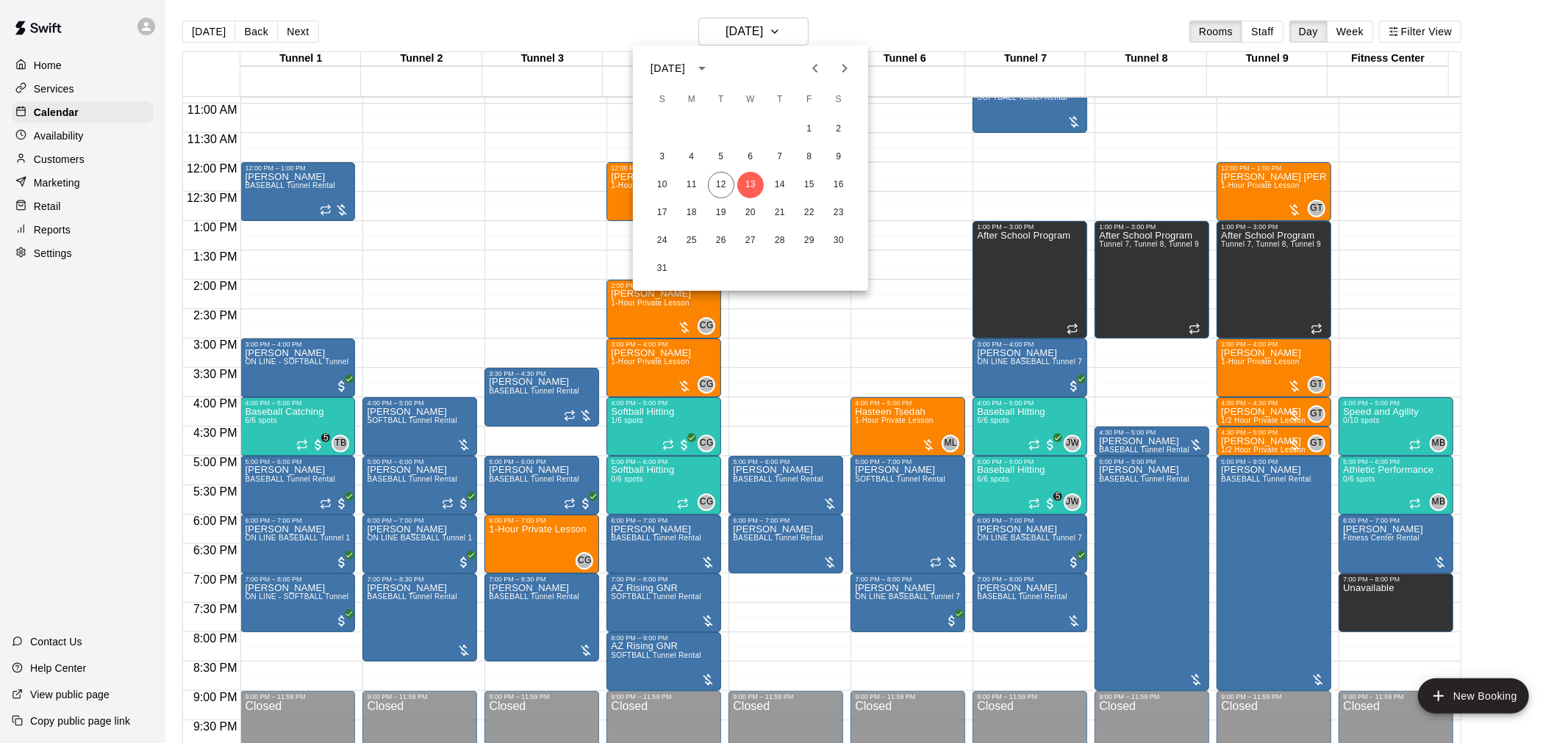
click at [939, 32] on div at bounding box center [784, 371] width 1568 height 743
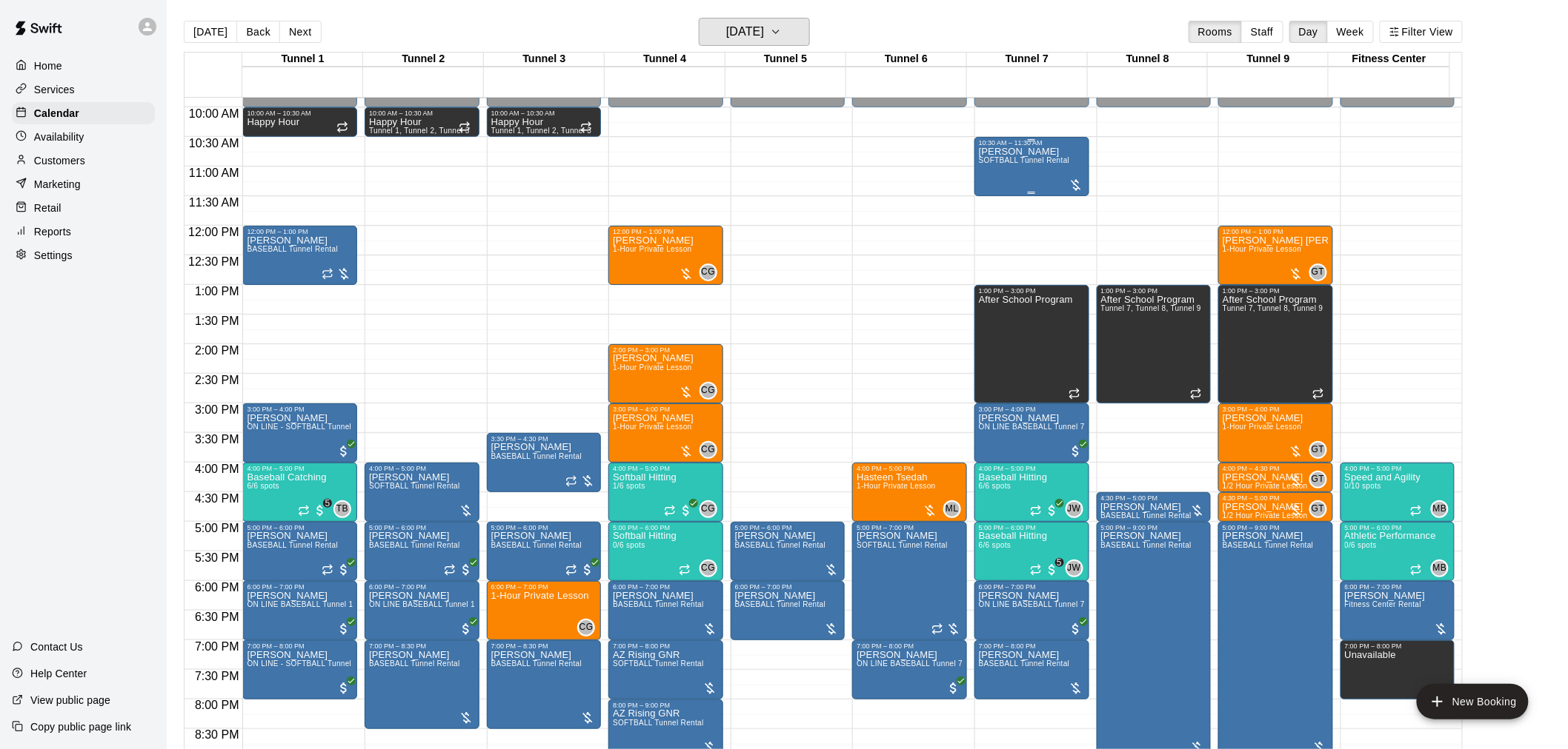
scroll to position [481, 0]
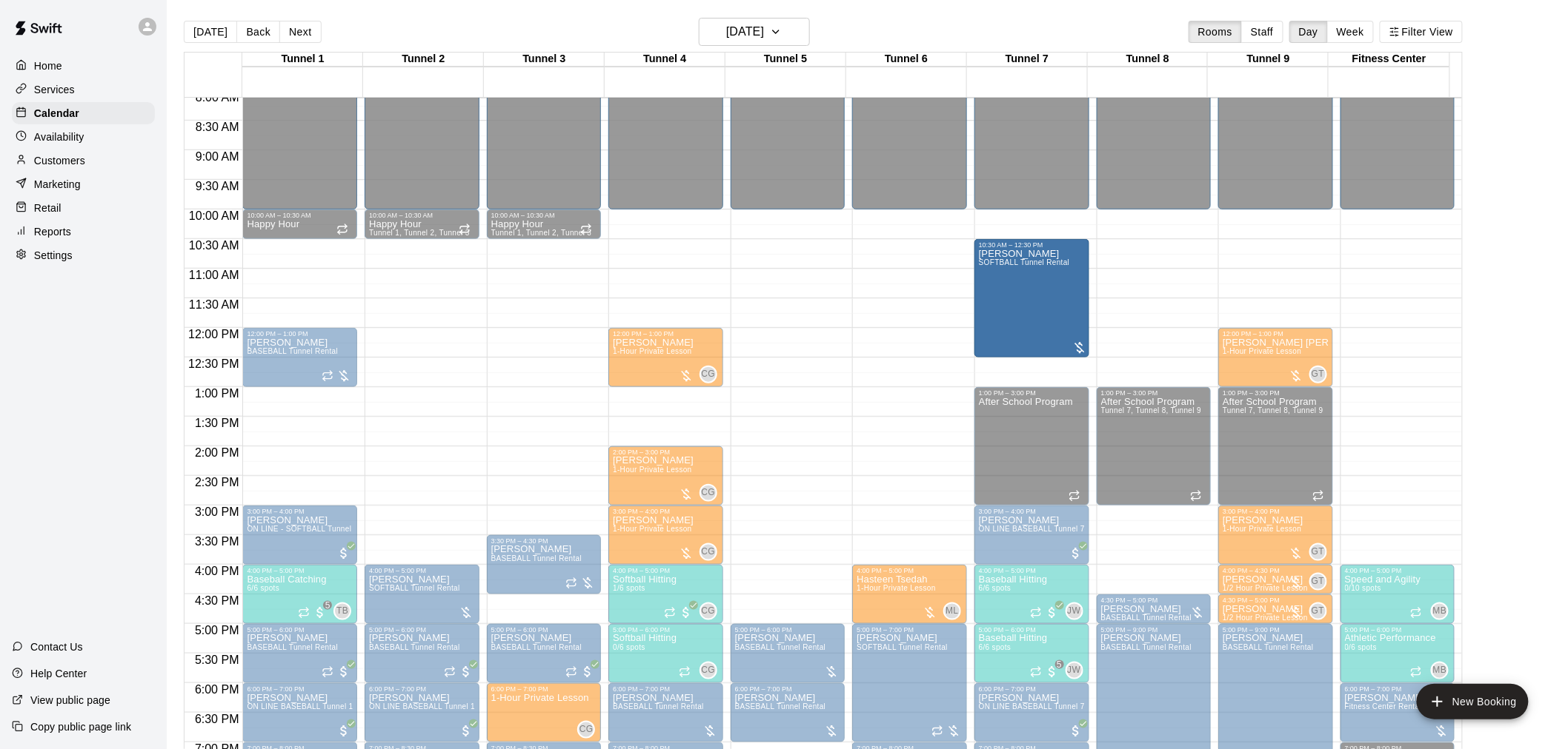
drag, startPoint x: 1028, startPoint y: 294, endPoint x: 1031, endPoint y: 360, distance: 66.1
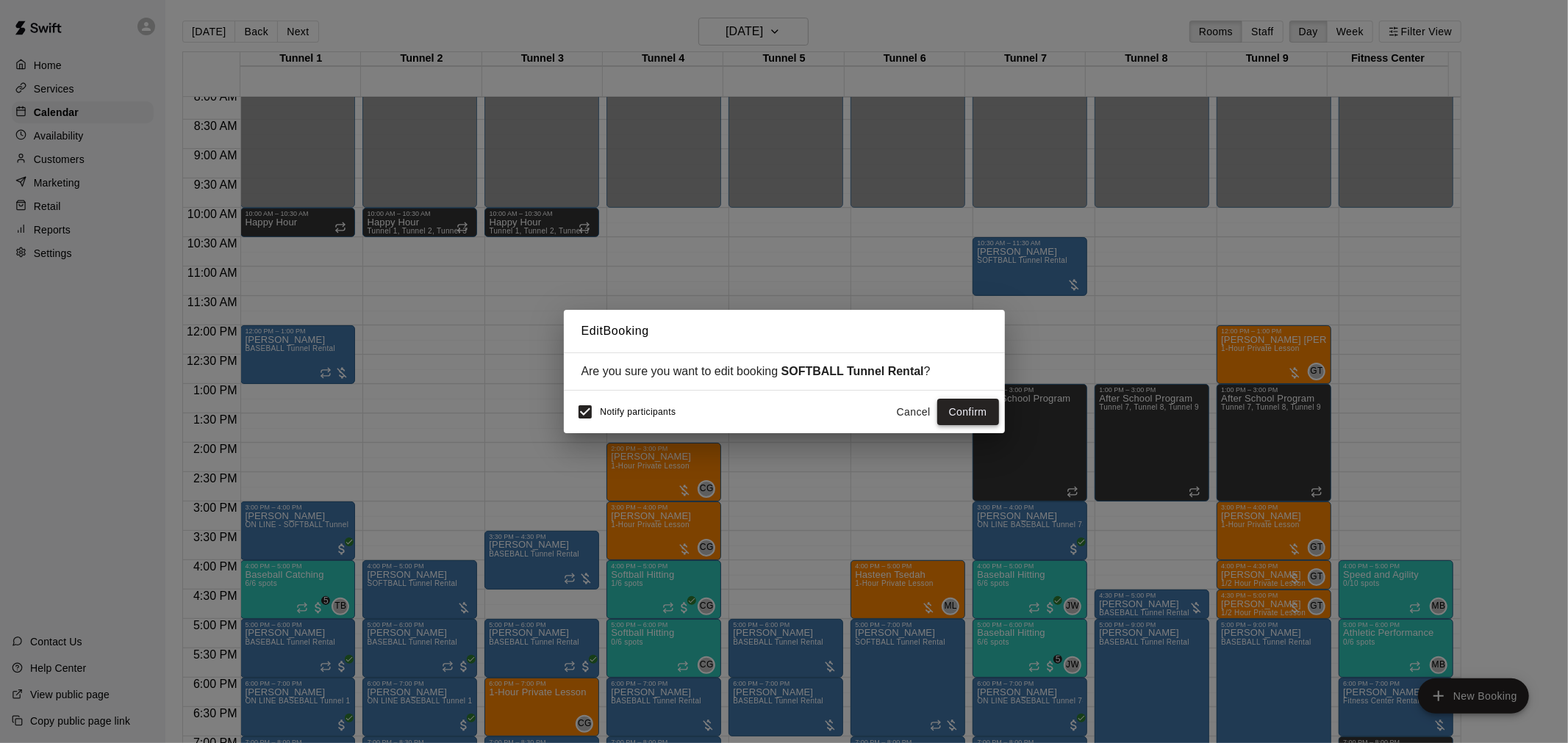
click at [952, 412] on button "Confirm" at bounding box center [968, 413] width 62 height 27
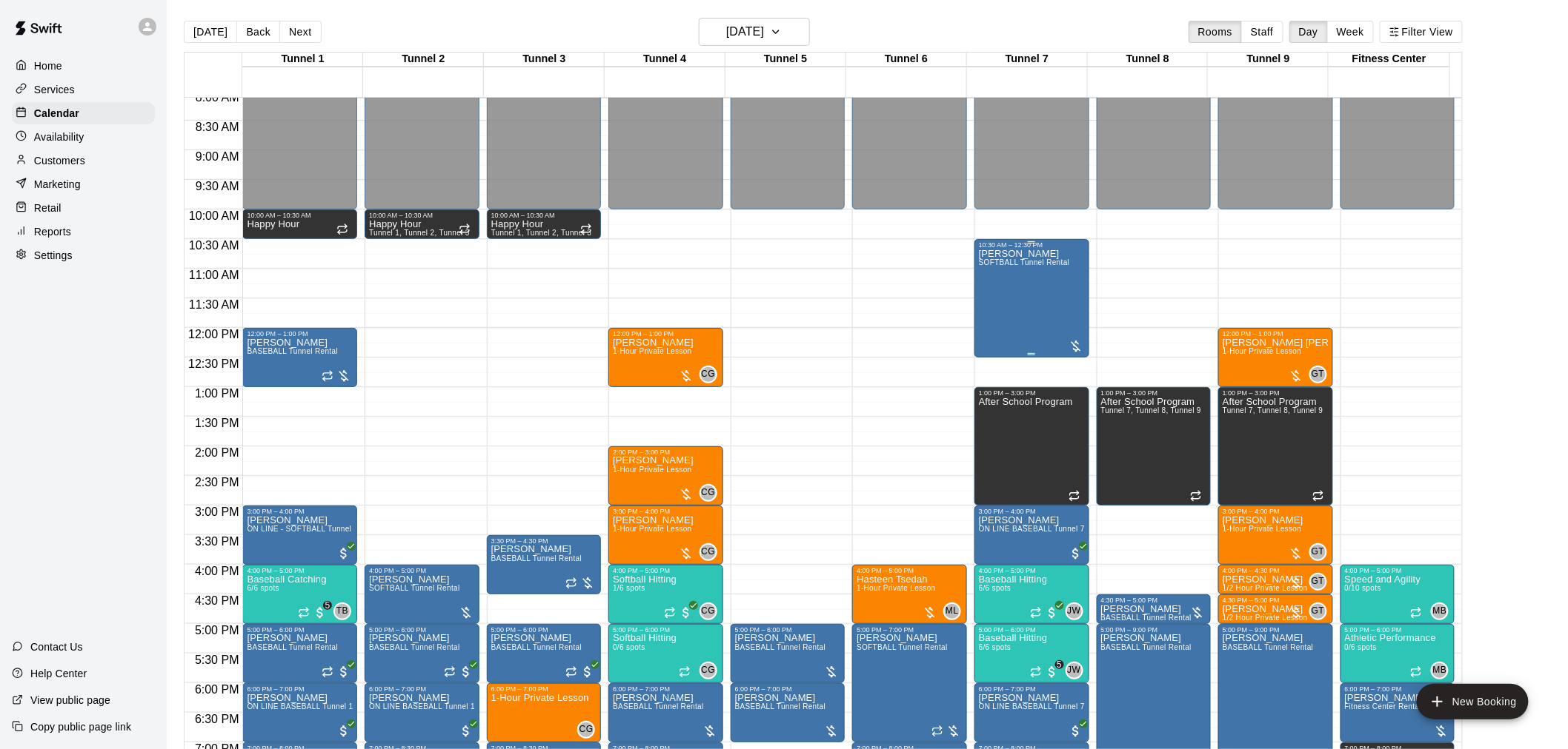
click at [1012, 312] on div "[PERSON_NAME] SOFTBALL Tunnel Rental" at bounding box center [1024, 622] width 92 height 749
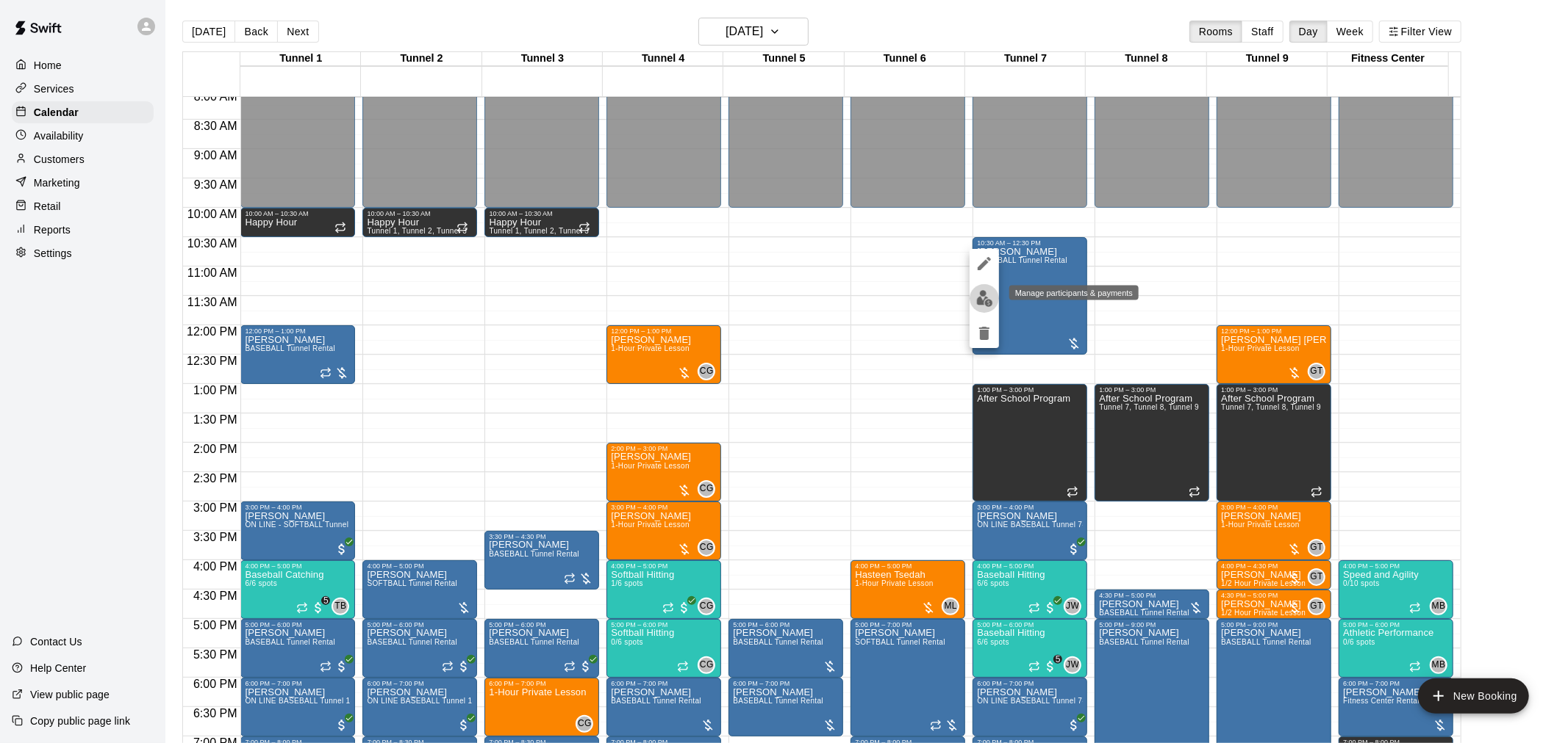
click at [981, 292] on img "edit" at bounding box center [984, 298] width 16 height 16
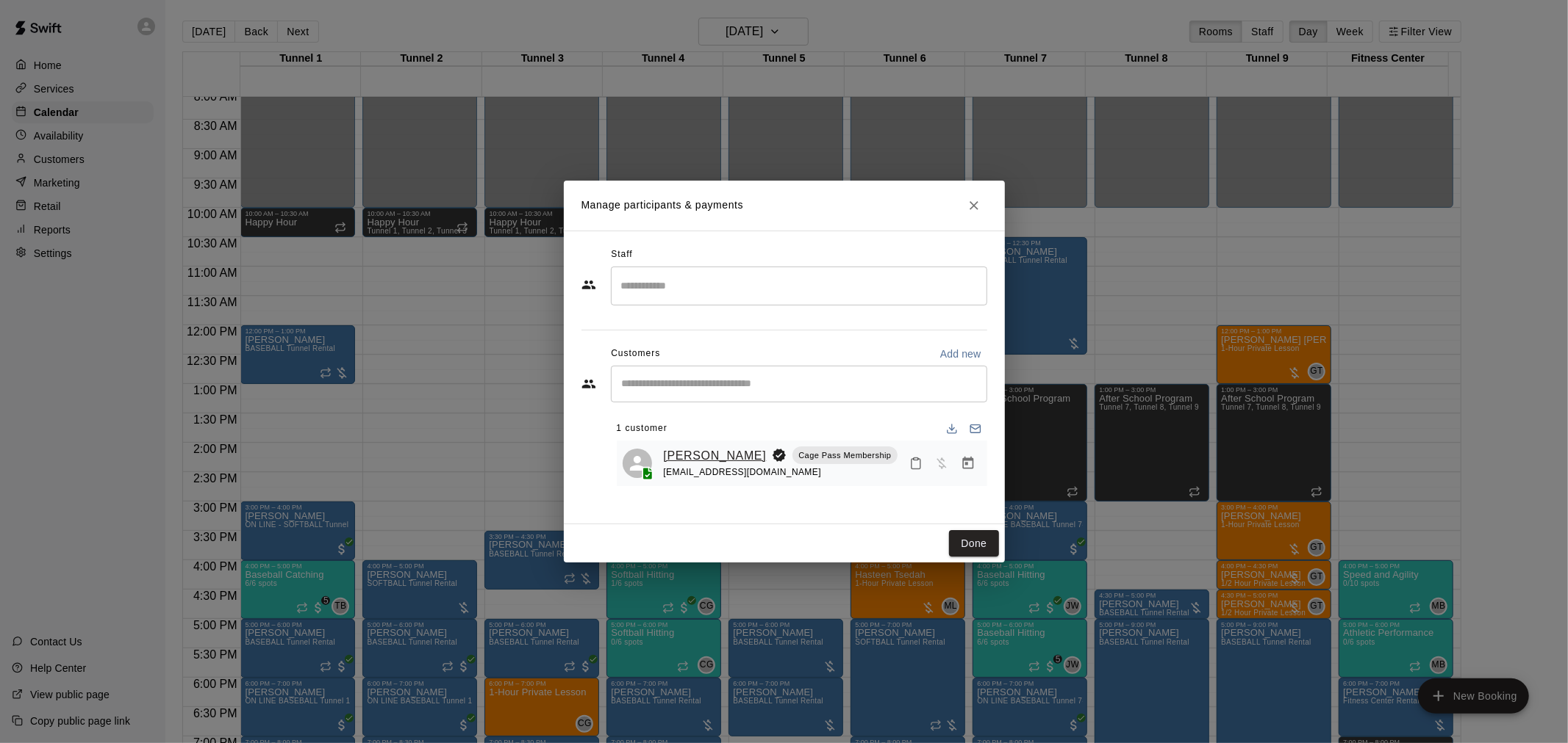
click at [709, 450] on link "[PERSON_NAME]" at bounding box center [715, 456] width 102 height 19
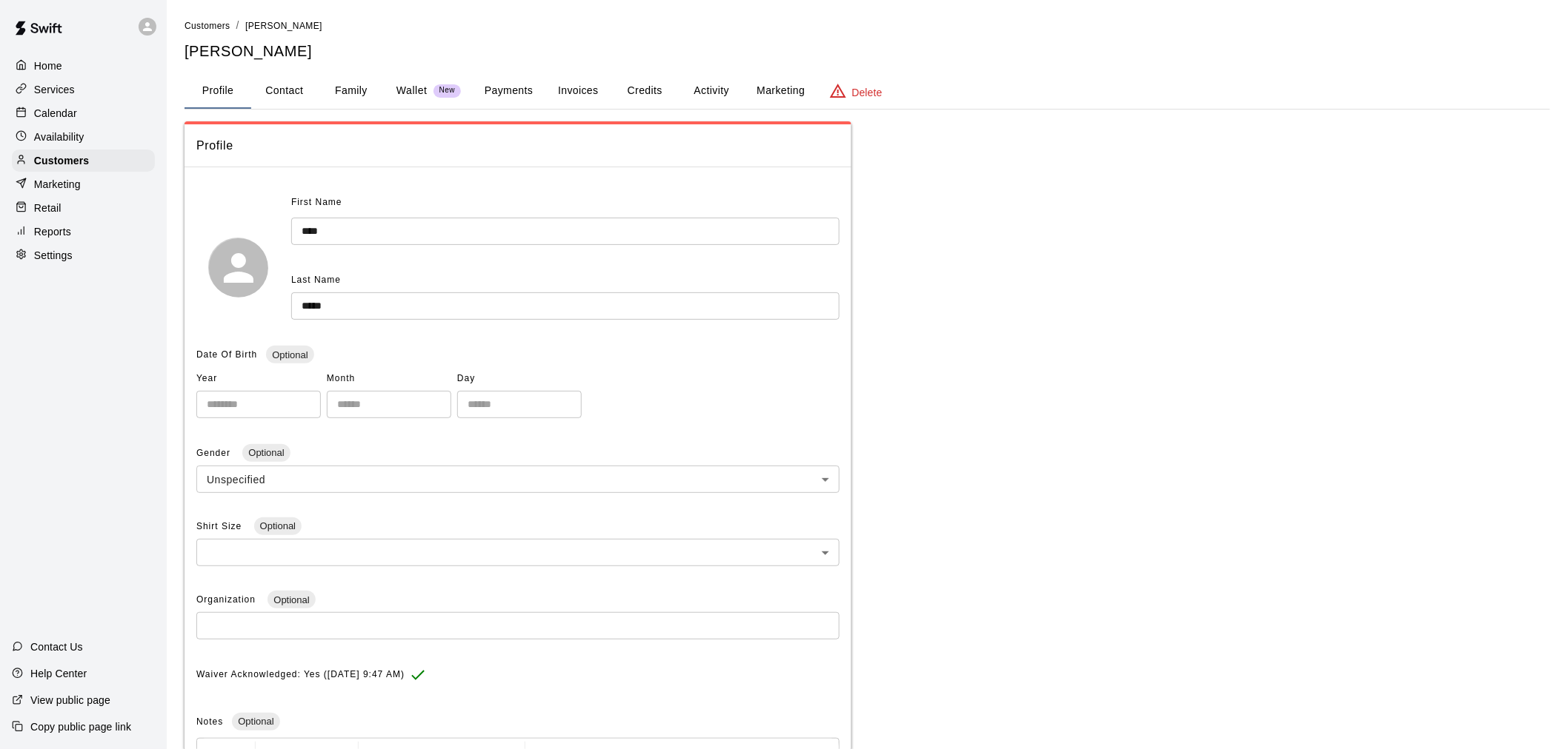
click at [654, 94] on button "Credits" at bounding box center [644, 91] width 66 height 35
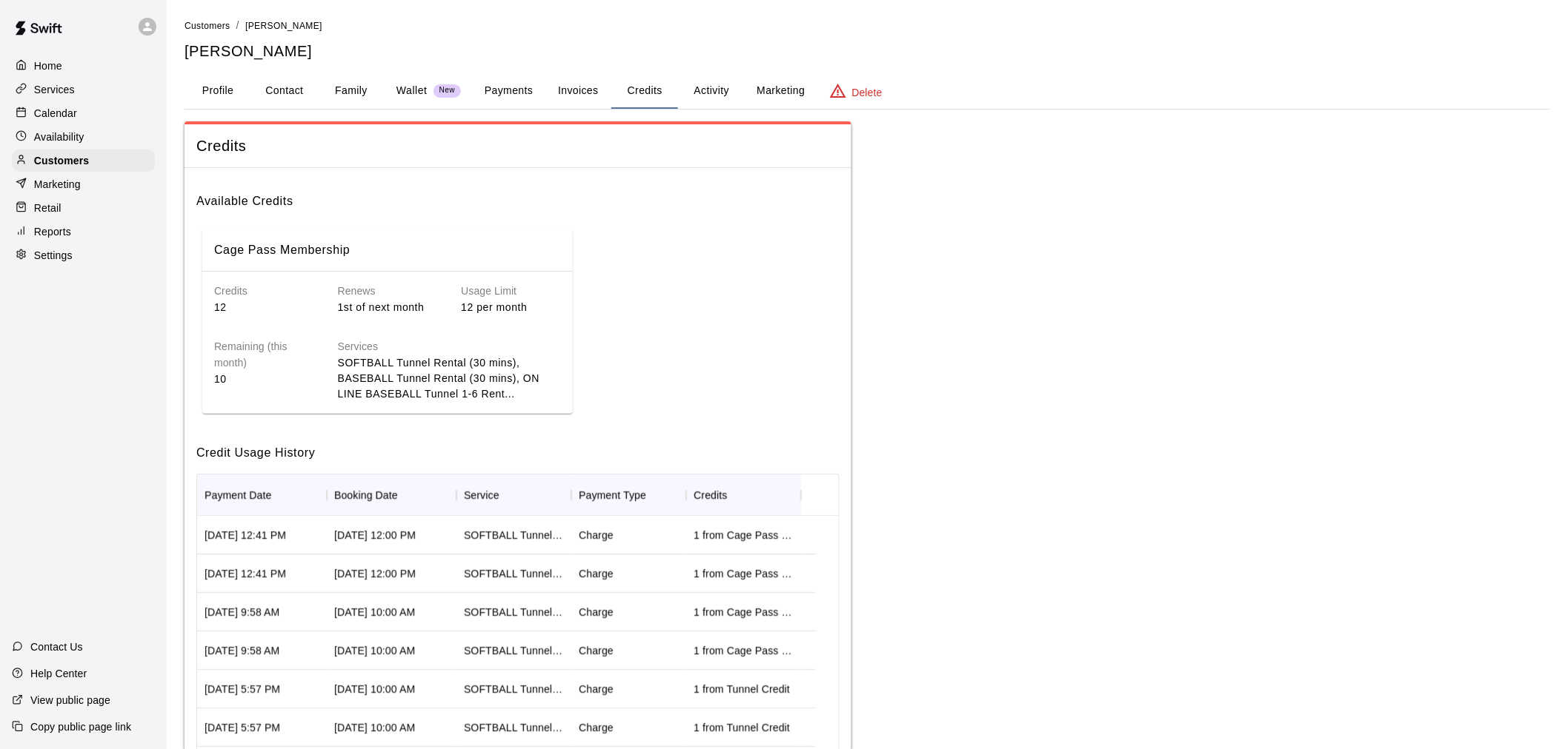
click at [519, 91] on button "Payments" at bounding box center [509, 91] width 72 height 35
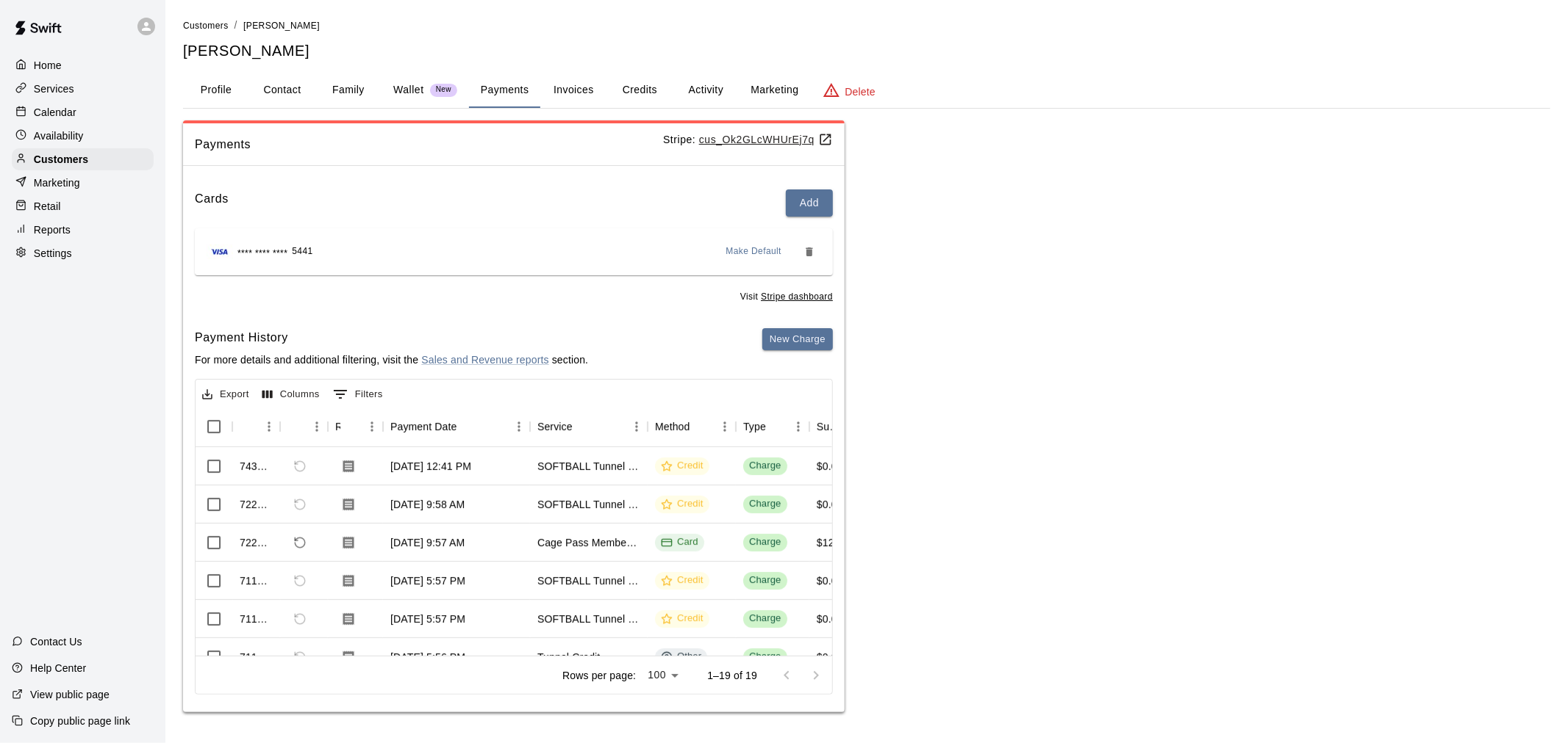
click at [621, 98] on button "Credits" at bounding box center [639, 90] width 66 height 35
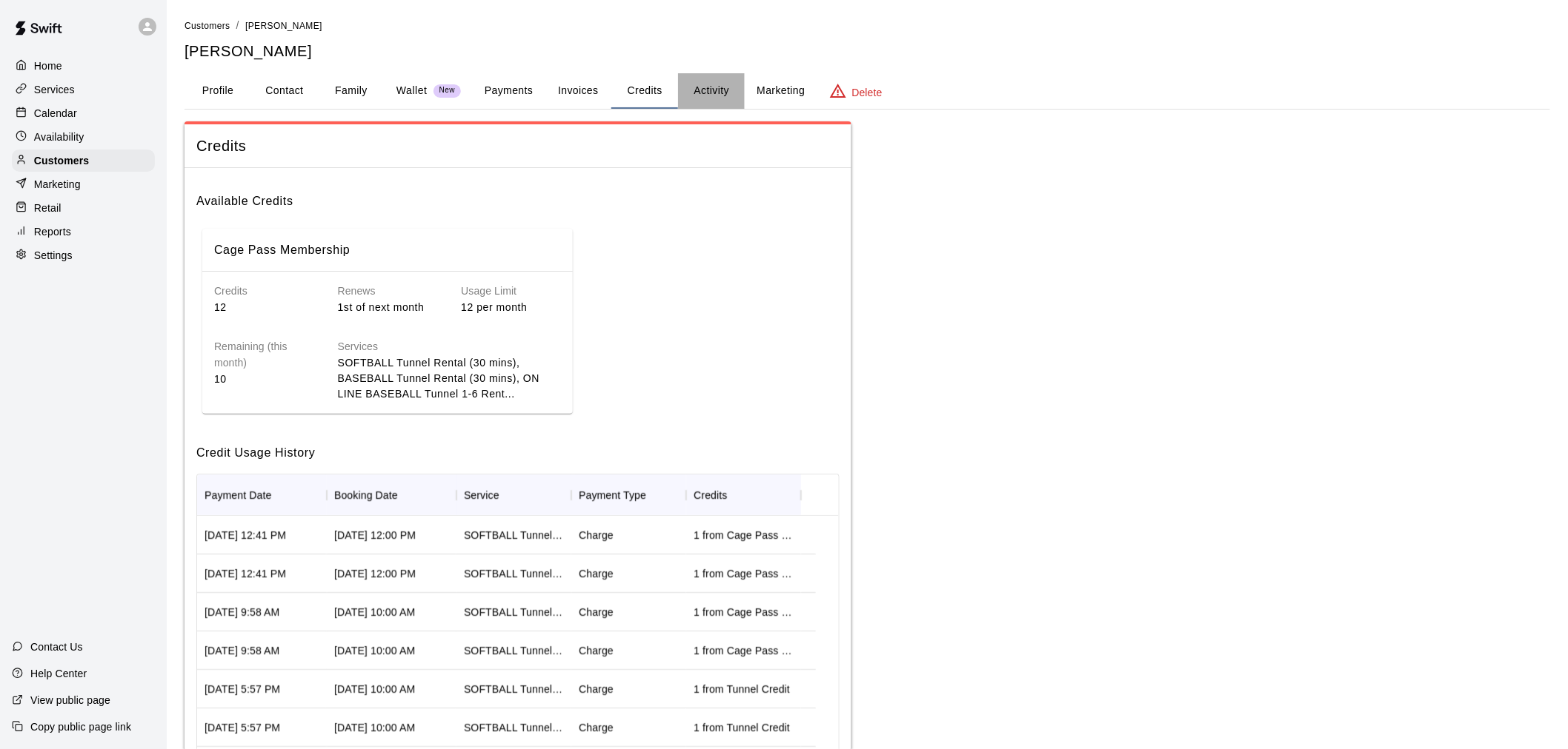
click at [708, 101] on button "Activity" at bounding box center [711, 91] width 66 height 35
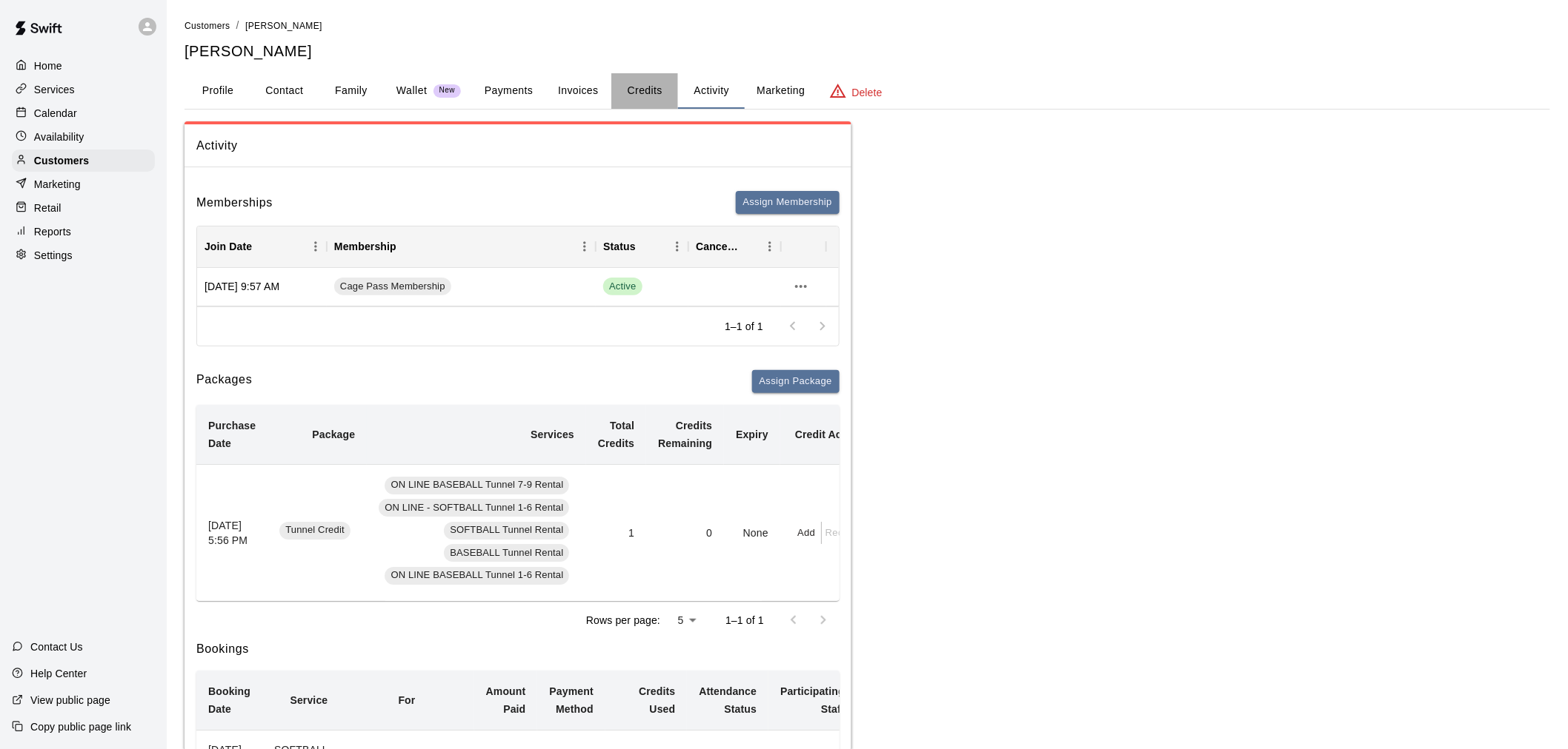
click at [660, 102] on button "Credits" at bounding box center [644, 91] width 66 height 35
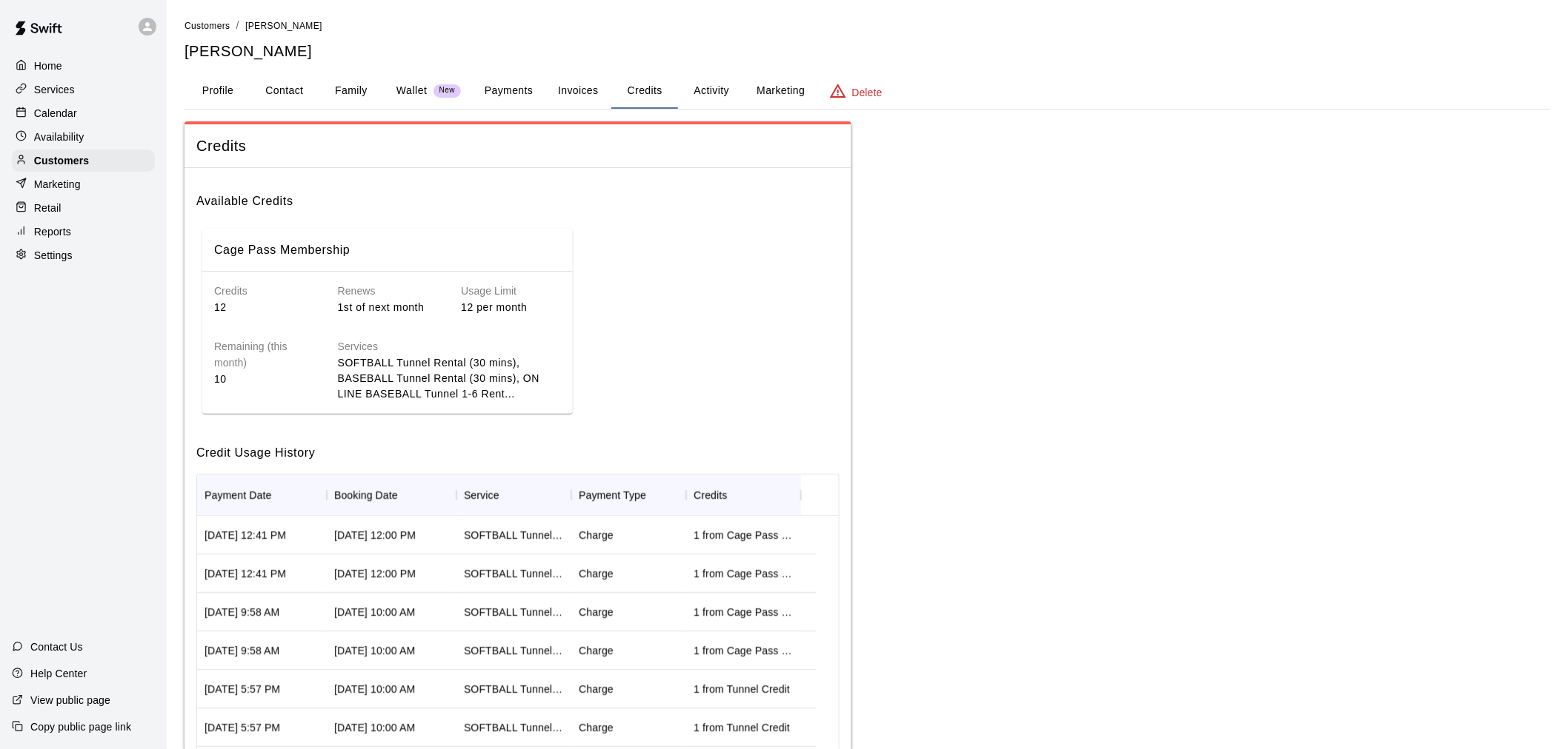
drag, startPoint x: 660, startPoint y: 102, endPoint x: 224, endPoint y: 53, distance: 438.7
click at [381, 30] on ol "Customers / [PERSON_NAME]" at bounding box center [866, 25] width 1365 height 17
click at [75, 120] on p "Calendar" at bounding box center [56, 113] width 43 height 15
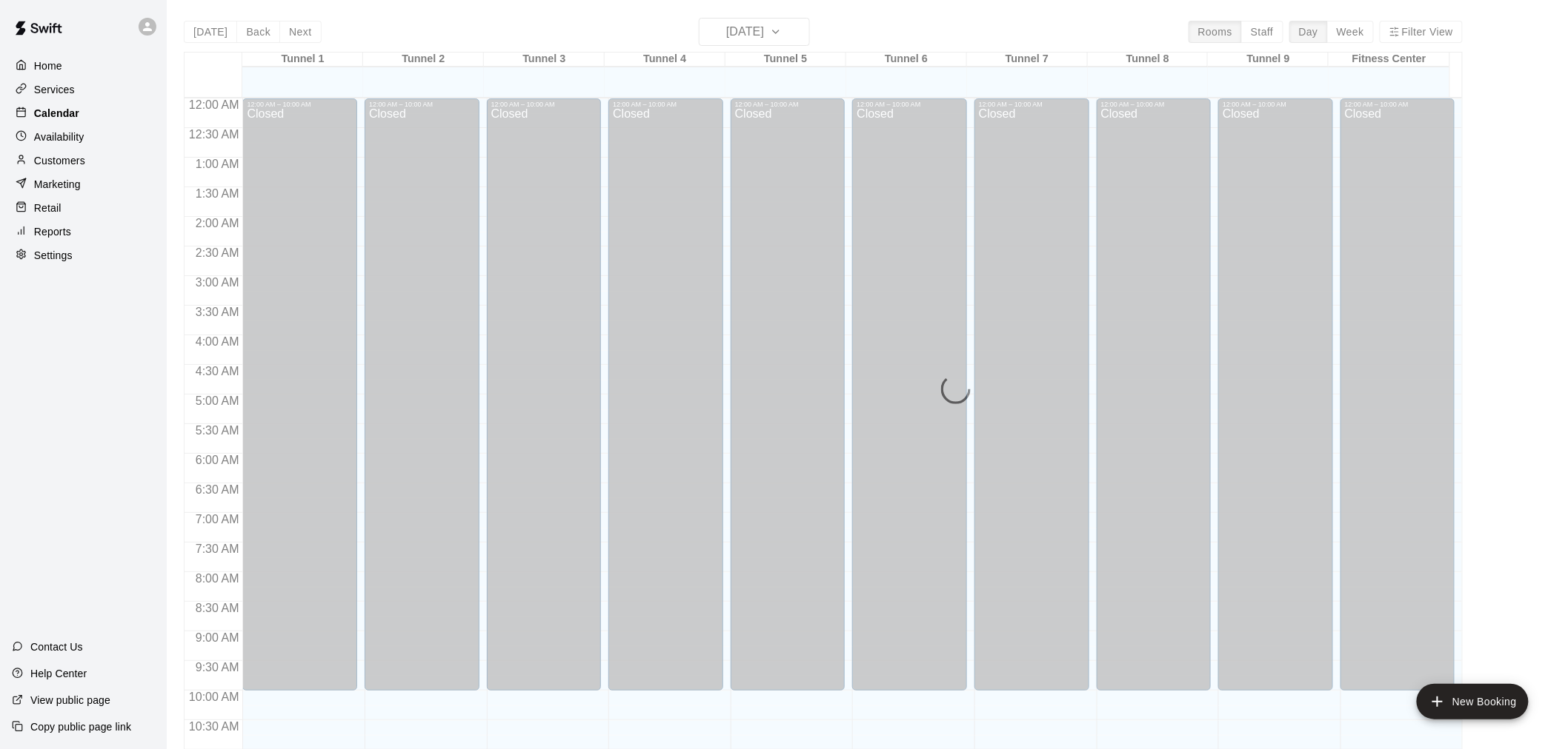
scroll to position [664, 0]
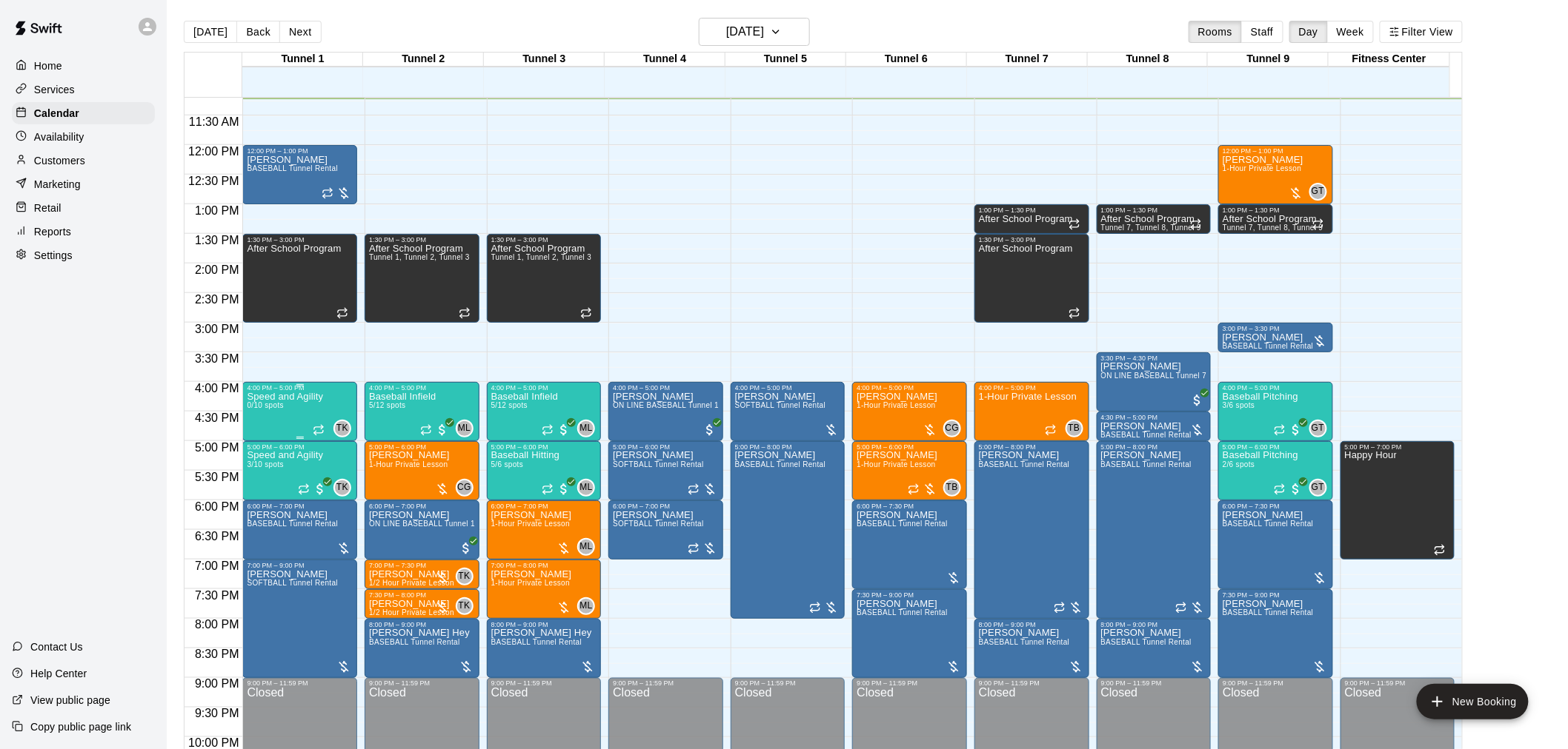
click at [314, 397] on p "Speed and Agility" at bounding box center [285, 397] width 76 height 0
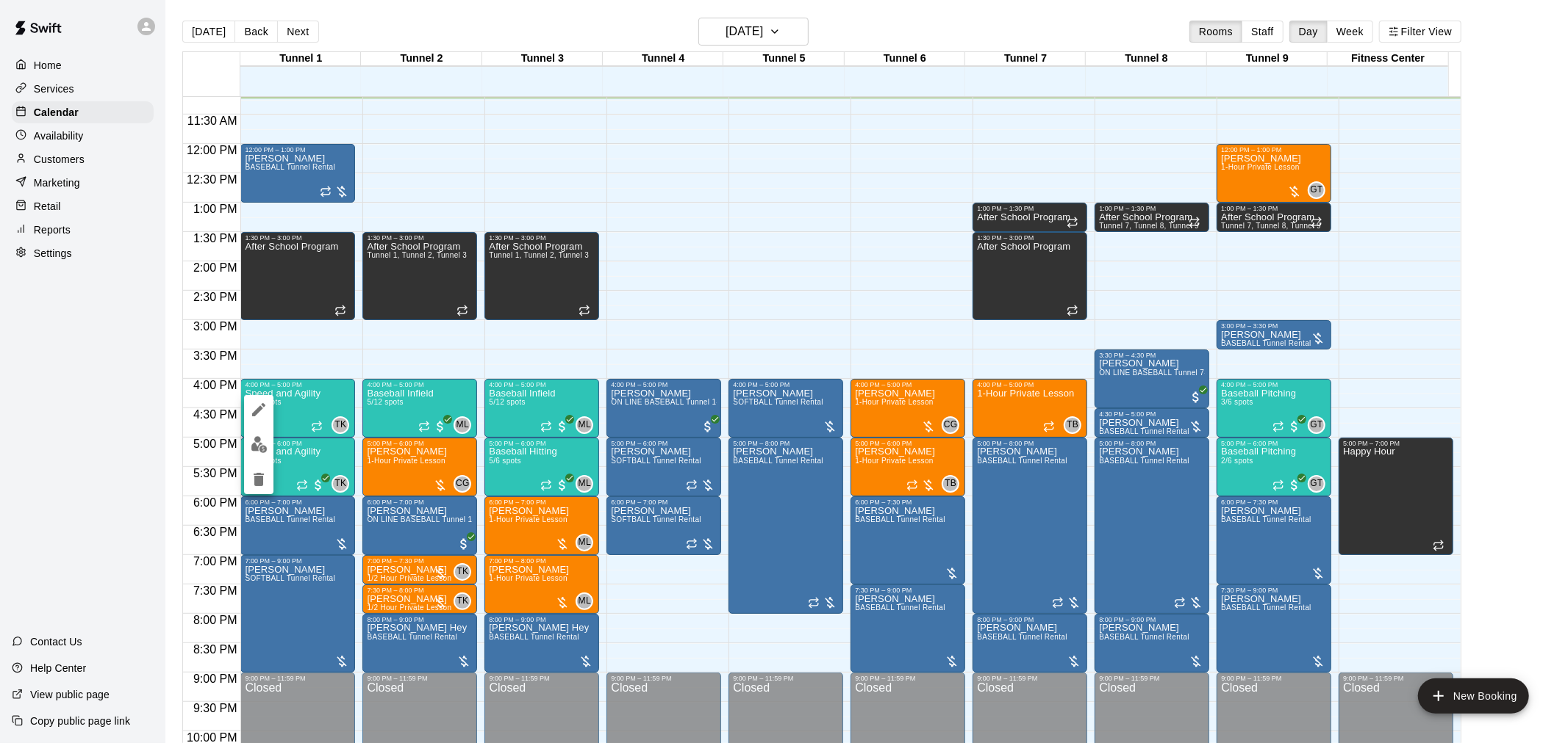
click at [259, 483] on icon "delete" at bounding box center [258, 480] width 11 height 14
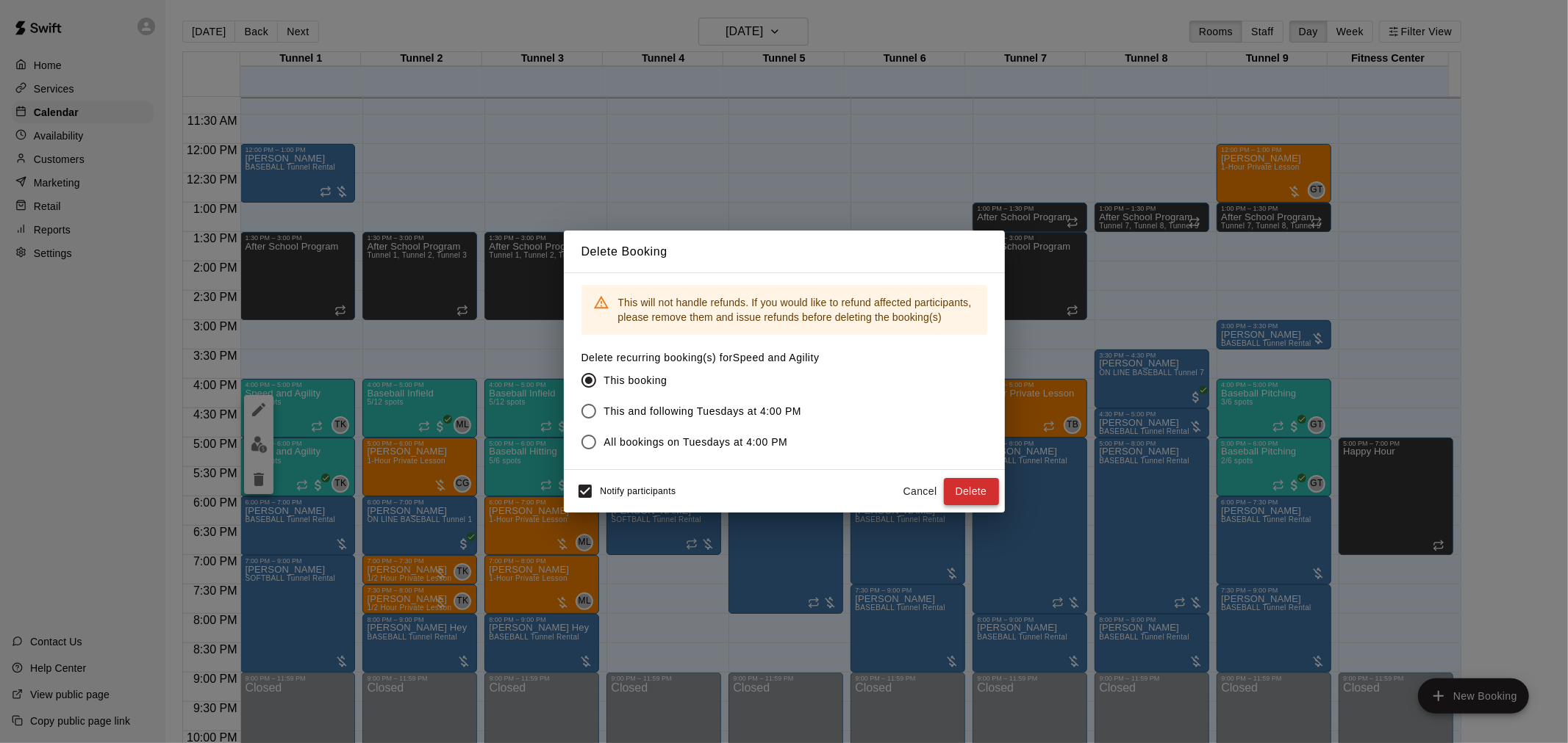
click at [964, 496] on button "Delete" at bounding box center [971, 492] width 55 height 27
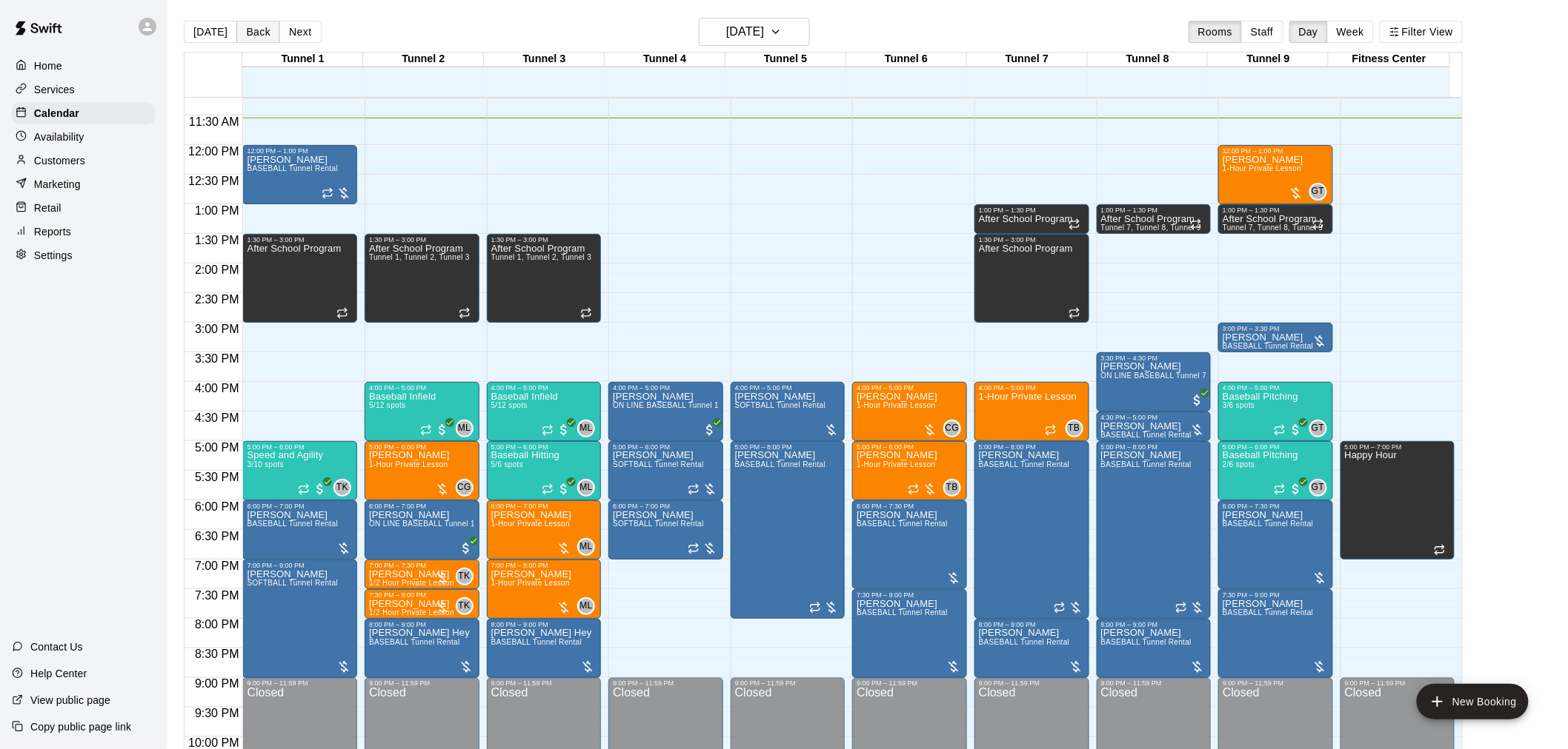
click at [249, 29] on button "Back" at bounding box center [258, 31] width 44 height 22
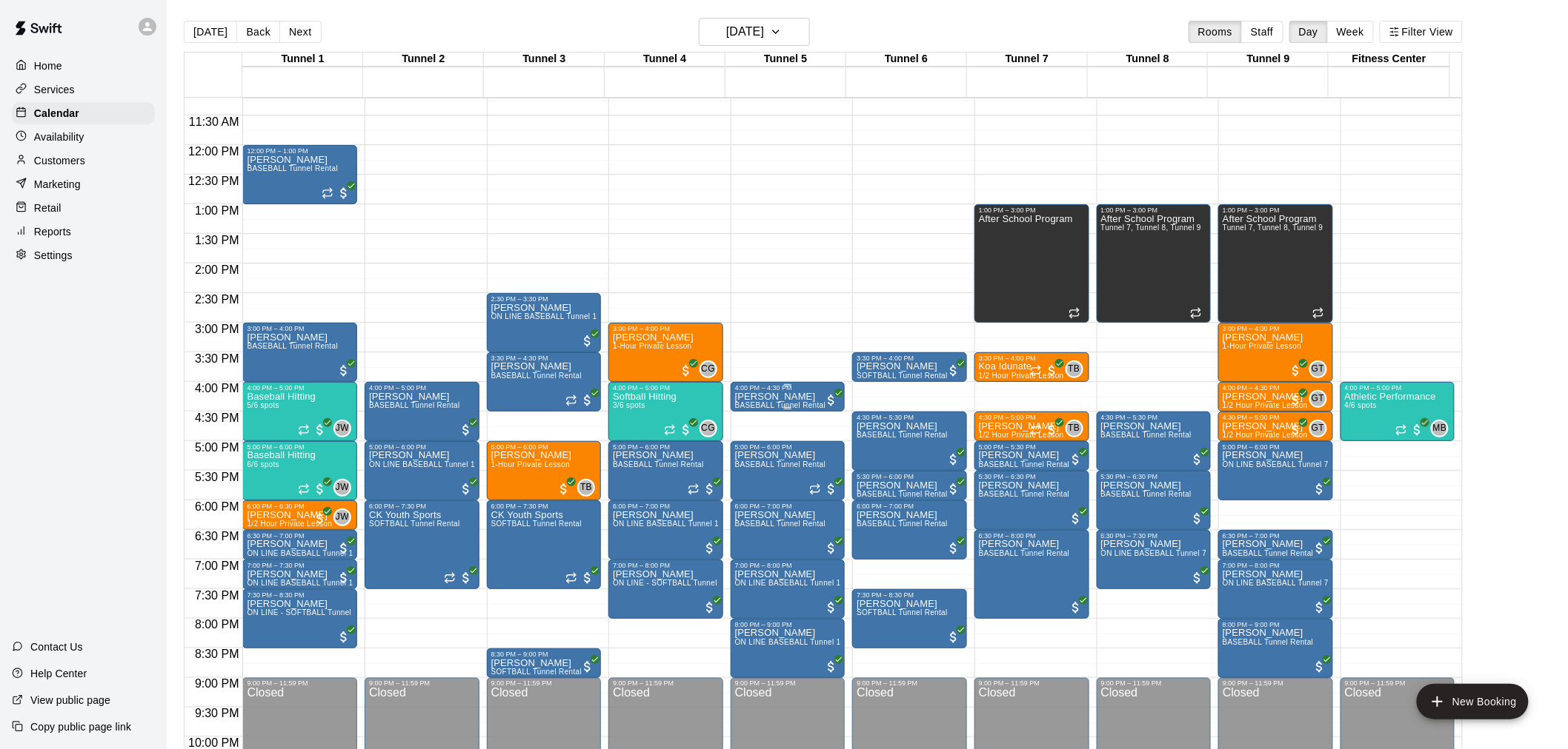
scroll to position [746, 0]
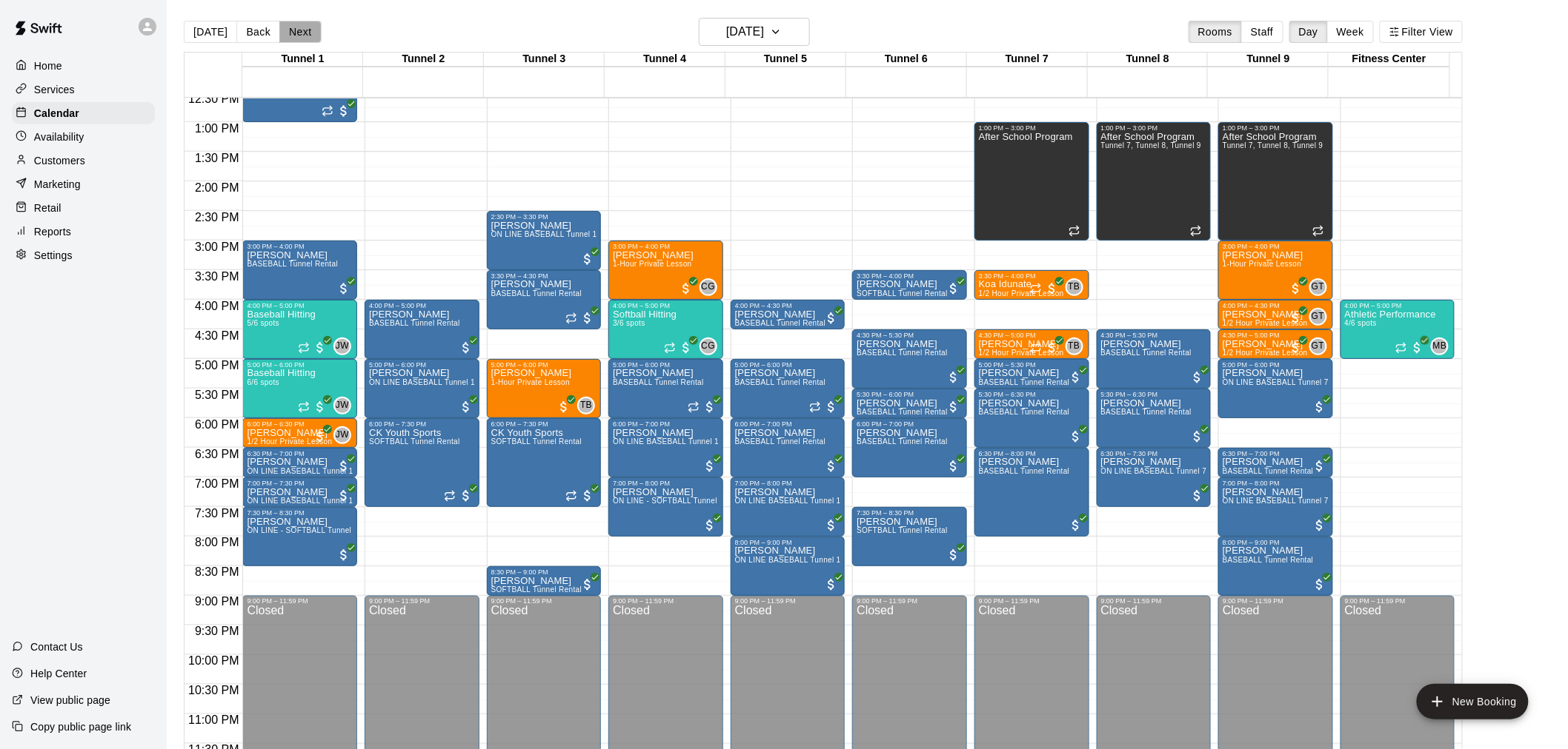
click at [295, 30] on button "Next" at bounding box center [300, 31] width 42 height 22
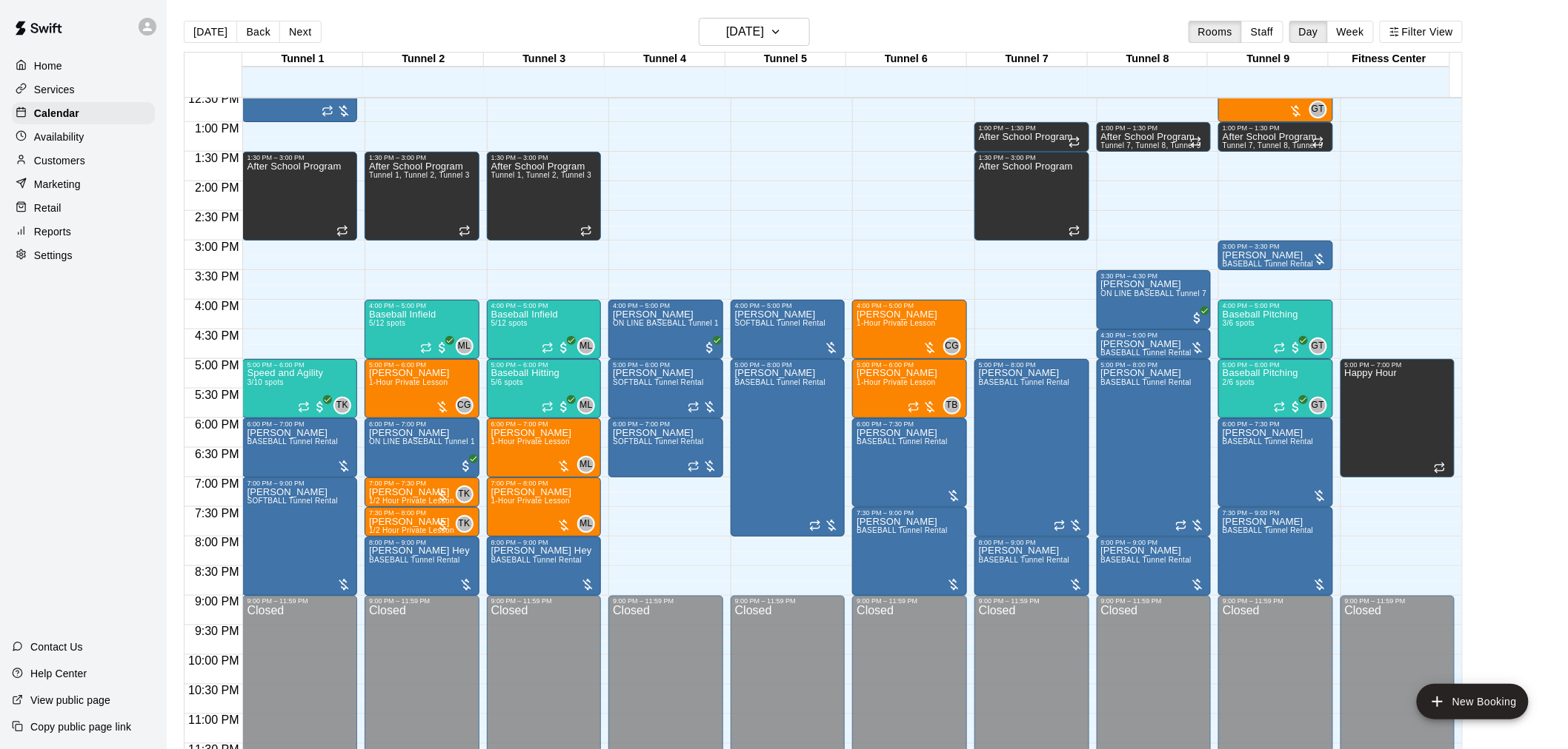
scroll to position [418, 0]
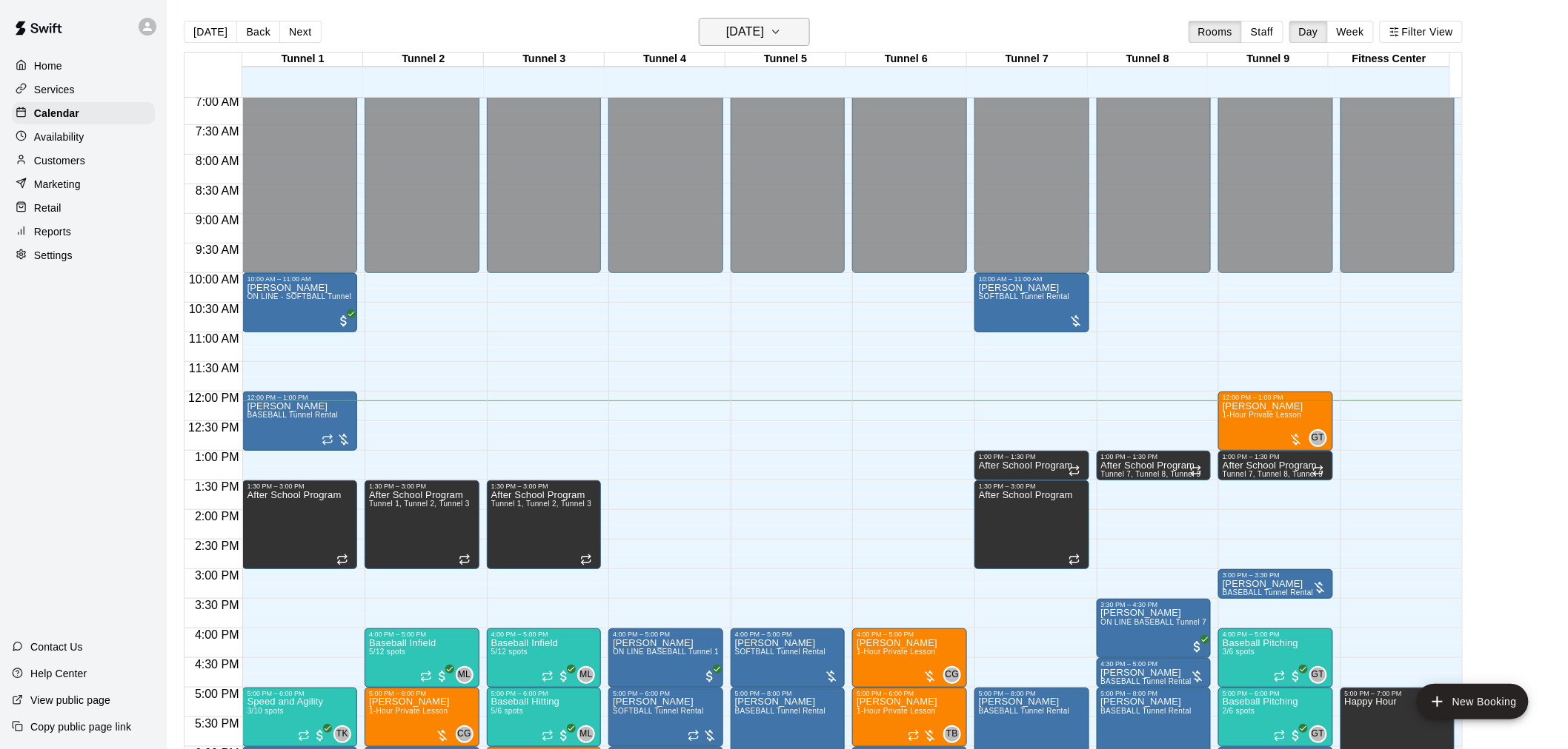
click at [764, 30] on h6 "[DATE]" at bounding box center [745, 31] width 38 height 20
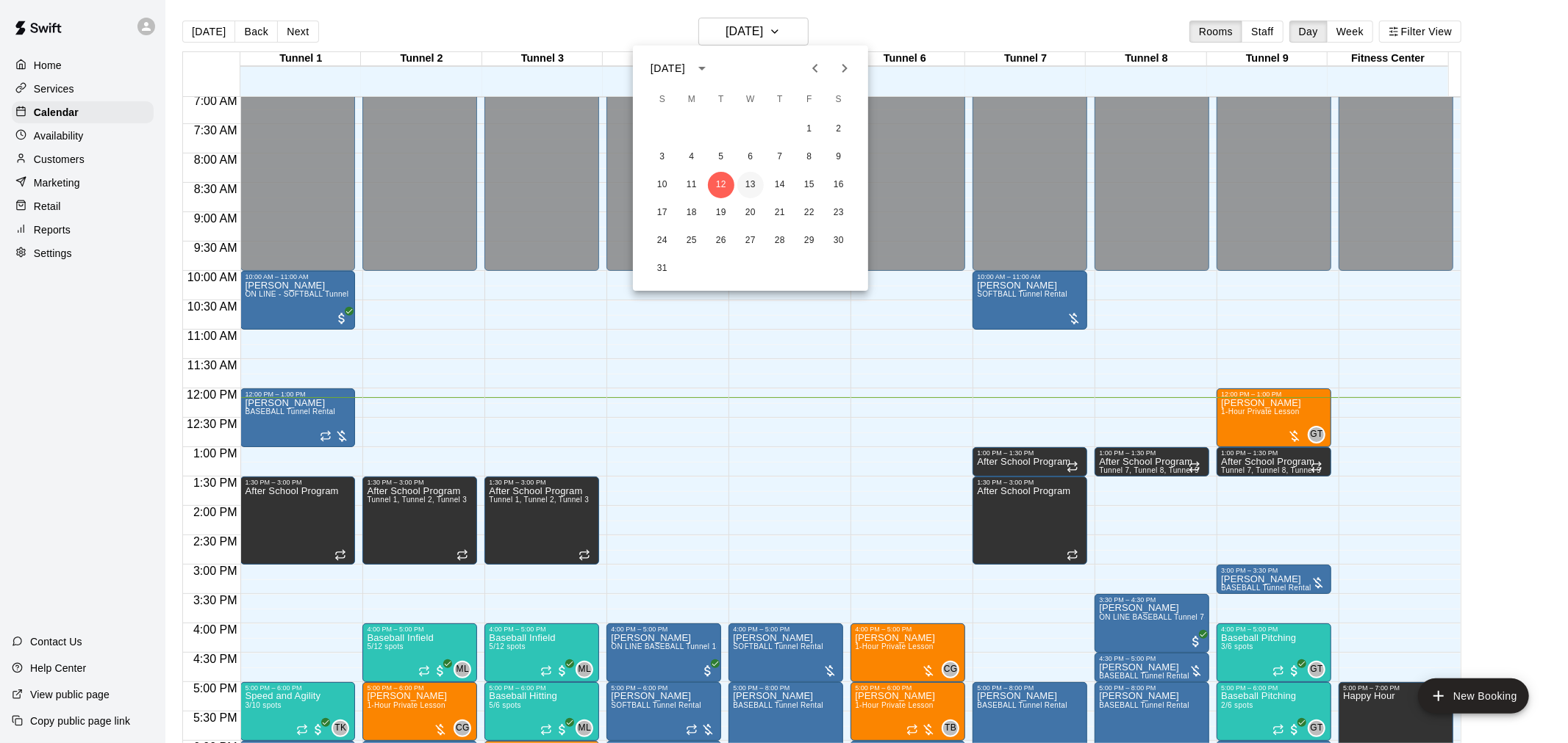
click at [744, 180] on button "13" at bounding box center [750, 185] width 26 height 26
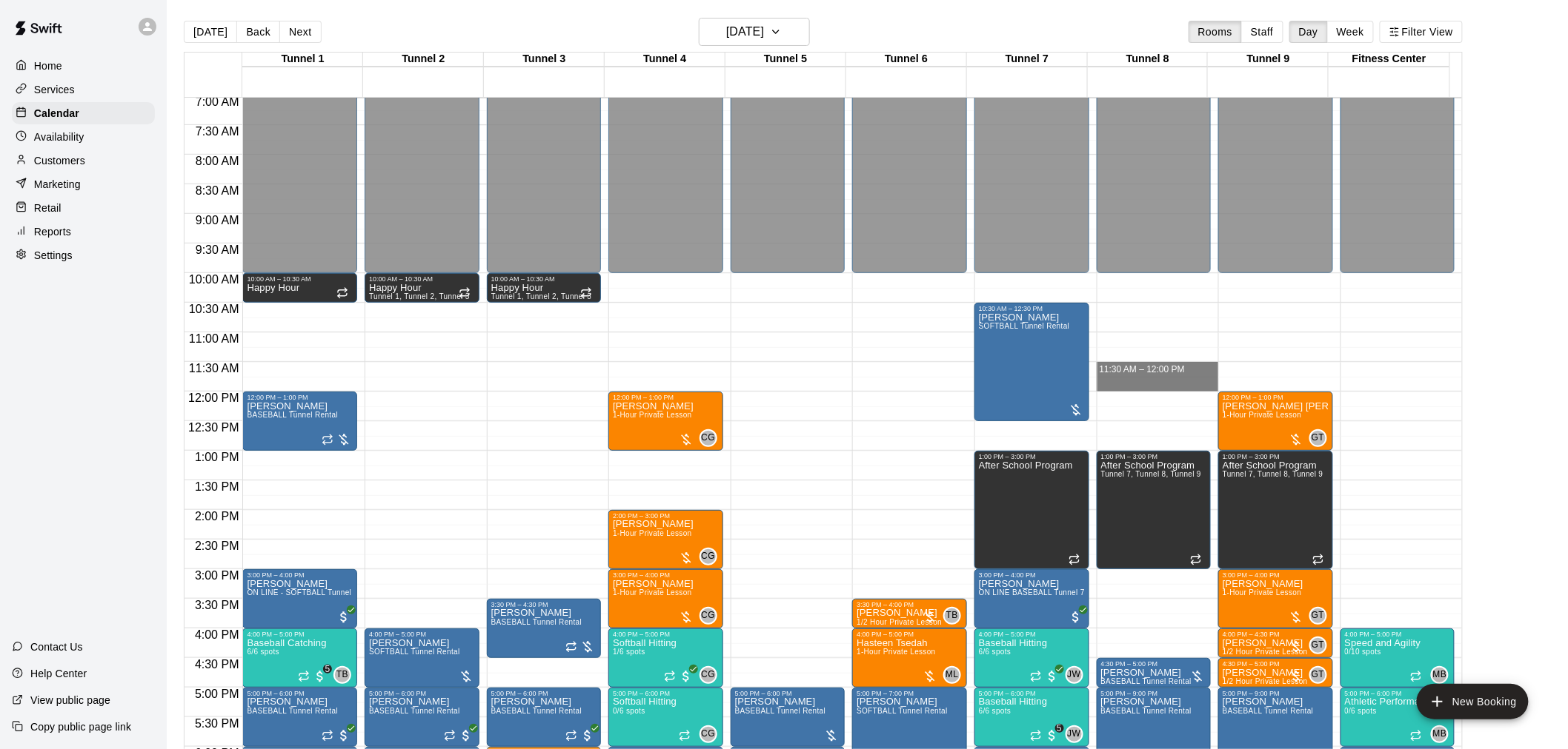
drag, startPoint x: 1135, startPoint y: 365, endPoint x: 1135, endPoint y: 378, distance: 13.0
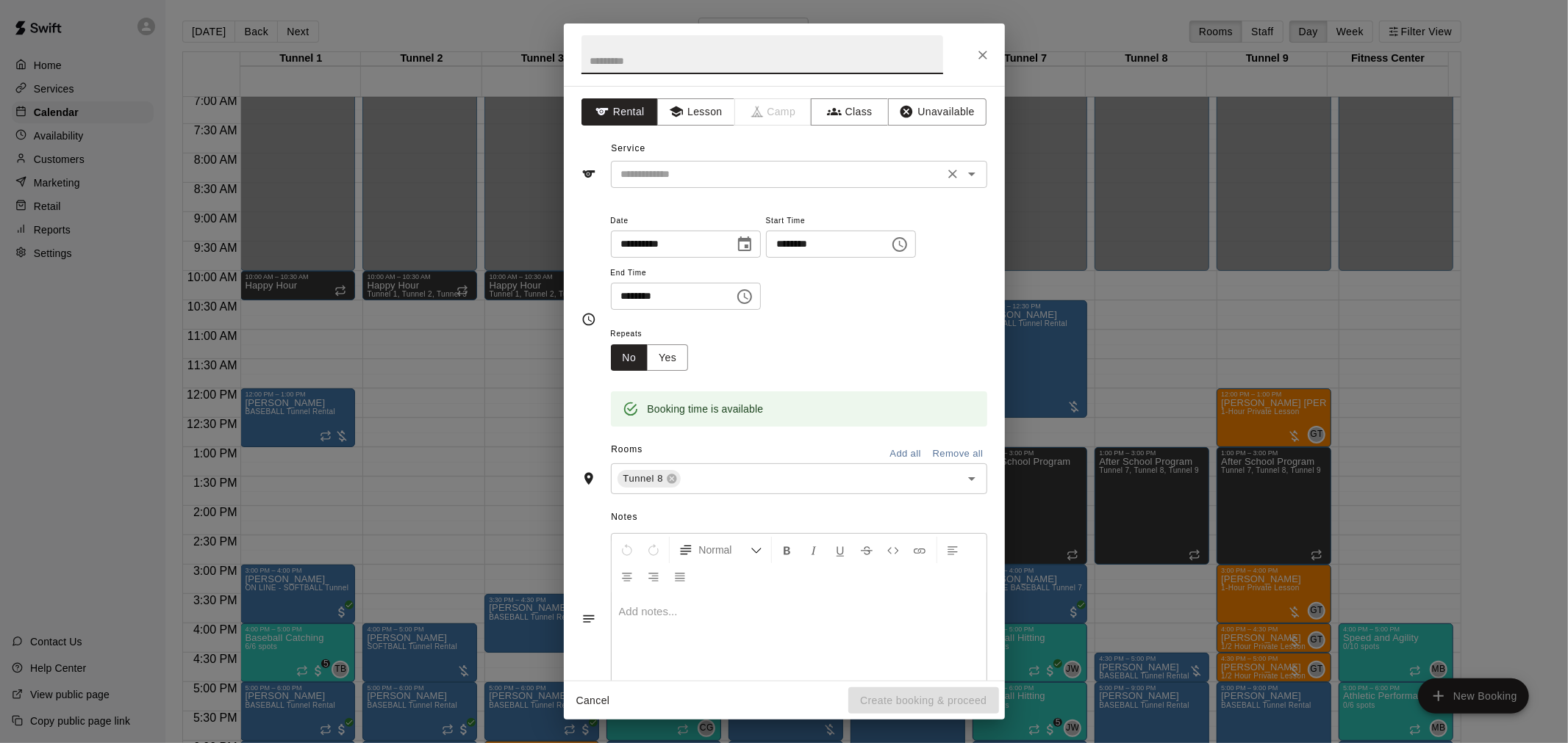
drag, startPoint x: 738, startPoint y: 167, endPoint x: 731, endPoint y: 176, distance: 11.4
click at [738, 169] on input "text" at bounding box center [776, 174] width 324 height 18
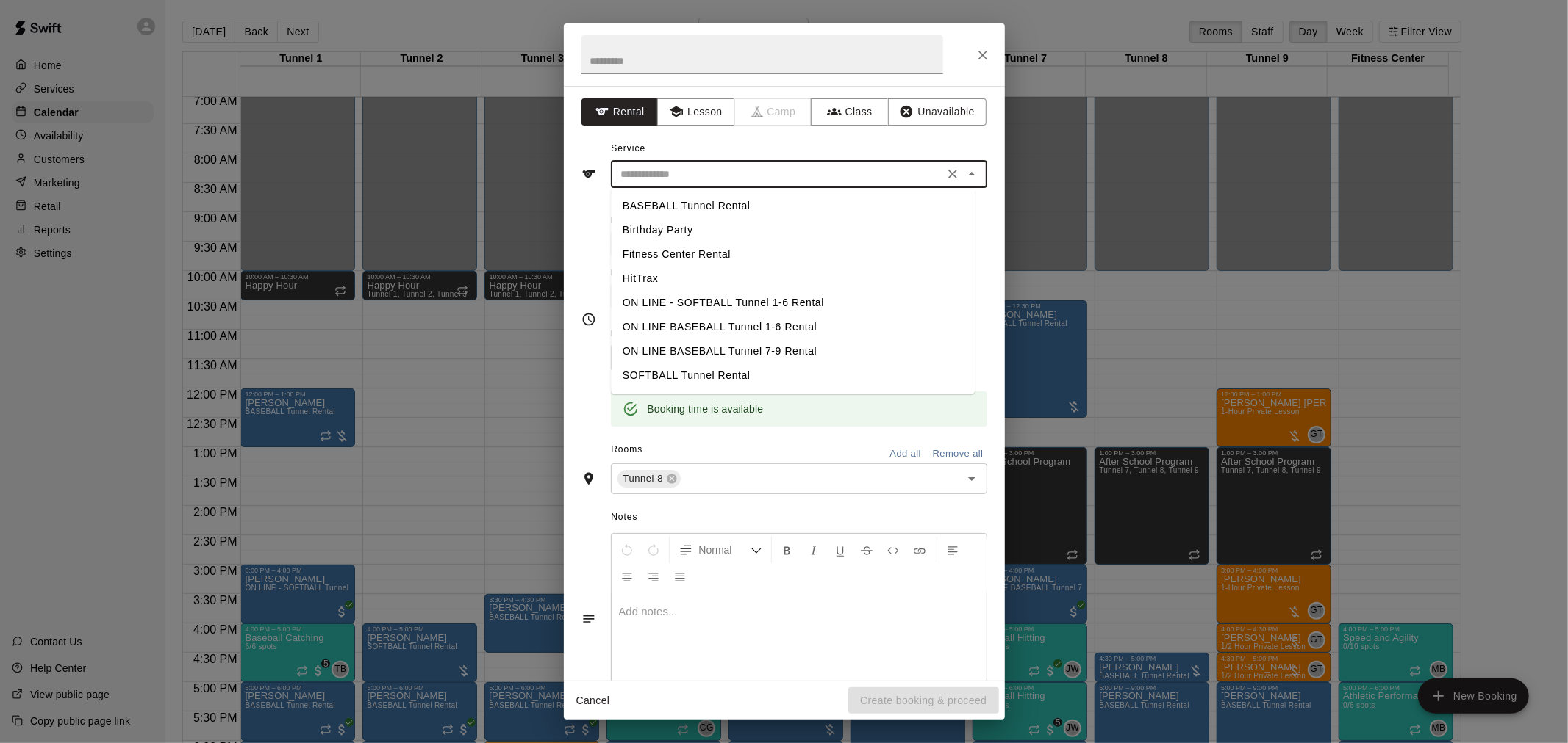
click at [696, 198] on li "BASEBALL Tunnel Rental" at bounding box center [793, 206] width 363 height 24
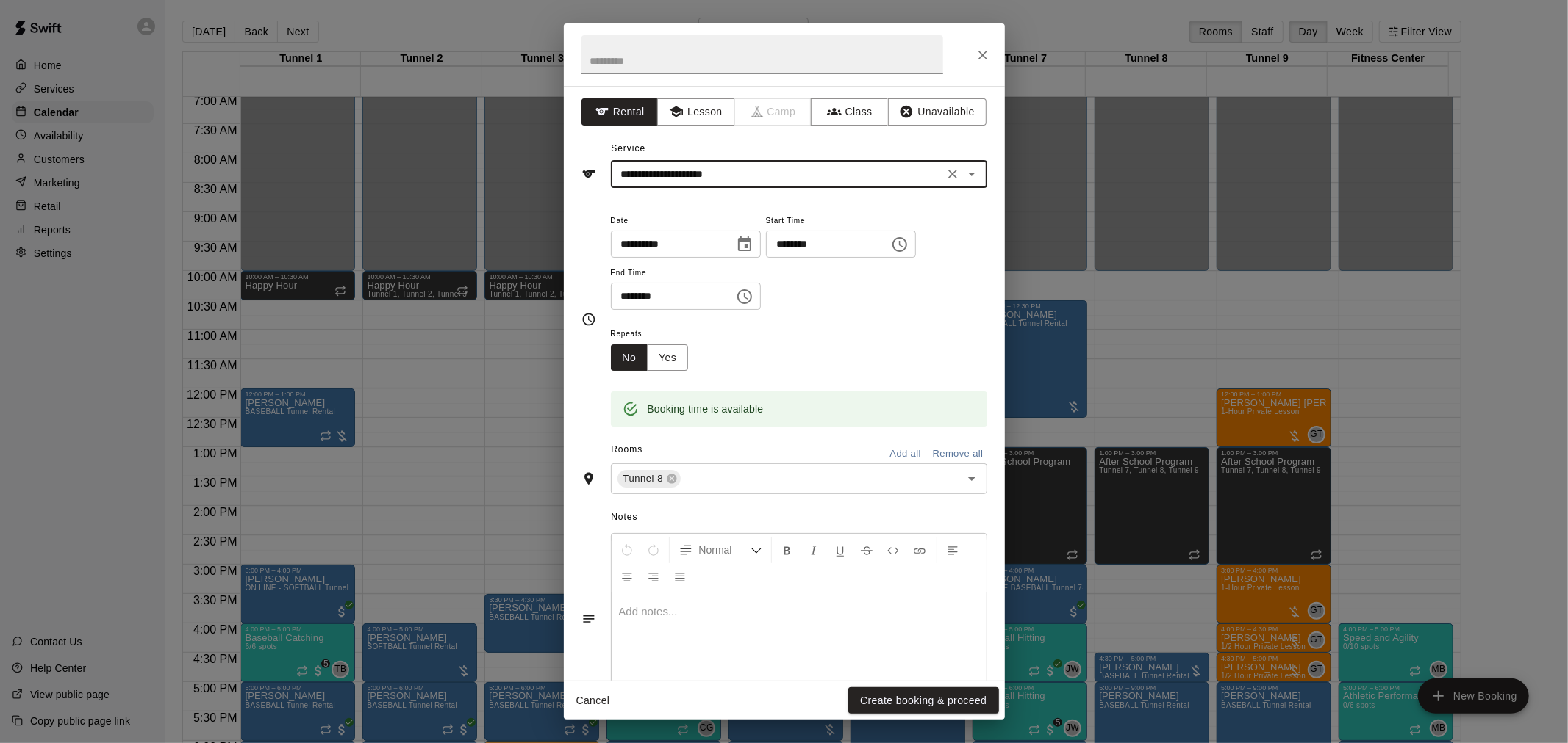
type input "**********"
click at [903, 709] on button "Create booking & proceed" at bounding box center [922, 701] width 150 height 27
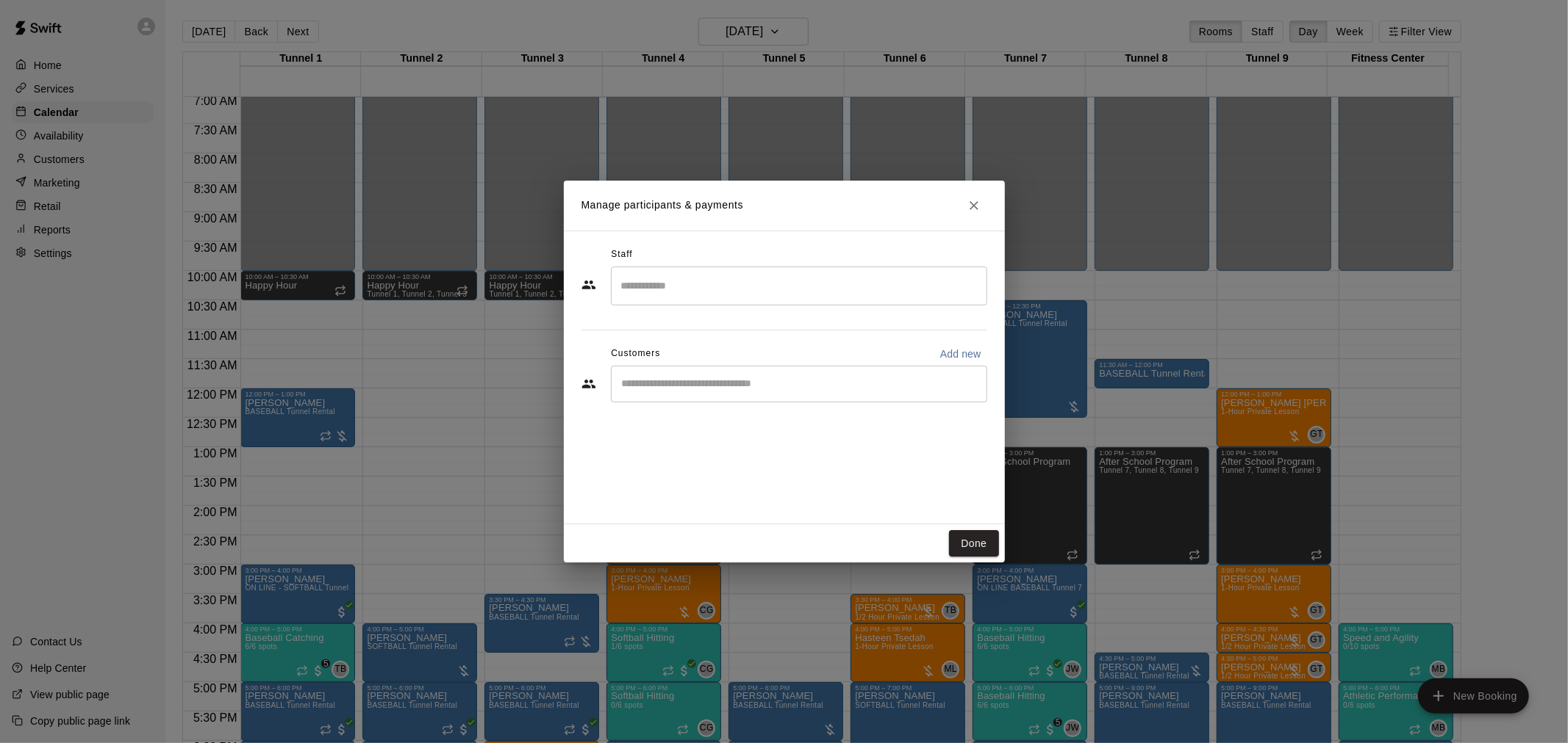
click at [746, 387] on input "Start typing to search customers..." at bounding box center [799, 384] width 363 height 14
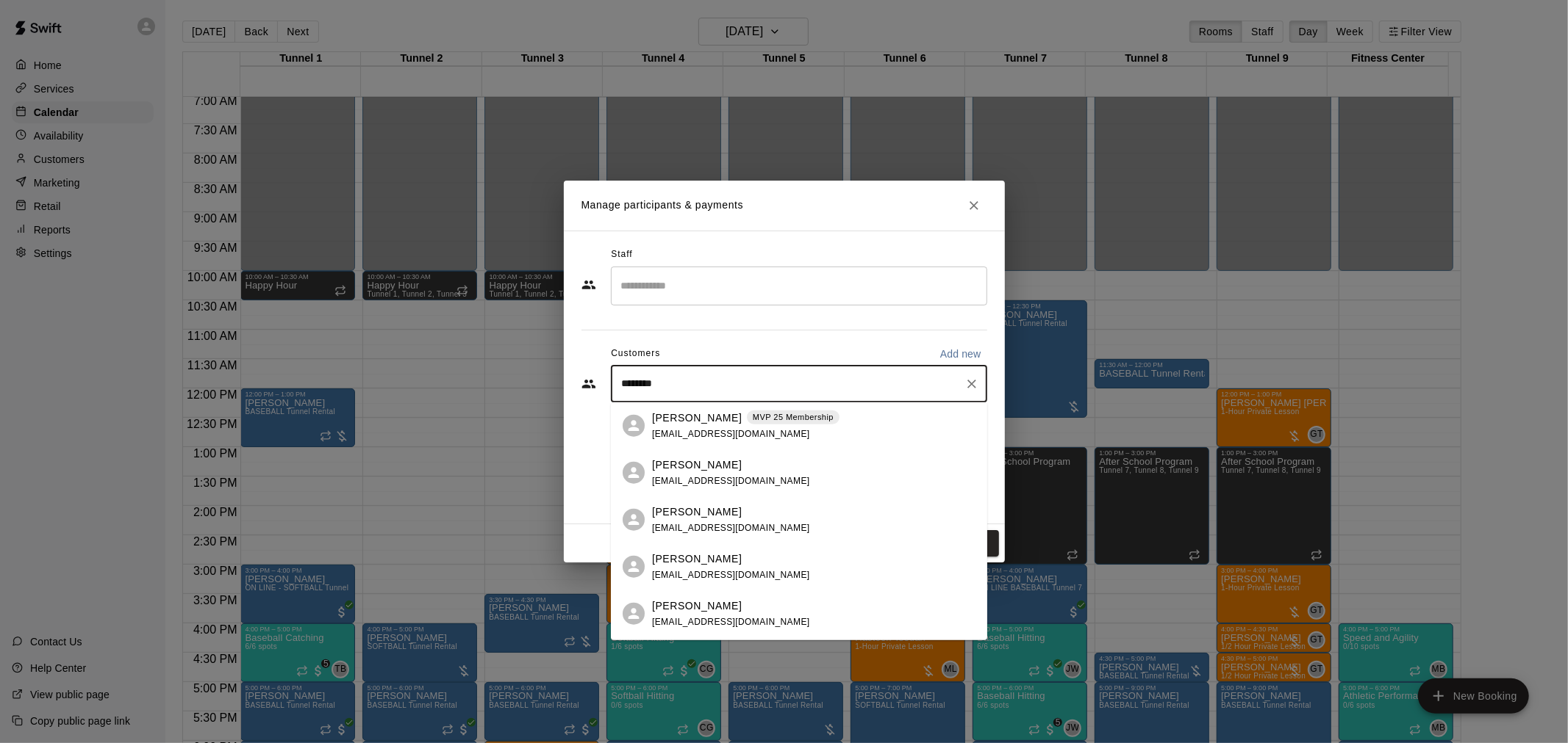
type input "********"
click at [799, 434] on div "[PERSON_NAME] MVP 25 Membership [EMAIL_ADDRESS][DOMAIN_NAME]" at bounding box center [745, 425] width 188 height 32
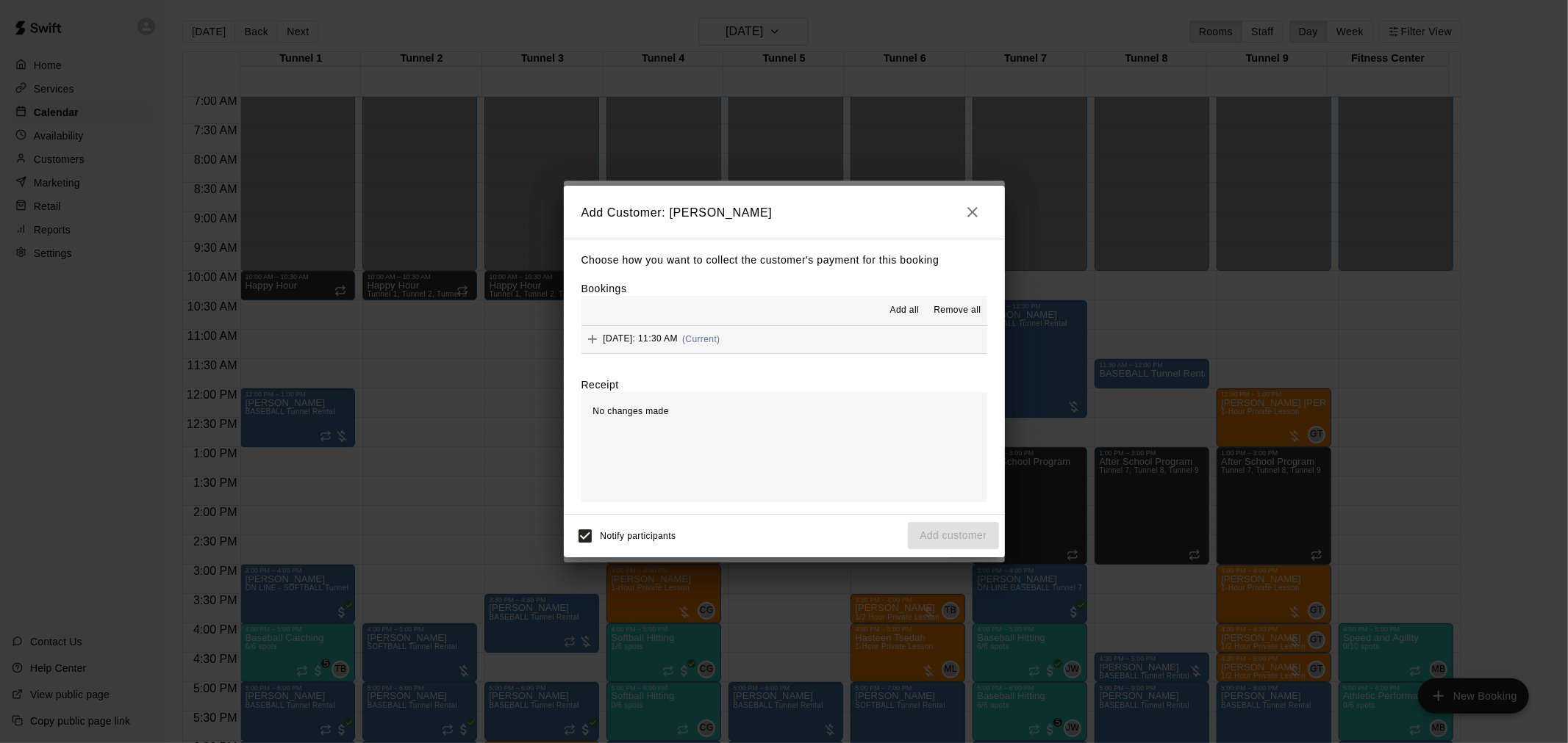
click at [796, 347] on button "[DATE]: 11:30 AM (Current)" at bounding box center [784, 340] width 406 height 27
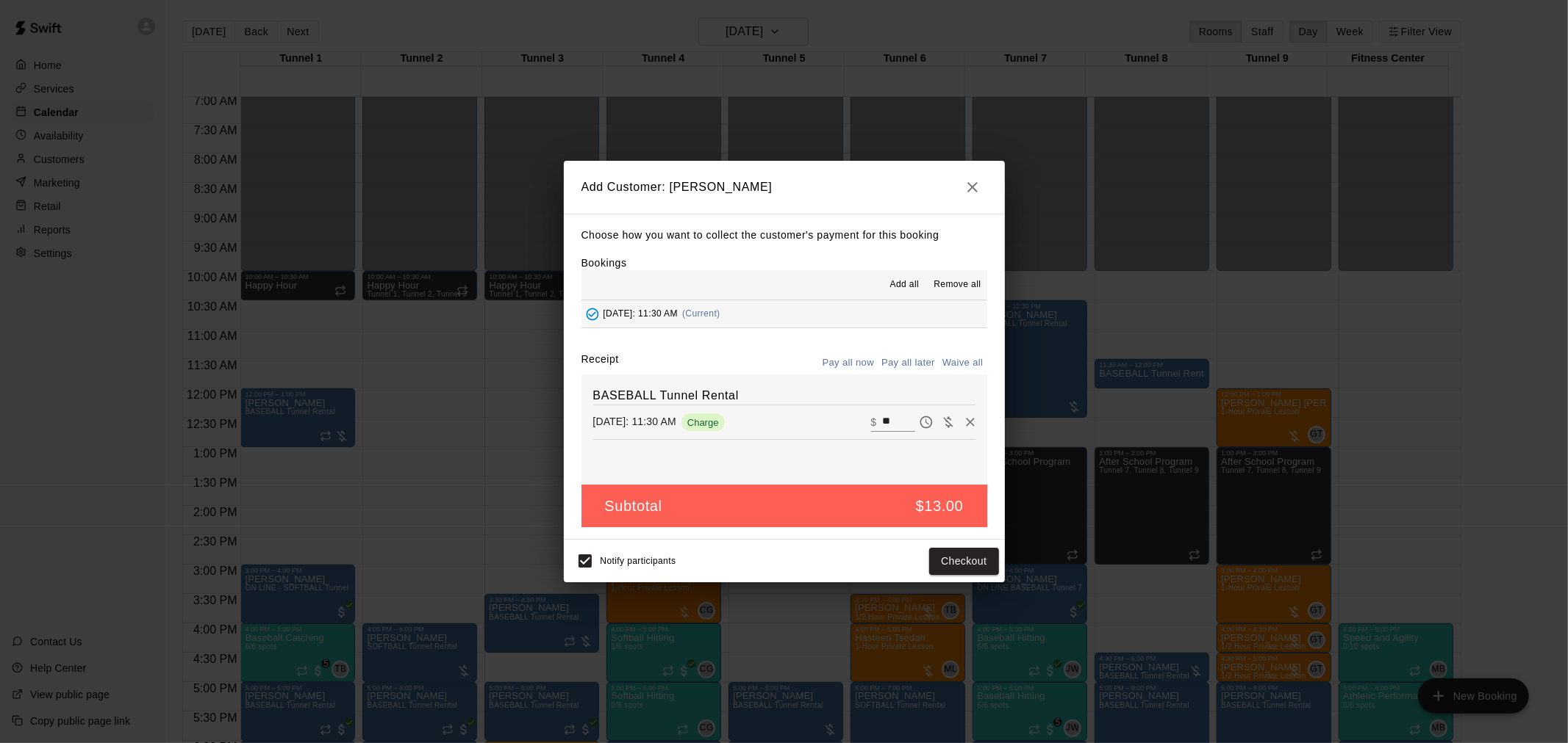
click at [899, 363] on button "Pay all later" at bounding box center [908, 363] width 61 height 23
click at [958, 563] on button "Add customer" at bounding box center [953, 561] width 91 height 27
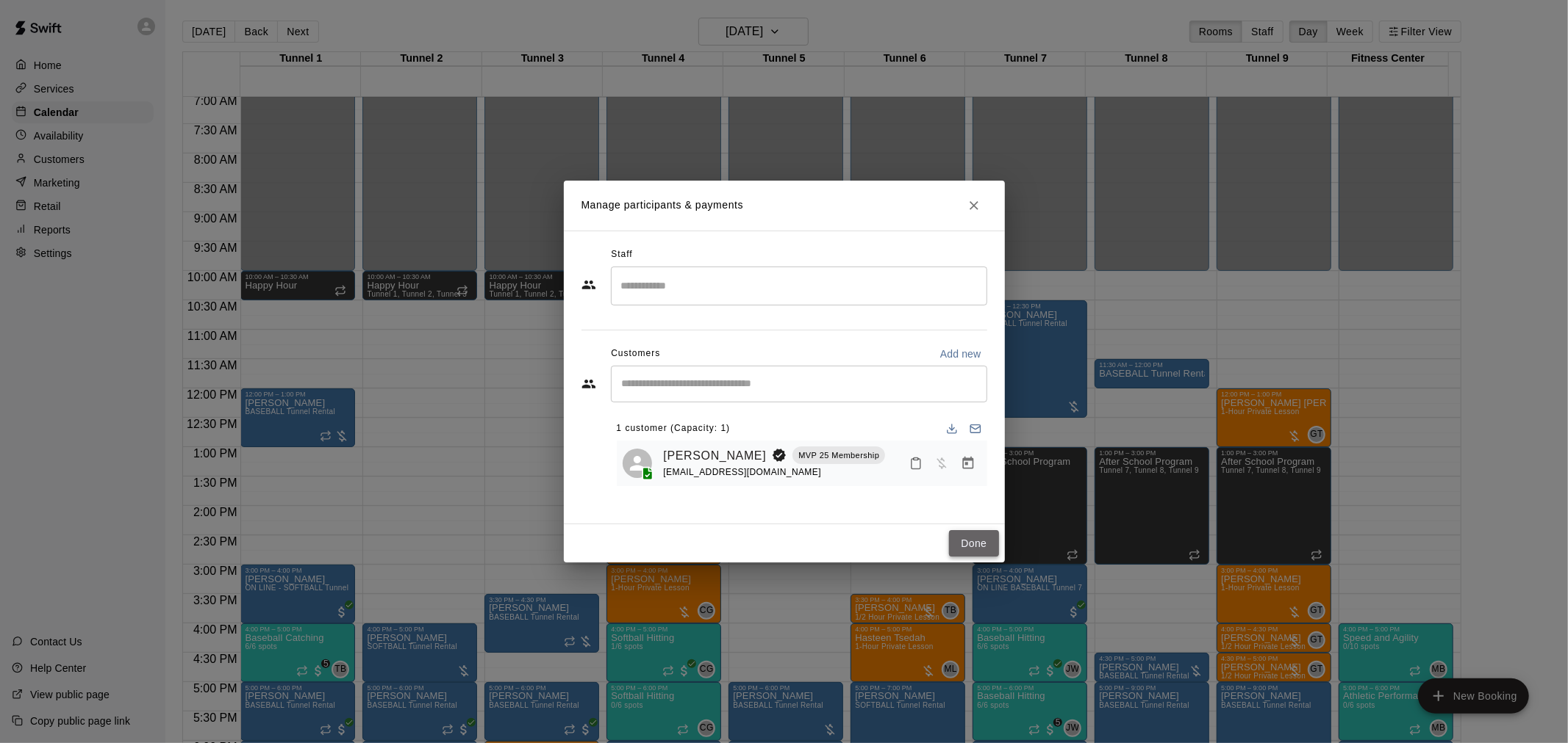
click at [995, 546] on button "Done" at bounding box center [973, 544] width 49 height 27
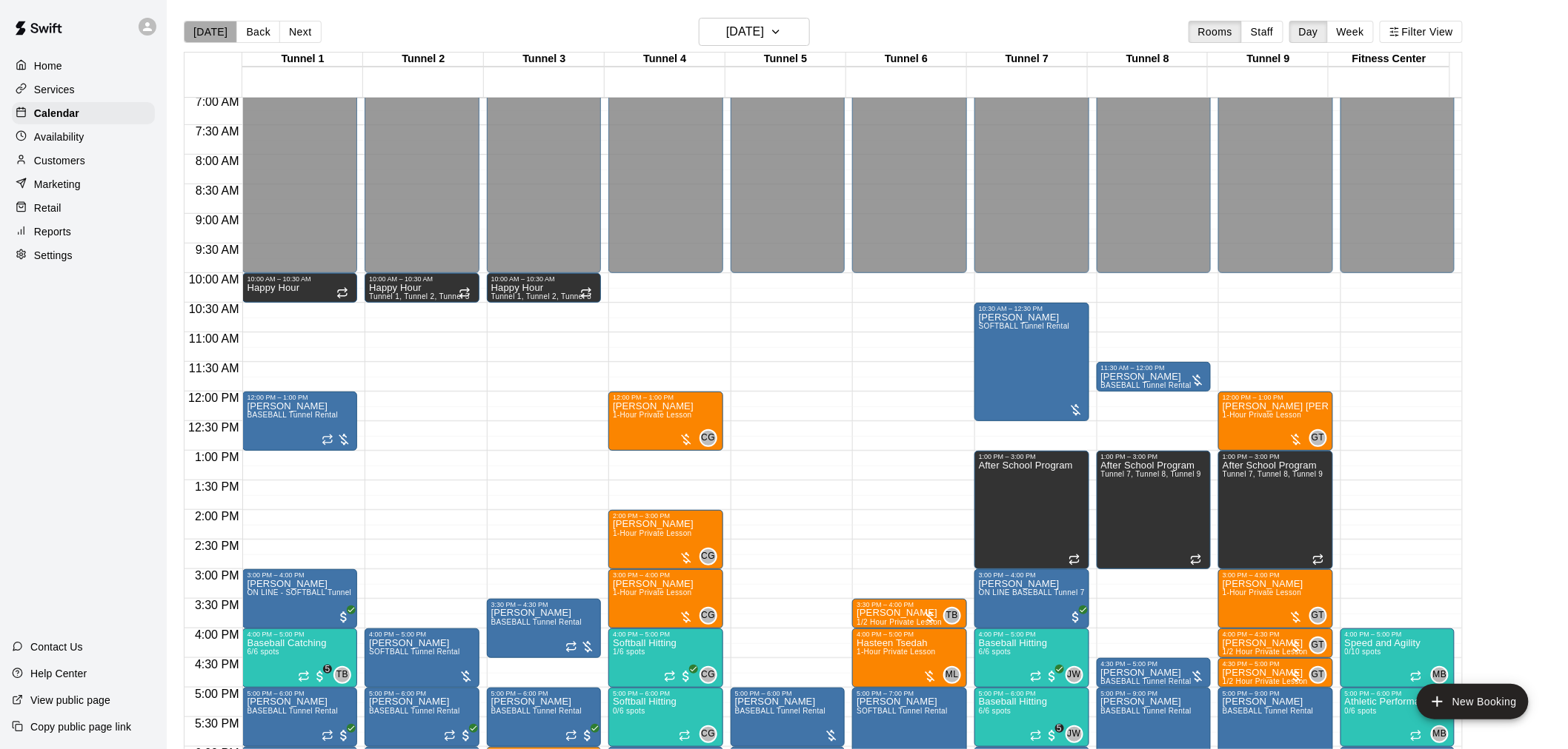
click at [210, 31] on button "[DATE]" at bounding box center [210, 31] width 54 height 22
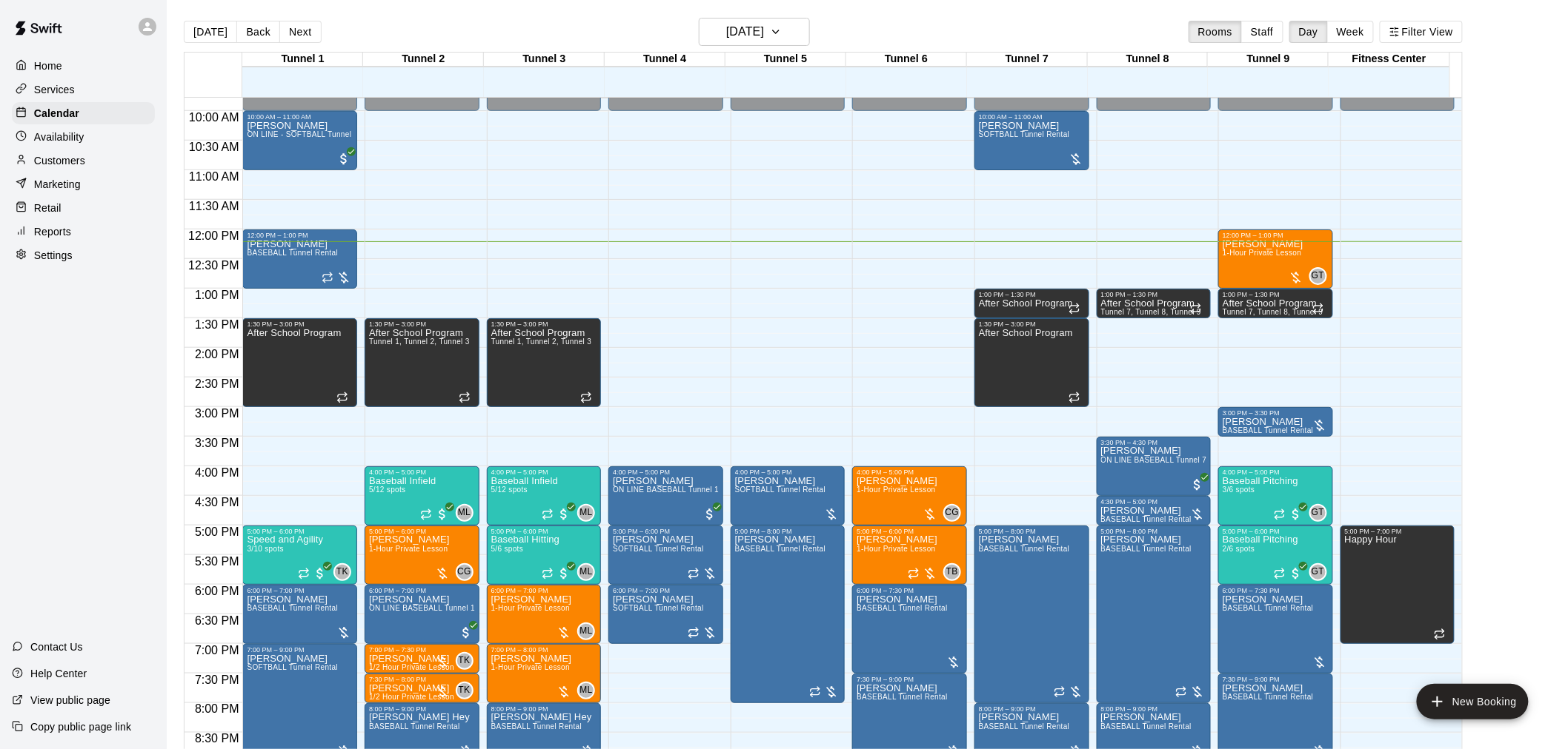
scroll to position [582, 0]
